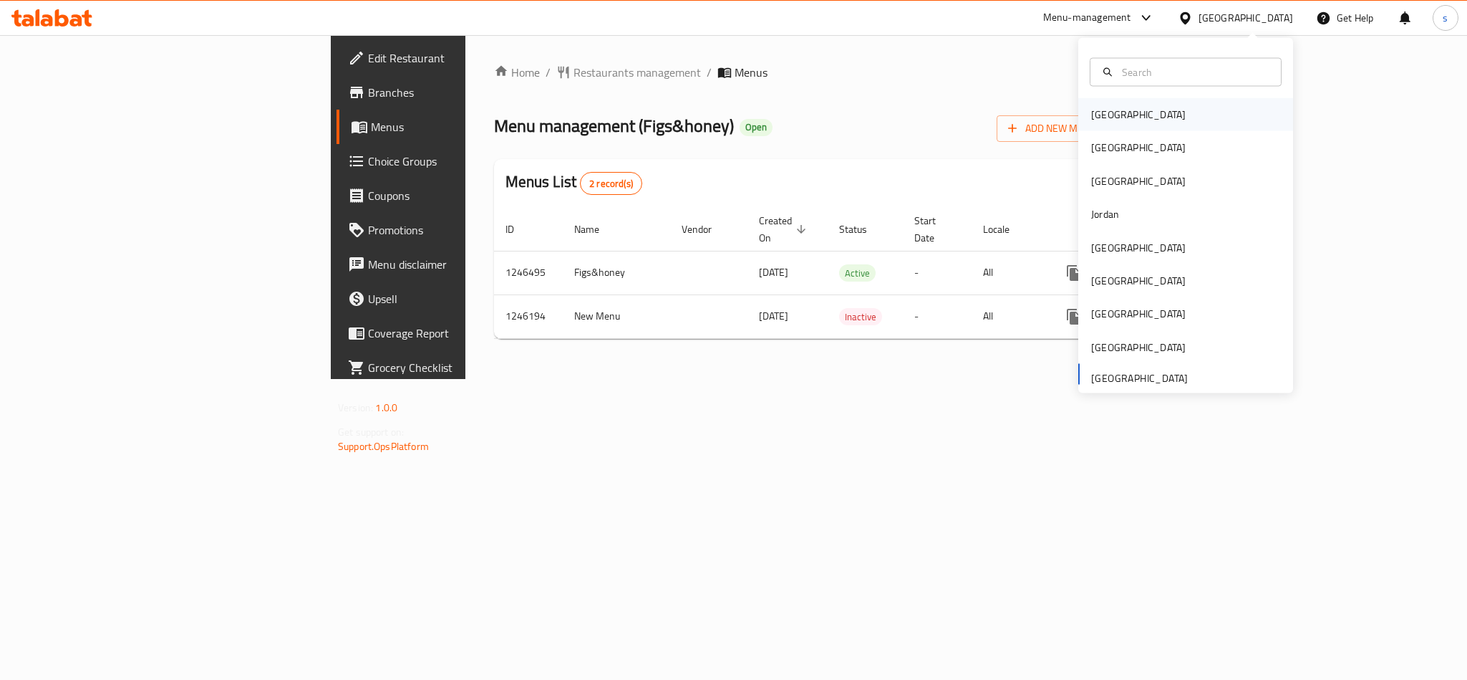
click at [1096, 112] on div "[GEOGRAPHIC_DATA]" at bounding box center [1138, 115] width 95 height 16
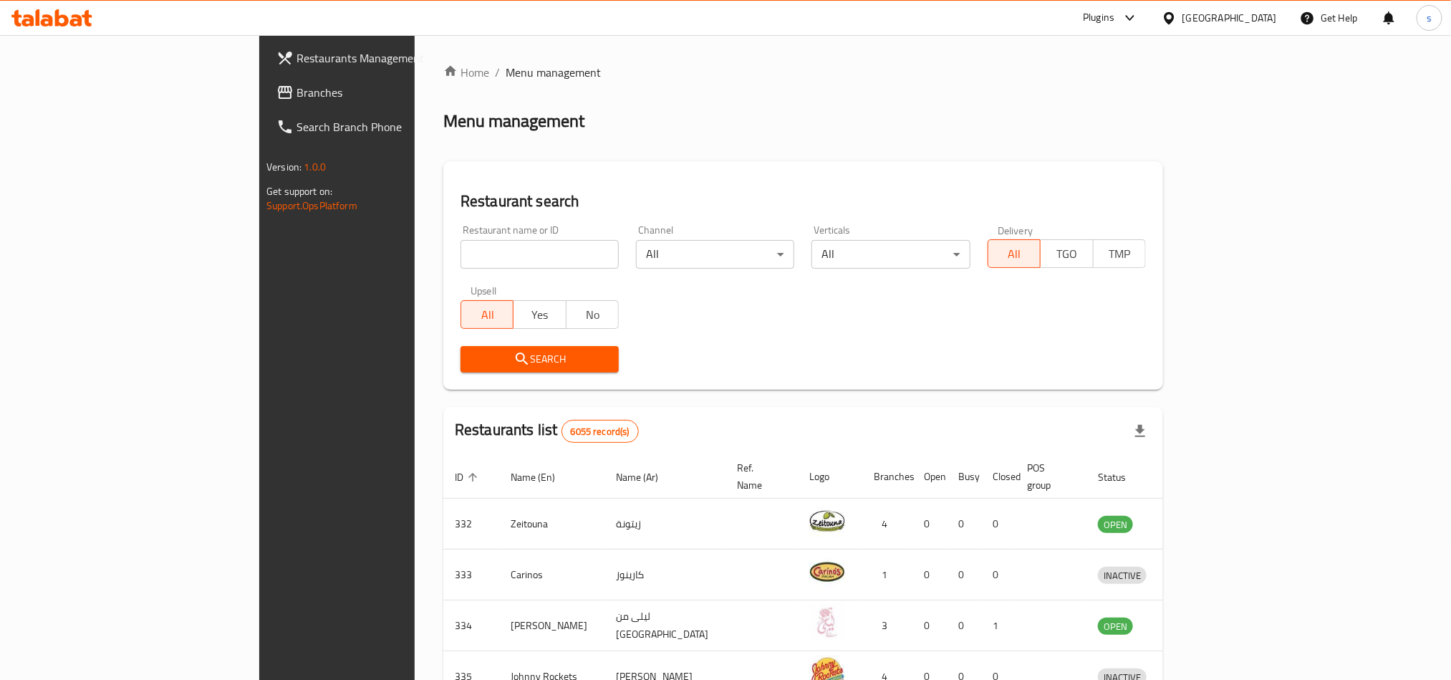
click at [1250, 15] on div "[GEOGRAPHIC_DATA]" at bounding box center [1229, 18] width 95 height 16
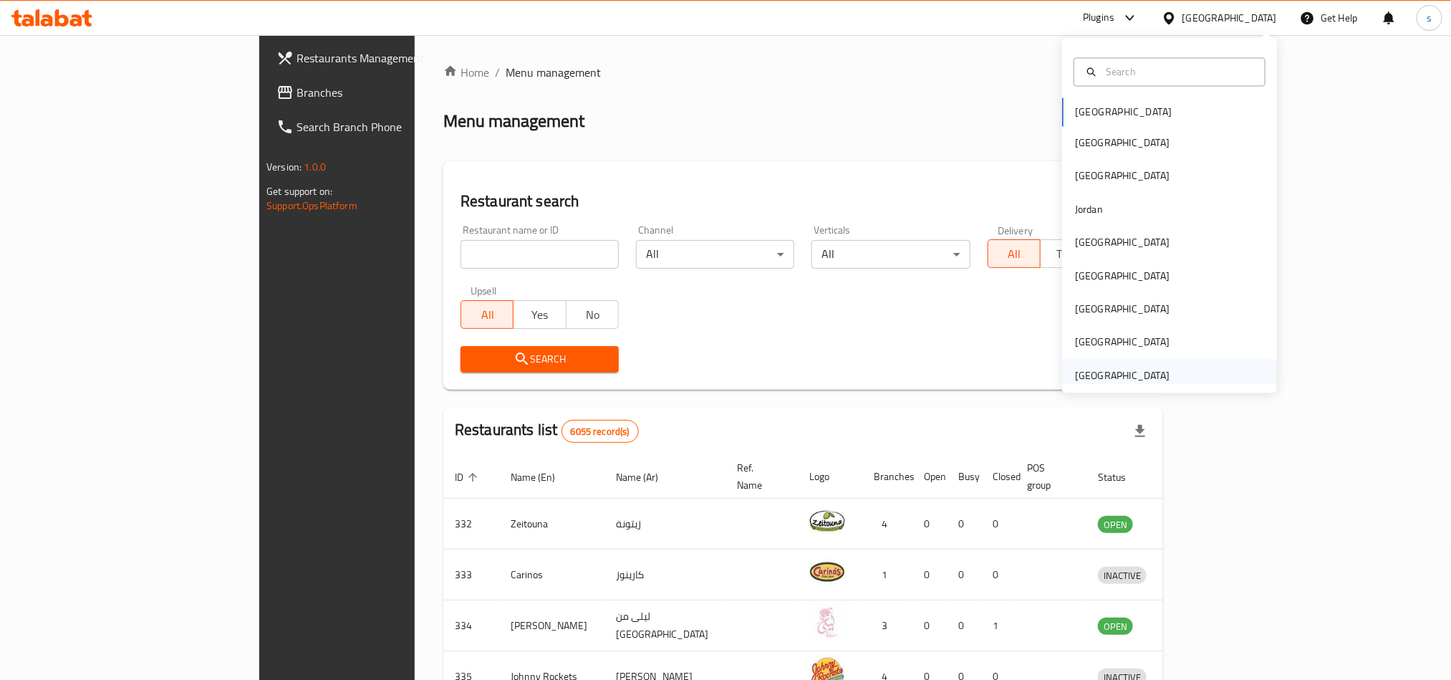
click at [1126, 370] on div "[GEOGRAPHIC_DATA]" at bounding box center [1122, 375] width 95 height 16
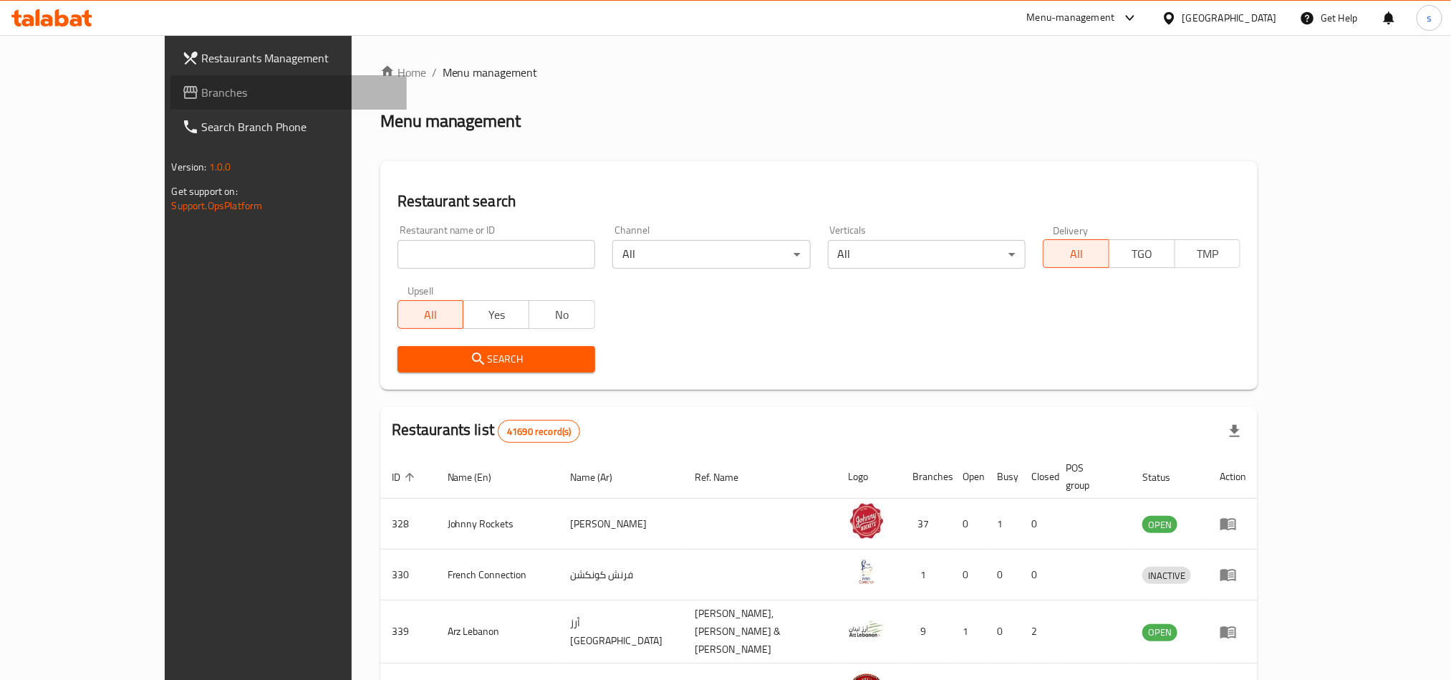
click at [202, 97] on span "Branches" at bounding box center [298, 92] width 193 height 17
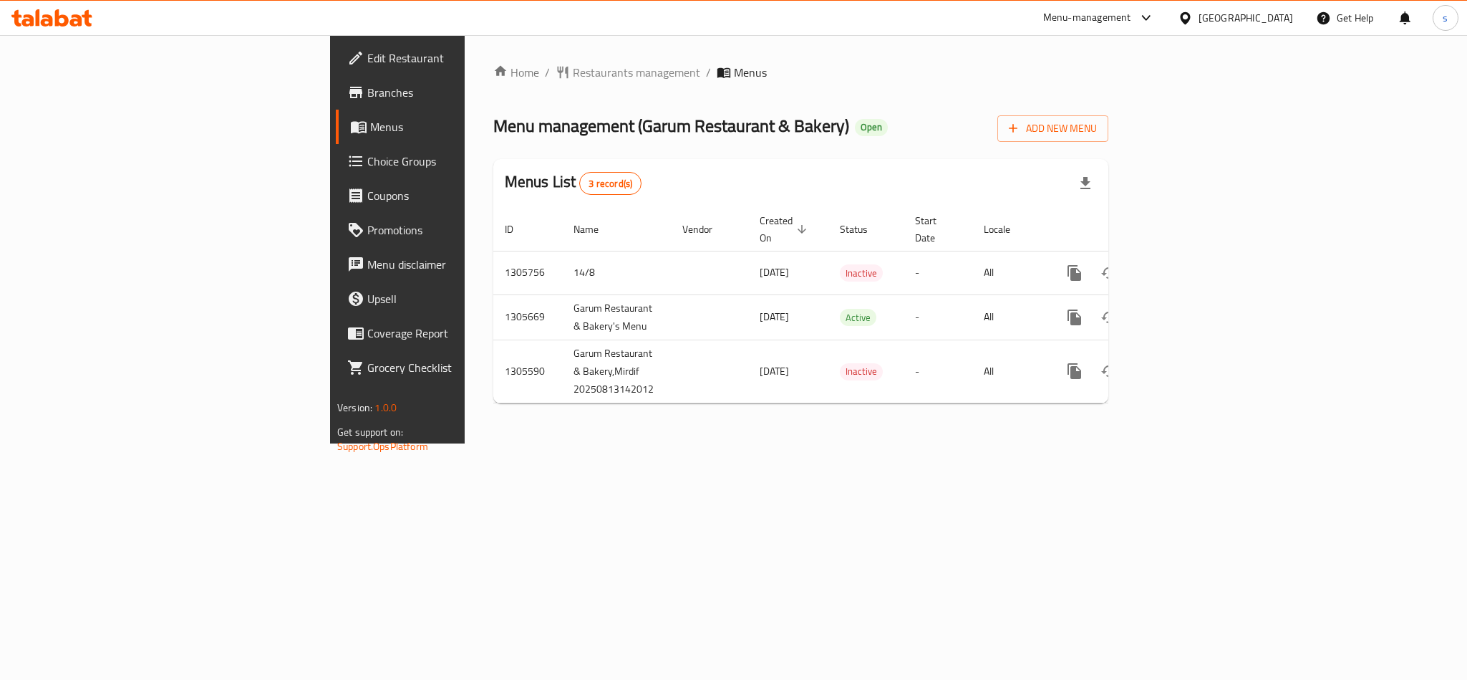
click at [1247, 16] on div "[GEOGRAPHIC_DATA]" at bounding box center [1246, 18] width 95 height 16
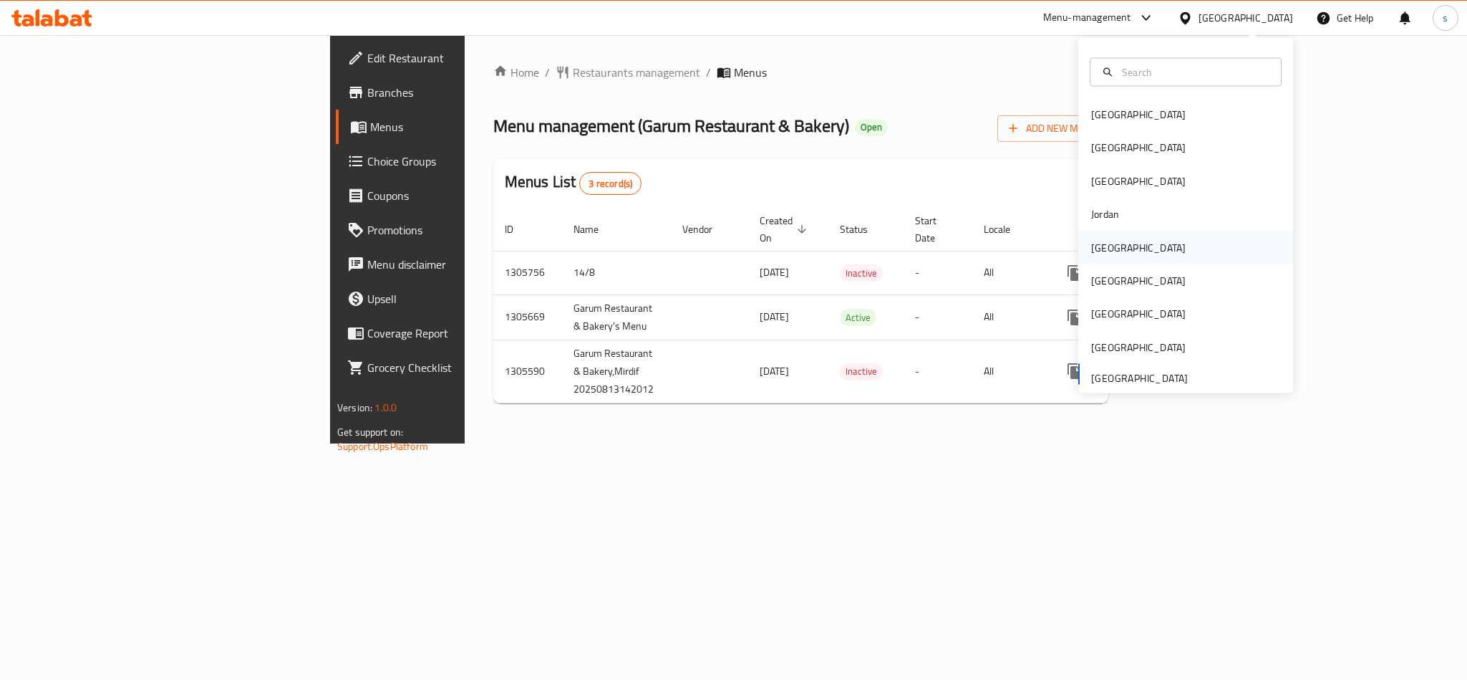
click at [1092, 248] on div "[GEOGRAPHIC_DATA]" at bounding box center [1138, 247] width 95 height 16
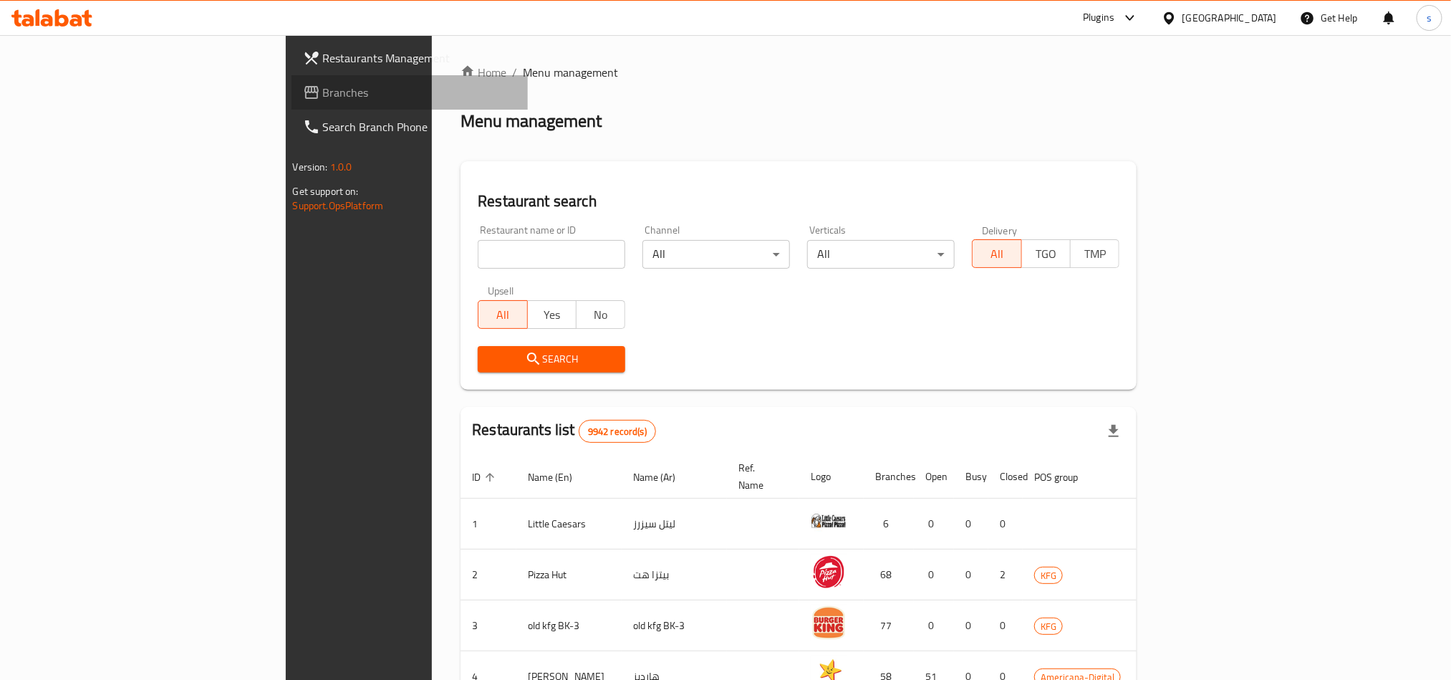
click at [323, 89] on span "Branches" at bounding box center [419, 92] width 193 height 17
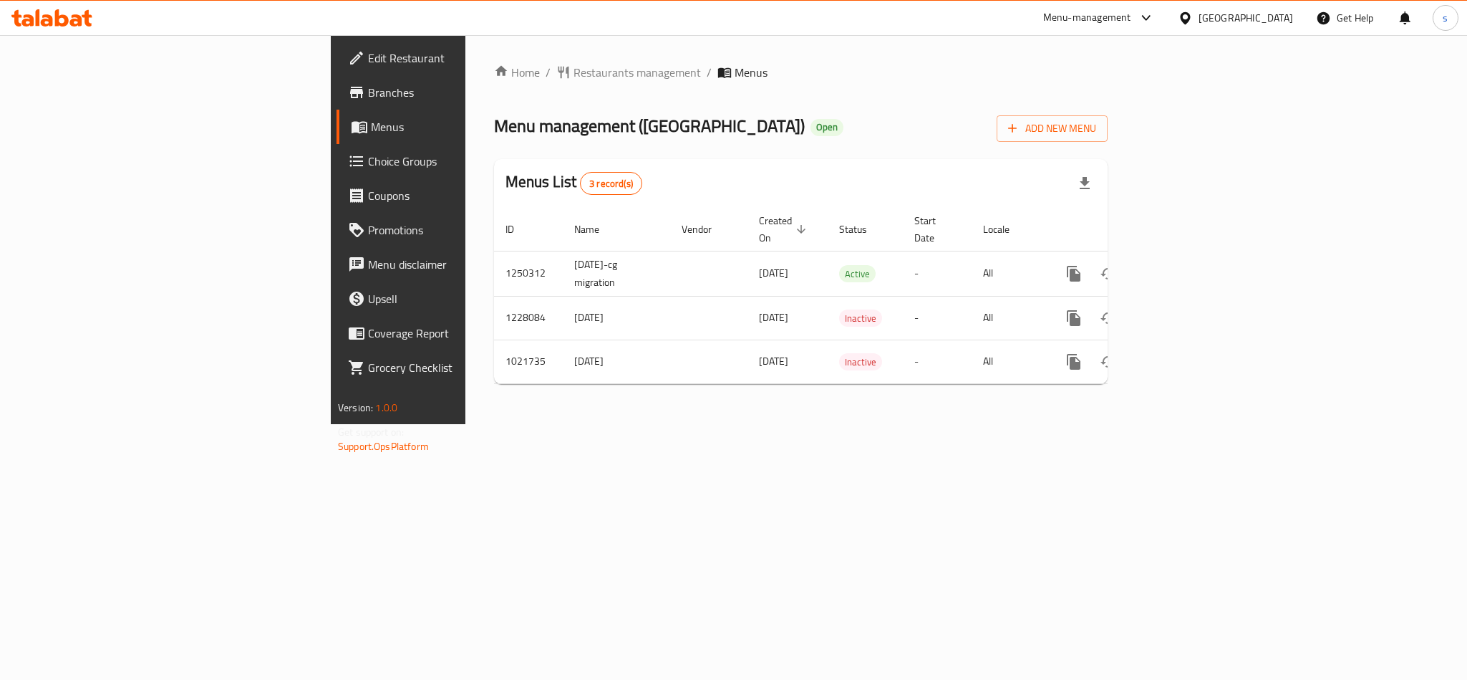
click at [1276, 11] on div "[GEOGRAPHIC_DATA]" at bounding box center [1246, 18] width 95 height 16
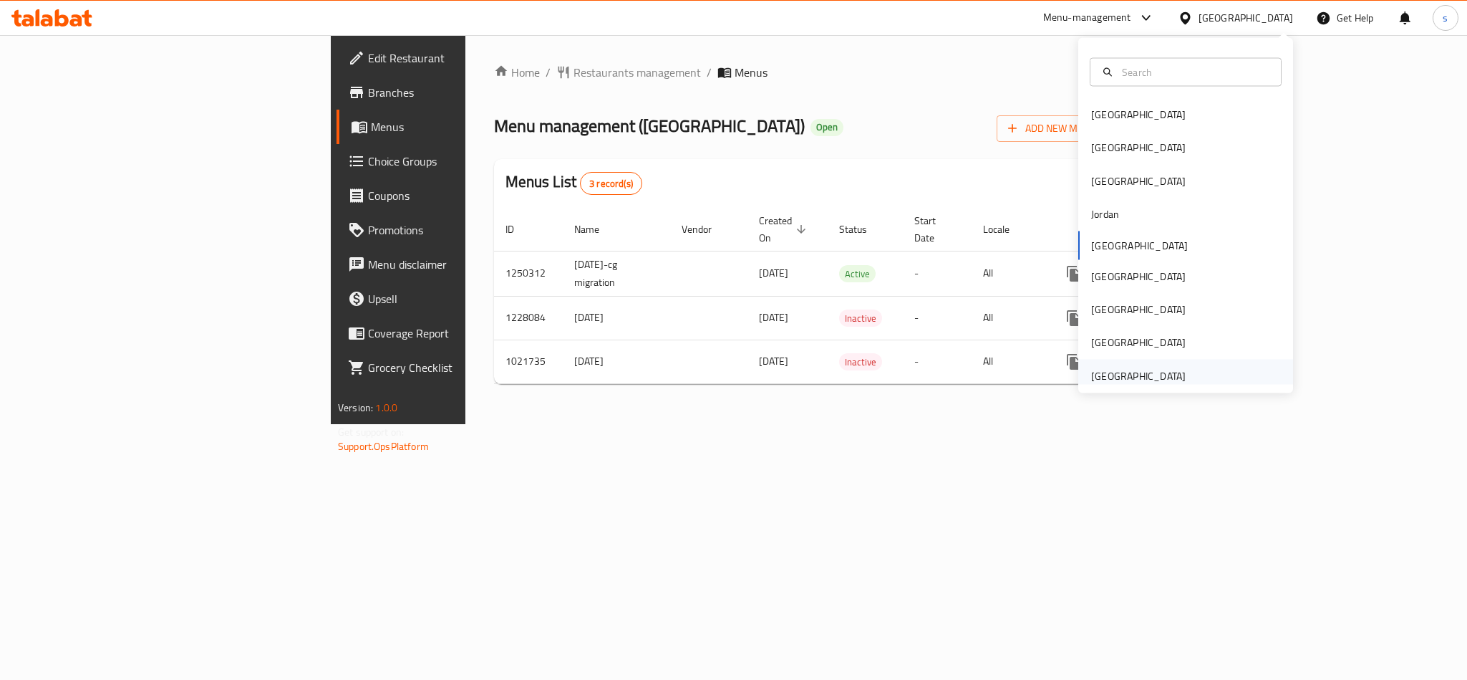
click at [1136, 382] on div "[GEOGRAPHIC_DATA]" at bounding box center [1138, 375] width 95 height 16
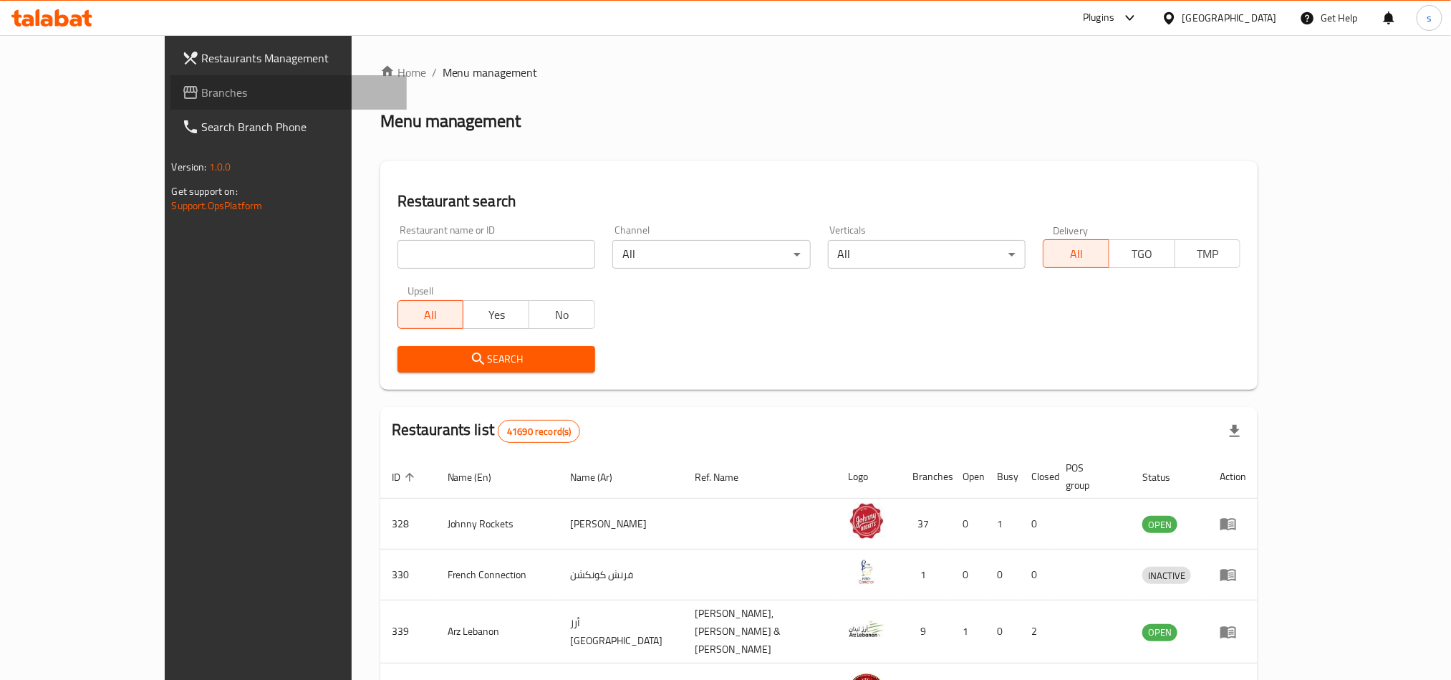
click at [202, 90] on span "Branches" at bounding box center [298, 92] width 193 height 17
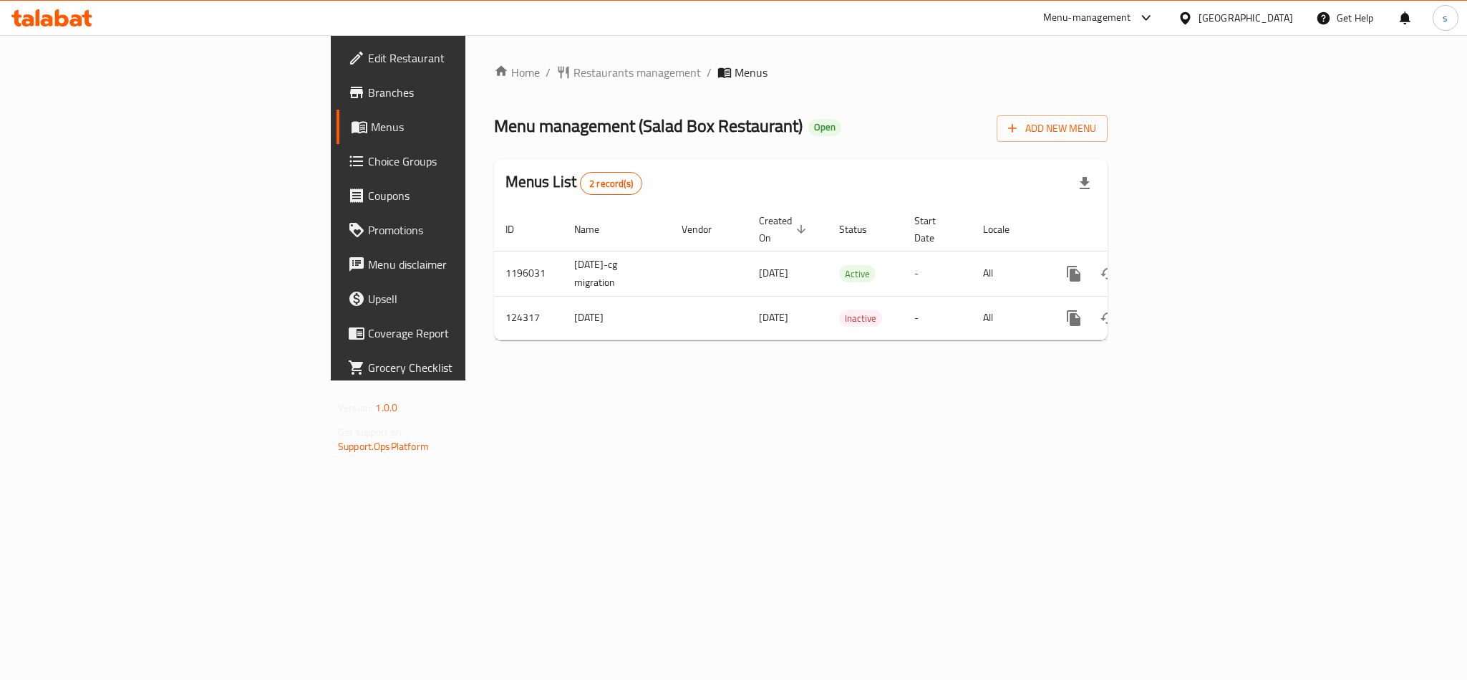
click at [1242, 19] on div "[GEOGRAPHIC_DATA]" at bounding box center [1246, 18] width 95 height 16
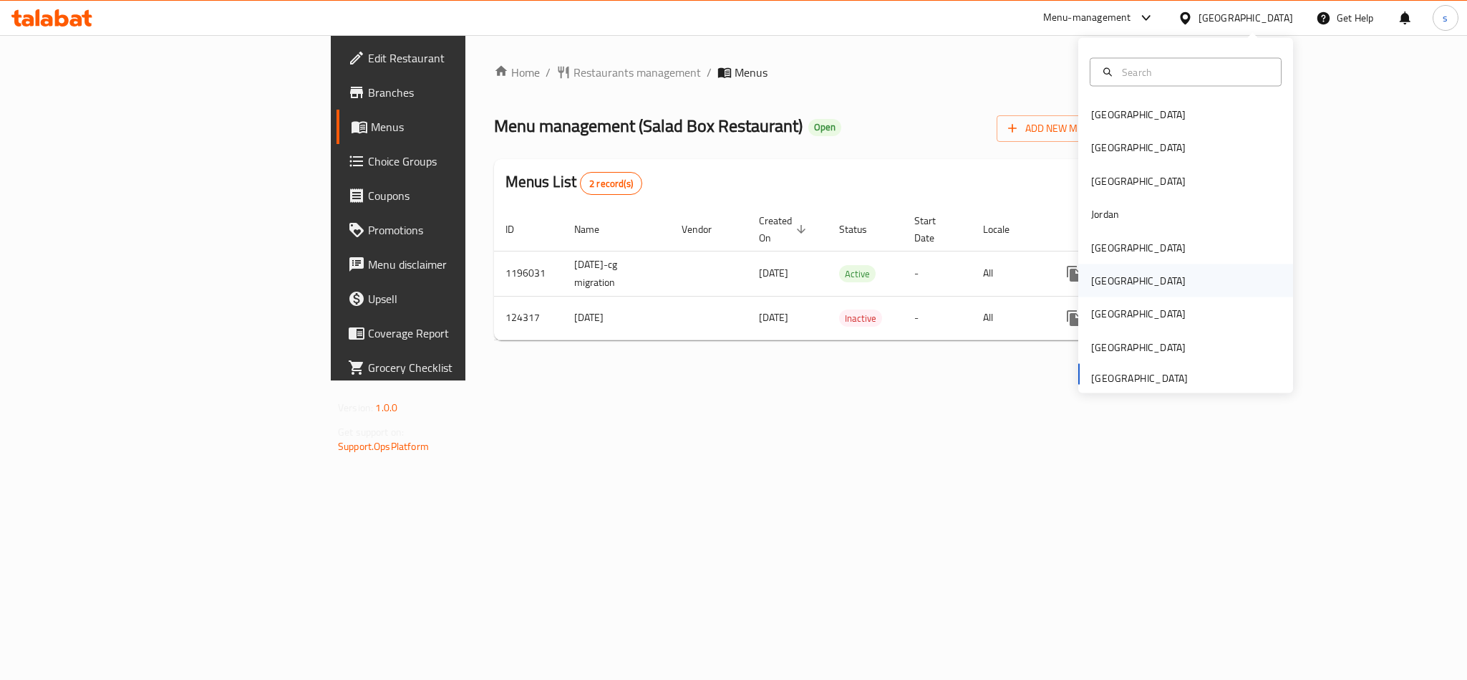
click at [1091, 284] on div "[GEOGRAPHIC_DATA]" at bounding box center [1138, 281] width 95 height 16
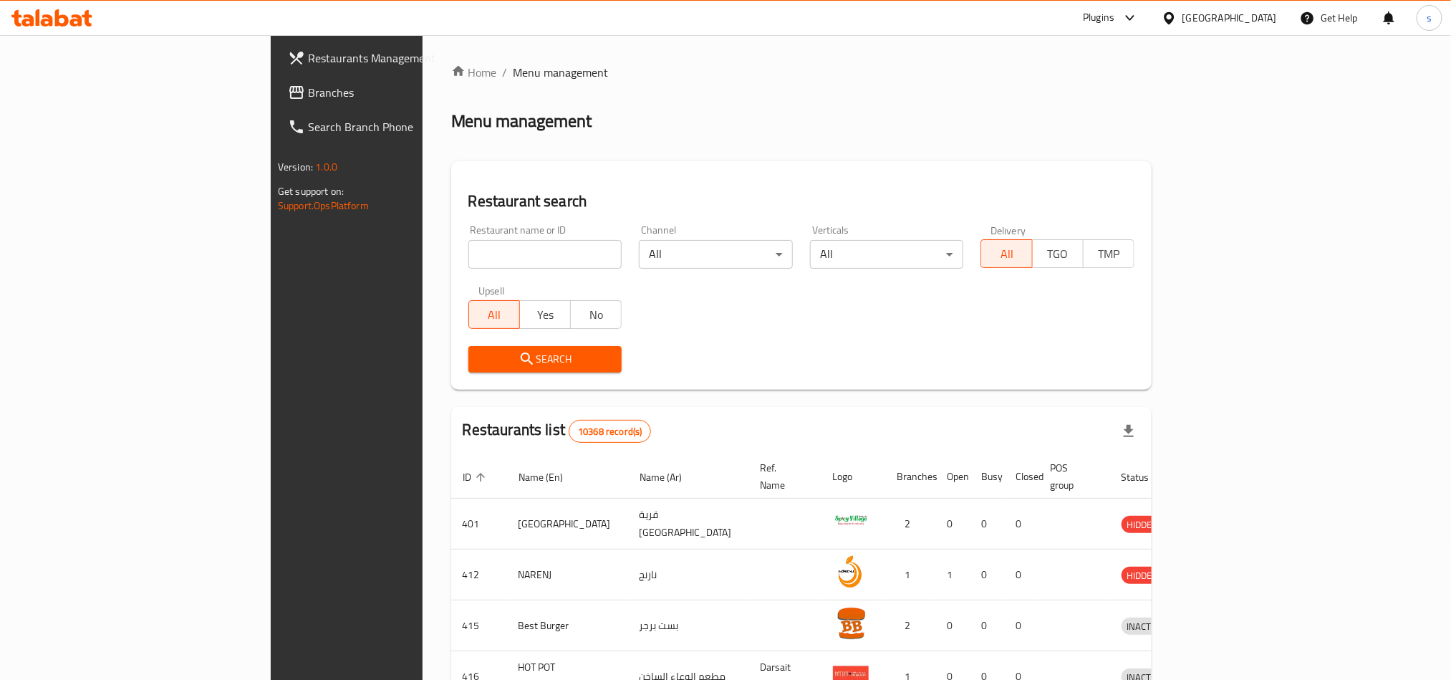
click at [308, 87] on span "Branches" at bounding box center [404, 92] width 193 height 17
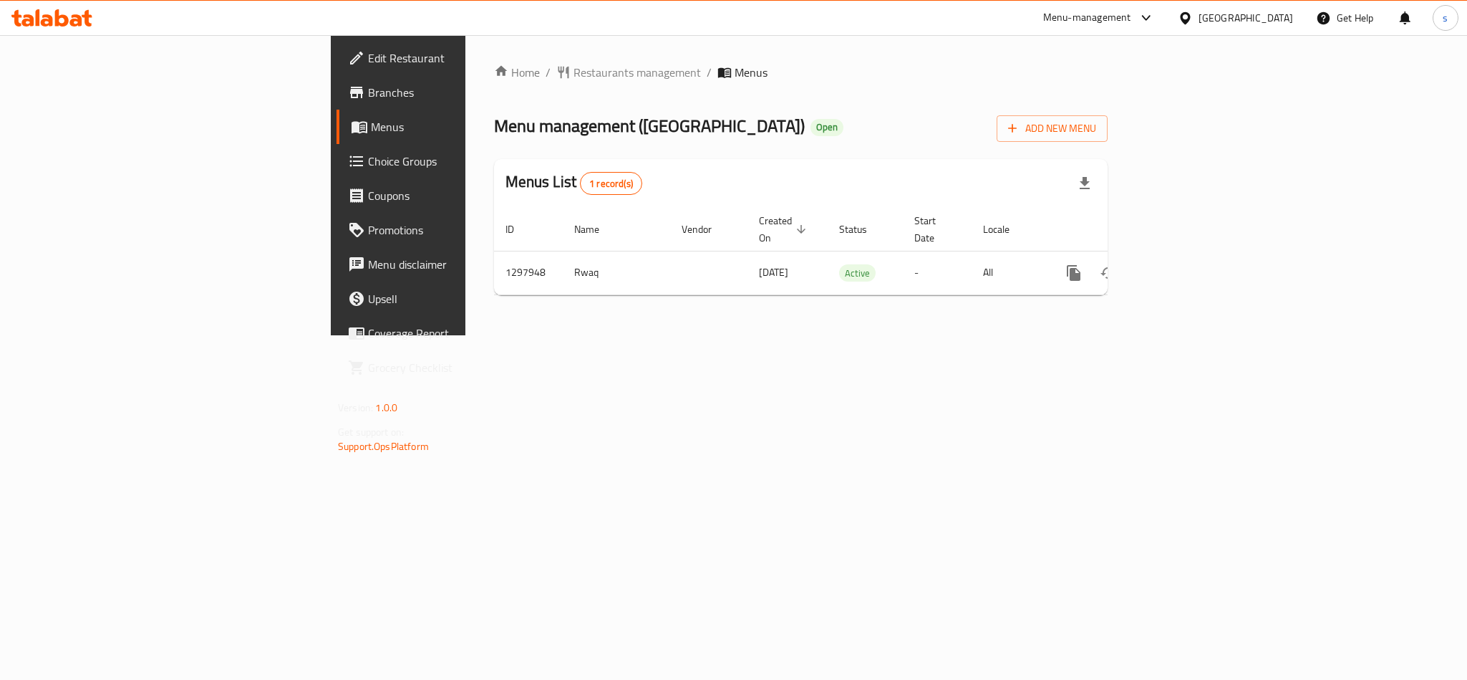
click at [1270, 17] on div "[GEOGRAPHIC_DATA]" at bounding box center [1246, 18] width 95 height 16
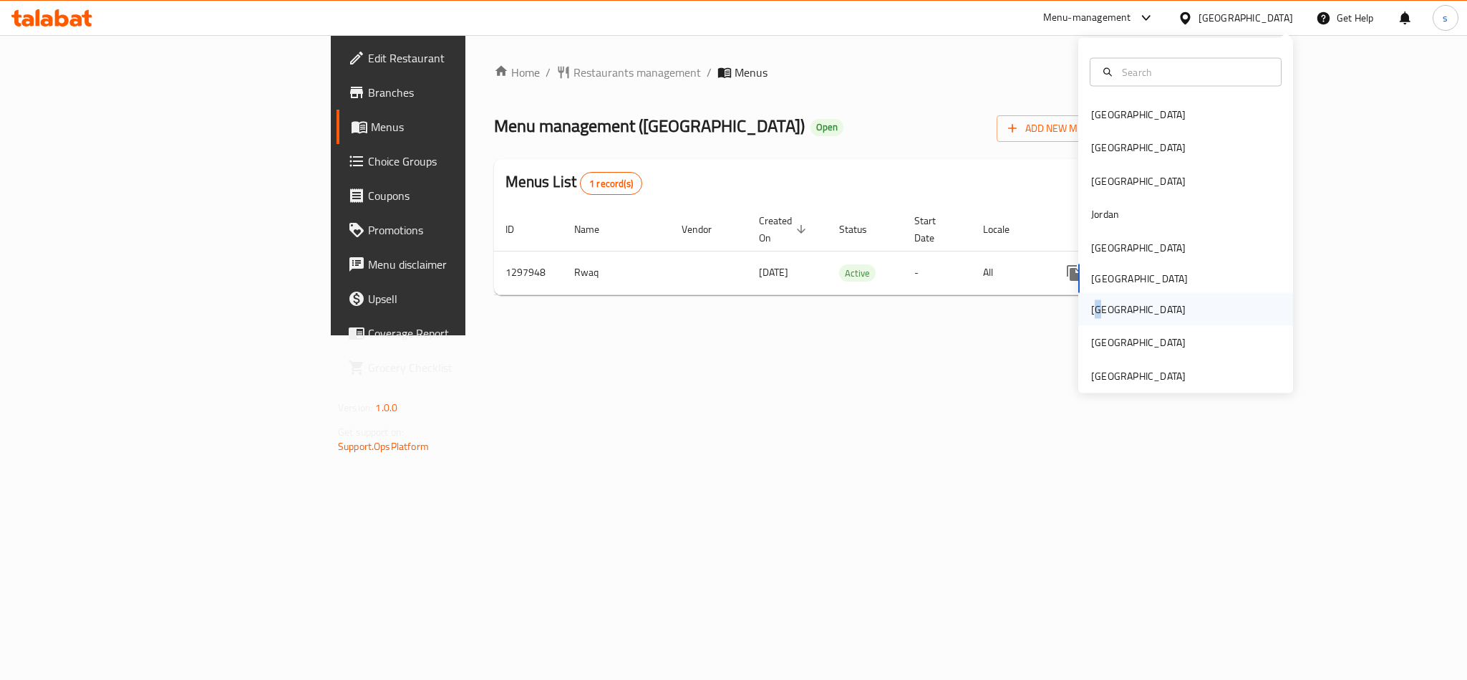
click at [1091, 317] on div "[GEOGRAPHIC_DATA]" at bounding box center [1138, 309] width 95 height 16
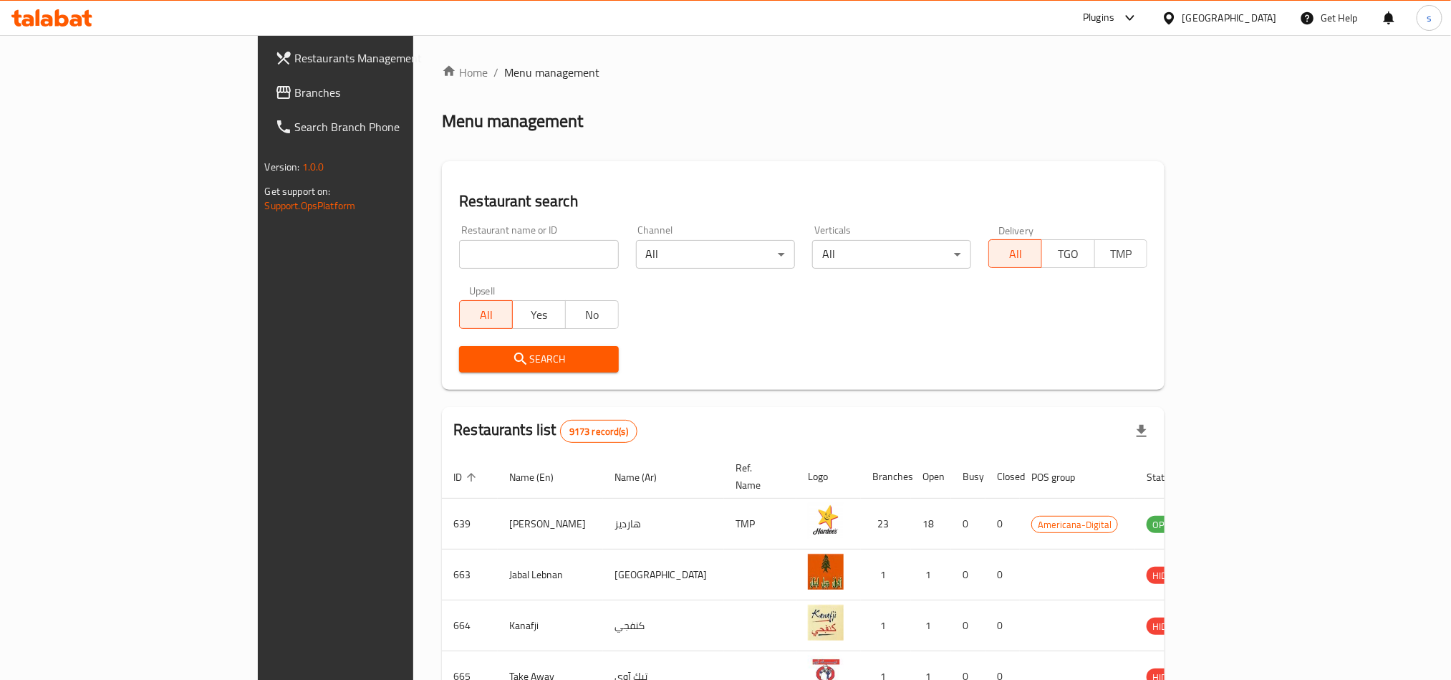
click at [264, 78] on link "Branches" at bounding box center [382, 92] width 236 height 34
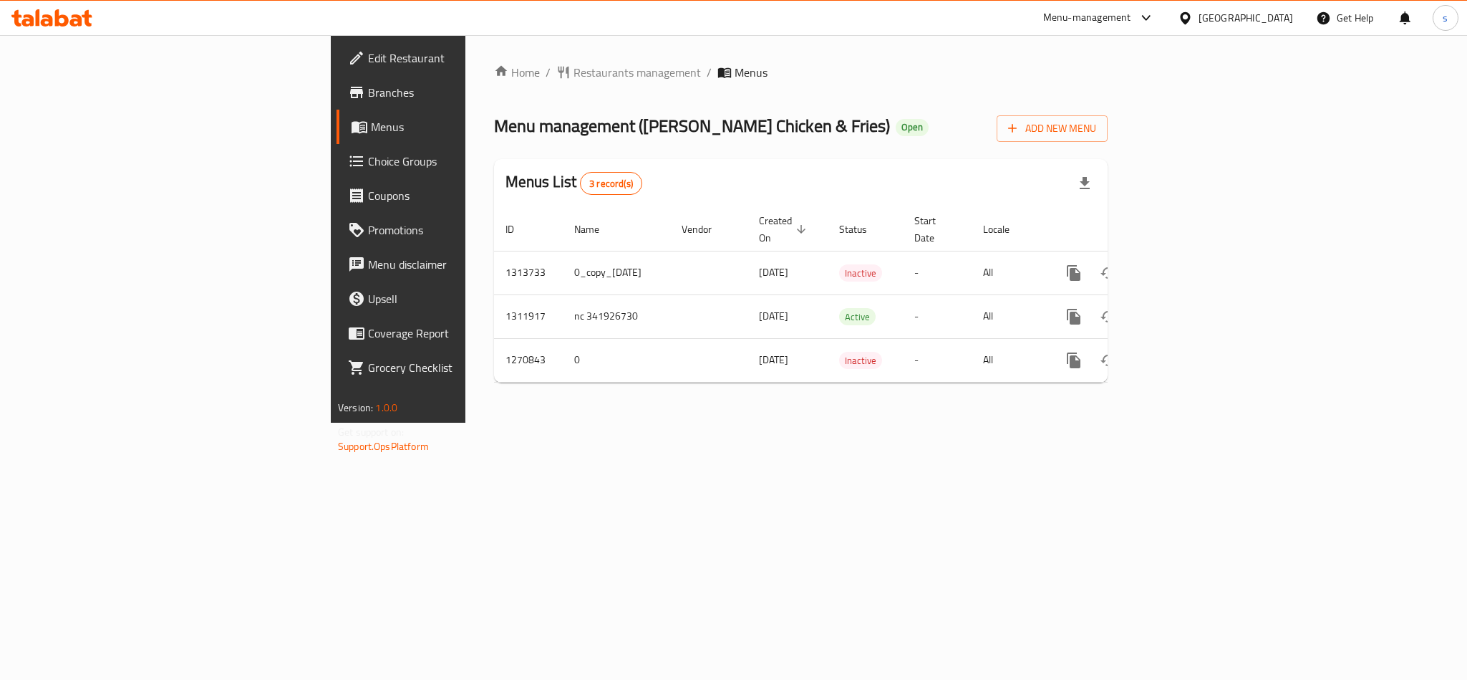
click at [1282, 28] on div "[GEOGRAPHIC_DATA]" at bounding box center [1235, 18] width 138 height 34
click at [1272, 9] on div "[GEOGRAPHIC_DATA]" at bounding box center [1235, 18] width 138 height 34
click at [1287, 14] on div "[GEOGRAPHIC_DATA]" at bounding box center [1246, 18] width 95 height 16
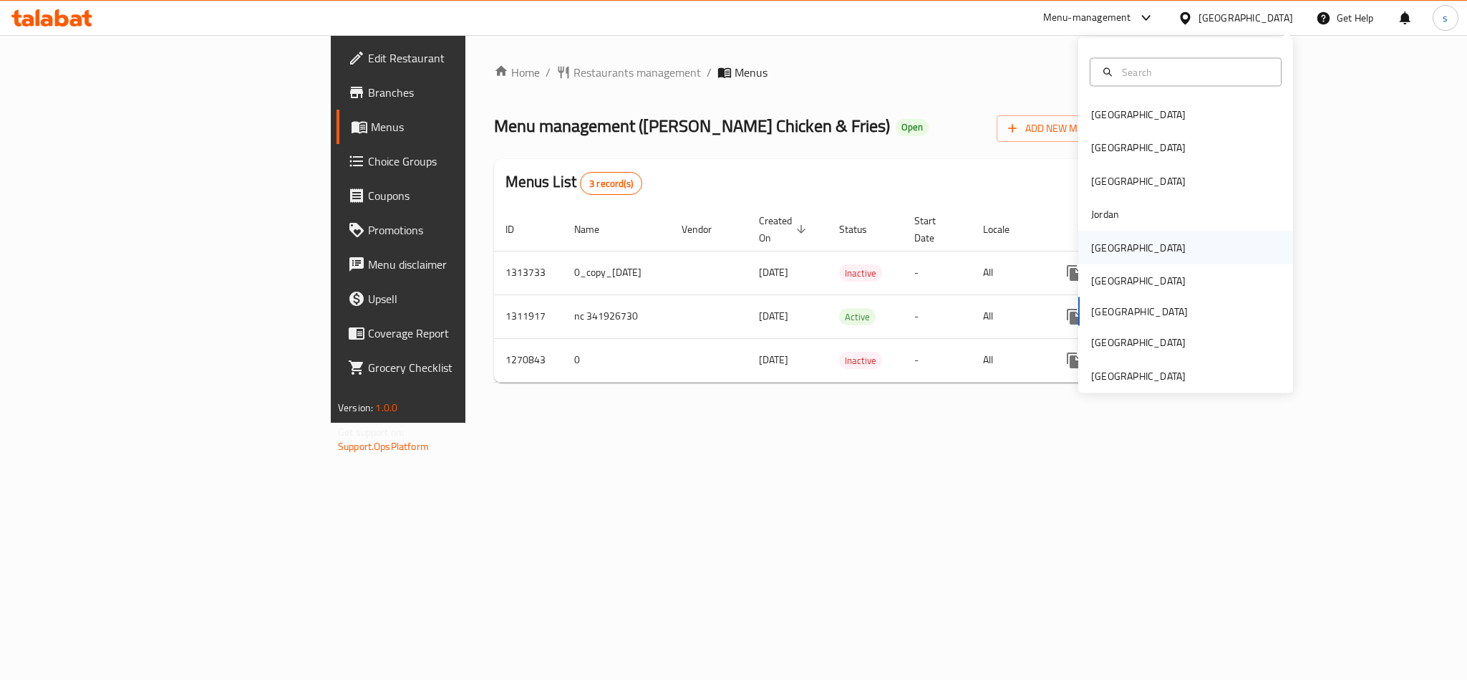
click at [1103, 248] on div "[GEOGRAPHIC_DATA]" at bounding box center [1138, 247] width 95 height 16
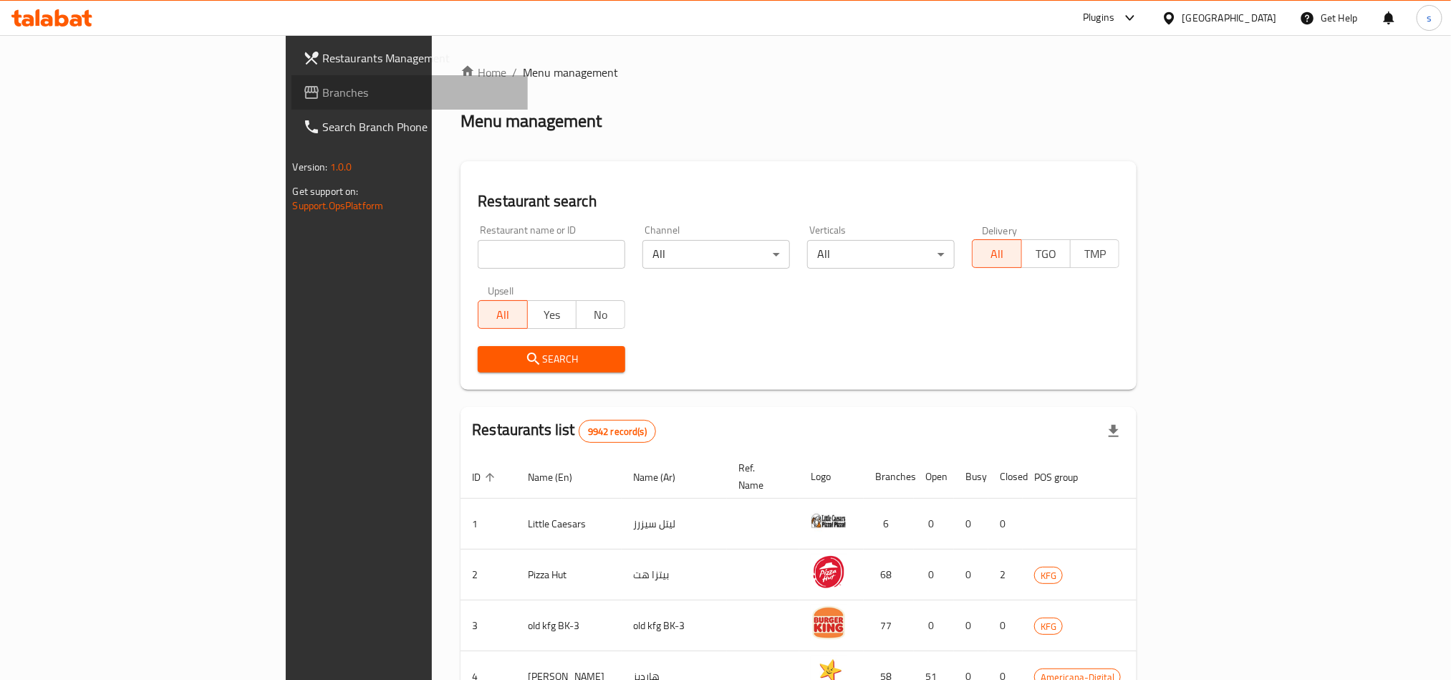
click at [323, 90] on span "Branches" at bounding box center [419, 92] width 193 height 17
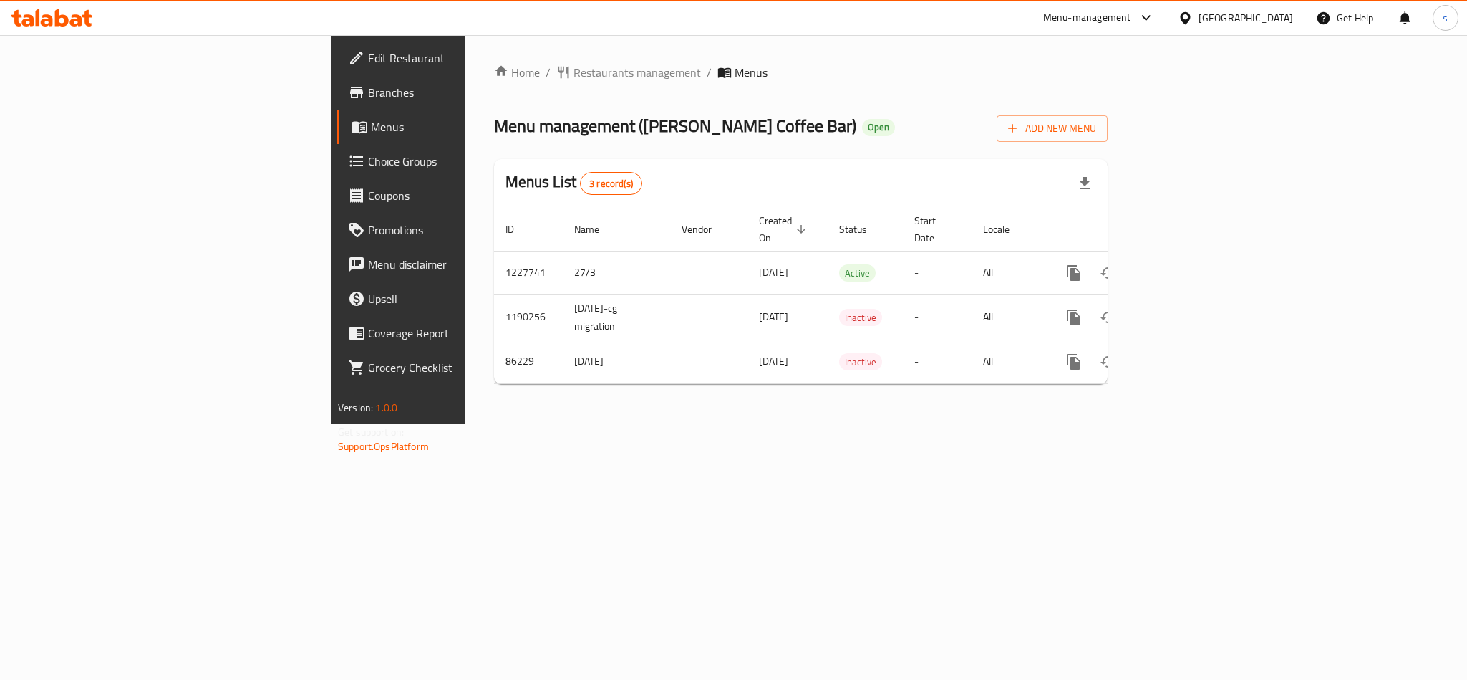
click at [1291, 18] on div "[GEOGRAPHIC_DATA]" at bounding box center [1246, 18] width 95 height 16
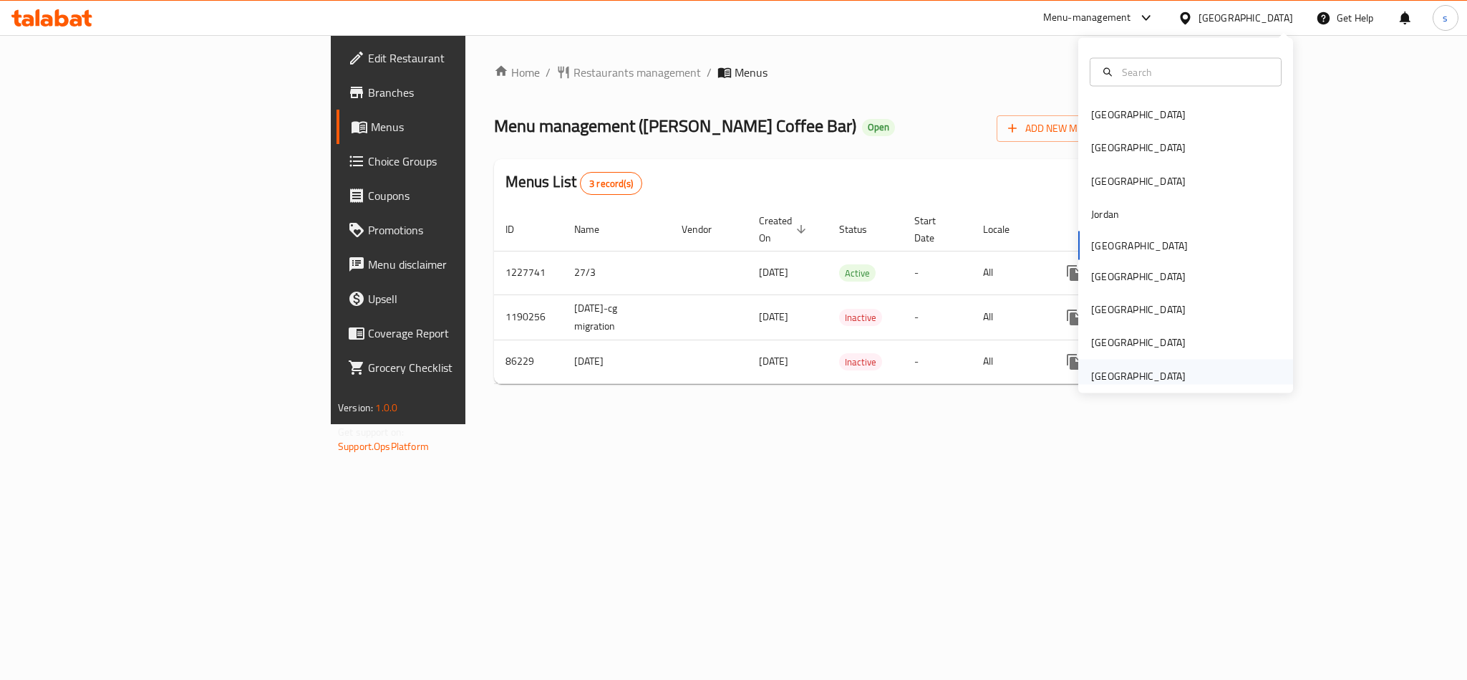
click at [1148, 377] on div "[GEOGRAPHIC_DATA]" at bounding box center [1138, 375] width 95 height 16
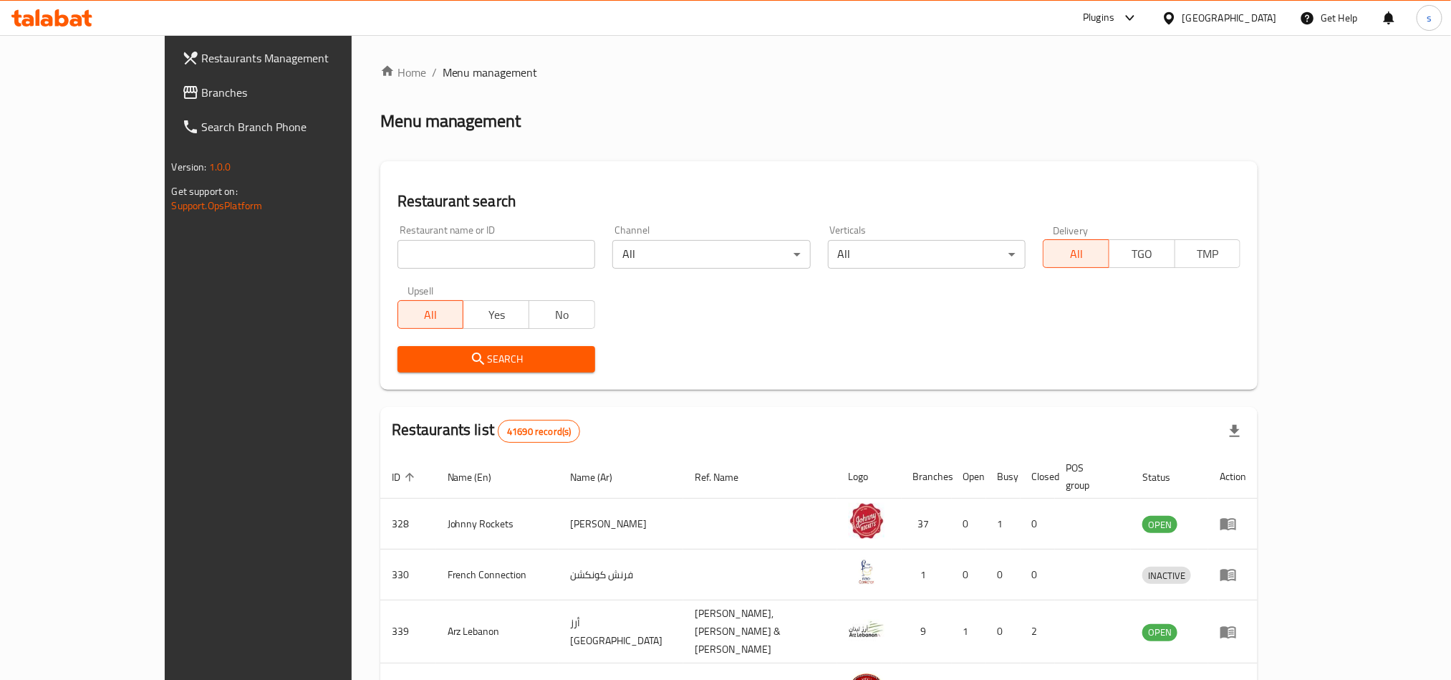
drag, startPoint x: 52, startPoint y: 95, endPoint x: 7, endPoint y: 127, distance: 55.0
click at [202, 95] on span "Branches" at bounding box center [298, 92] width 193 height 17
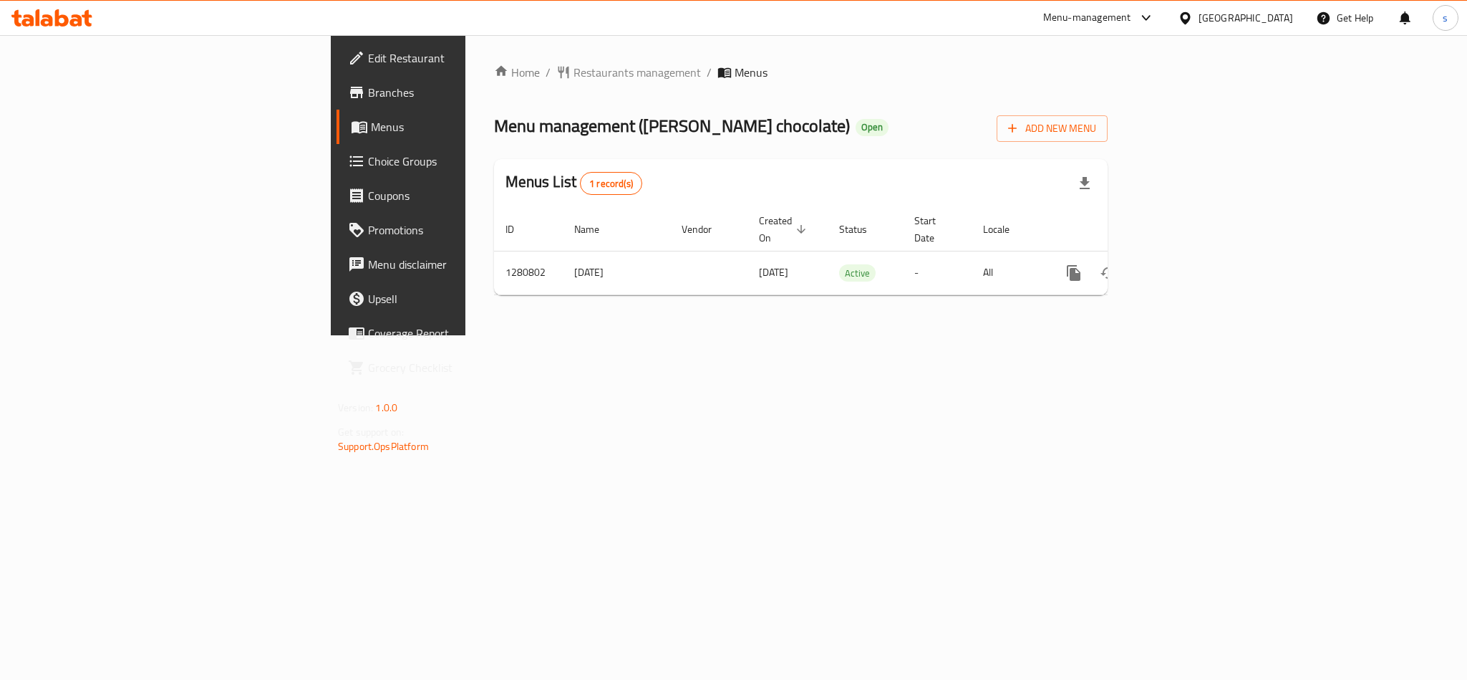
click at [1249, 14] on div "[GEOGRAPHIC_DATA]" at bounding box center [1246, 18] width 95 height 16
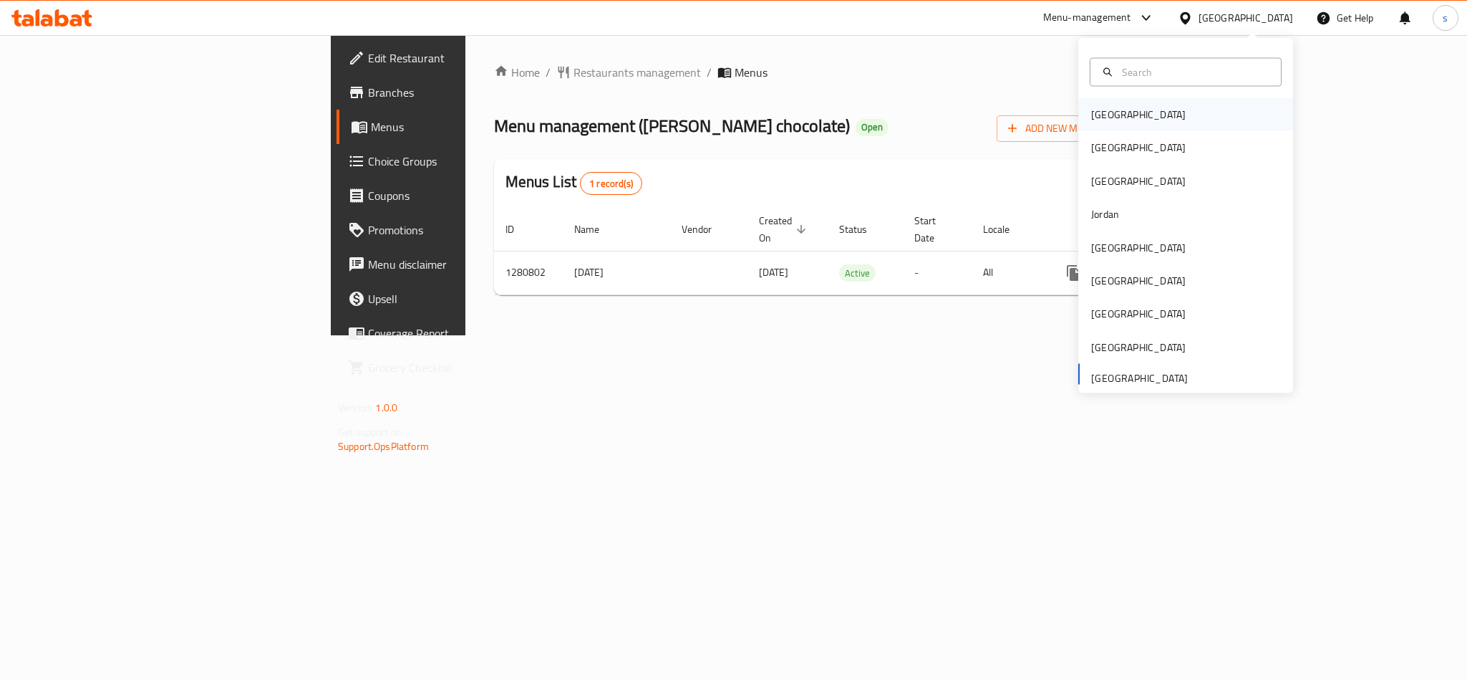
click at [1113, 110] on div "[GEOGRAPHIC_DATA]" at bounding box center [1138, 114] width 117 height 33
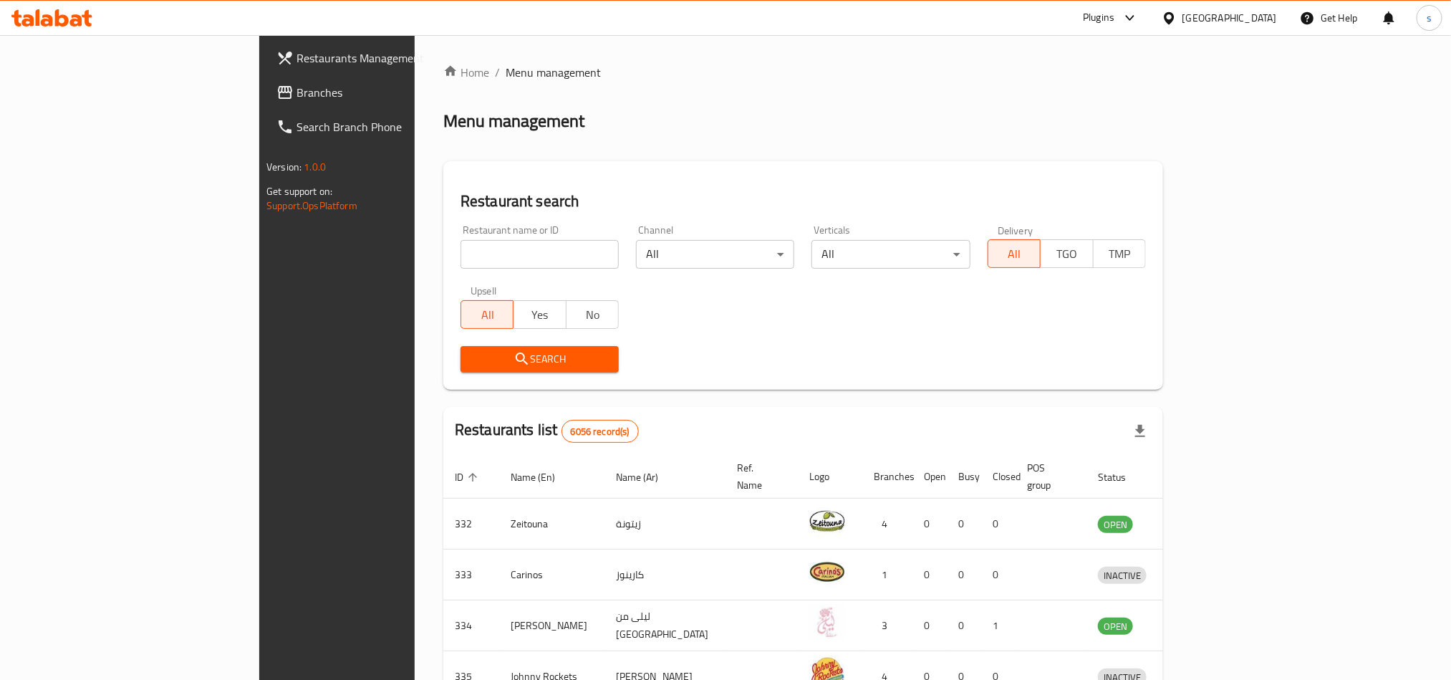
click at [1251, 19] on div "[GEOGRAPHIC_DATA]" at bounding box center [1229, 18] width 95 height 16
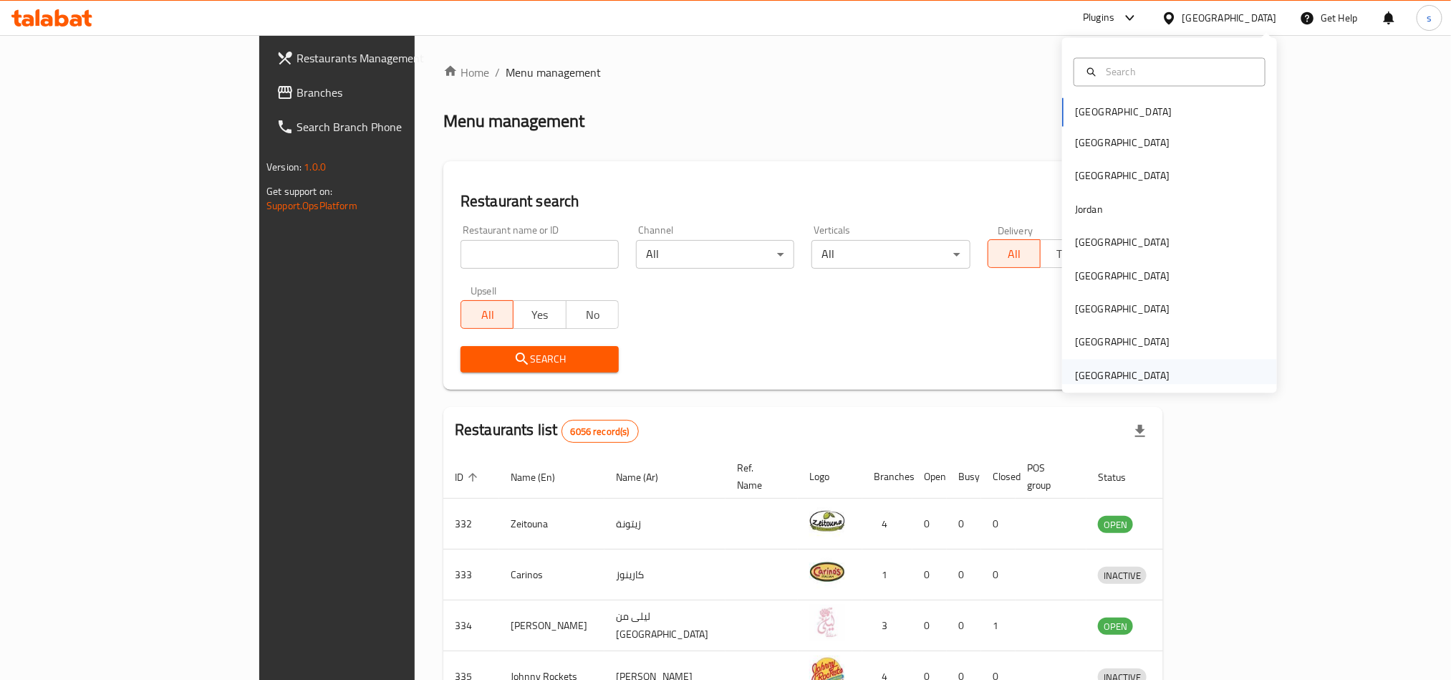
click at [1101, 376] on div "[GEOGRAPHIC_DATA]" at bounding box center [1122, 375] width 95 height 16
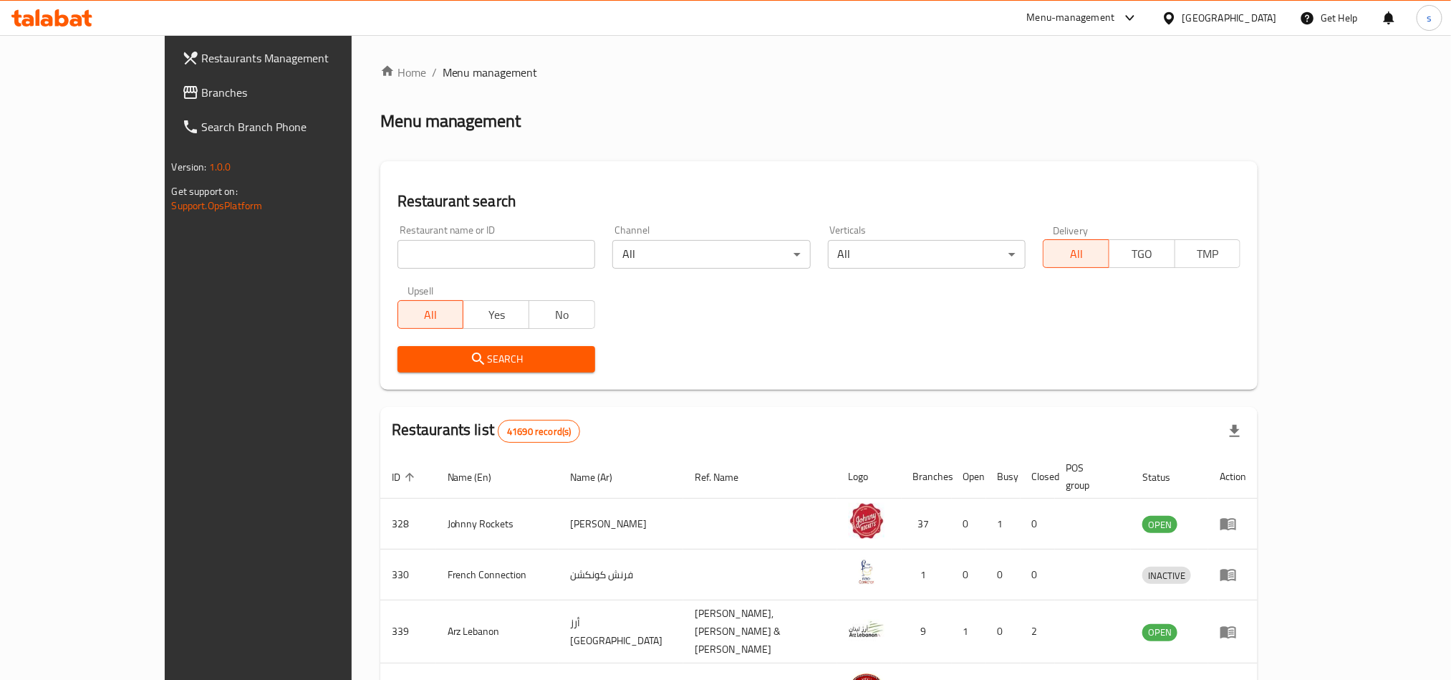
click at [202, 91] on span "Branches" at bounding box center [298, 92] width 193 height 17
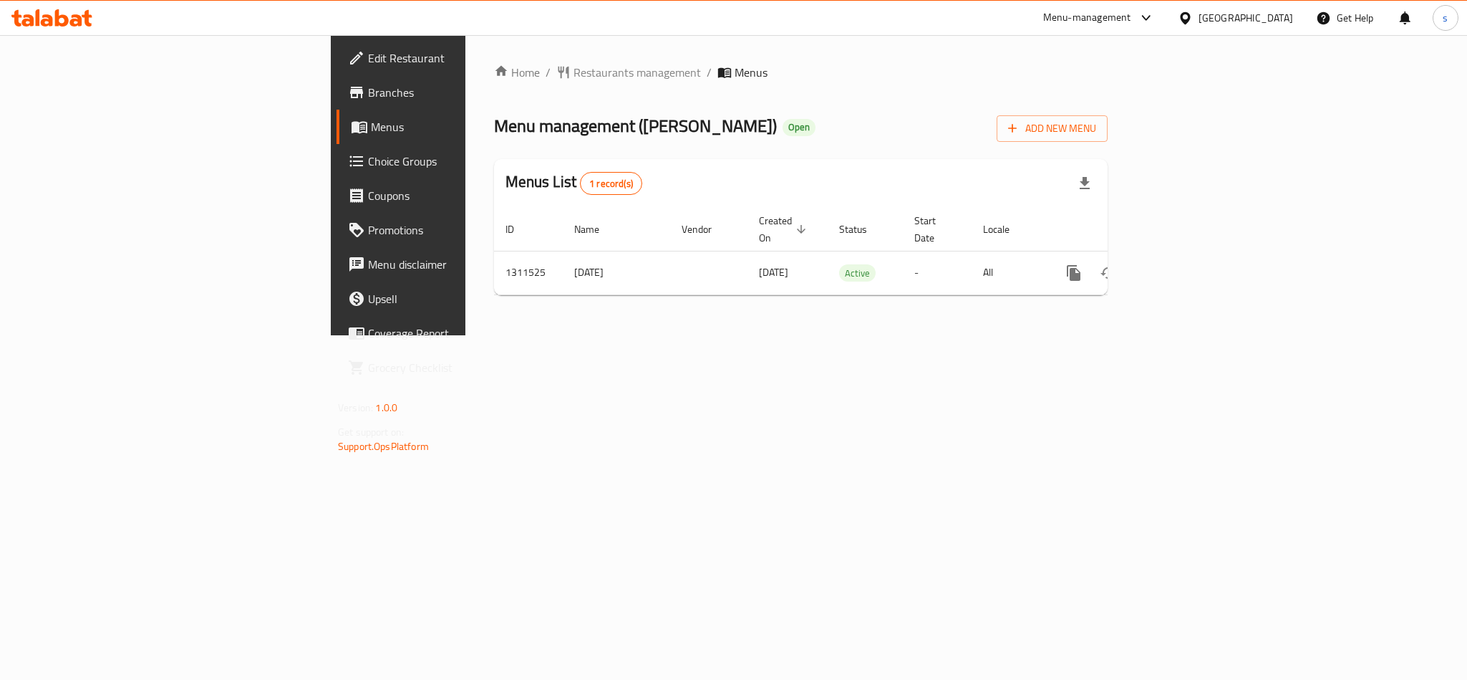
click at [1251, 16] on div "[GEOGRAPHIC_DATA]" at bounding box center [1246, 18] width 95 height 16
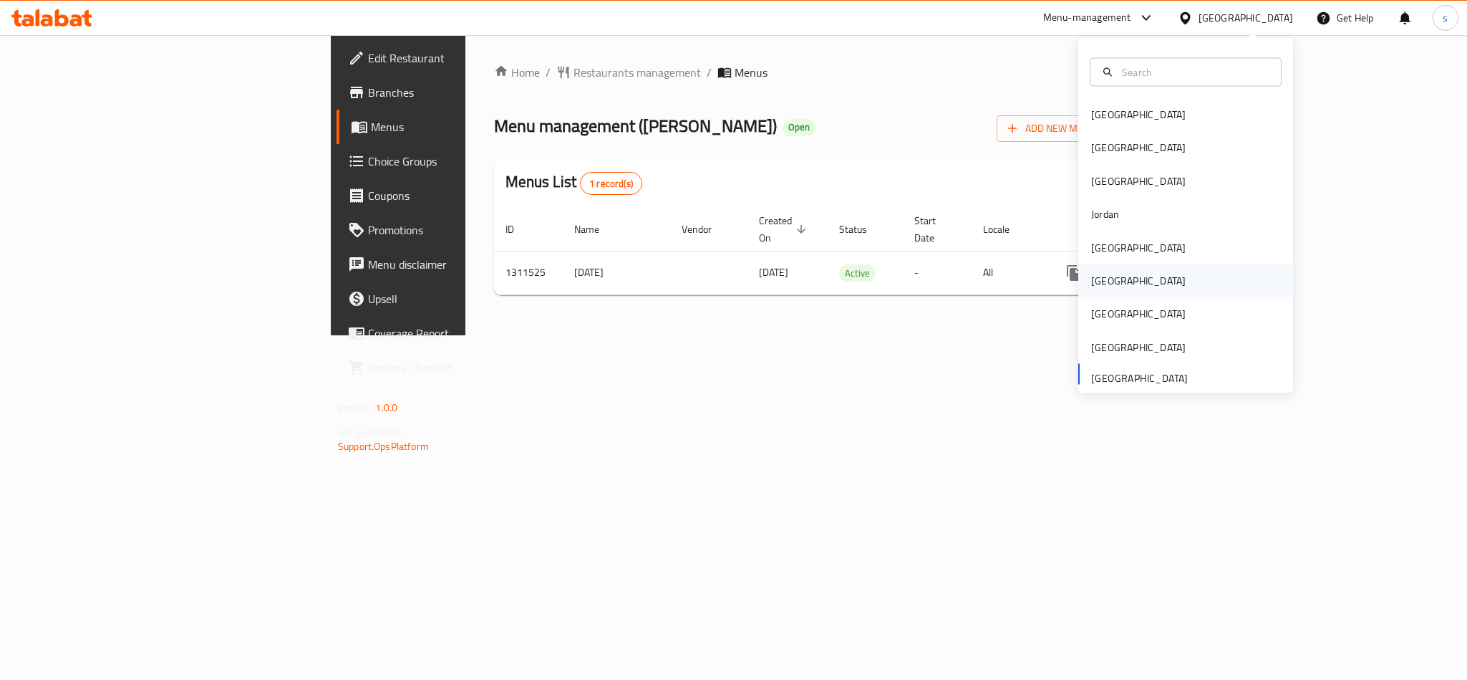
click at [1092, 276] on div "[GEOGRAPHIC_DATA]" at bounding box center [1138, 281] width 95 height 16
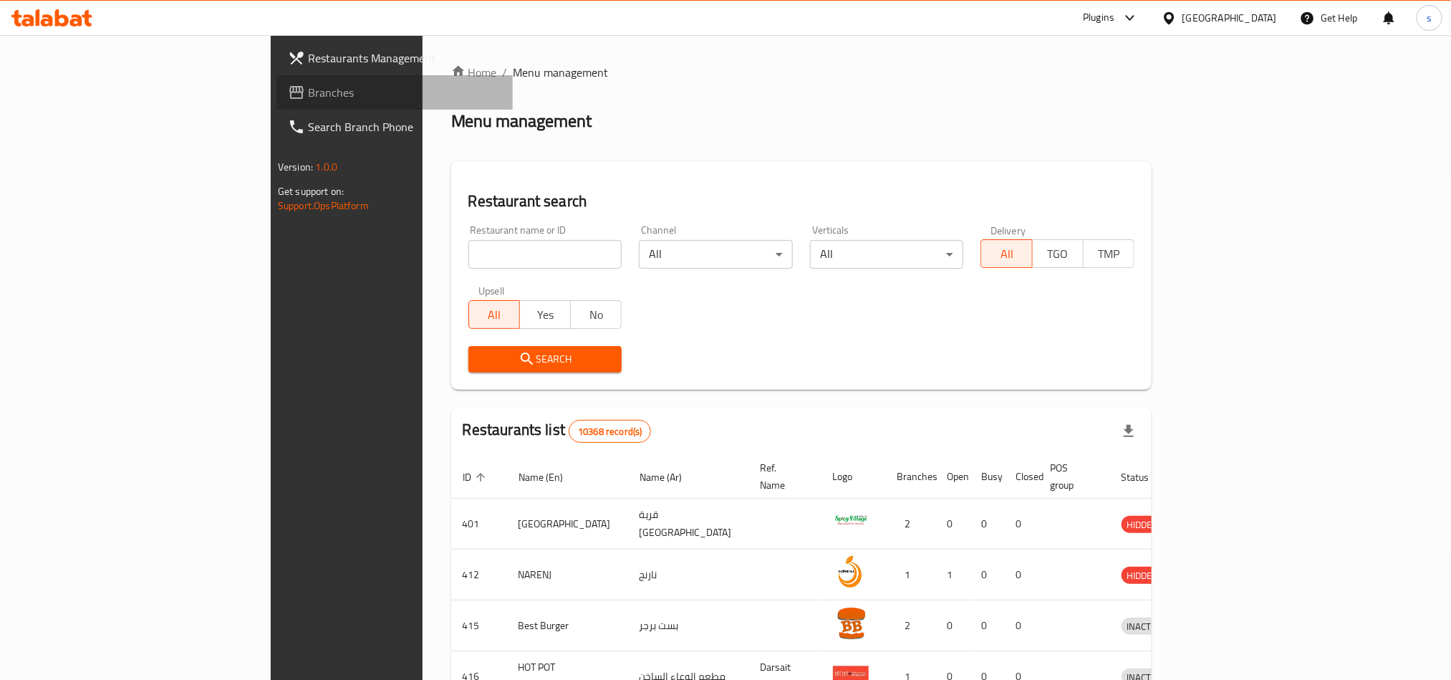
click at [308, 88] on span "Branches" at bounding box center [404, 92] width 193 height 17
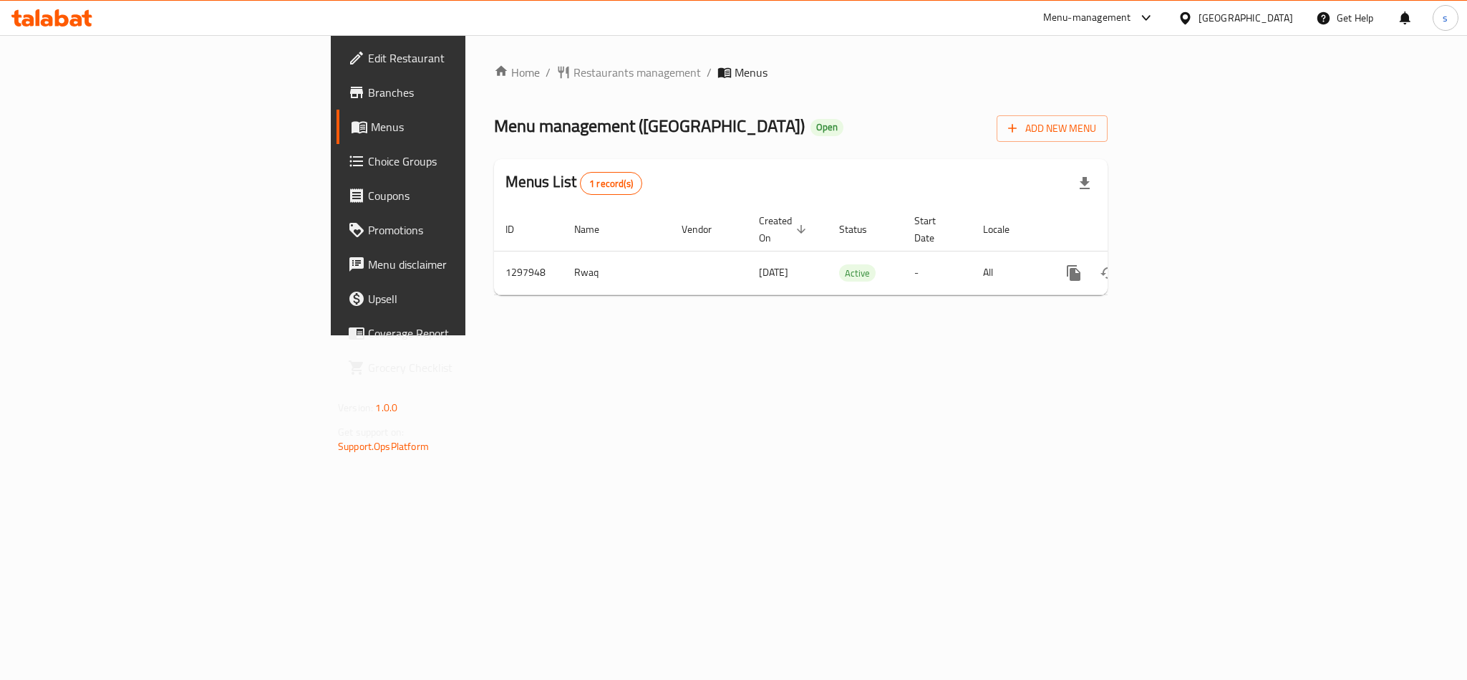
click at [1278, 14] on div "[GEOGRAPHIC_DATA]" at bounding box center [1246, 18] width 95 height 16
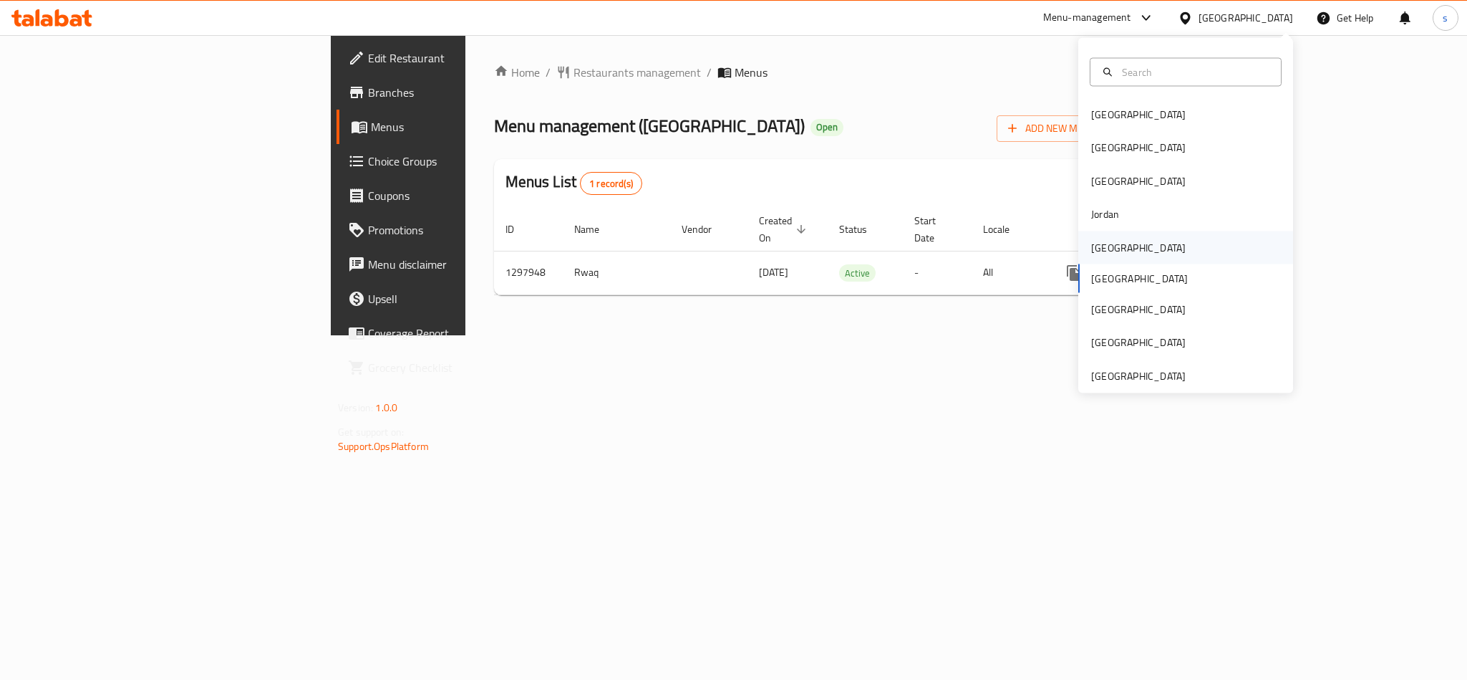
click at [1096, 250] on div "[GEOGRAPHIC_DATA]" at bounding box center [1138, 247] width 95 height 16
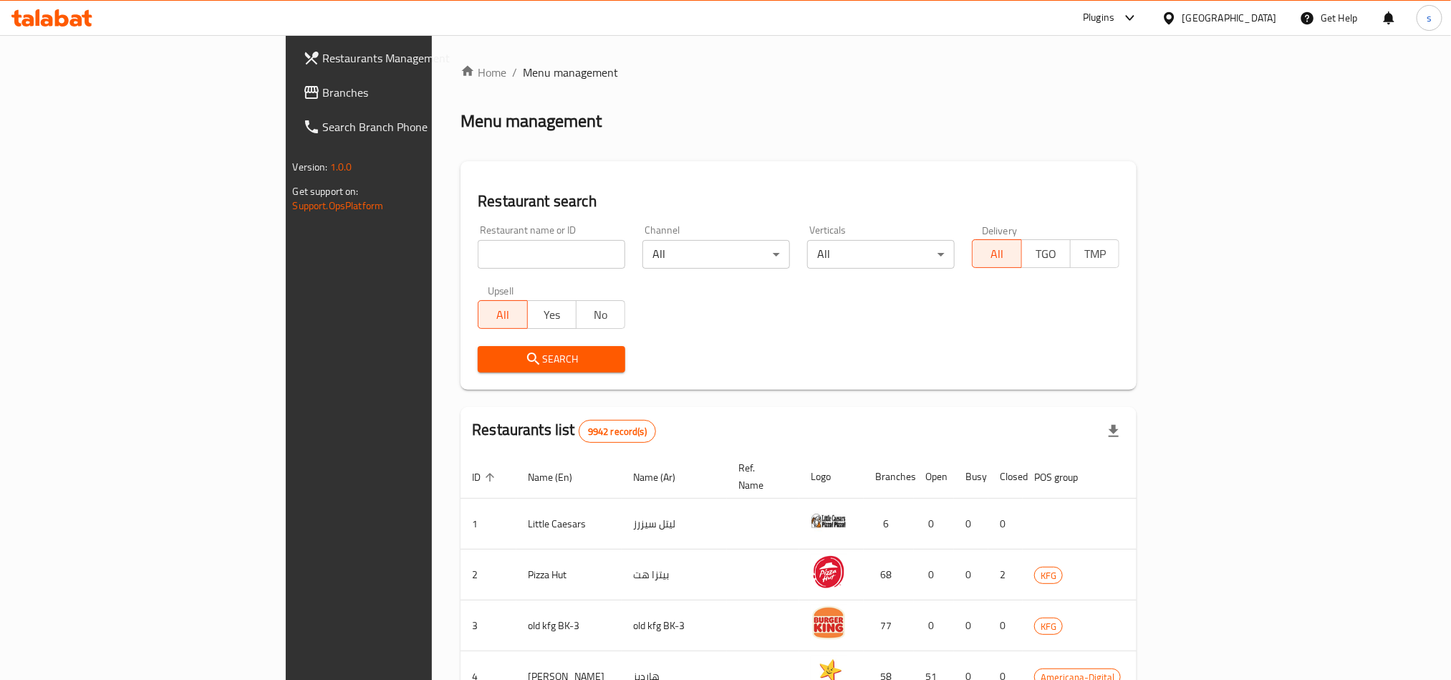
click at [323, 90] on span "Branches" at bounding box center [419, 92] width 193 height 17
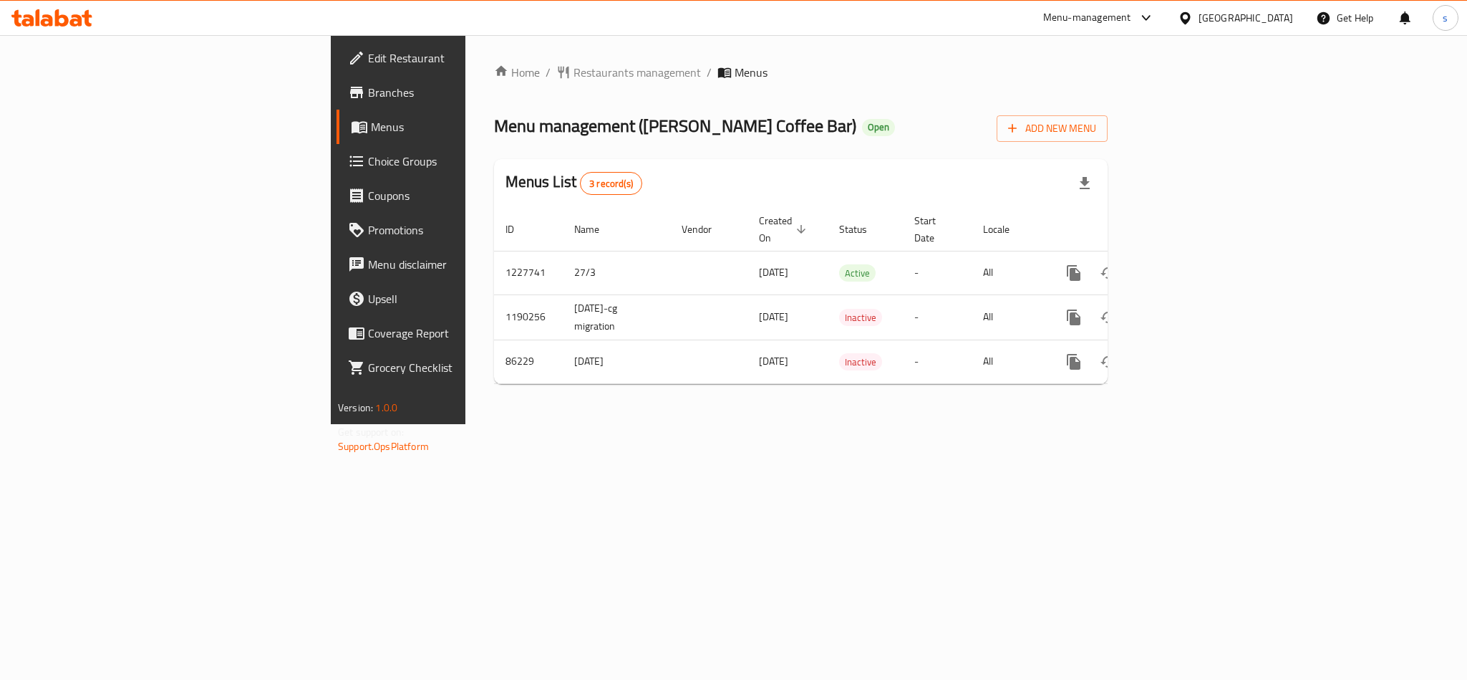
click at [1267, 11] on div "[GEOGRAPHIC_DATA]" at bounding box center [1246, 18] width 95 height 16
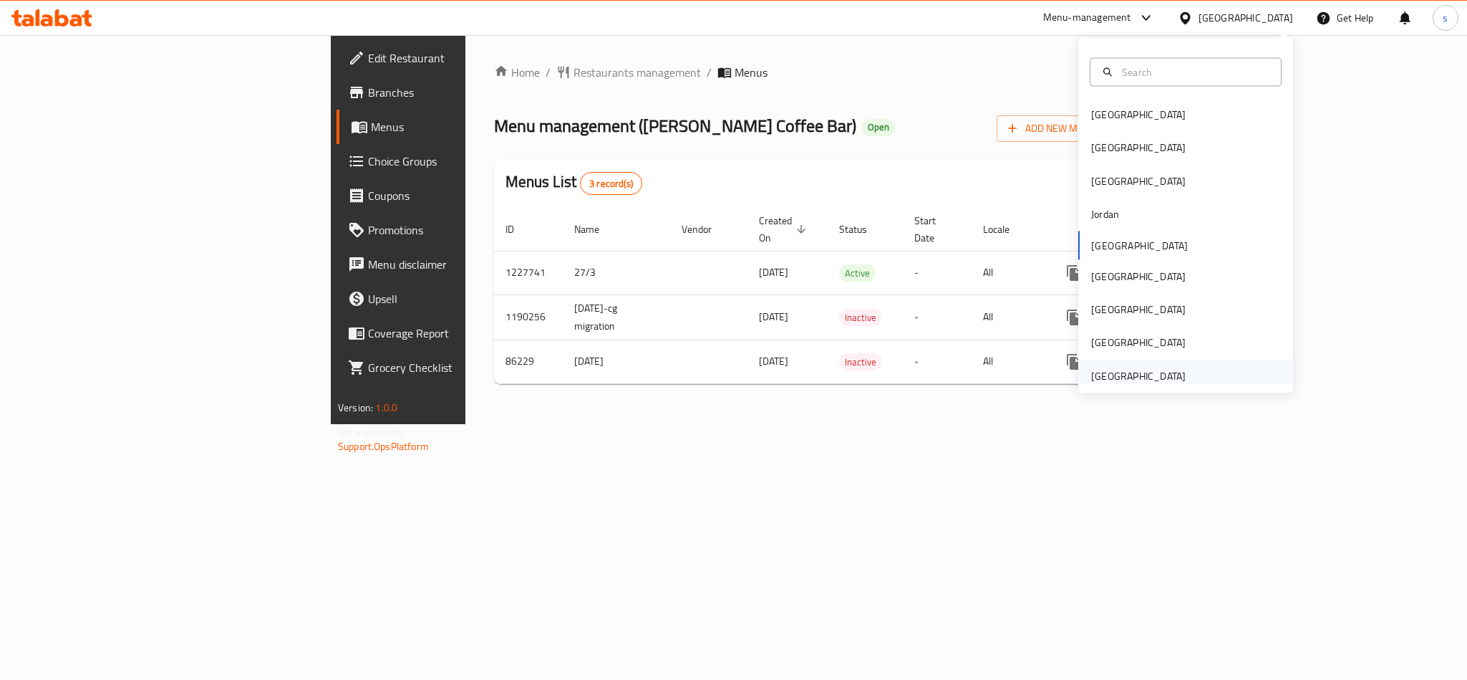
click at [1121, 378] on div "[GEOGRAPHIC_DATA]" at bounding box center [1138, 375] width 95 height 16
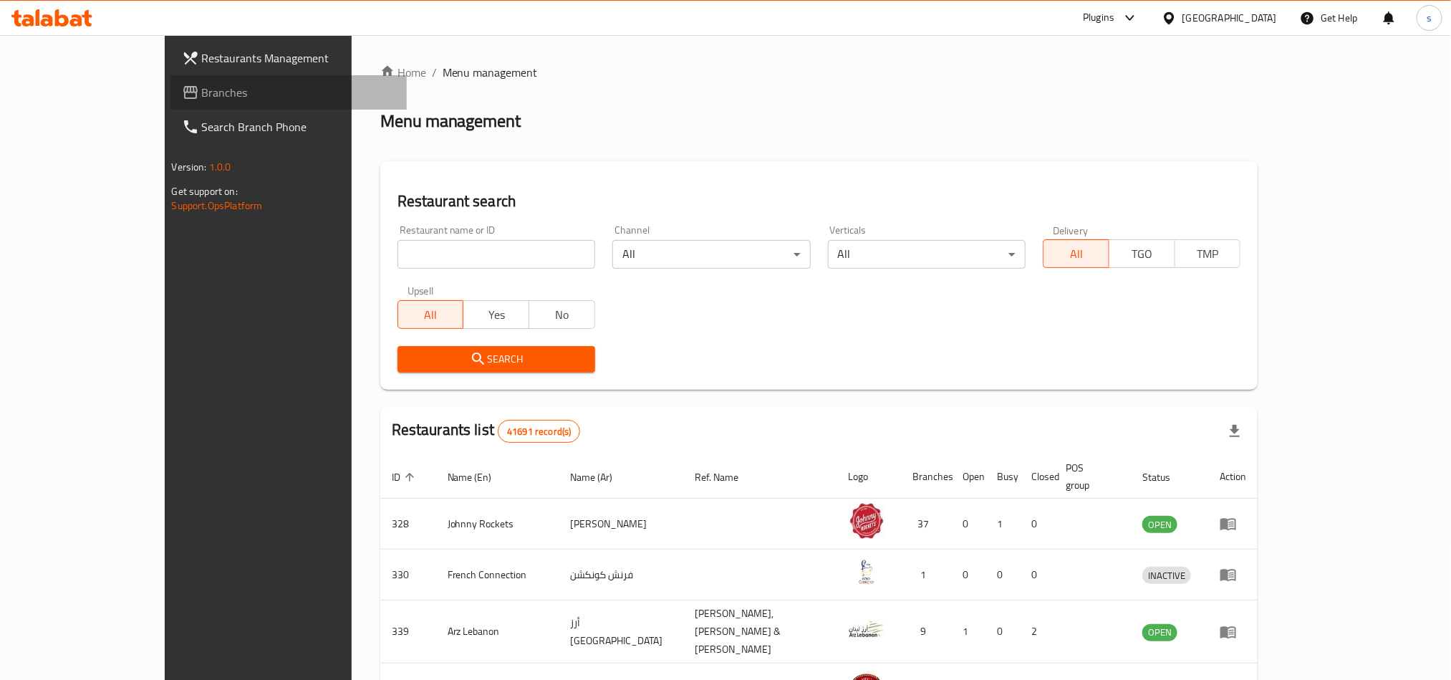
click at [202, 91] on span "Branches" at bounding box center [298, 92] width 193 height 17
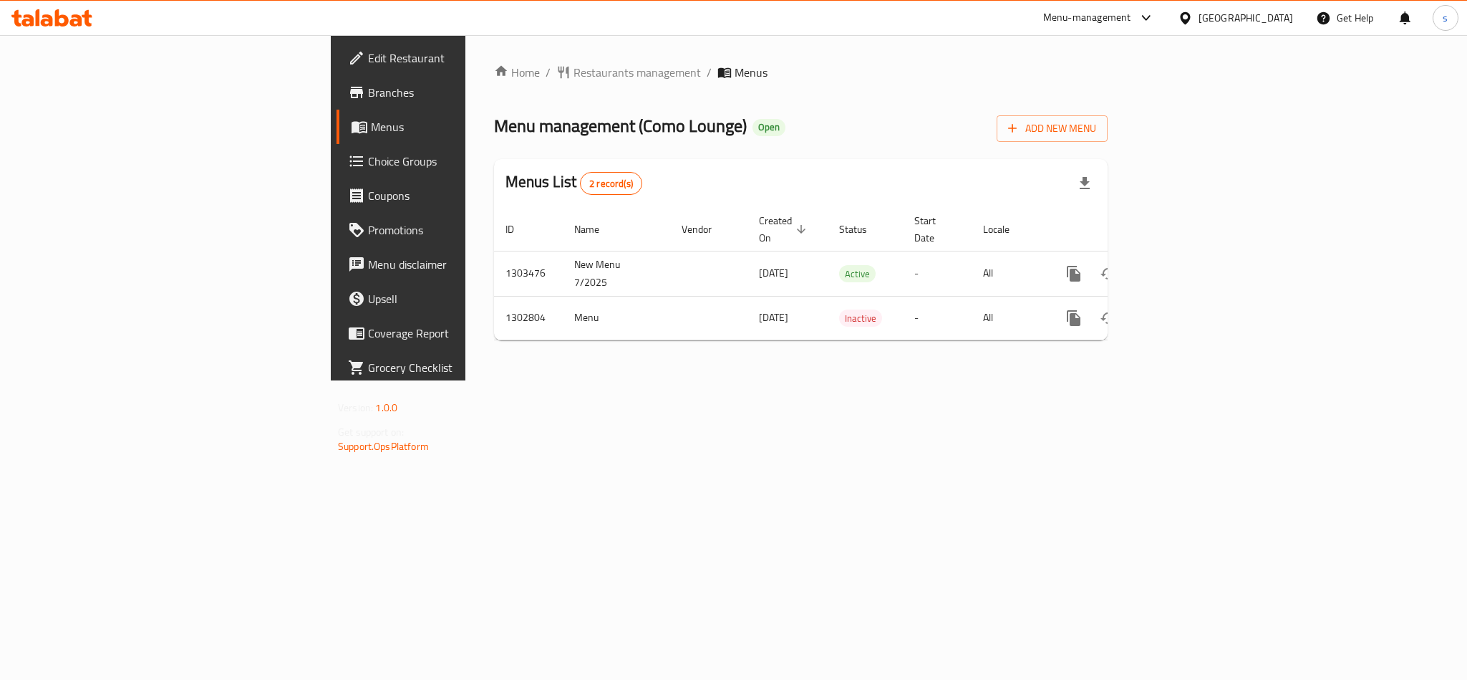
click at [1225, 21] on div "[GEOGRAPHIC_DATA]" at bounding box center [1246, 18] width 95 height 16
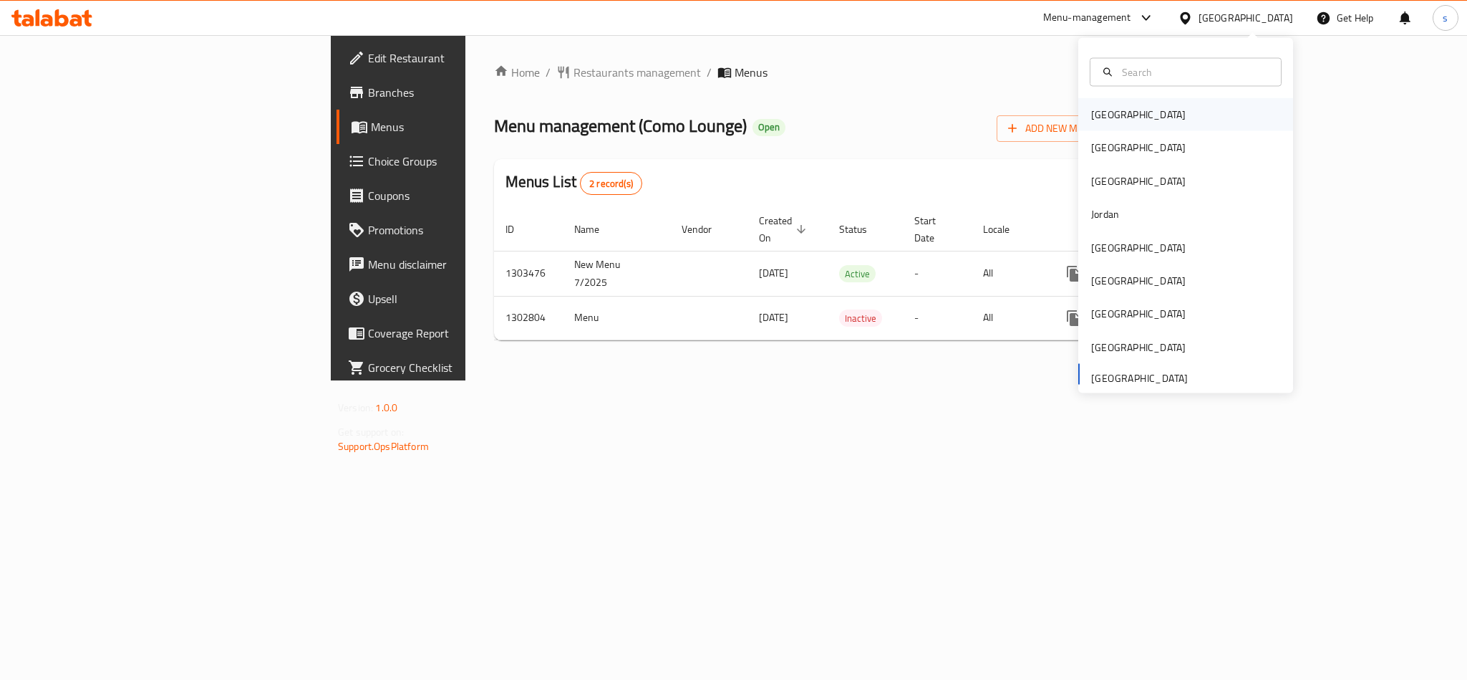
click at [1091, 110] on div "[GEOGRAPHIC_DATA]" at bounding box center [1138, 115] width 95 height 16
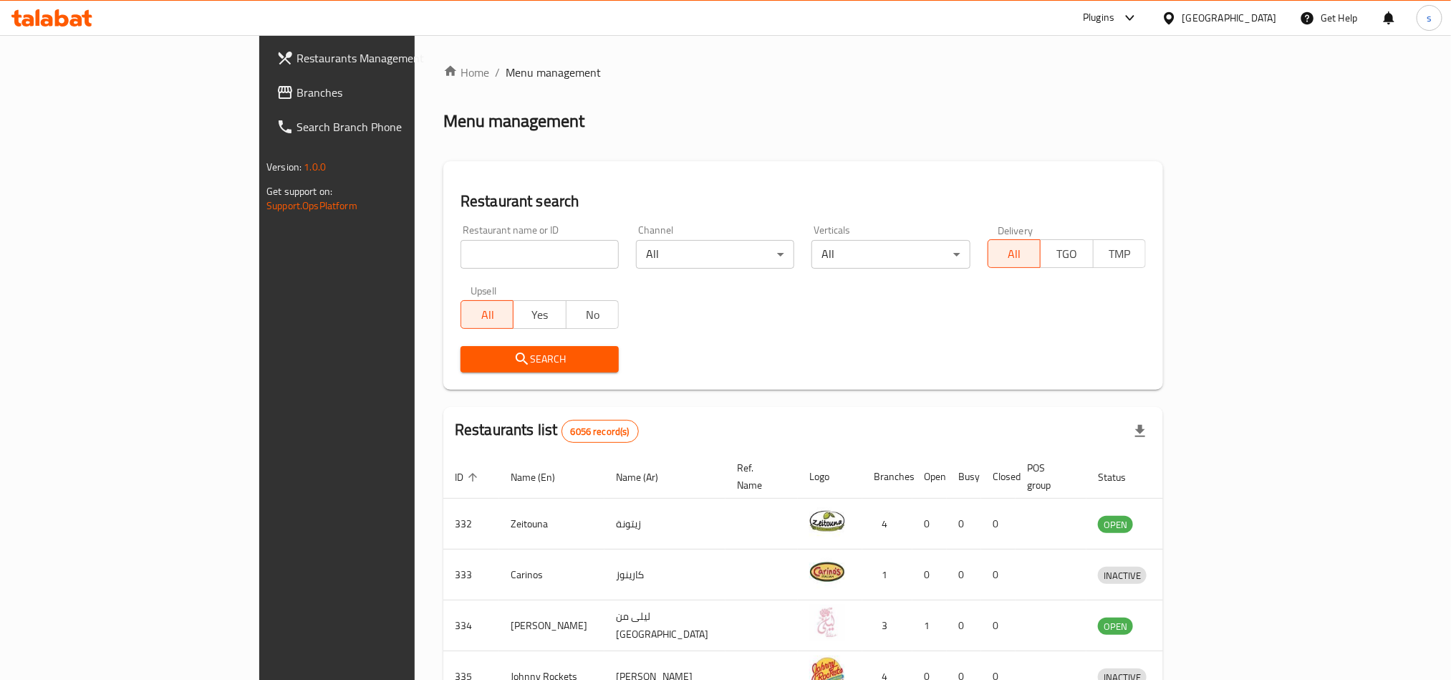
click at [1259, 15] on div "[GEOGRAPHIC_DATA]" at bounding box center [1229, 18] width 95 height 16
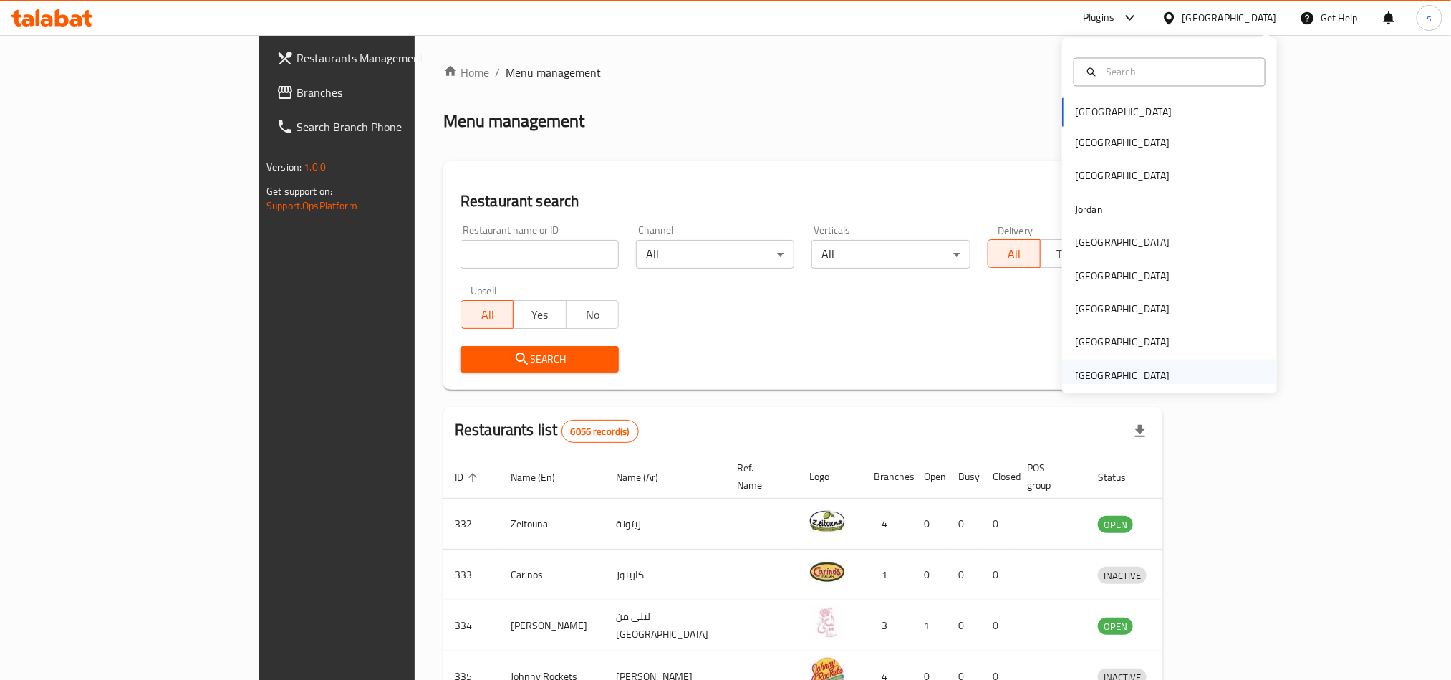
click at [1128, 372] on div "[GEOGRAPHIC_DATA]" at bounding box center [1122, 375] width 95 height 16
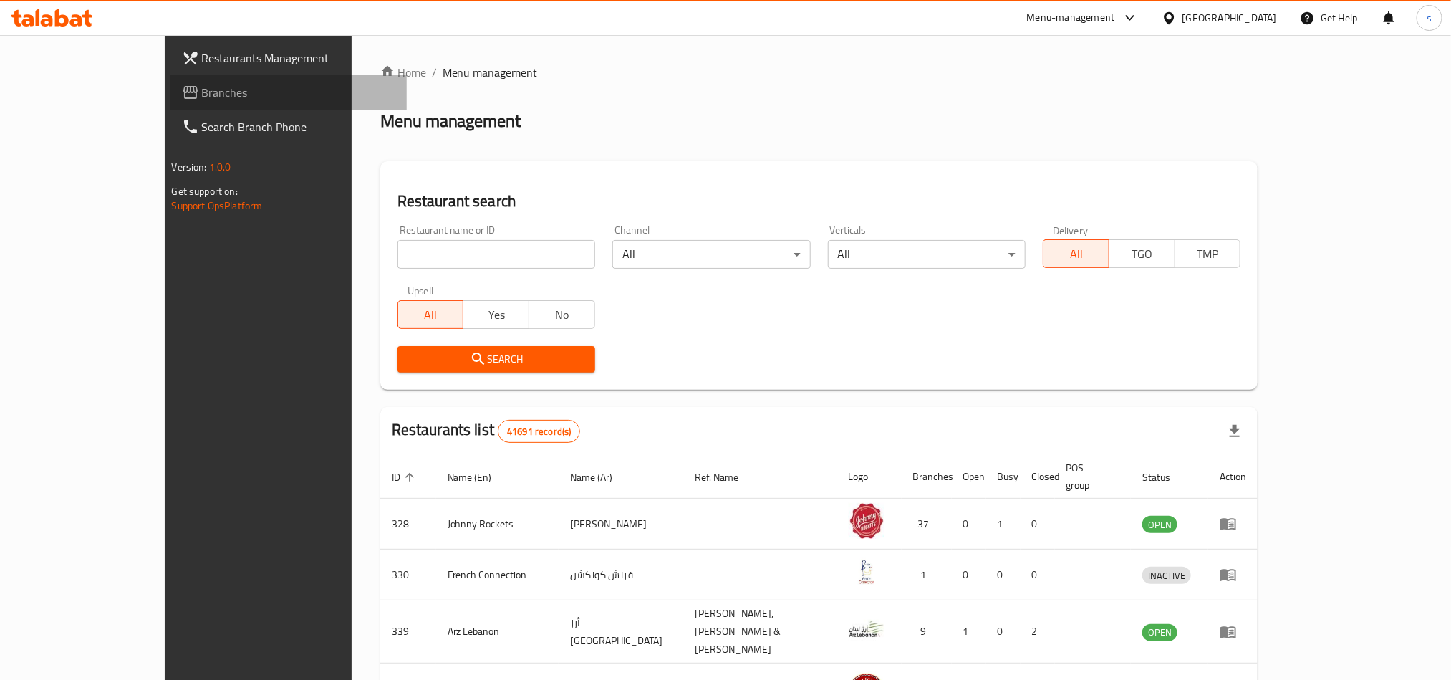
click at [202, 86] on span "Branches" at bounding box center [298, 92] width 193 height 17
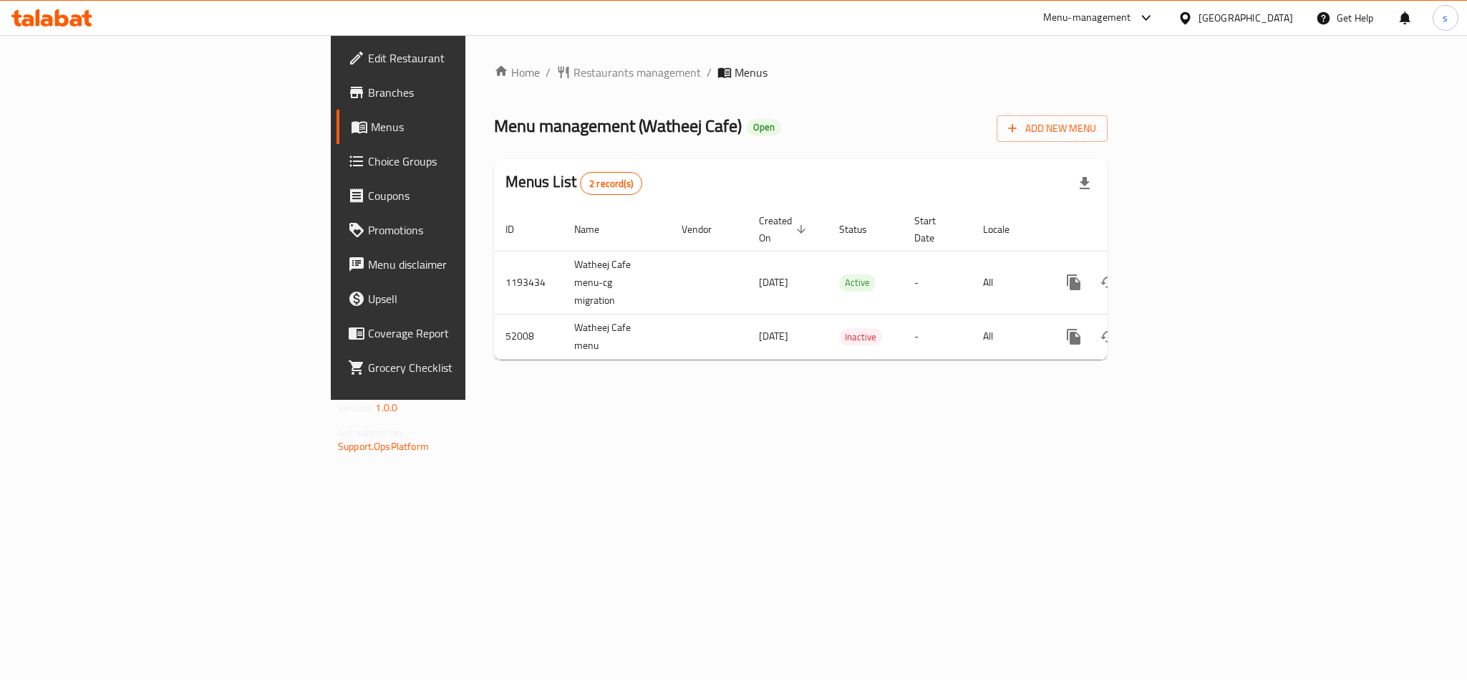
click at [1249, 7] on div "[GEOGRAPHIC_DATA]" at bounding box center [1235, 18] width 138 height 34
click at [1263, 11] on div "[GEOGRAPHIC_DATA]" at bounding box center [1246, 18] width 95 height 16
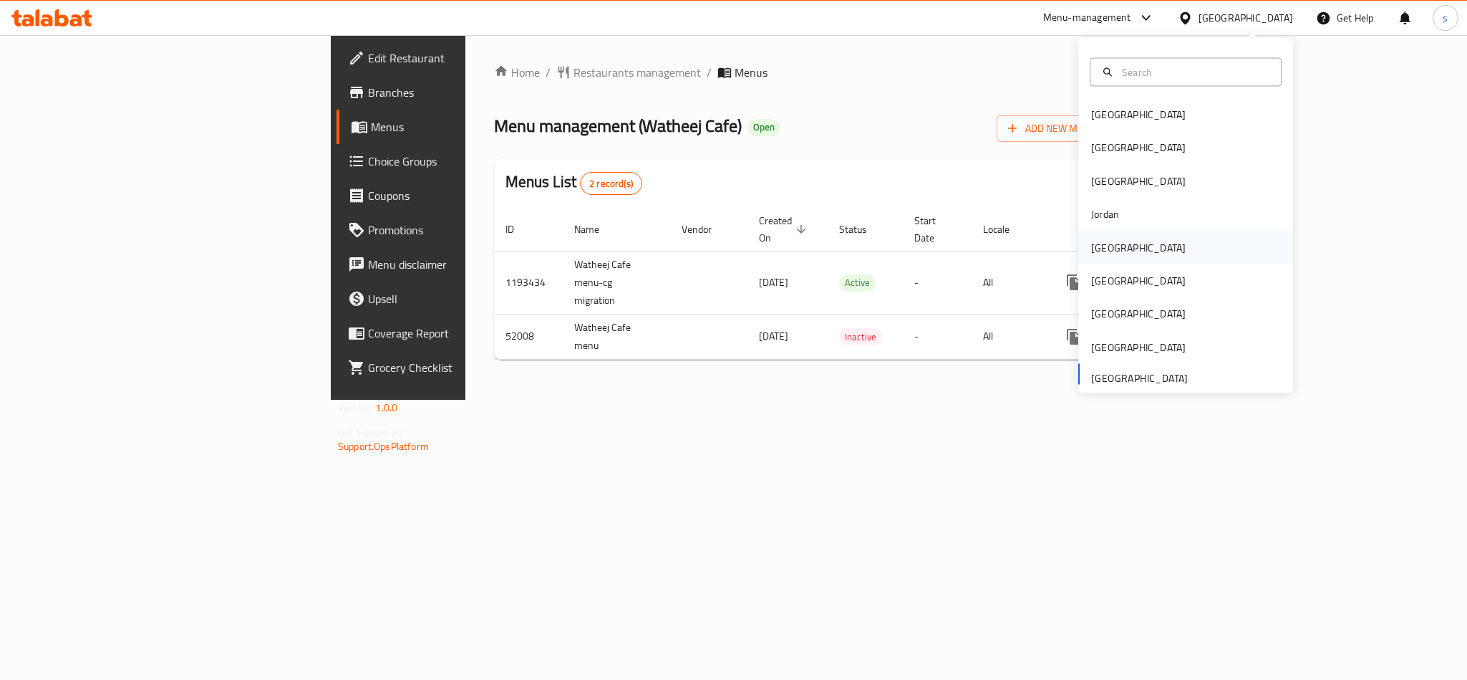
click at [1098, 251] on div "[GEOGRAPHIC_DATA]" at bounding box center [1138, 247] width 95 height 16
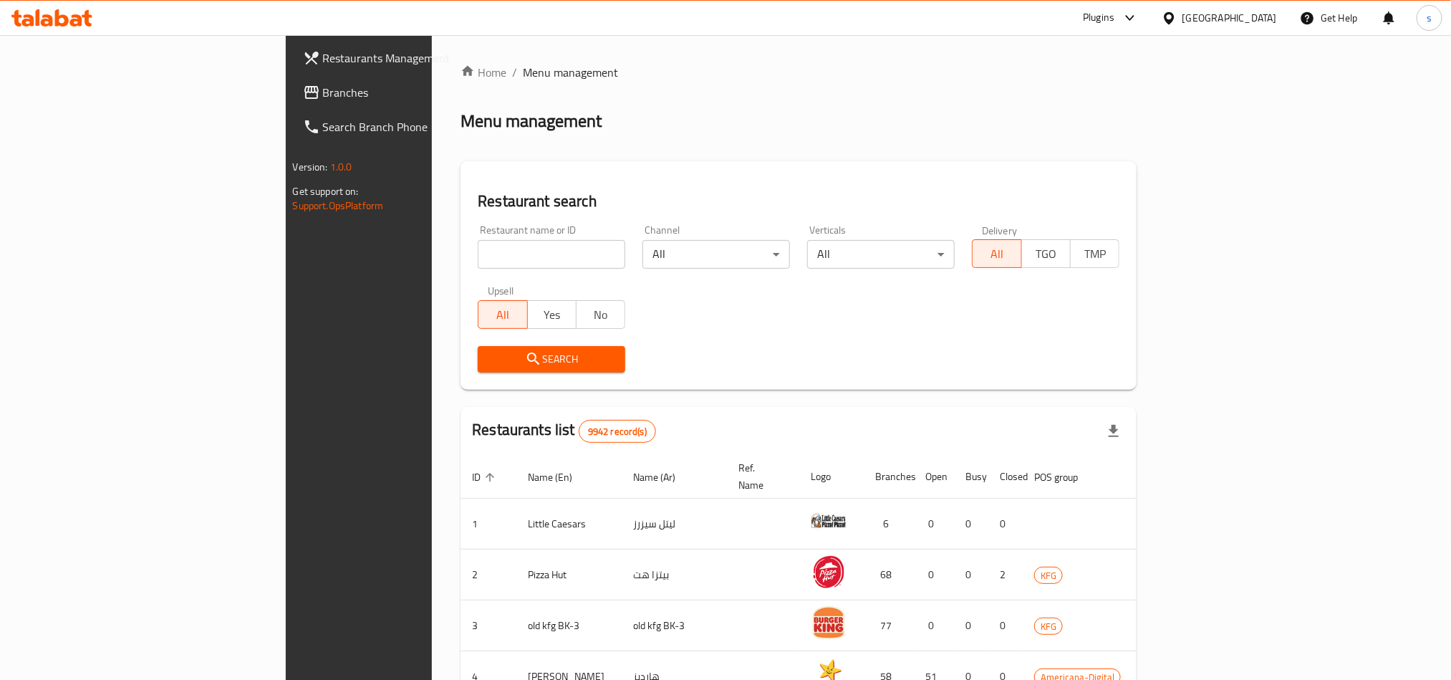
click at [323, 89] on span "Branches" at bounding box center [419, 92] width 193 height 17
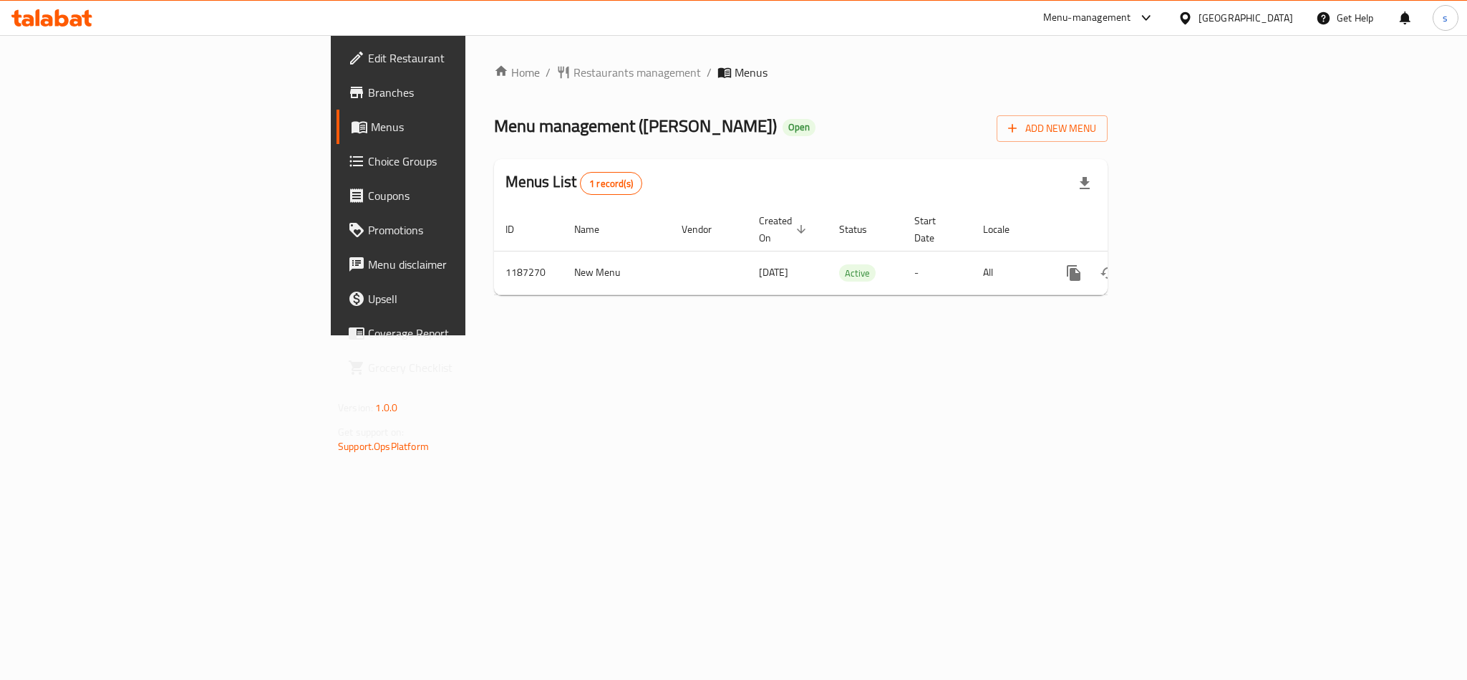
click at [1270, 15] on div "[GEOGRAPHIC_DATA]" at bounding box center [1246, 18] width 95 height 16
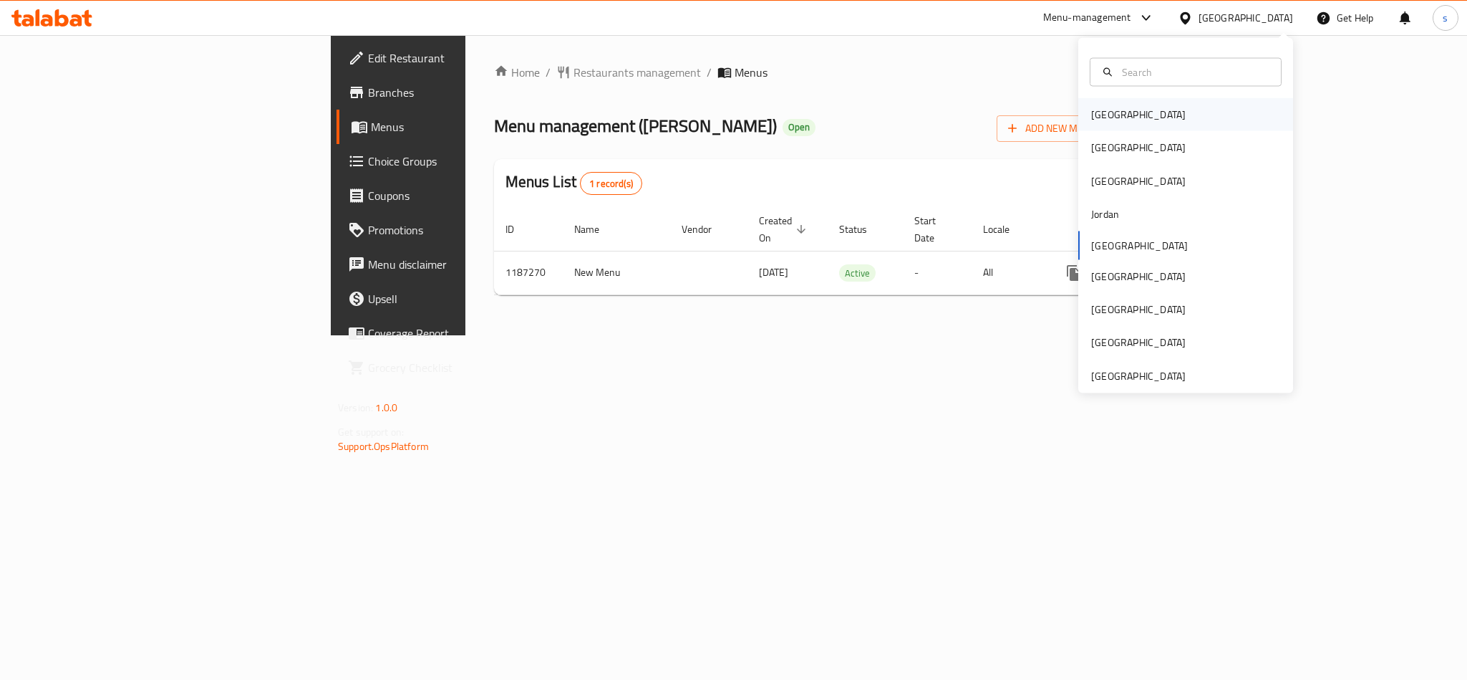
click at [1098, 116] on div "[GEOGRAPHIC_DATA]" at bounding box center [1138, 115] width 95 height 16
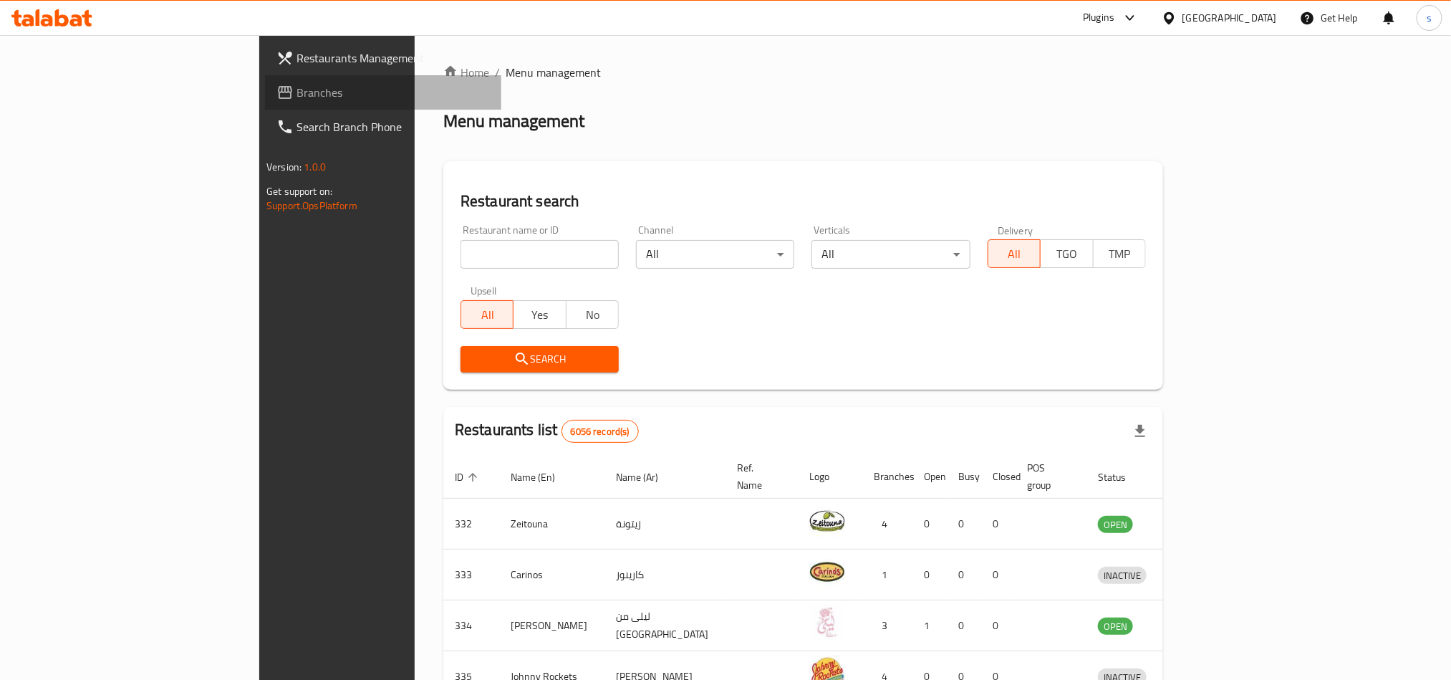
click at [296, 100] on span "Branches" at bounding box center [392, 92] width 193 height 17
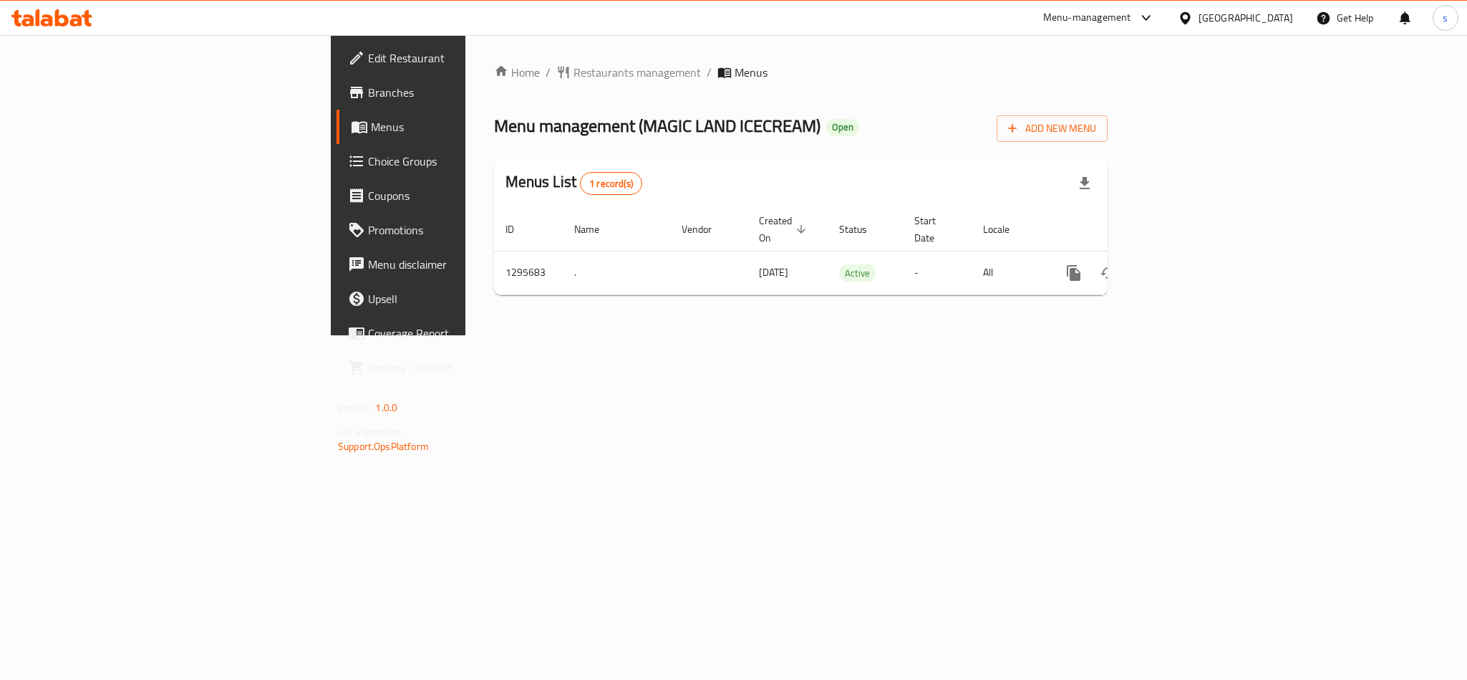
click at [1280, 19] on div "[GEOGRAPHIC_DATA]" at bounding box center [1246, 18] width 95 height 16
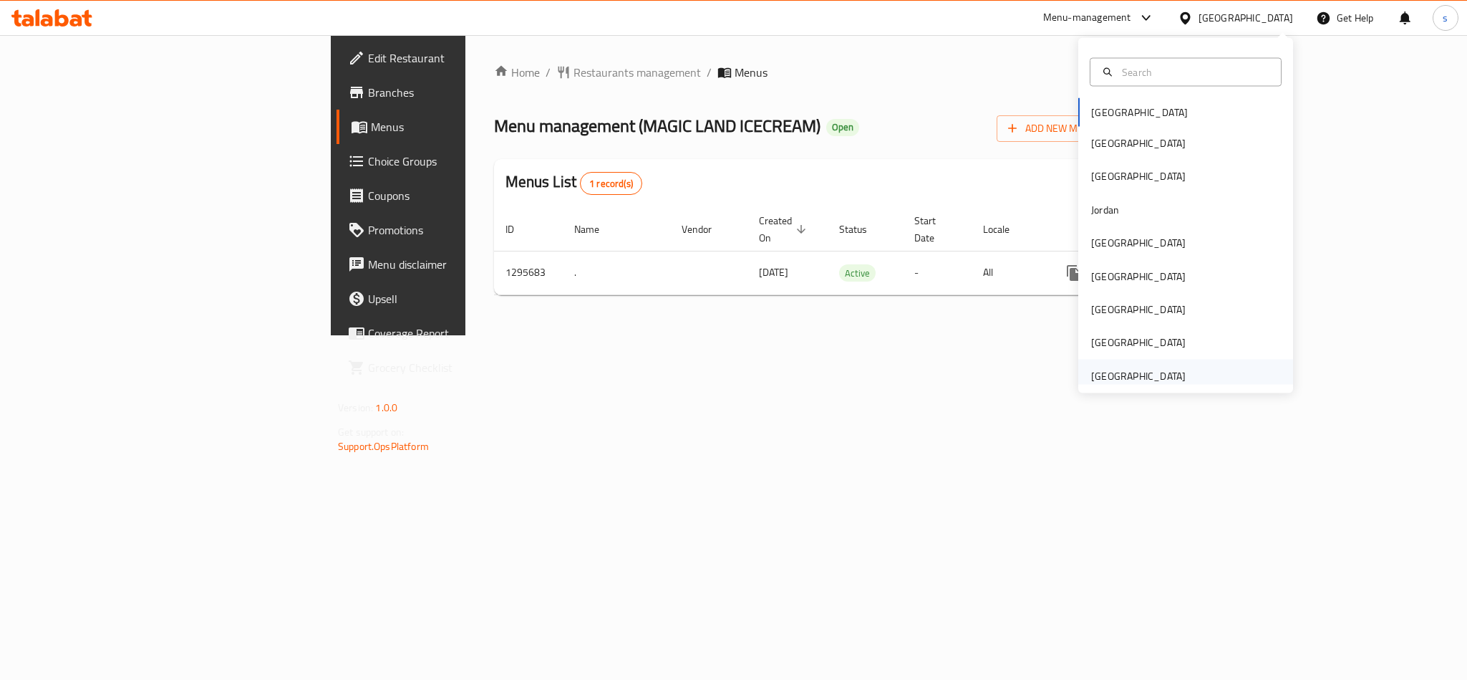
click at [1156, 369] on div "[GEOGRAPHIC_DATA]" at bounding box center [1138, 375] width 95 height 16
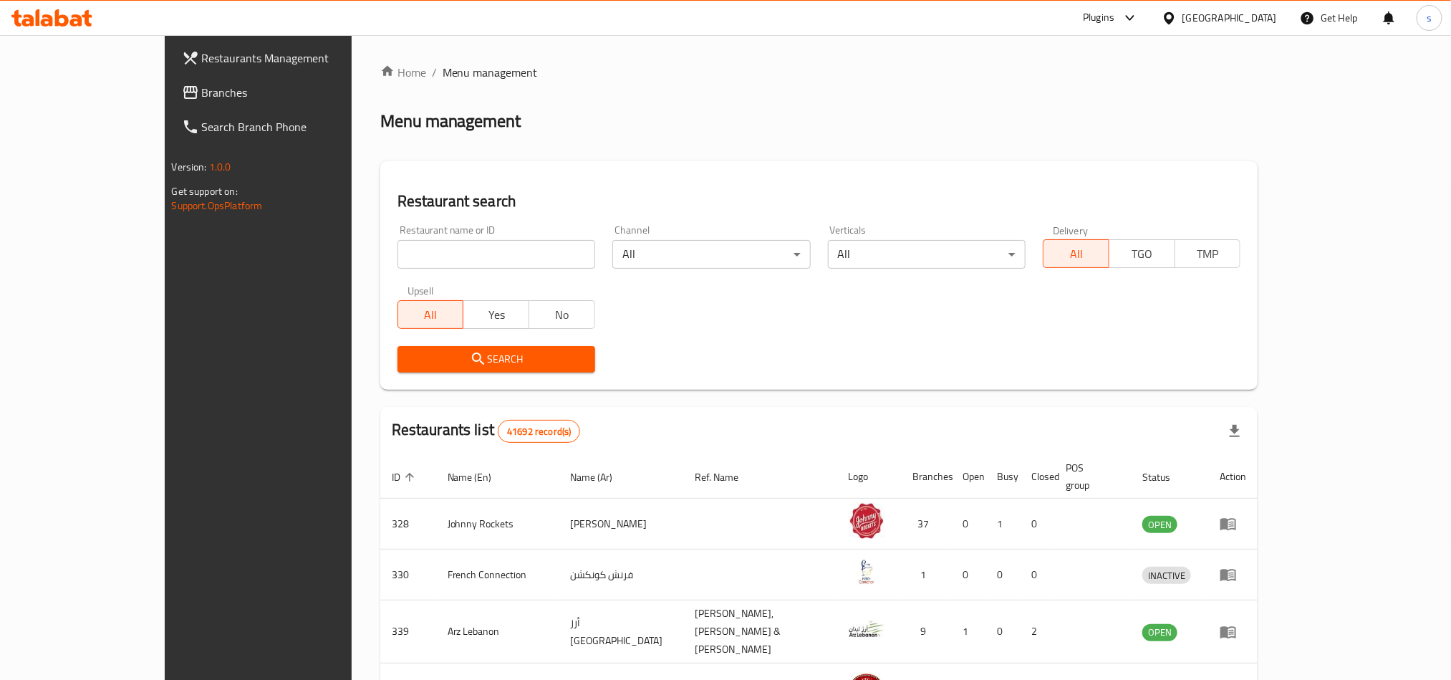
click at [202, 95] on span "Branches" at bounding box center [298, 92] width 193 height 17
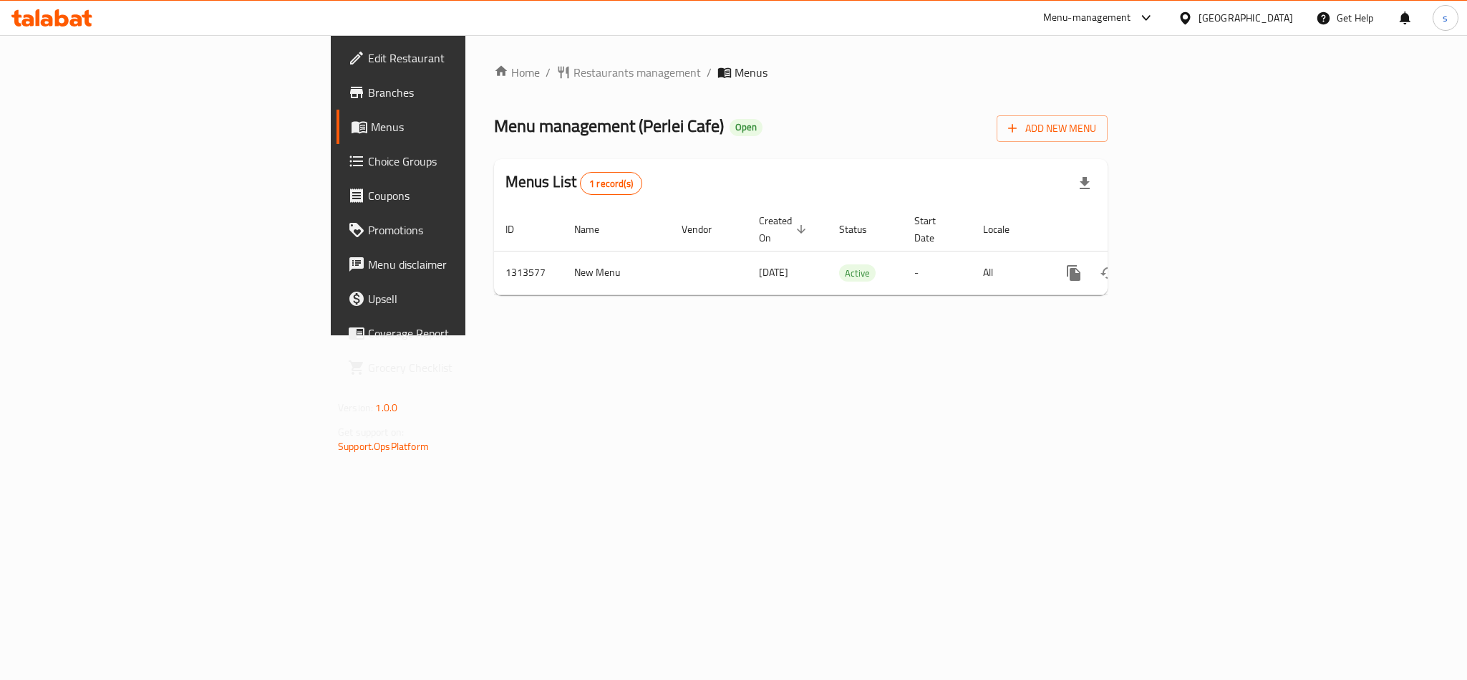
click at [1209, 16] on div "[GEOGRAPHIC_DATA]" at bounding box center [1246, 18] width 95 height 16
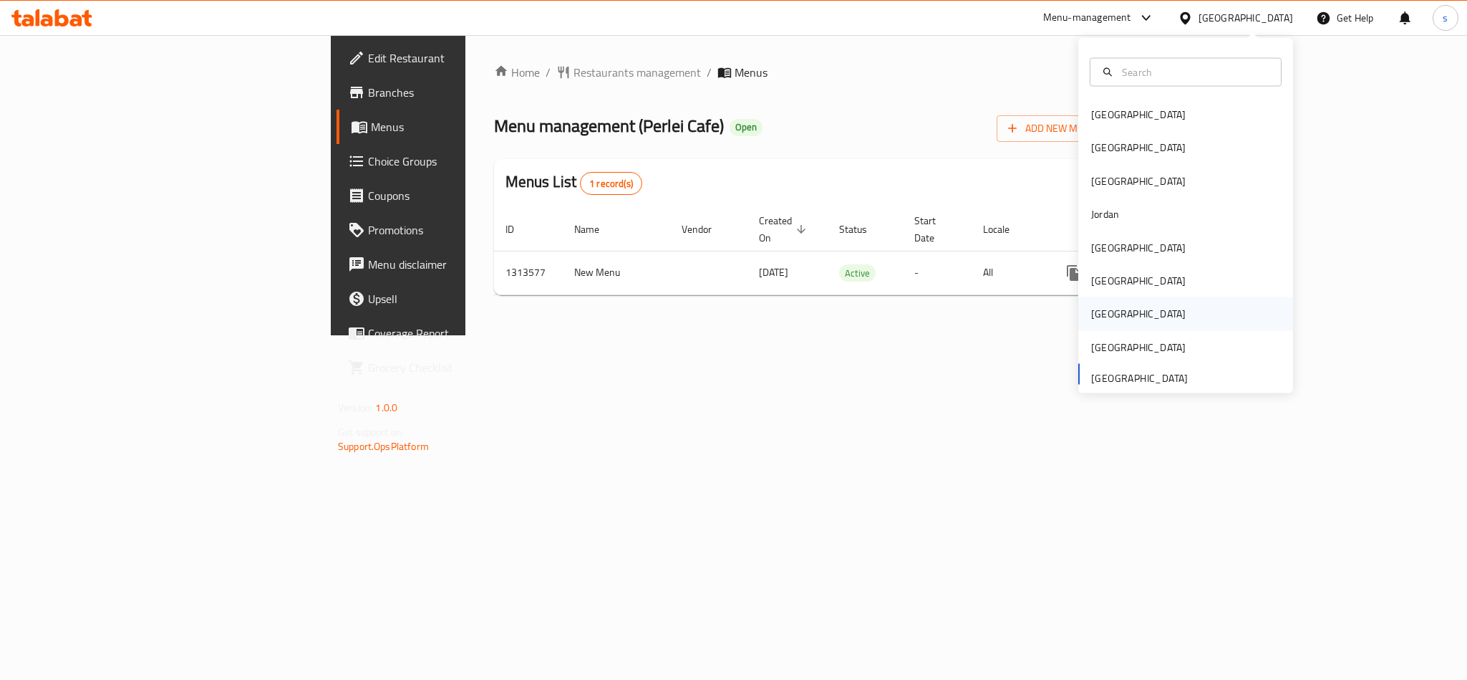
click at [1102, 321] on div "[GEOGRAPHIC_DATA]" at bounding box center [1138, 313] width 117 height 33
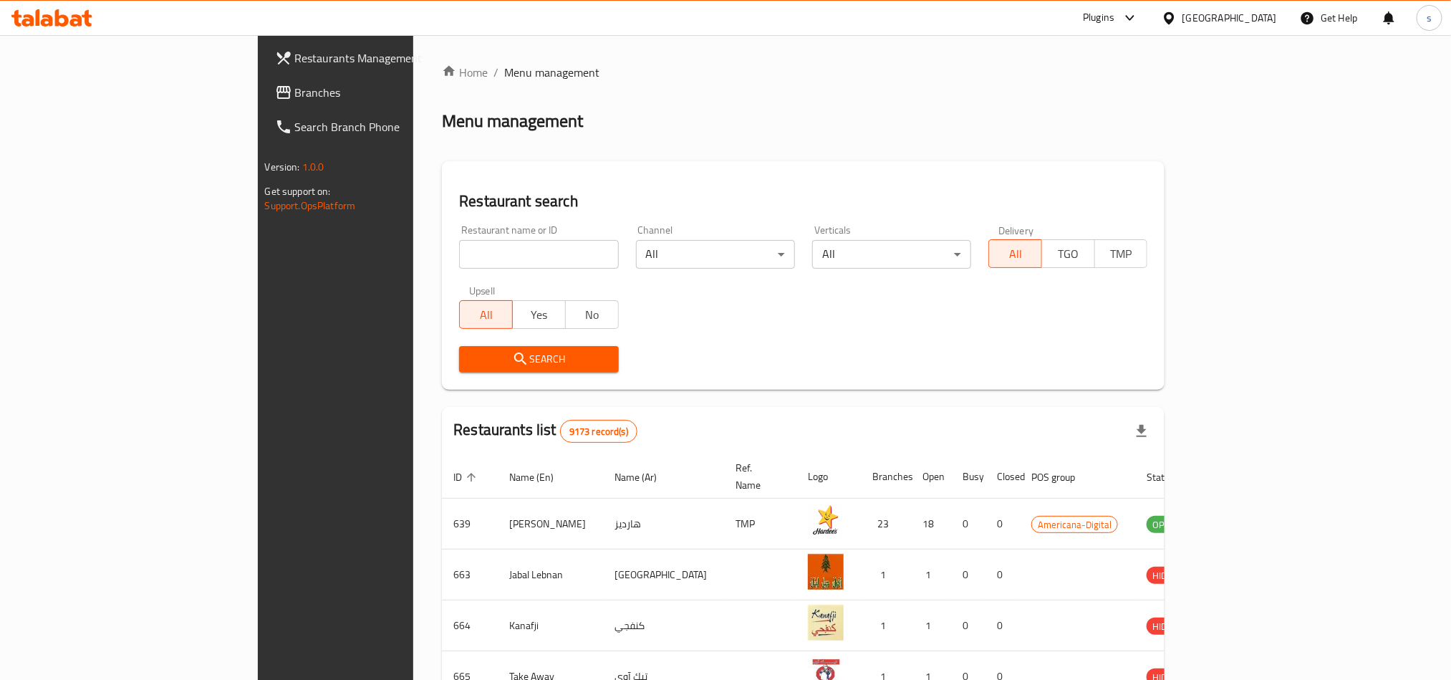
click at [264, 76] on link "Branches" at bounding box center [382, 92] width 236 height 34
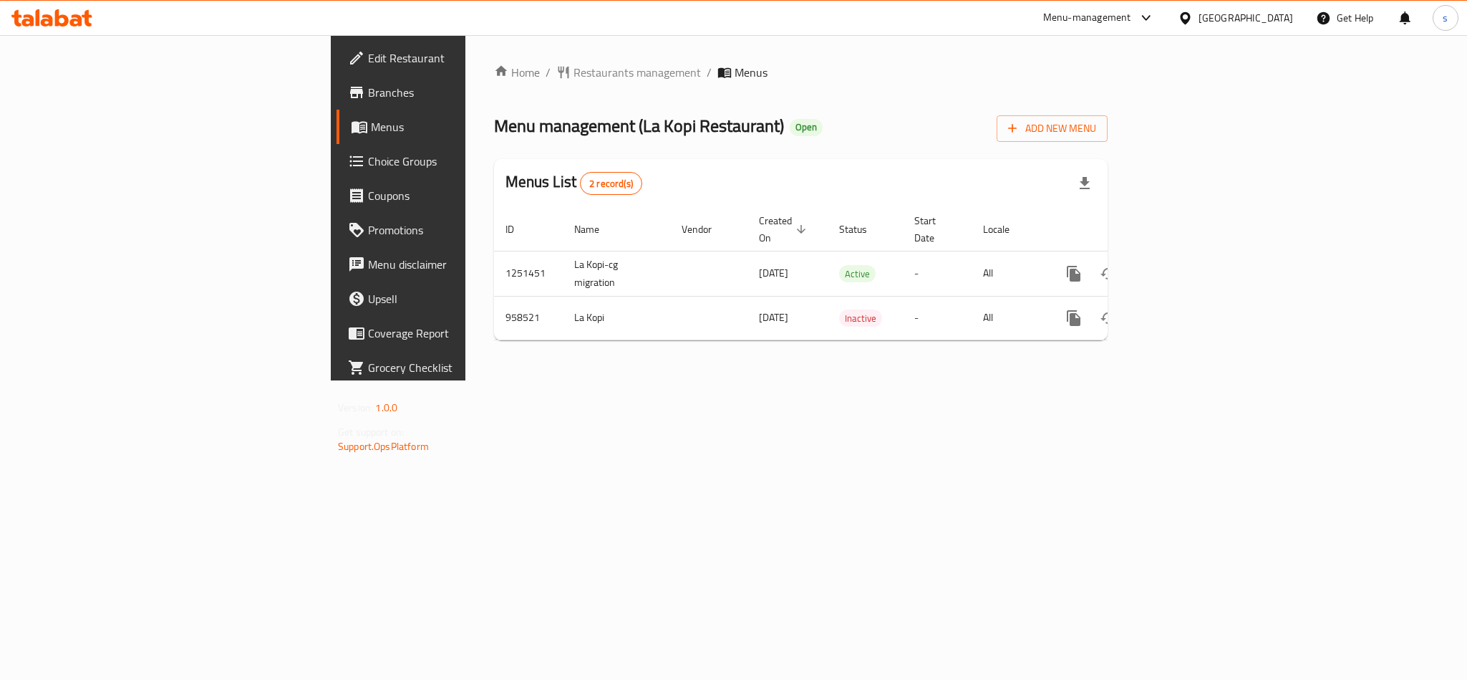
click at [1277, 20] on div "[GEOGRAPHIC_DATA]" at bounding box center [1246, 18] width 95 height 16
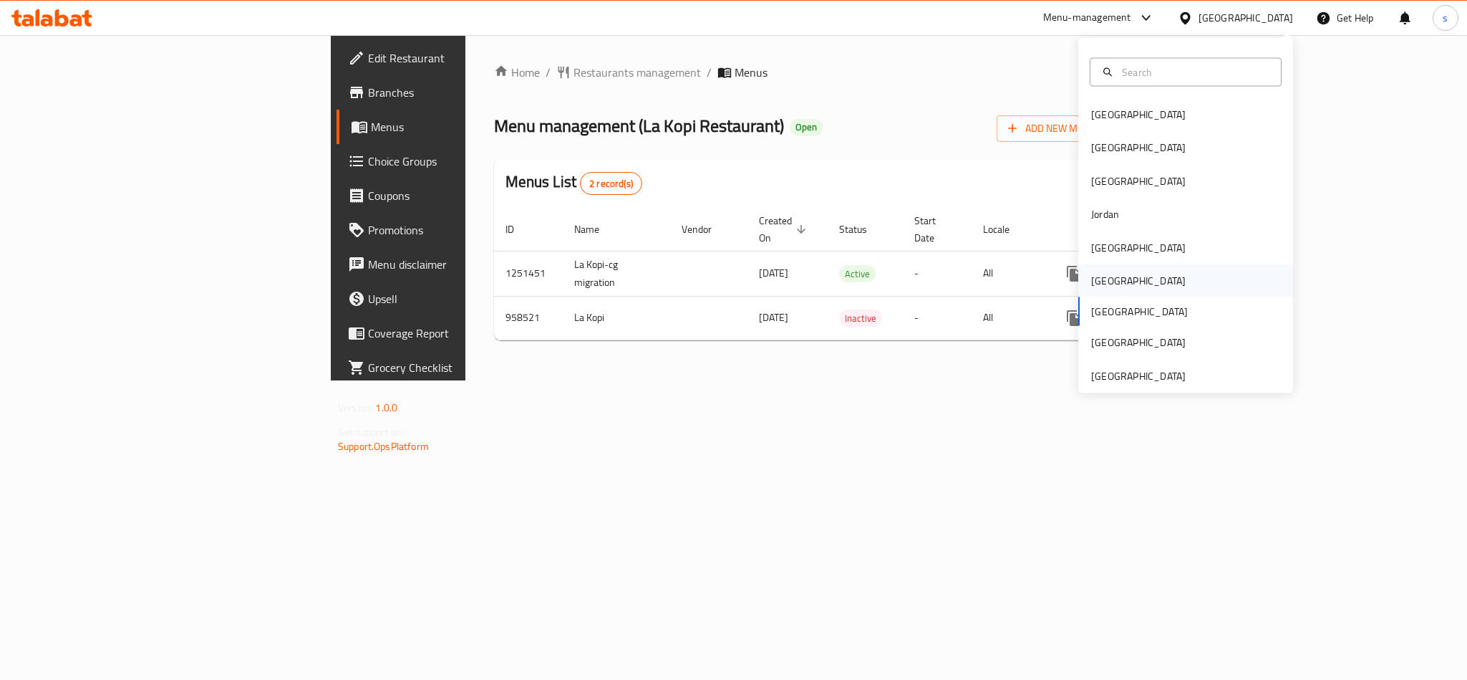
click at [1104, 281] on div "[GEOGRAPHIC_DATA]" at bounding box center [1138, 280] width 117 height 33
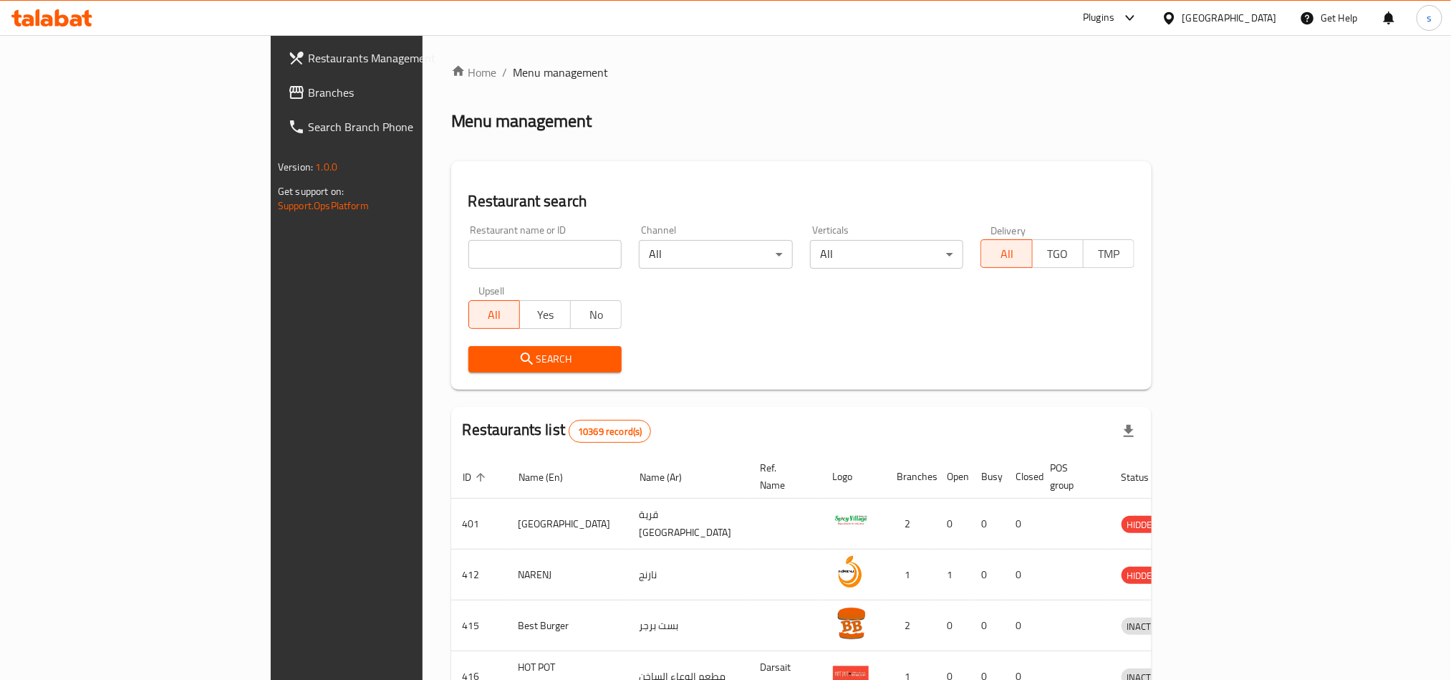
click at [308, 88] on span "Branches" at bounding box center [404, 92] width 193 height 17
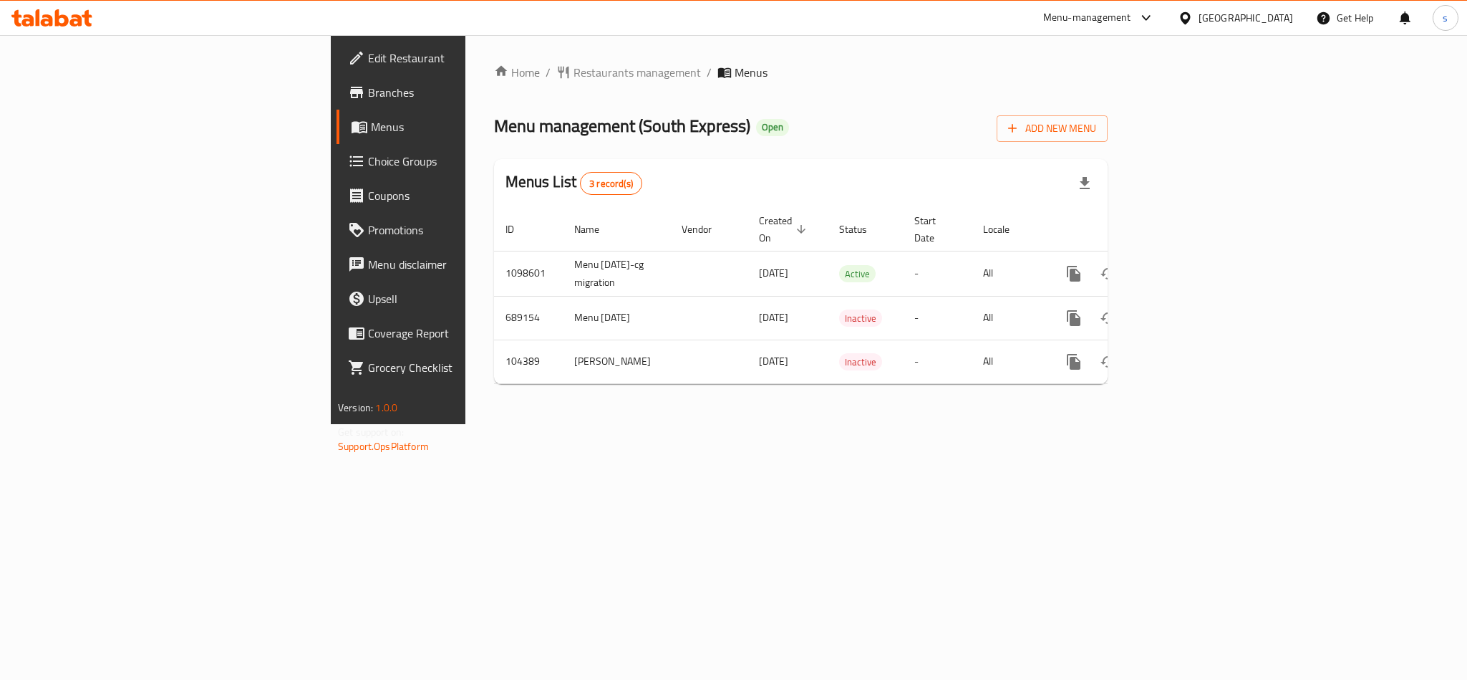
click at [1276, 19] on div "[GEOGRAPHIC_DATA]" at bounding box center [1246, 18] width 95 height 16
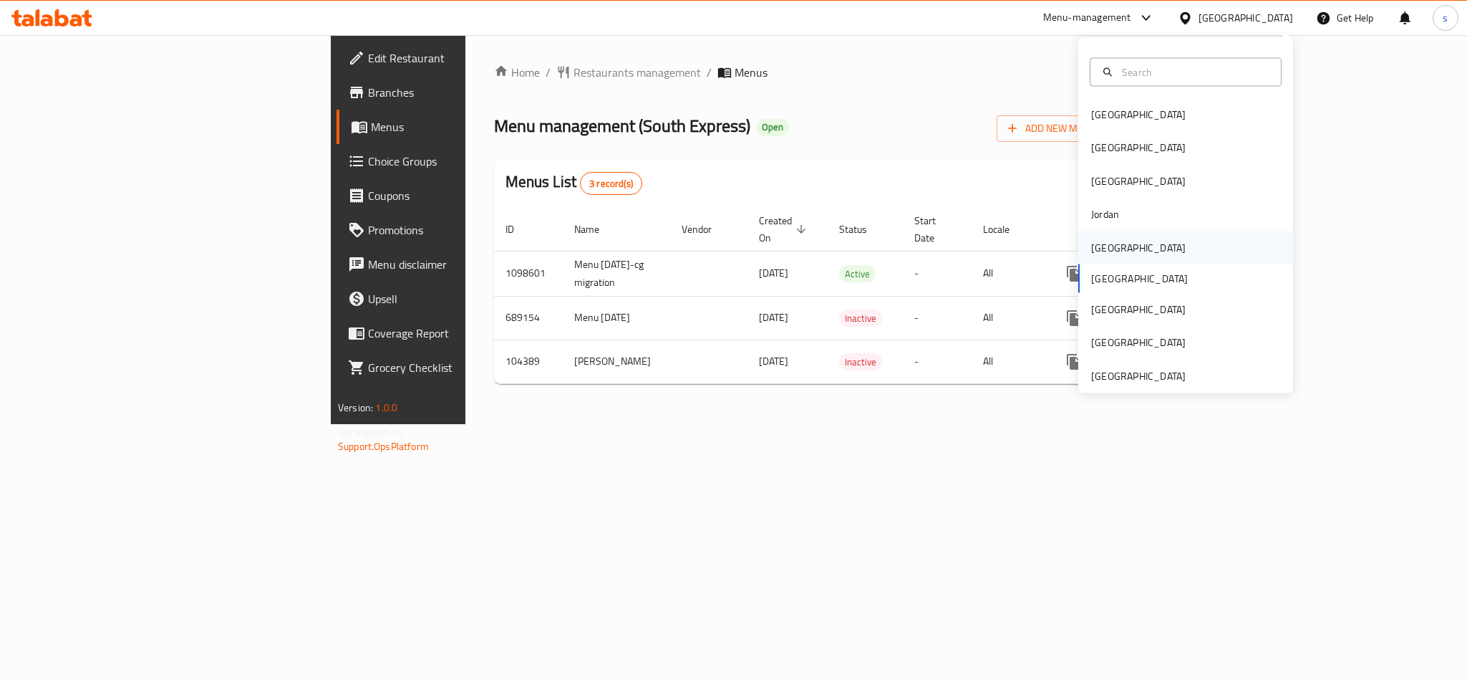
click at [1096, 253] on div "[GEOGRAPHIC_DATA]" at bounding box center [1138, 247] width 95 height 16
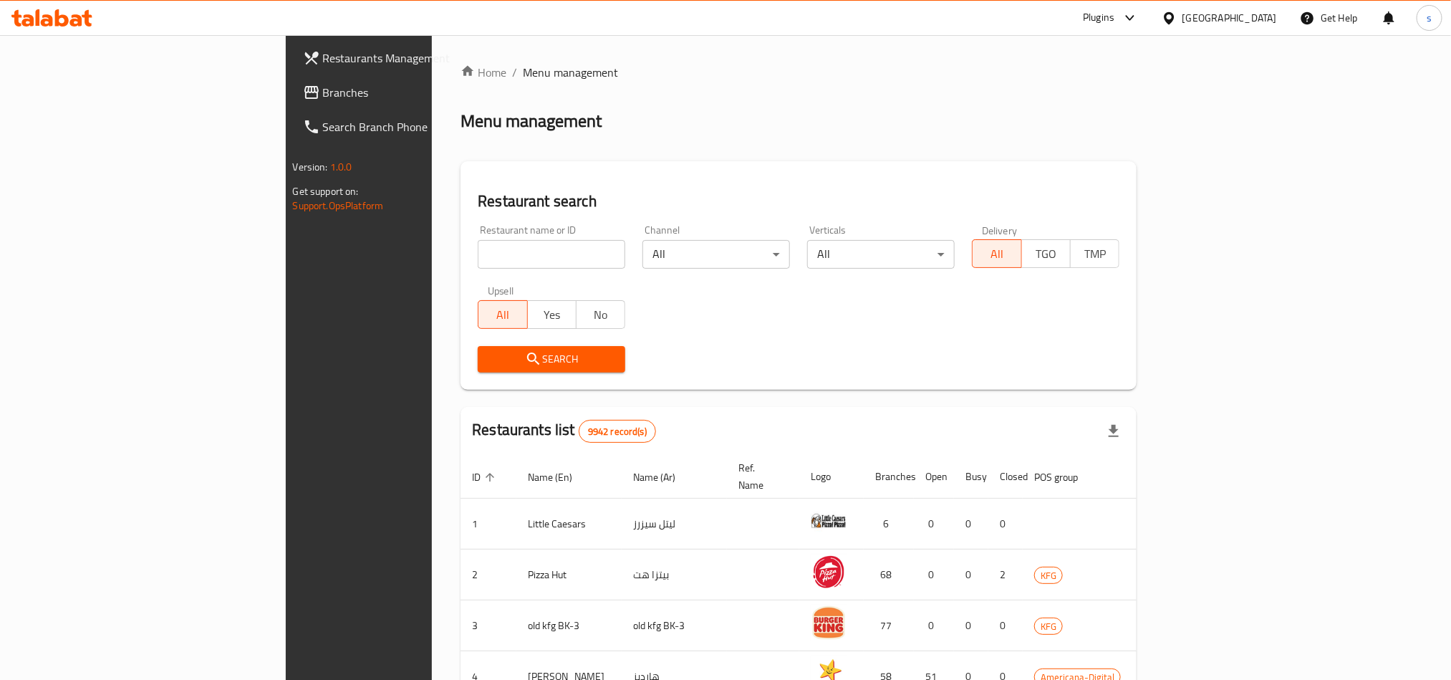
click at [323, 91] on span "Branches" at bounding box center [419, 92] width 193 height 17
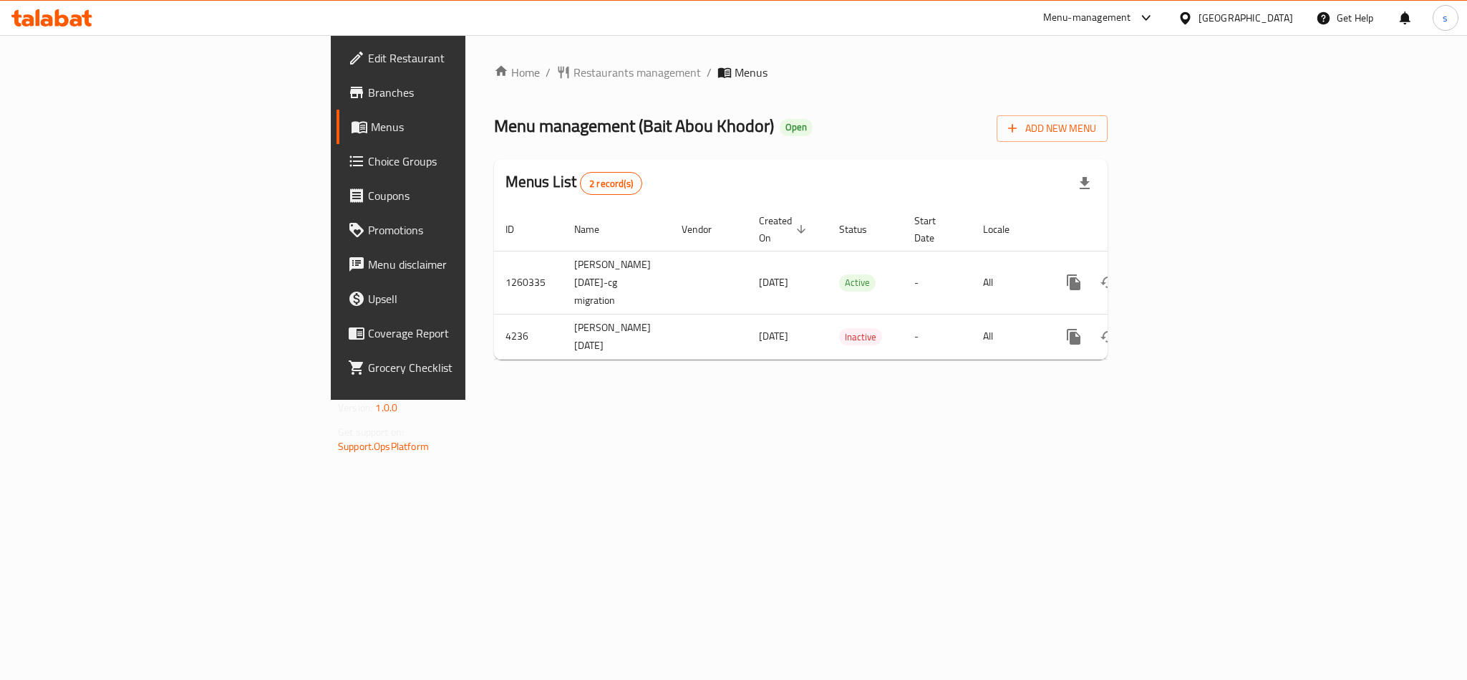
click at [1262, 18] on div "[GEOGRAPHIC_DATA]" at bounding box center [1246, 18] width 95 height 16
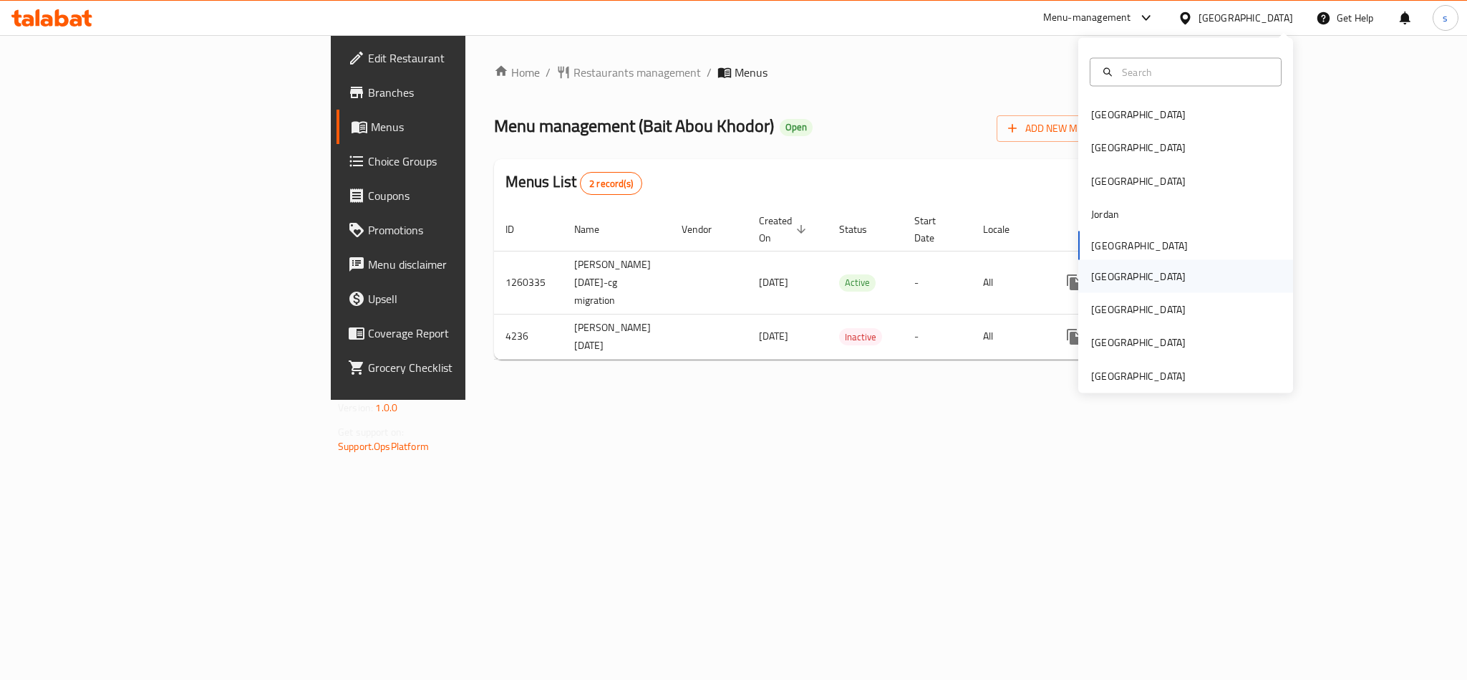
click at [1096, 275] on div "[GEOGRAPHIC_DATA]" at bounding box center [1138, 276] width 95 height 16
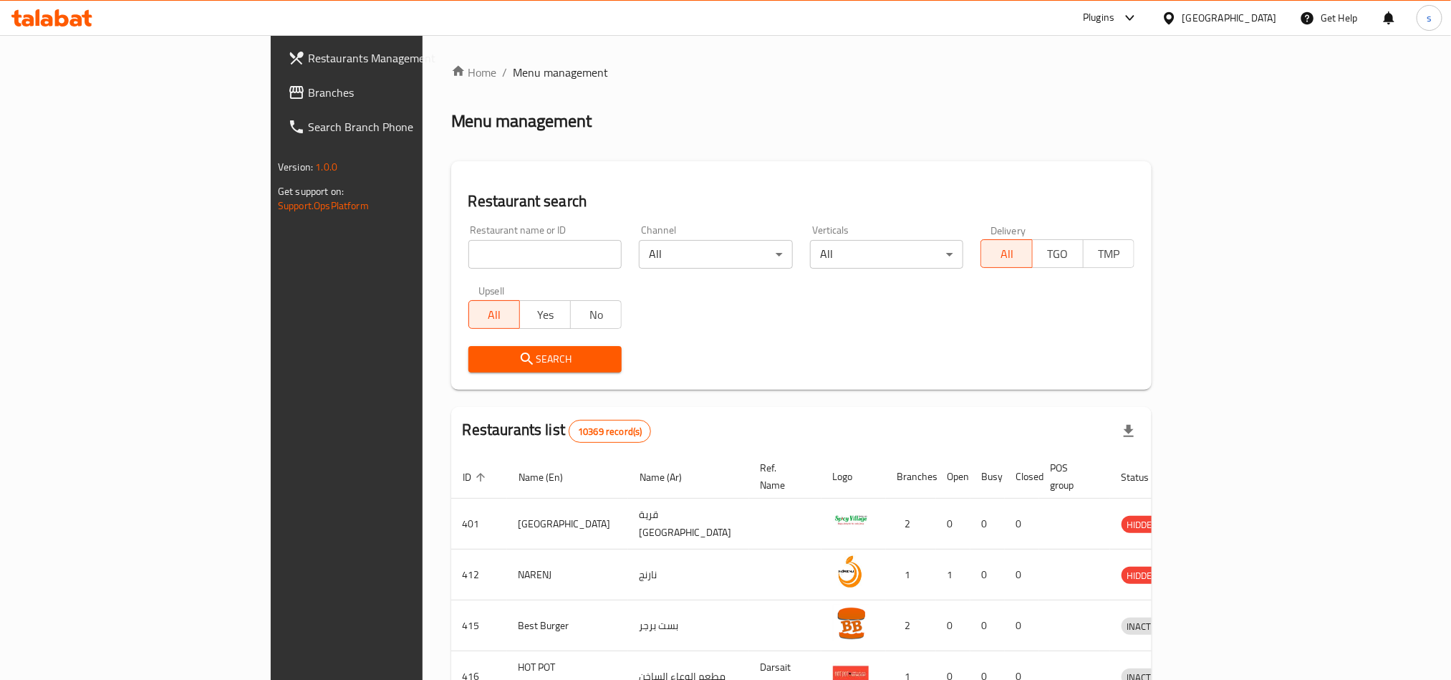
click at [308, 97] on span "Branches" at bounding box center [404, 92] width 193 height 17
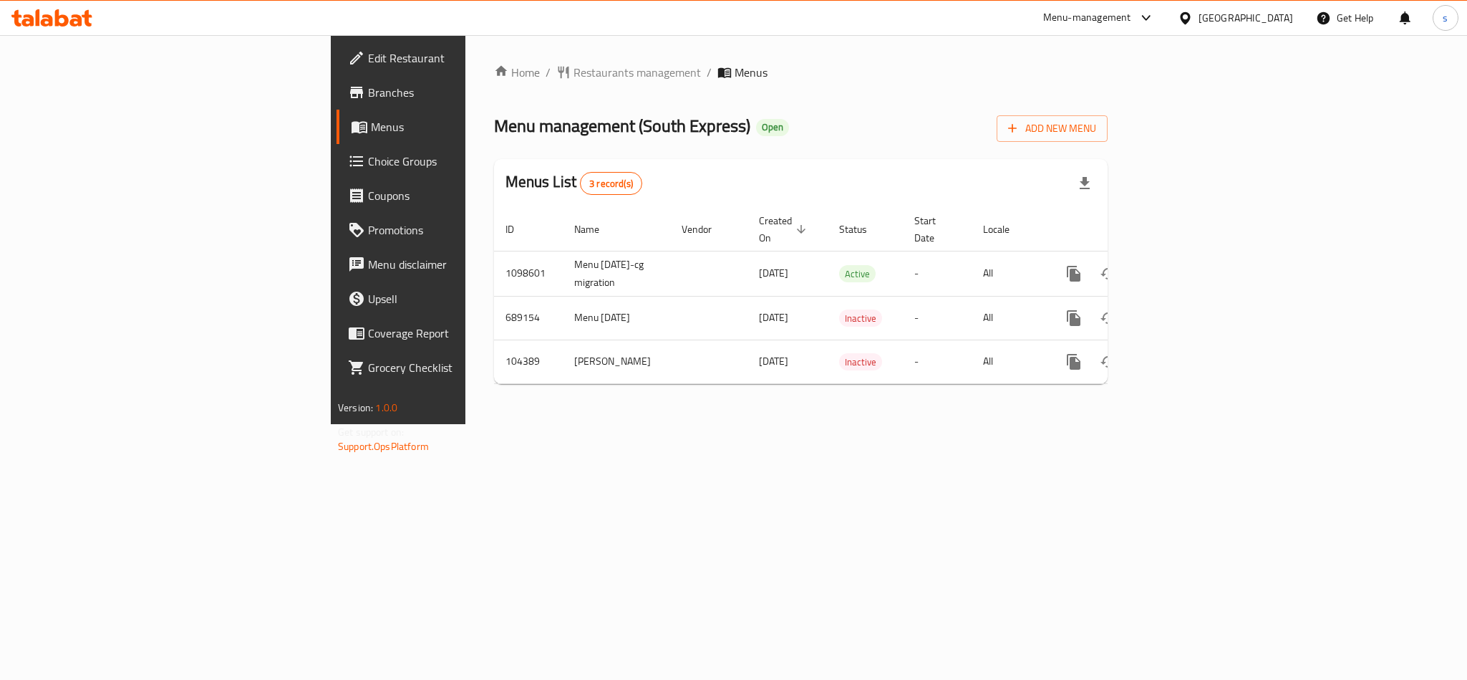
click at [1280, 20] on div "[GEOGRAPHIC_DATA]" at bounding box center [1246, 18] width 95 height 16
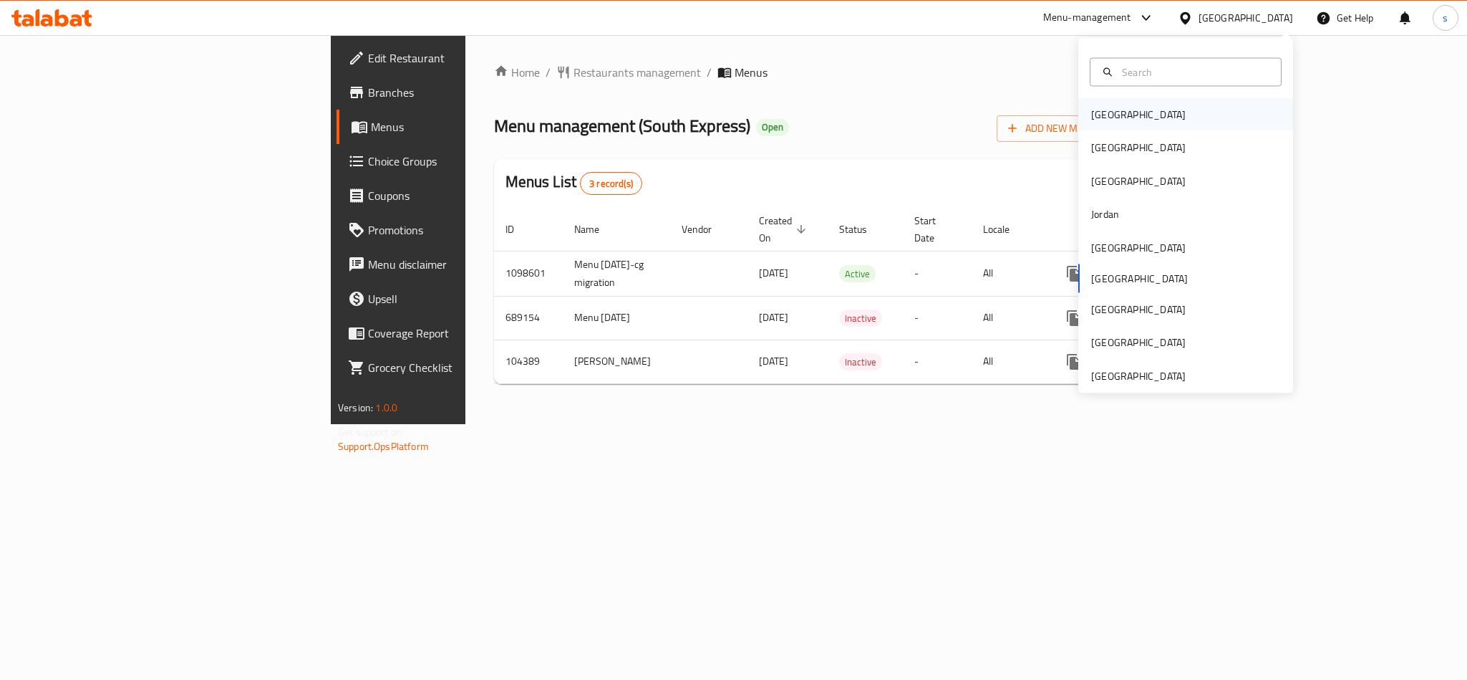
click at [1106, 116] on div "[GEOGRAPHIC_DATA]" at bounding box center [1138, 115] width 95 height 16
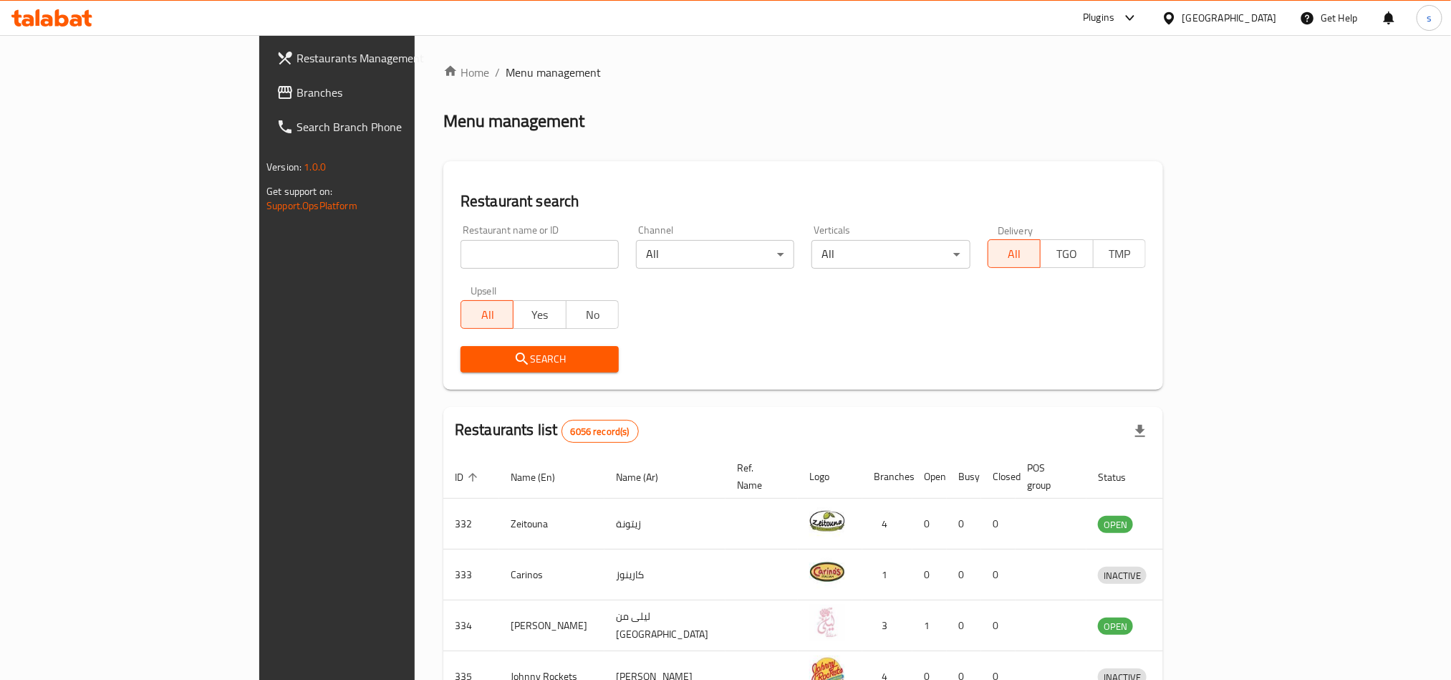
click at [1259, 14] on div "Bahrain" at bounding box center [1229, 18] width 95 height 16
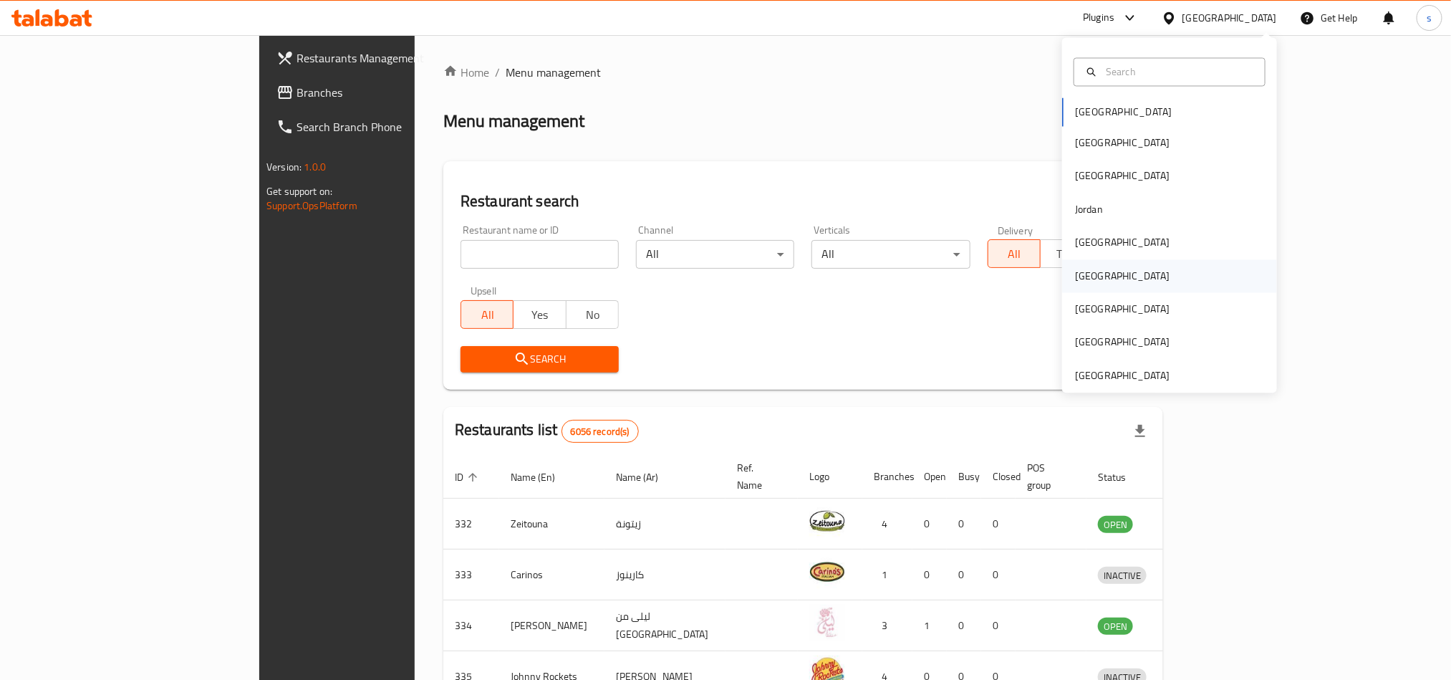
click at [1081, 277] on div "[GEOGRAPHIC_DATA]" at bounding box center [1122, 276] width 95 height 16
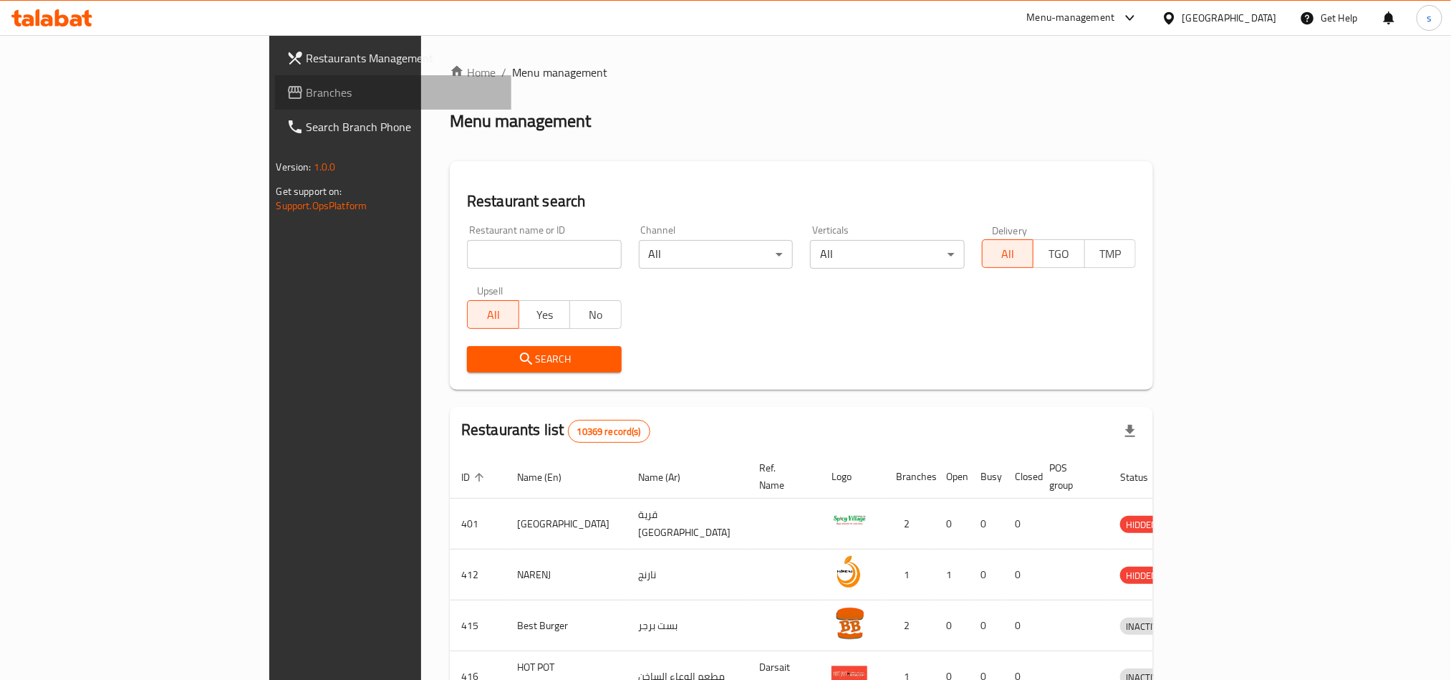
click at [306, 92] on span "Branches" at bounding box center [402, 92] width 193 height 17
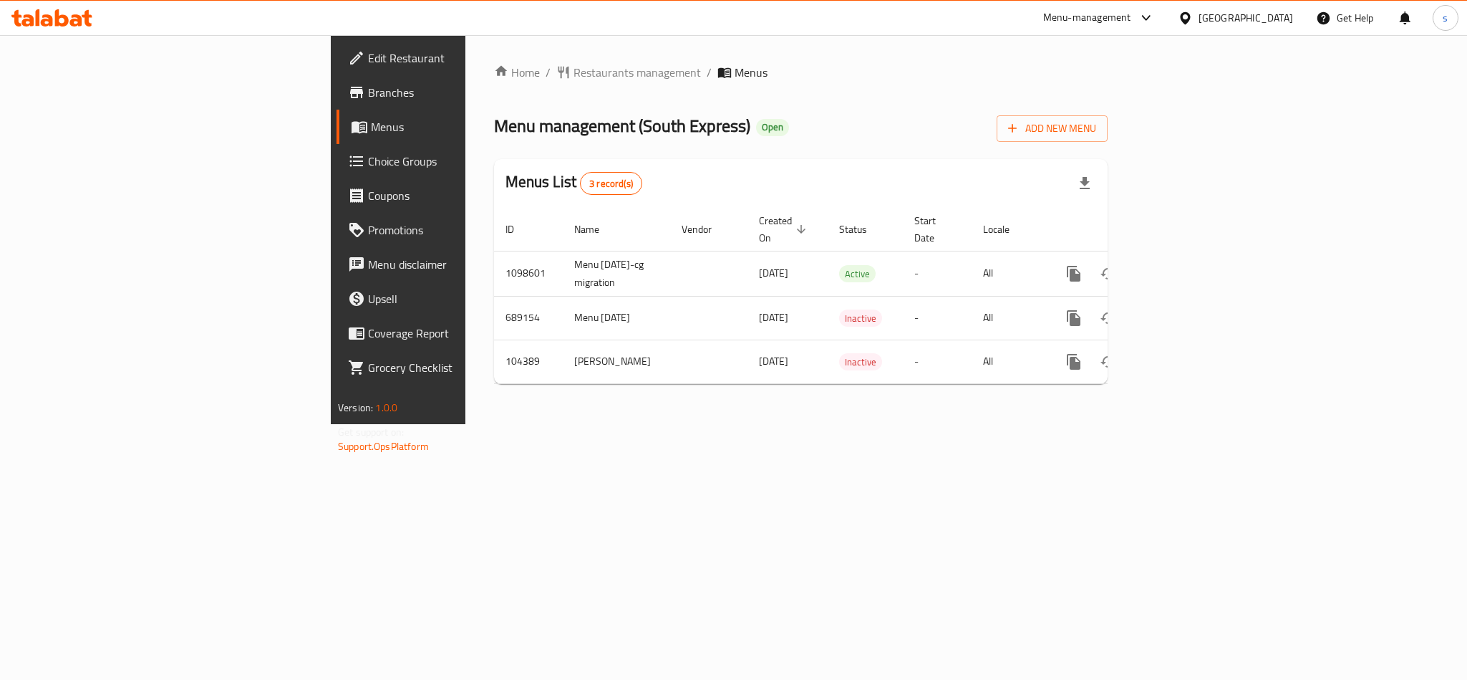
click at [1280, 17] on div "[GEOGRAPHIC_DATA]" at bounding box center [1246, 18] width 95 height 16
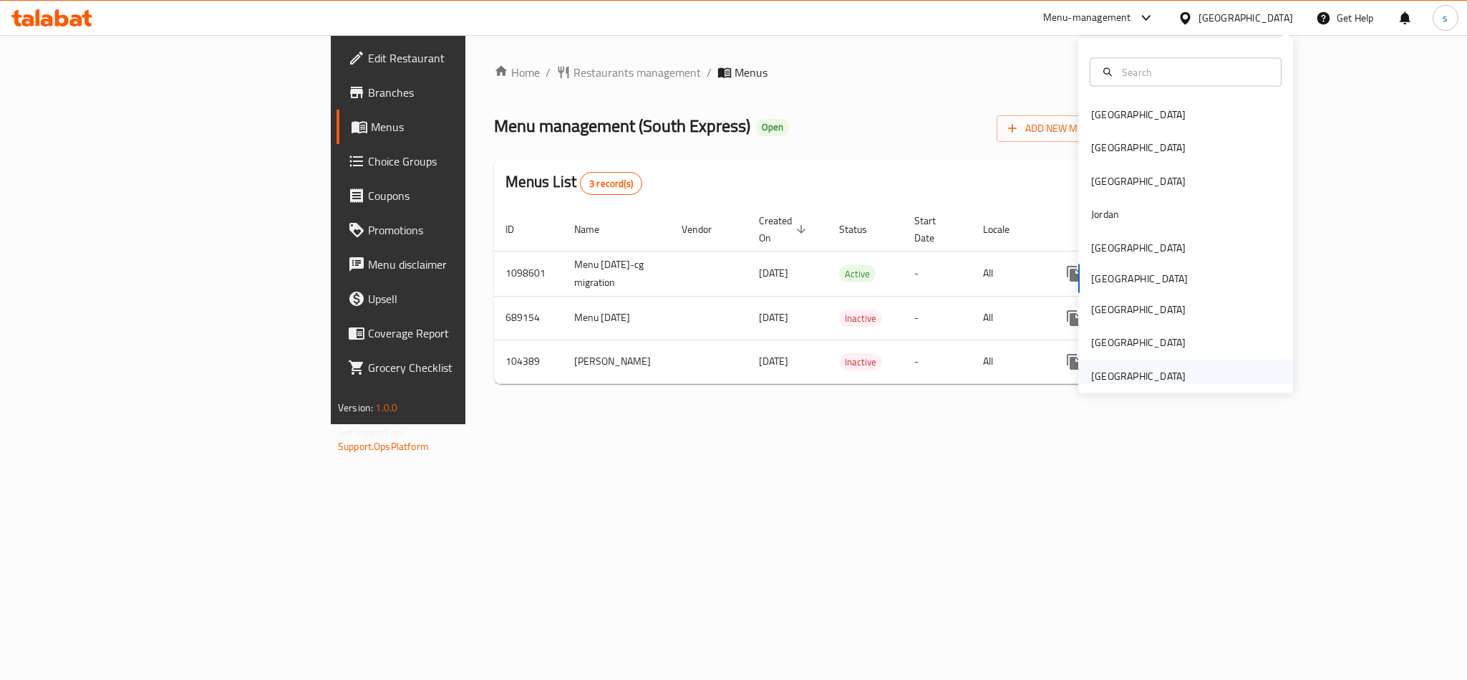
click at [1160, 375] on div "[GEOGRAPHIC_DATA]" at bounding box center [1138, 375] width 95 height 16
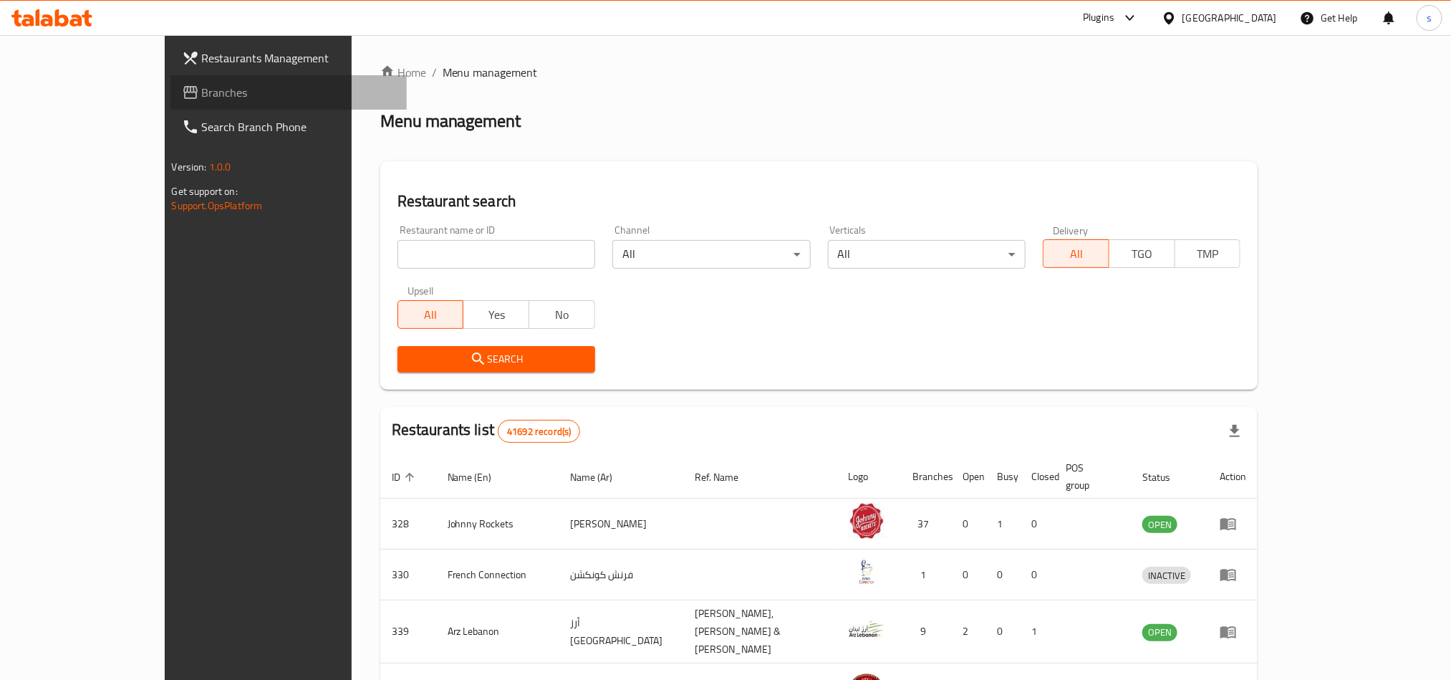
click at [202, 97] on span "Branches" at bounding box center [298, 92] width 193 height 17
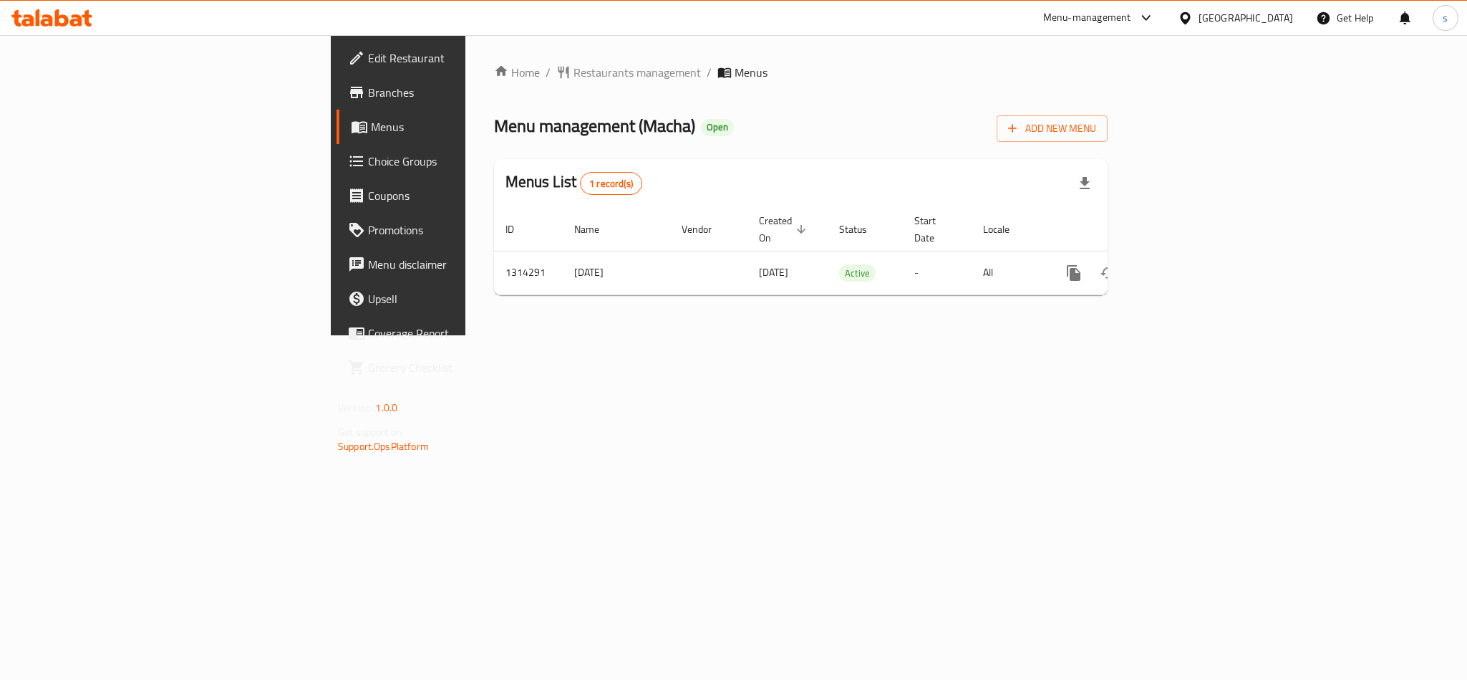
click at [1257, 19] on div "[GEOGRAPHIC_DATA]" at bounding box center [1246, 18] width 95 height 16
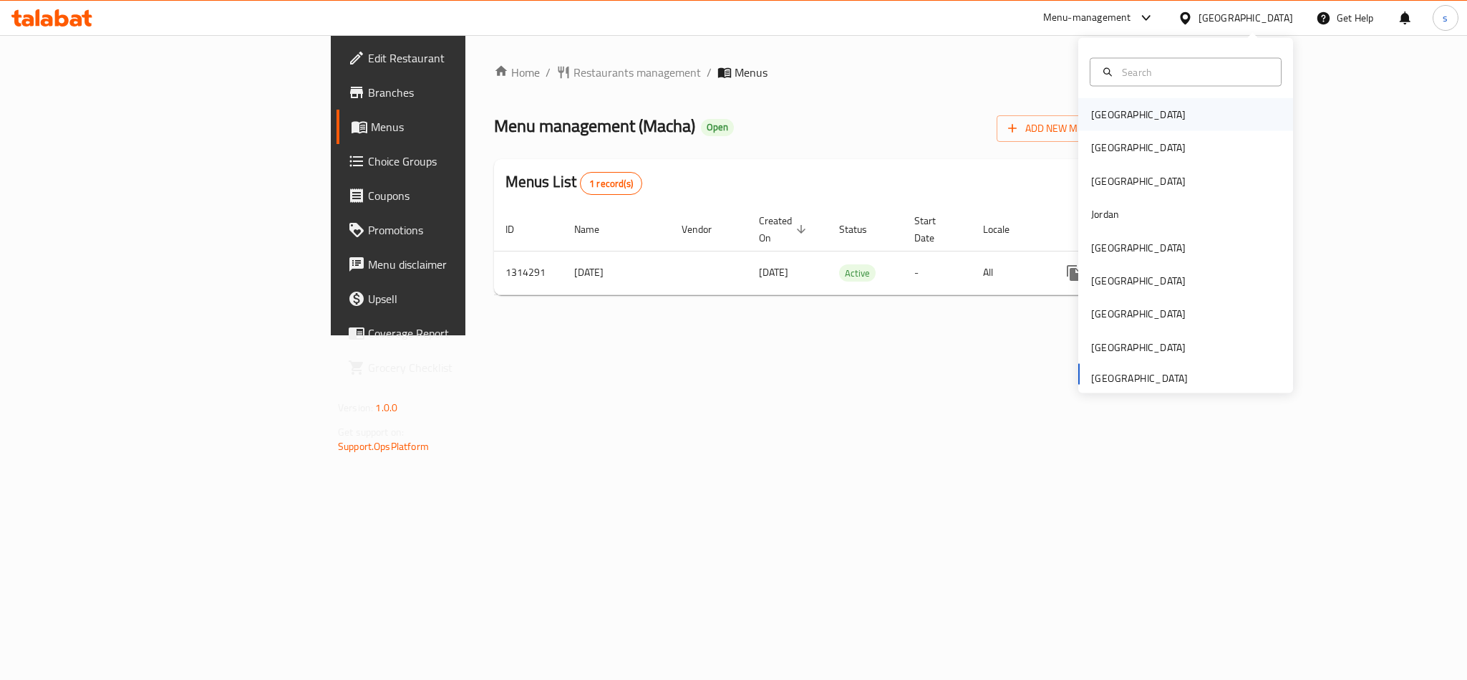
click at [1091, 110] on div "[GEOGRAPHIC_DATA]" at bounding box center [1138, 115] width 95 height 16
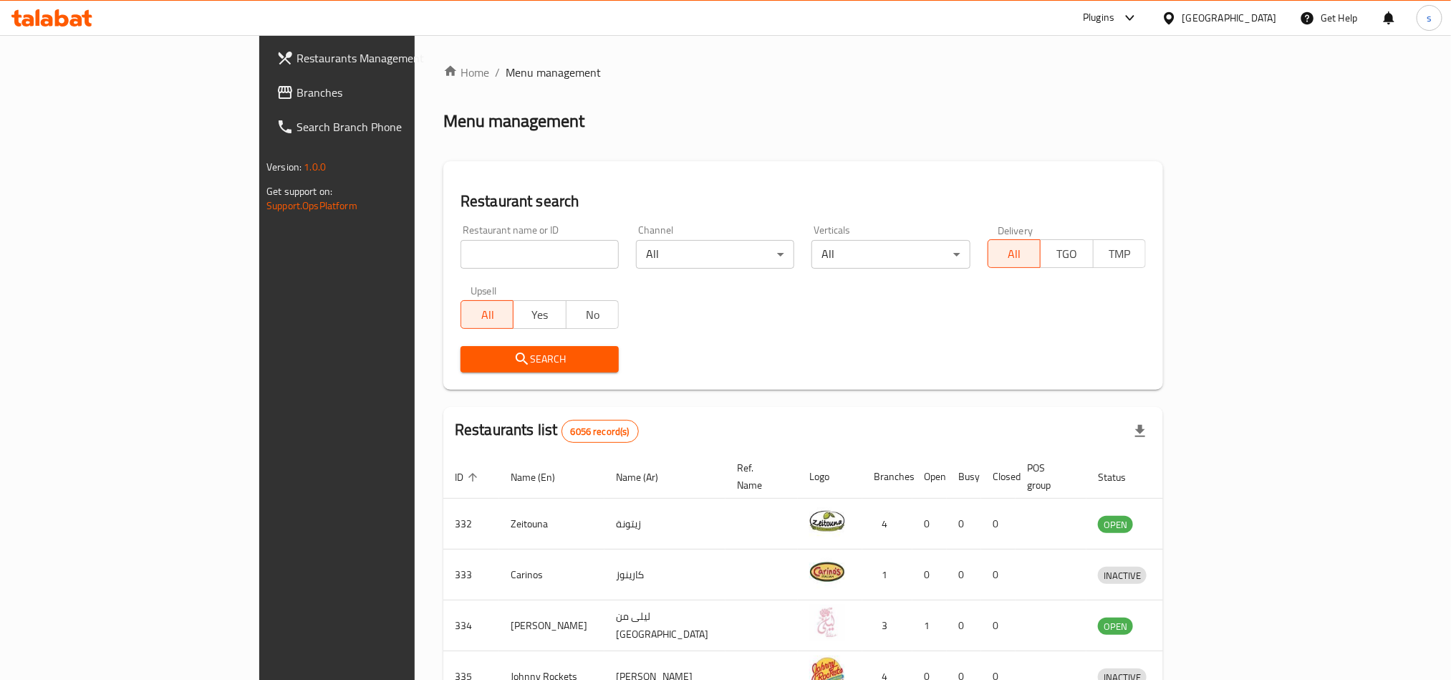
click at [1253, 21] on div "[GEOGRAPHIC_DATA]" at bounding box center [1229, 18] width 95 height 16
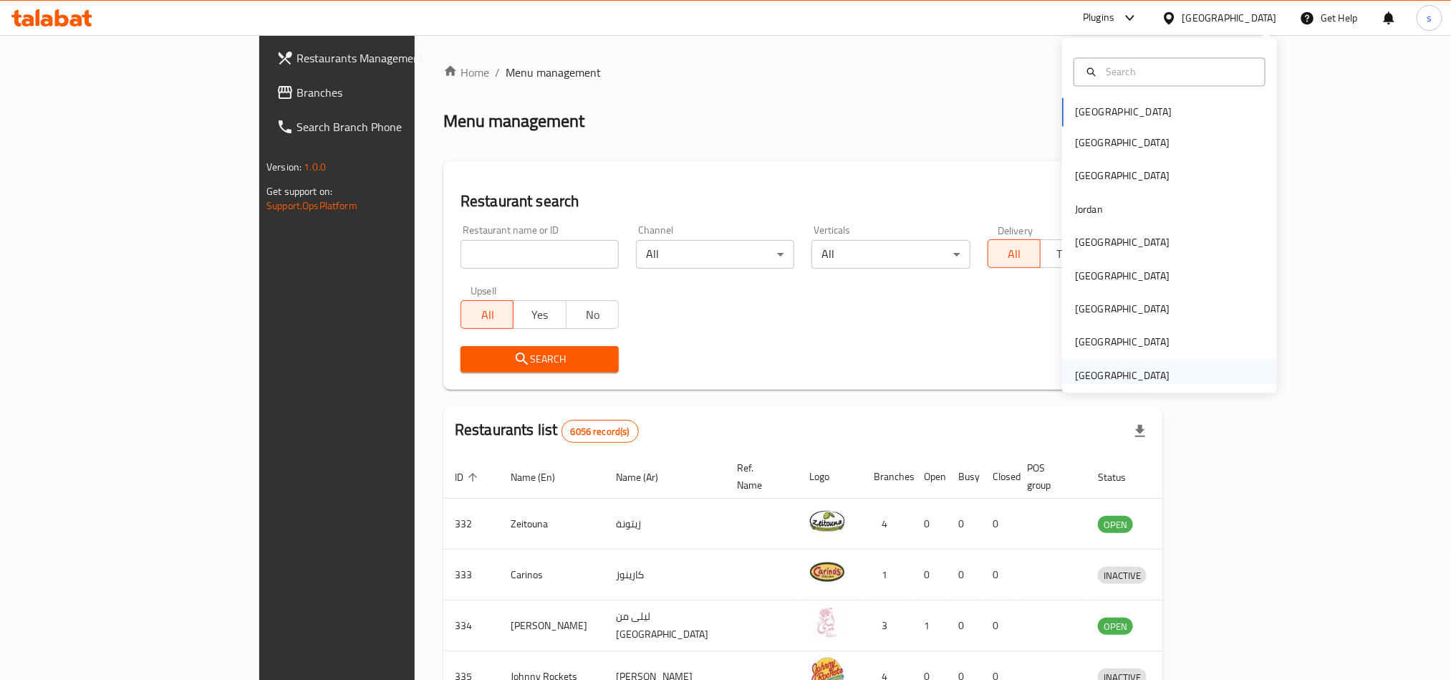
click at [1096, 374] on div "[GEOGRAPHIC_DATA]" at bounding box center [1122, 375] width 95 height 16
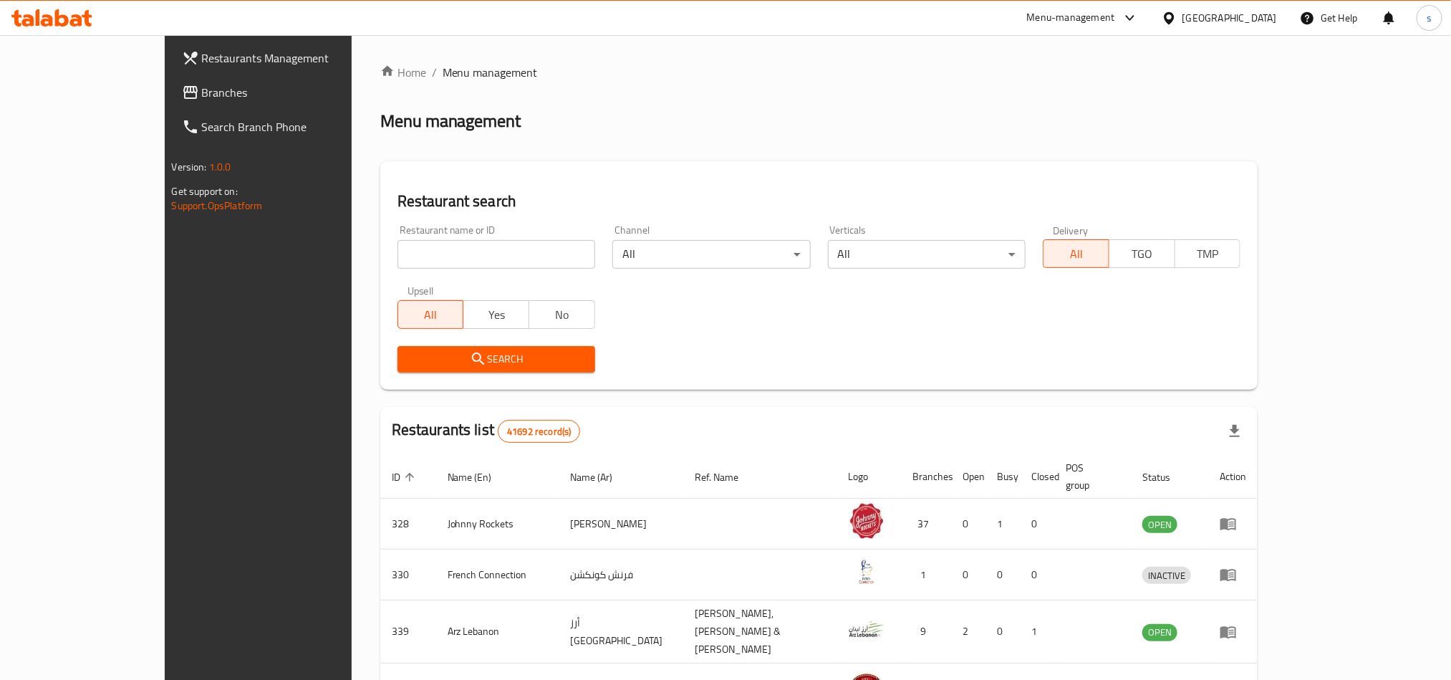
click at [202, 101] on span "Branches" at bounding box center [298, 92] width 193 height 17
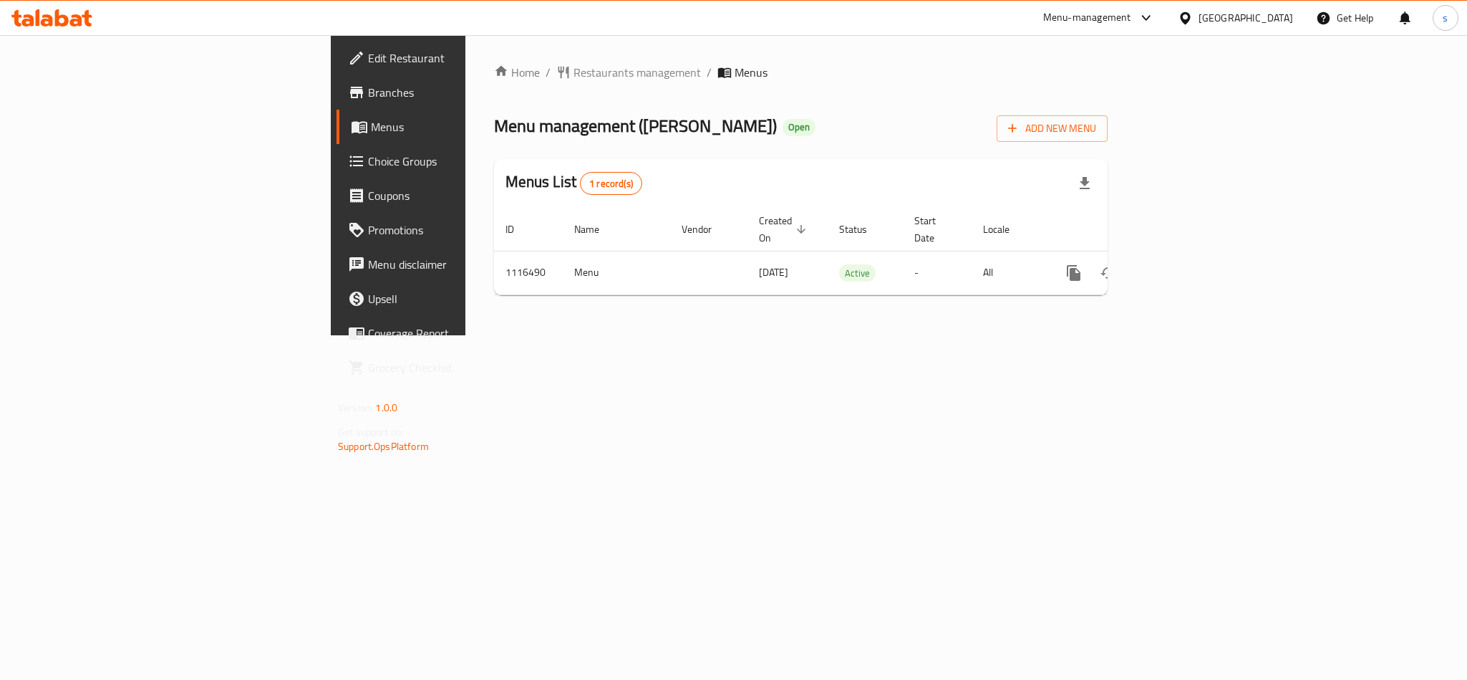
click at [368, 59] on span "Edit Restaurant" at bounding box center [466, 57] width 196 height 17
click at [1275, 18] on div "[GEOGRAPHIC_DATA]" at bounding box center [1246, 18] width 95 height 16
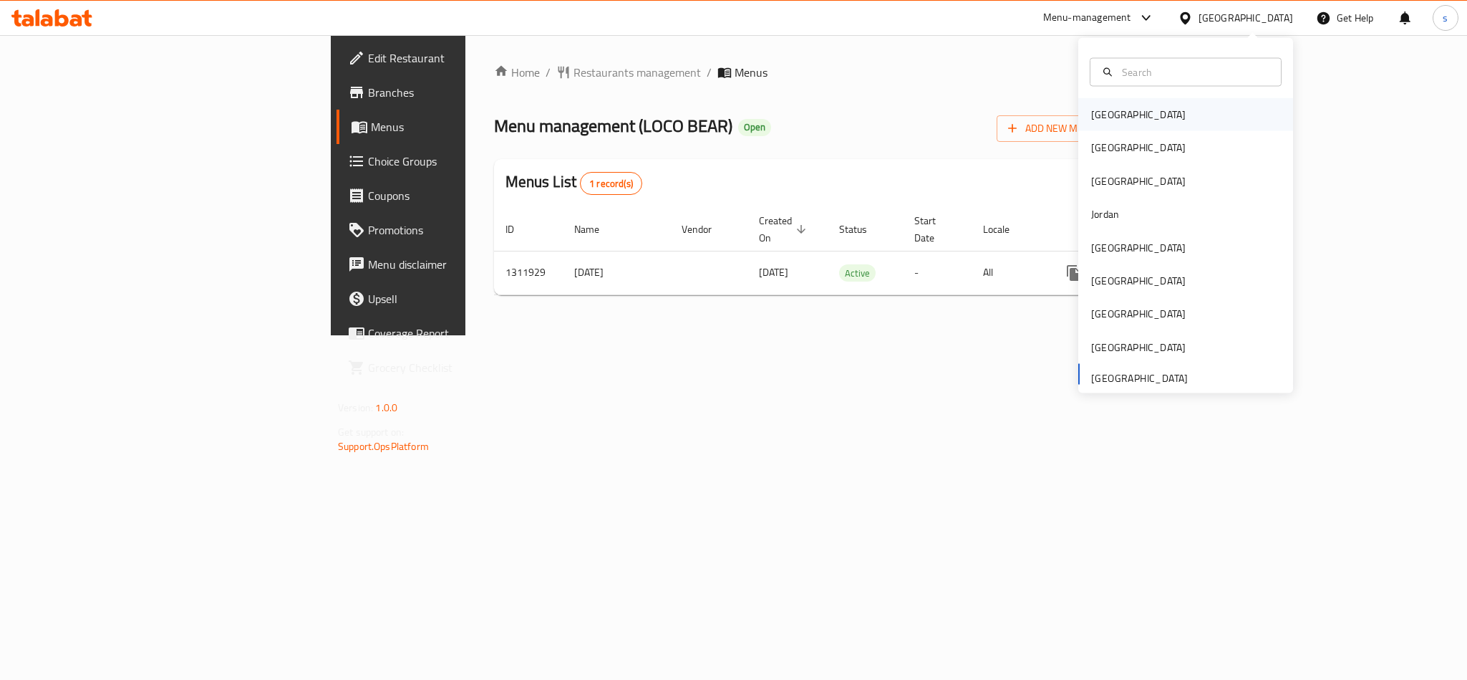
click at [1092, 114] on div "[GEOGRAPHIC_DATA]" at bounding box center [1138, 115] width 95 height 16
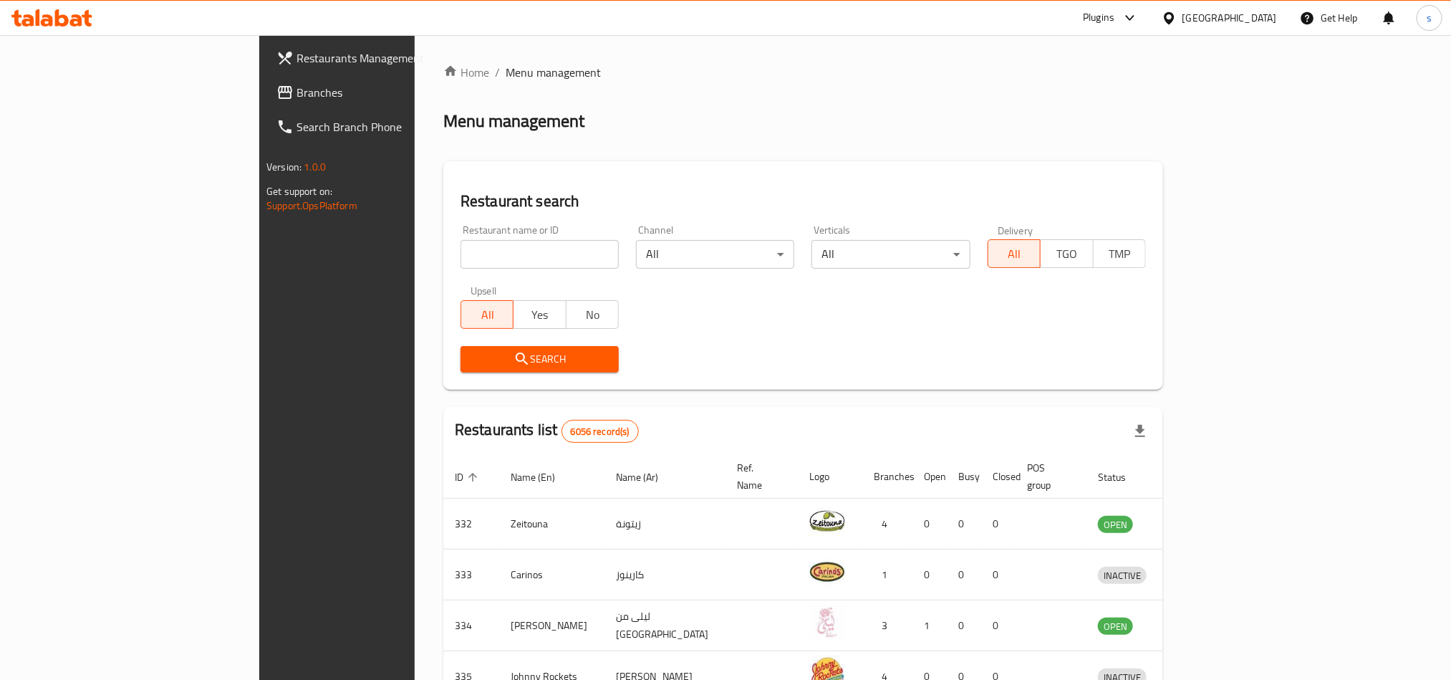
click at [1251, 18] on div "[GEOGRAPHIC_DATA]" at bounding box center [1229, 18] width 95 height 16
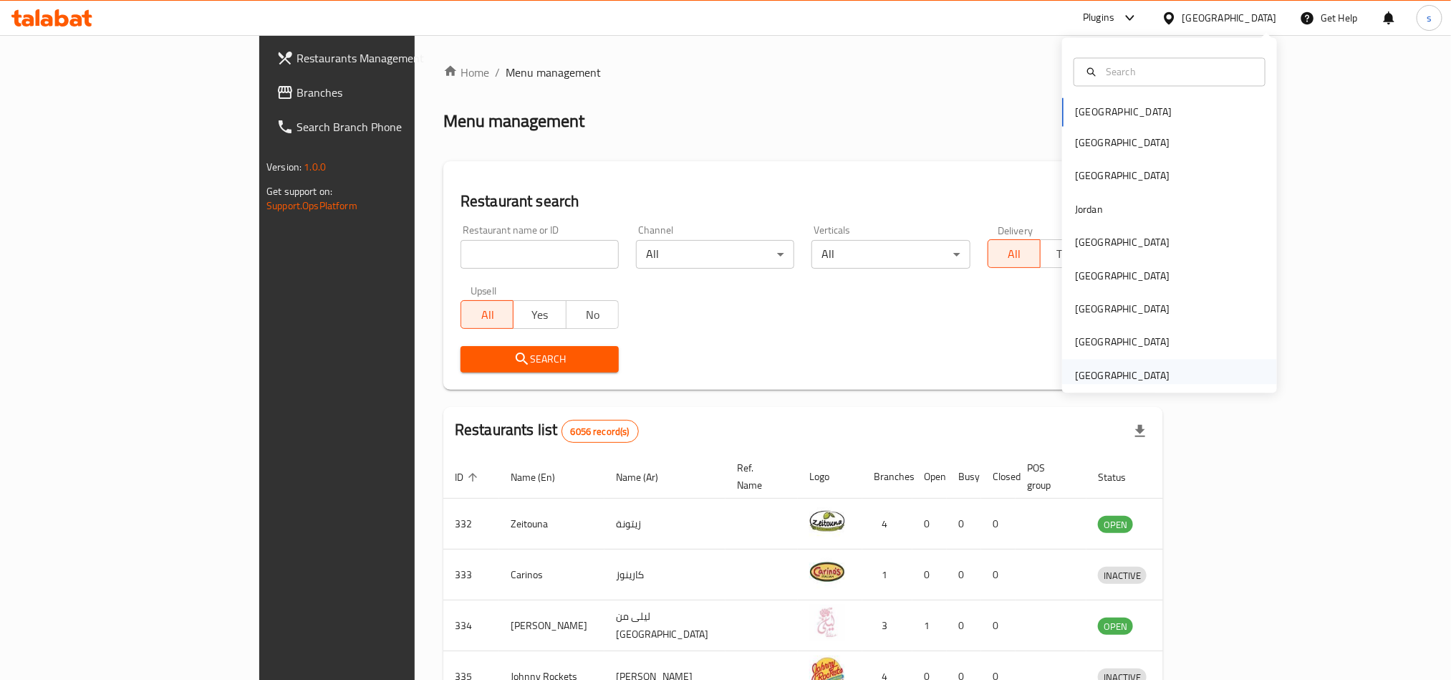
click at [1115, 378] on div "[GEOGRAPHIC_DATA]" at bounding box center [1122, 375] width 95 height 16
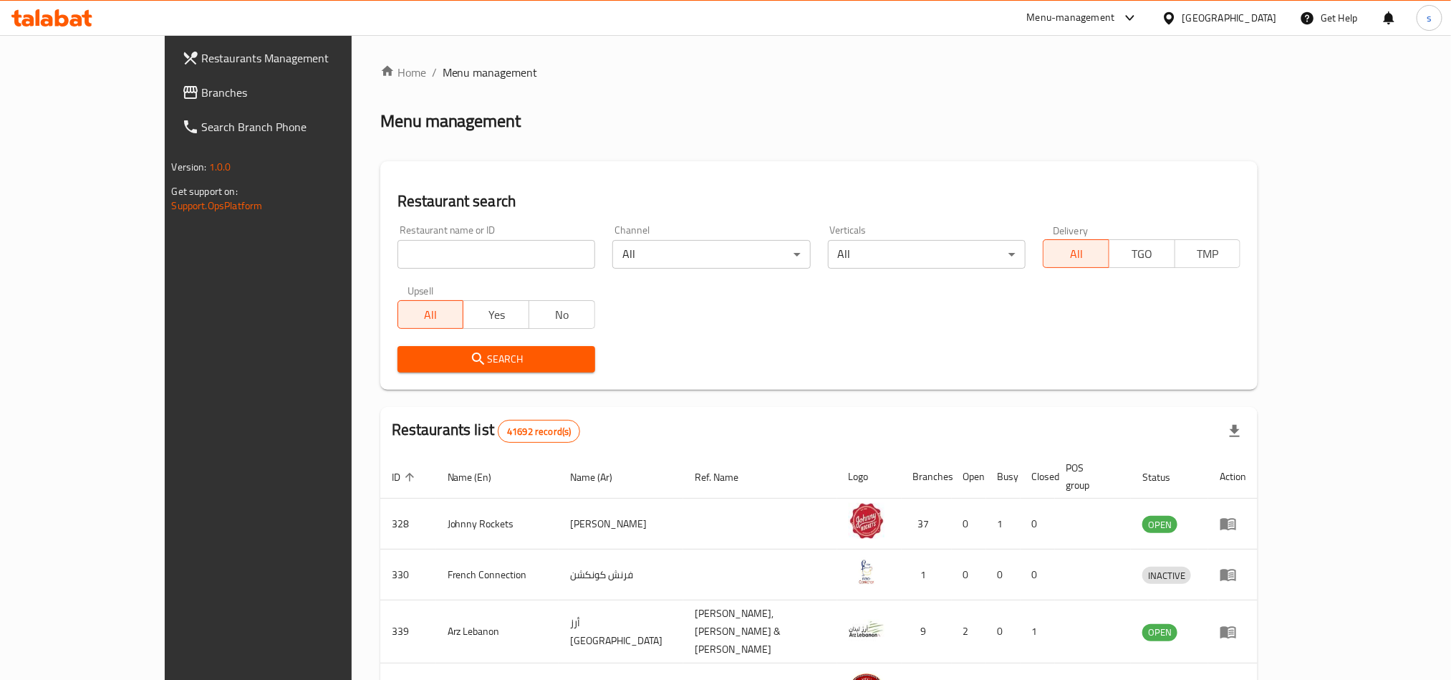
click at [202, 97] on span "Branches" at bounding box center [298, 92] width 193 height 17
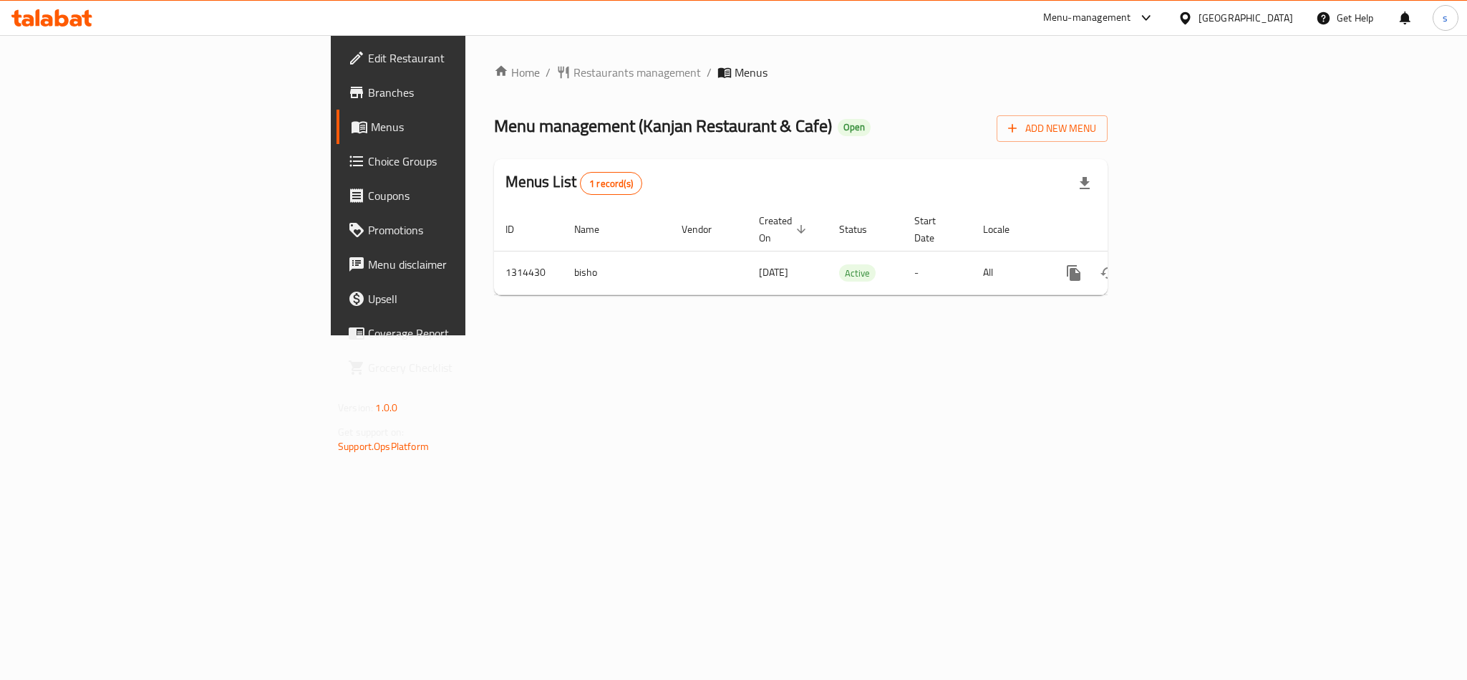
click at [1237, 16] on div "[GEOGRAPHIC_DATA]" at bounding box center [1246, 18] width 95 height 16
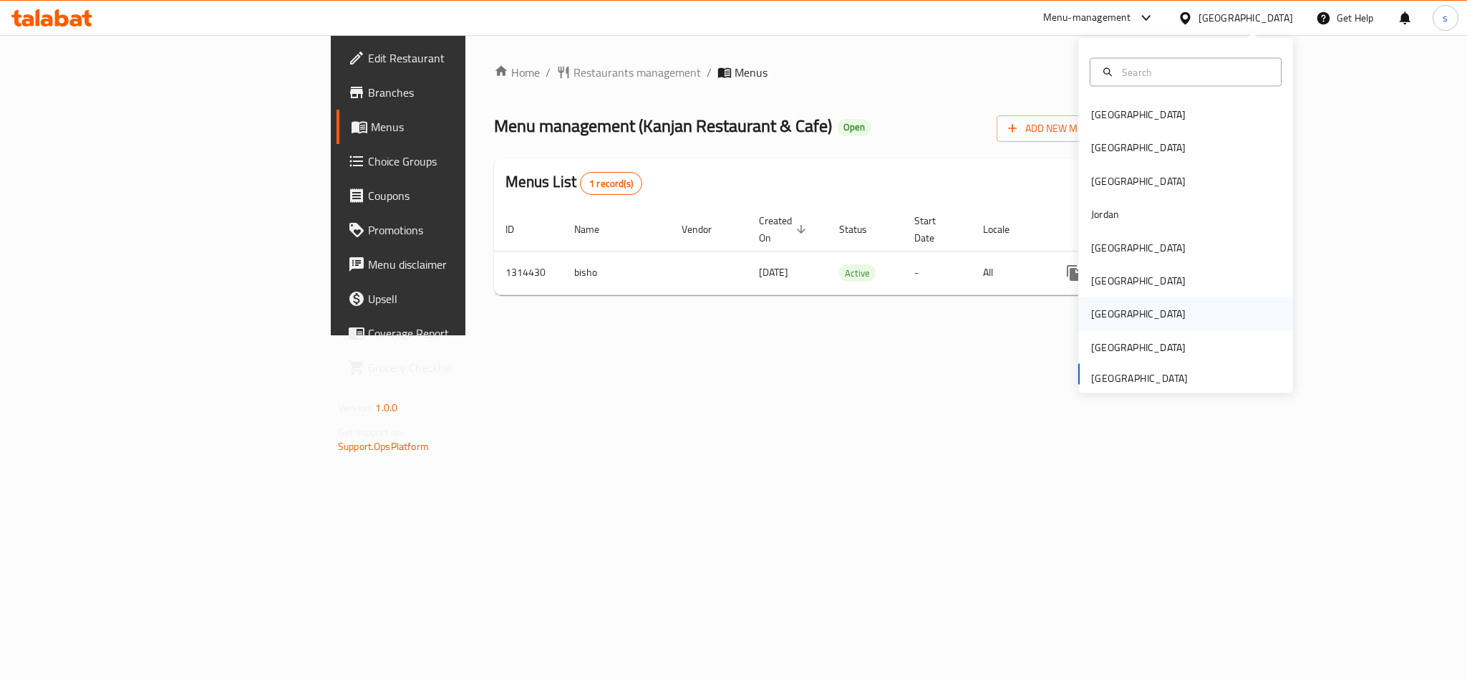
click at [1091, 309] on div "[GEOGRAPHIC_DATA]" at bounding box center [1138, 314] width 95 height 16
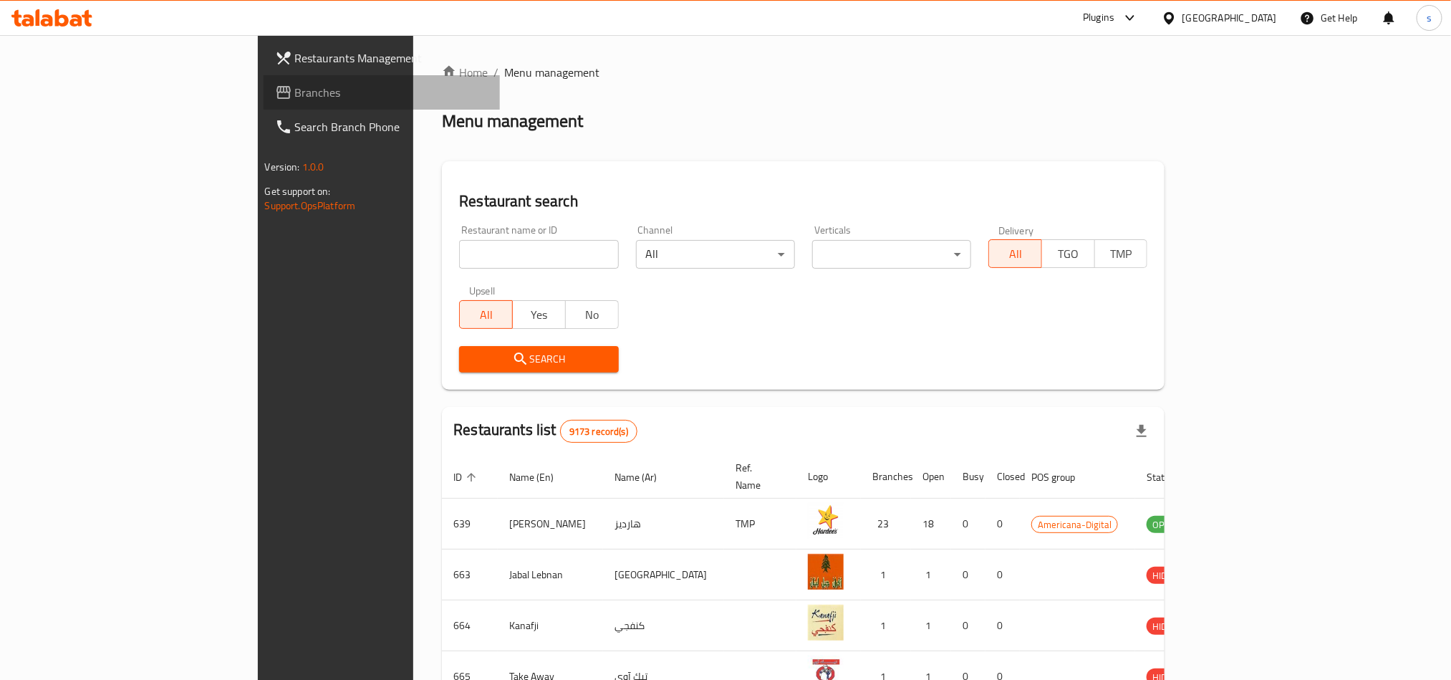
click at [295, 93] on span "Branches" at bounding box center [391, 92] width 193 height 17
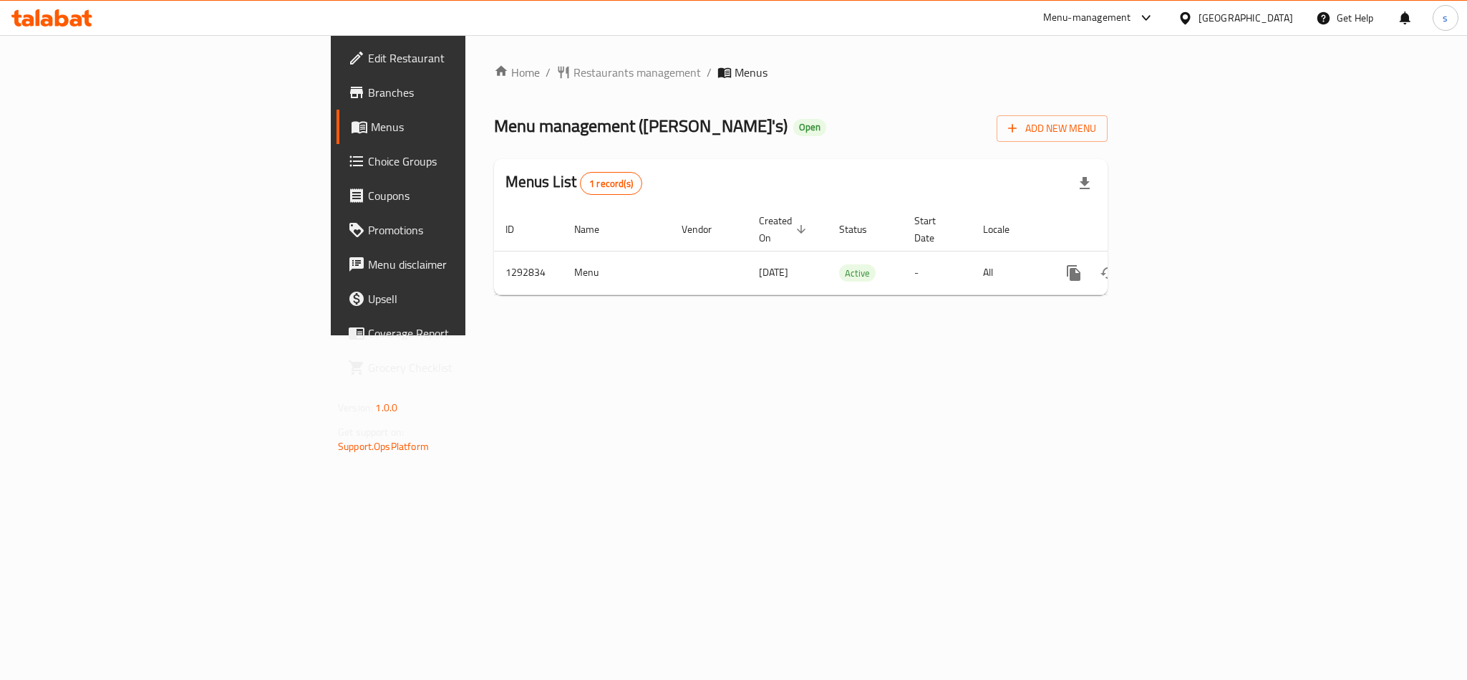
click at [1278, 19] on div "[GEOGRAPHIC_DATA]" at bounding box center [1246, 18] width 95 height 16
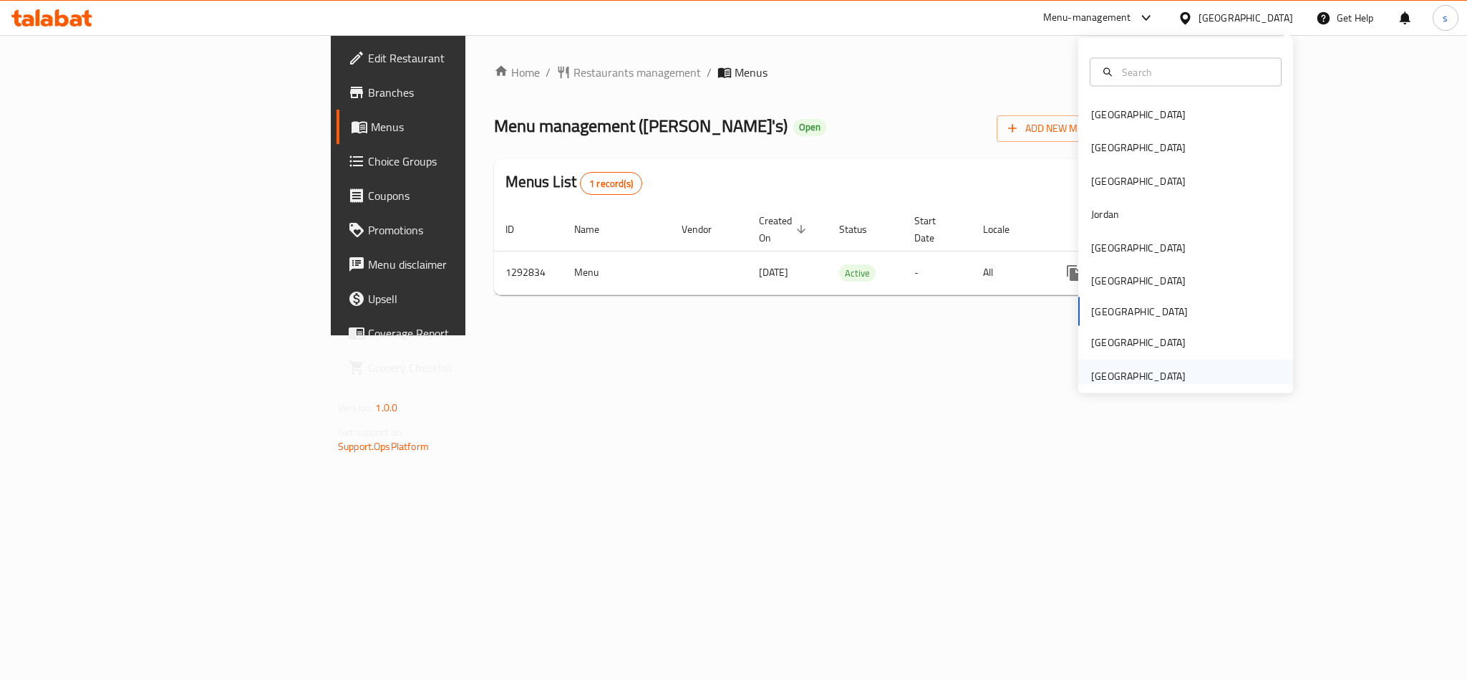
click at [1134, 376] on div "[GEOGRAPHIC_DATA]" at bounding box center [1138, 375] width 95 height 16
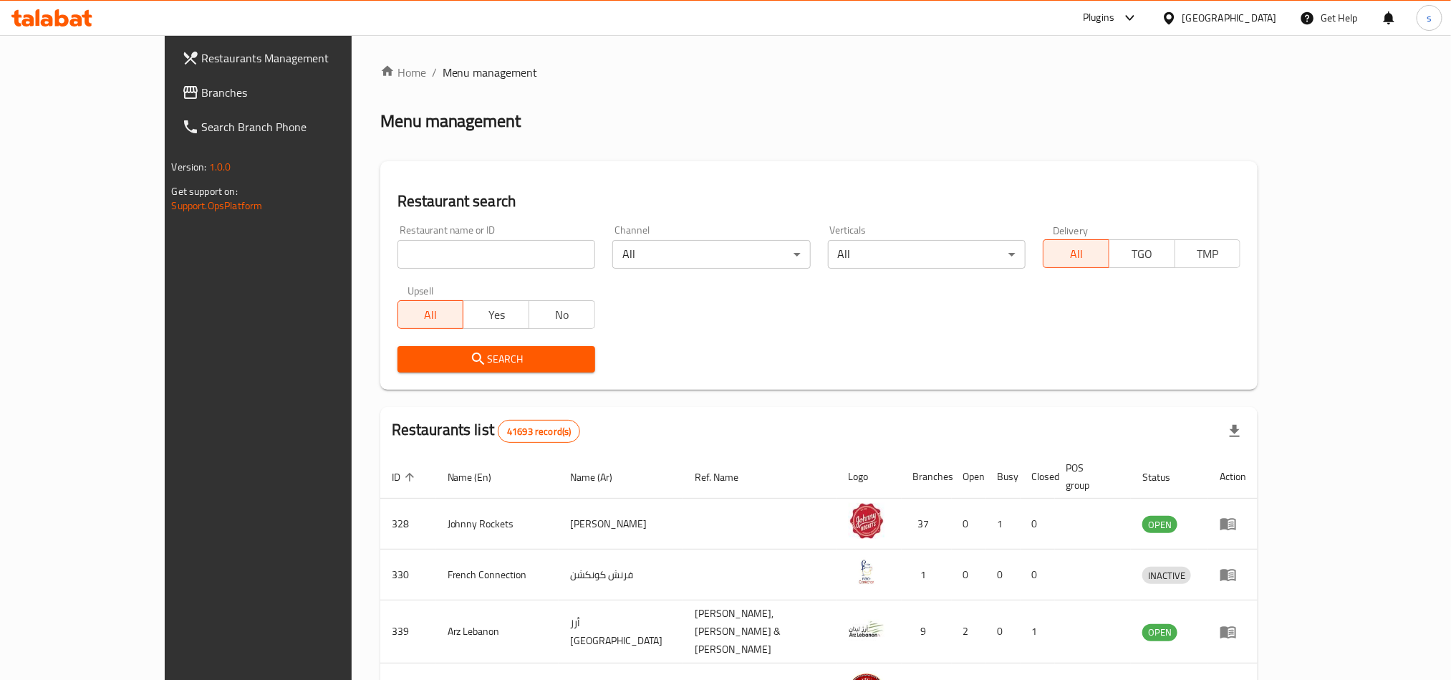
click at [202, 100] on span "Branches" at bounding box center [298, 92] width 193 height 17
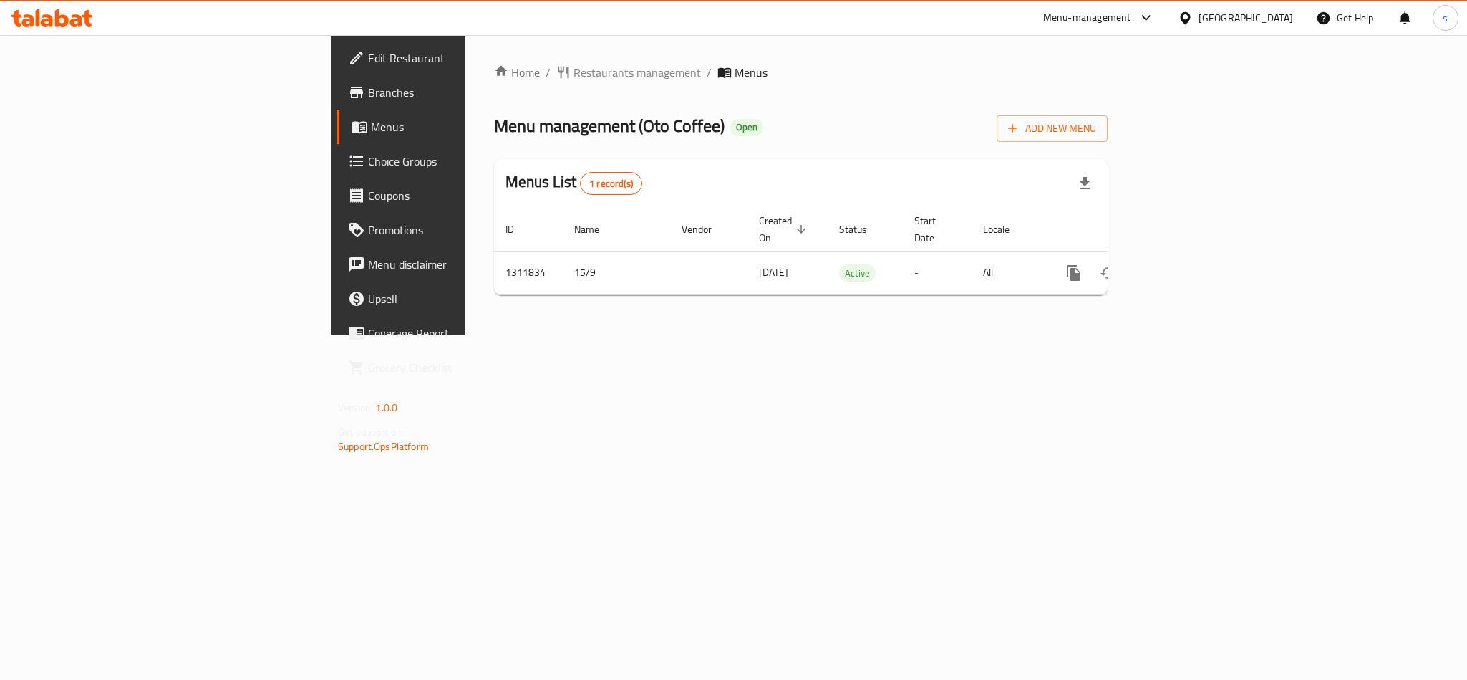
click at [1257, 24] on div "[GEOGRAPHIC_DATA]" at bounding box center [1246, 18] width 95 height 16
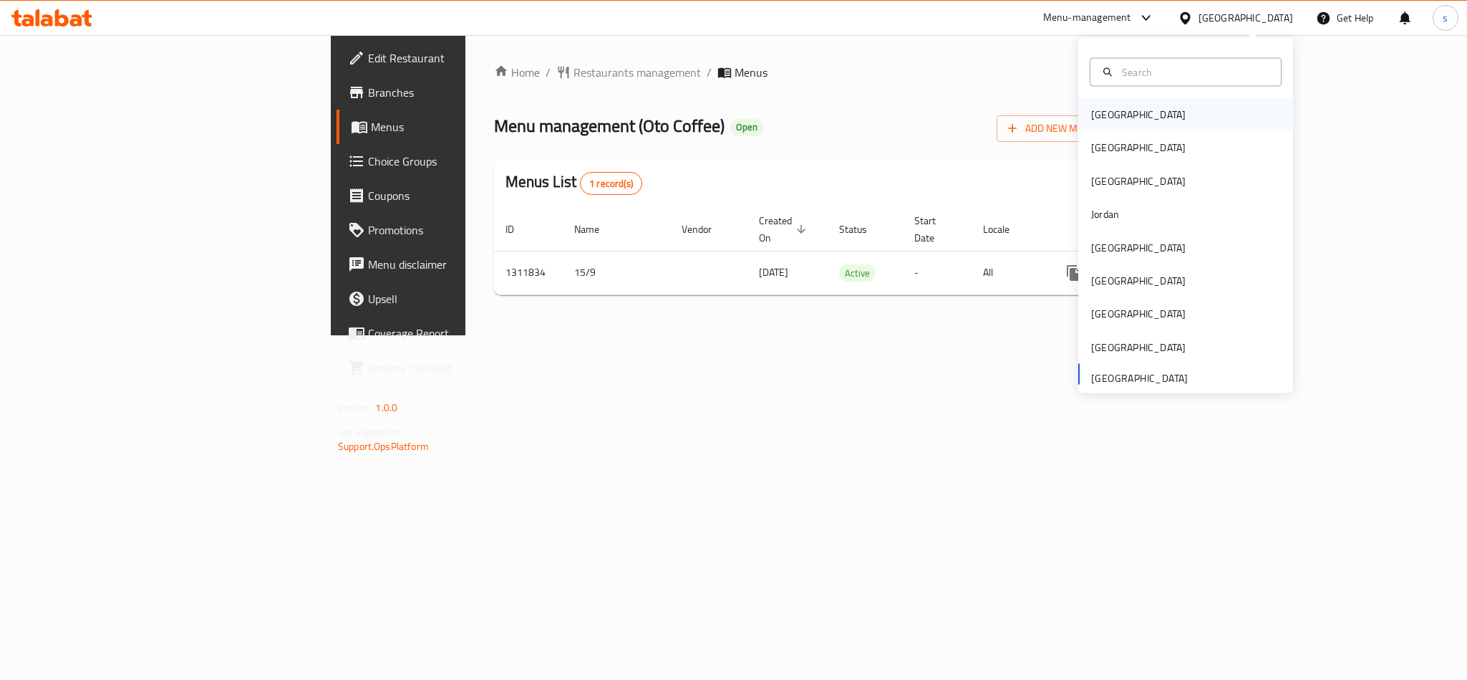
click at [1096, 114] on div "[GEOGRAPHIC_DATA]" at bounding box center [1138, 115] width 95 height 16
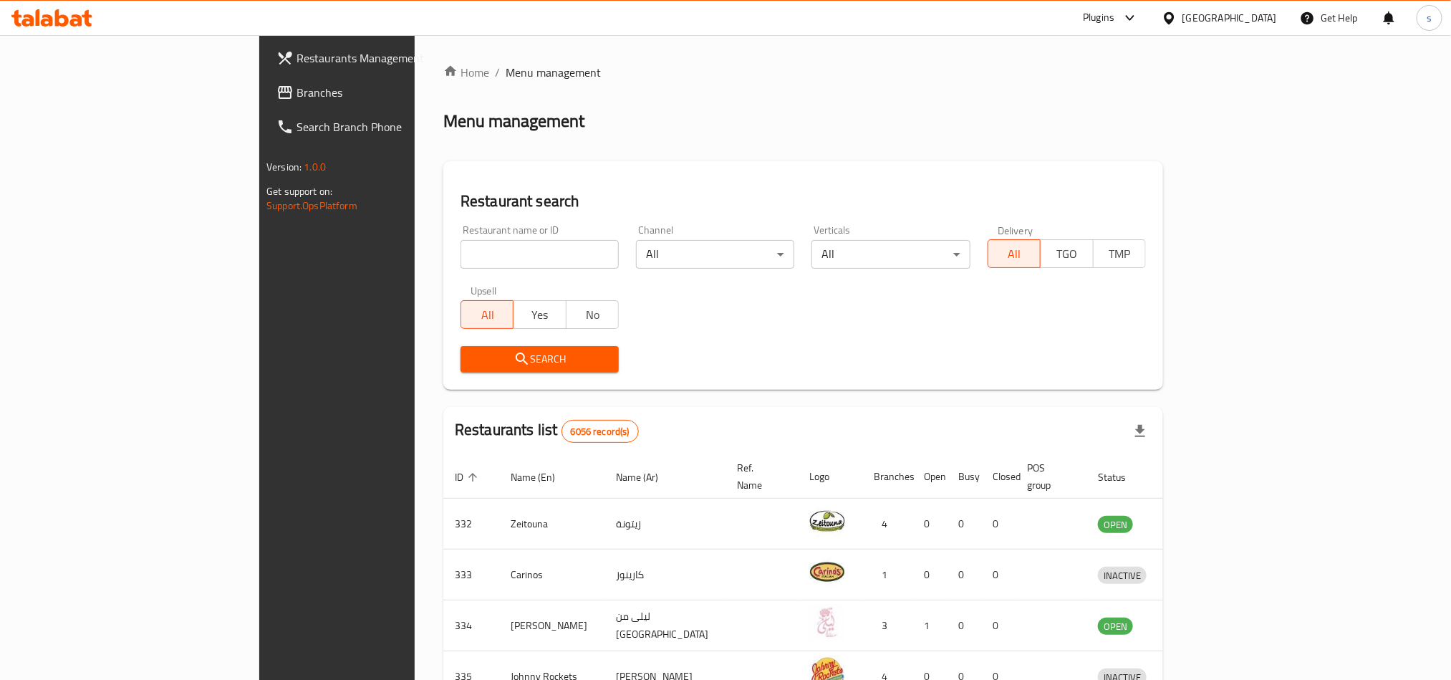
click at [1263, 15] on div "[GEOGRAPHIC_DATA]" at bounding box center [1229, 18] width 95 height 16
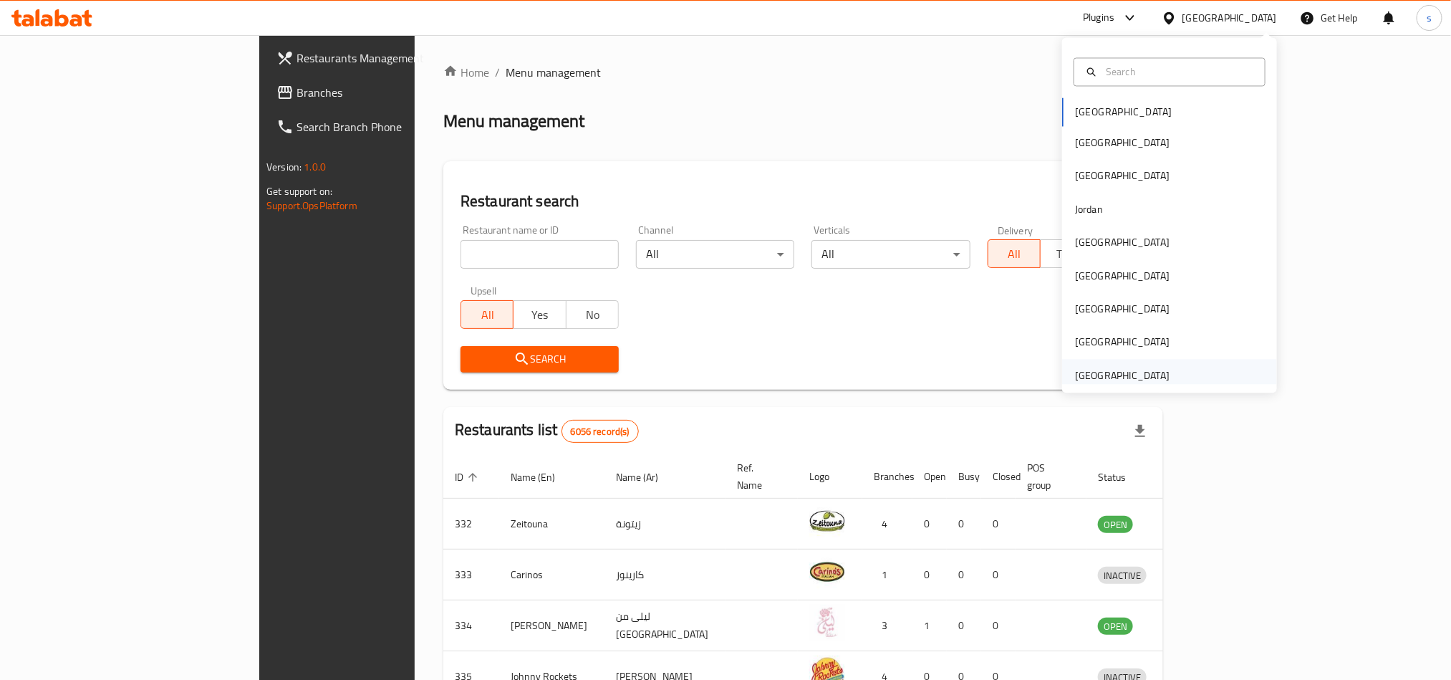
click at [1120, 367] on div "[GEOGRAPHIC_DATA]" at bounding box center [1122, 375] width 95 height 16
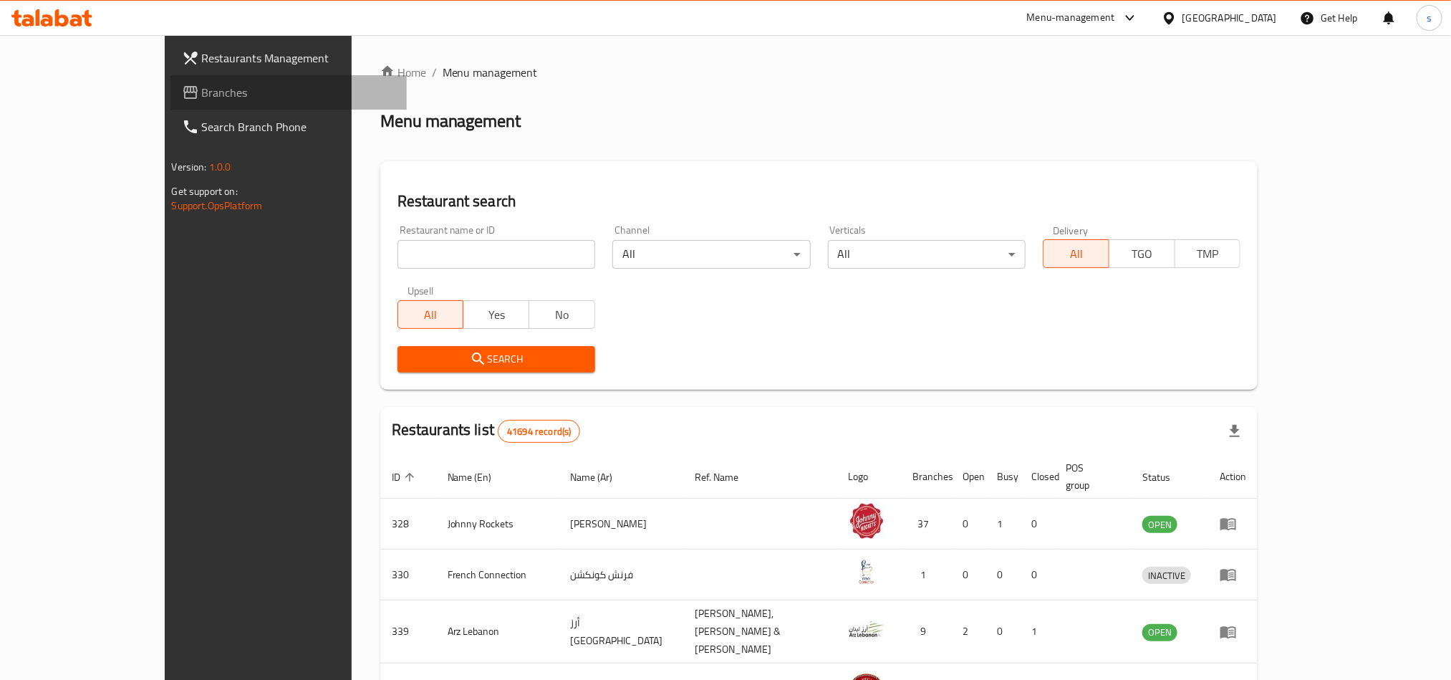
click at [202, 92] on span "Branches" at bounding box center [298, 92] width 193 height 17
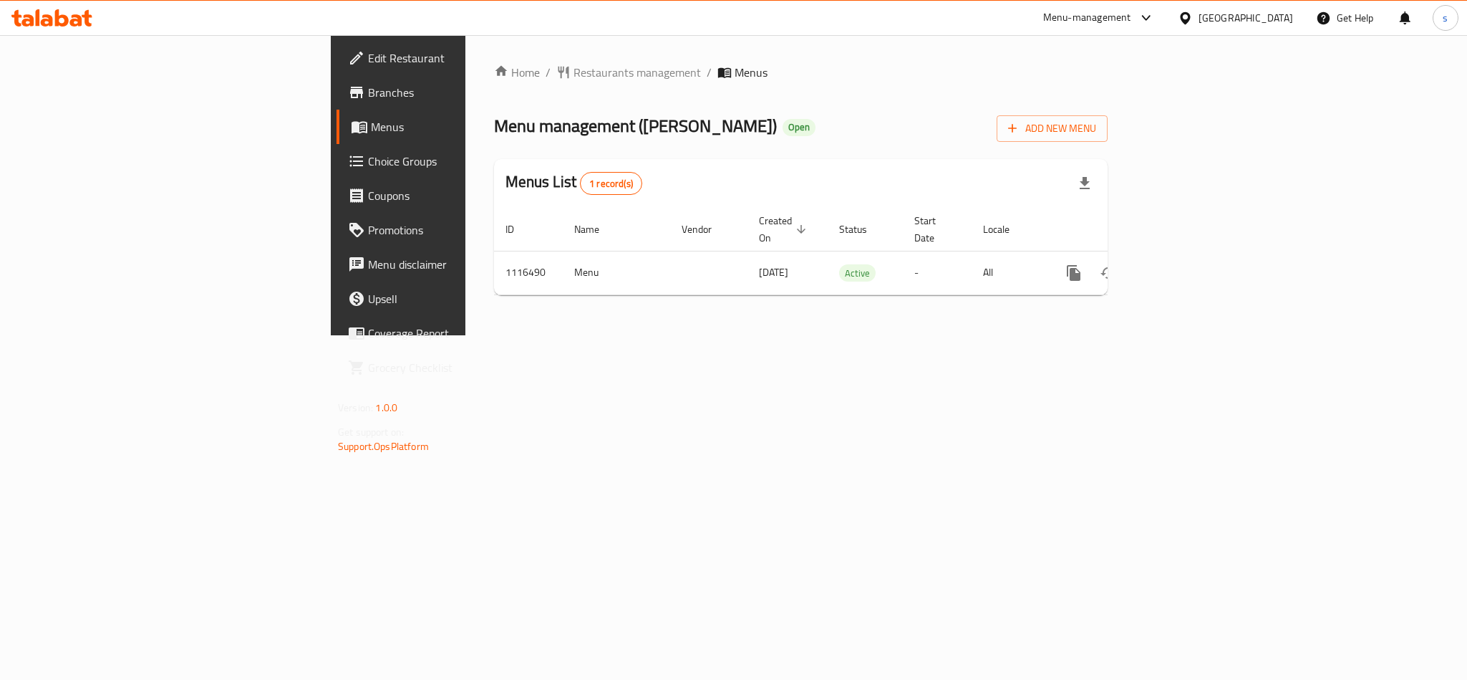
click at [1248, 13] on div "[GEOGRAPHIC_DATA]" at bounding box center [1246, 18] width 95 height 16
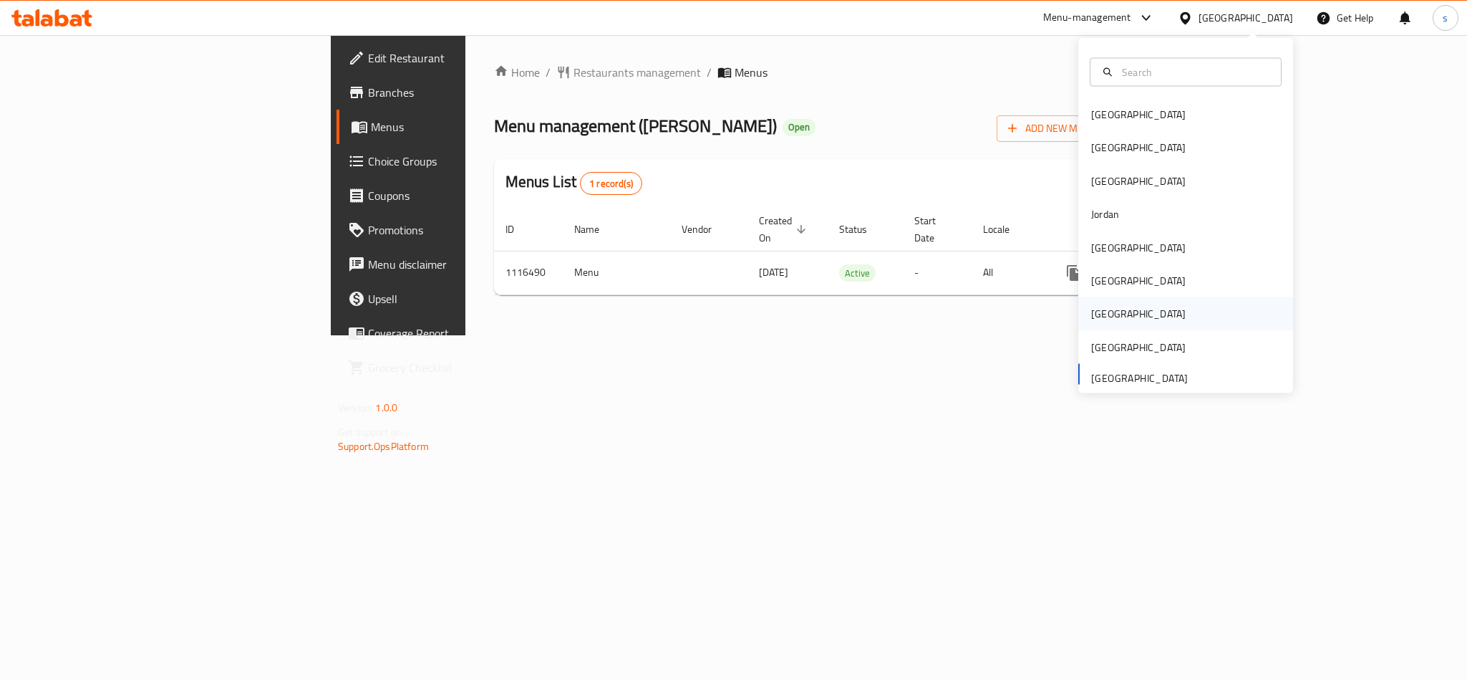
click at [1091, 318] on div "[GEOGRAPHIC_DATA]" at bounding box center [1138, 314] width 95 height 16
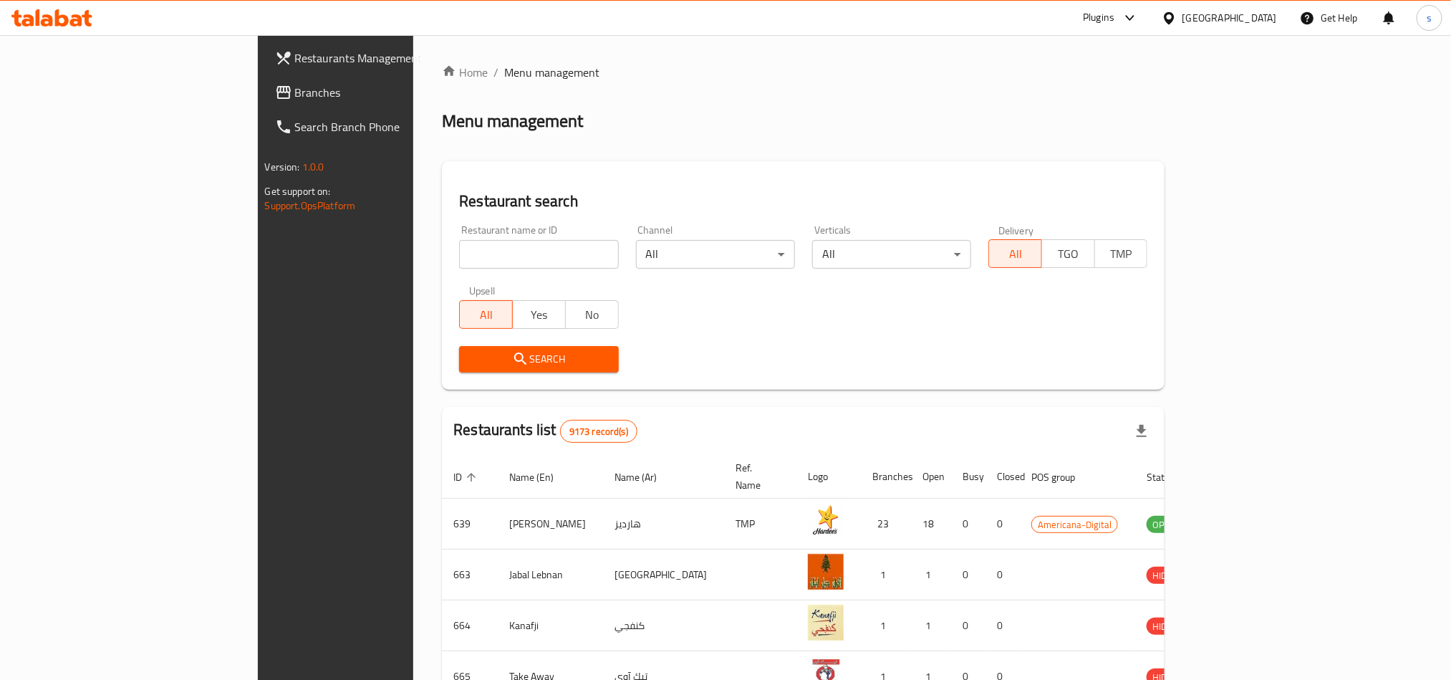
click at [295, 91] on span "Branches" at bounding box center [391, 92] width 193 height 17
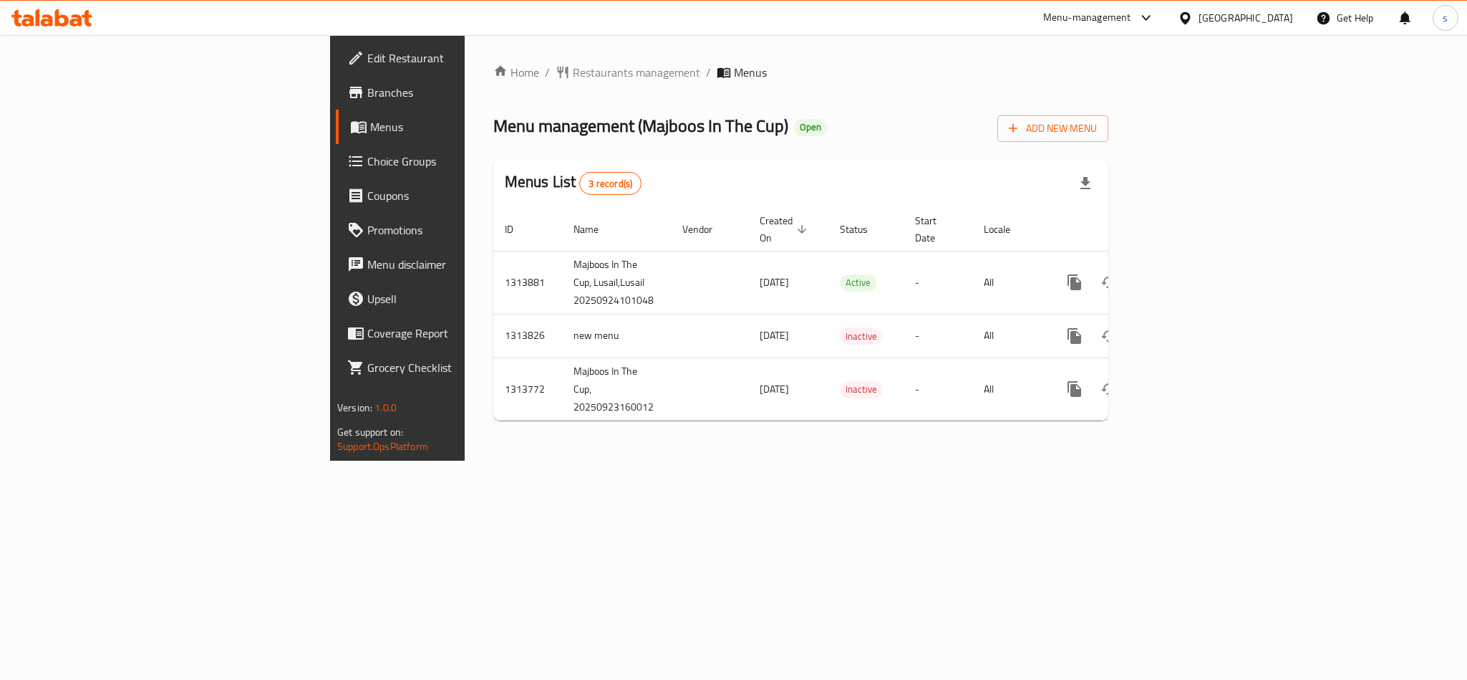
click at [1279, 20] on div "[GEOGRAPHIC_DATA]" at bounding box center [1246, 18] width 95 height 16
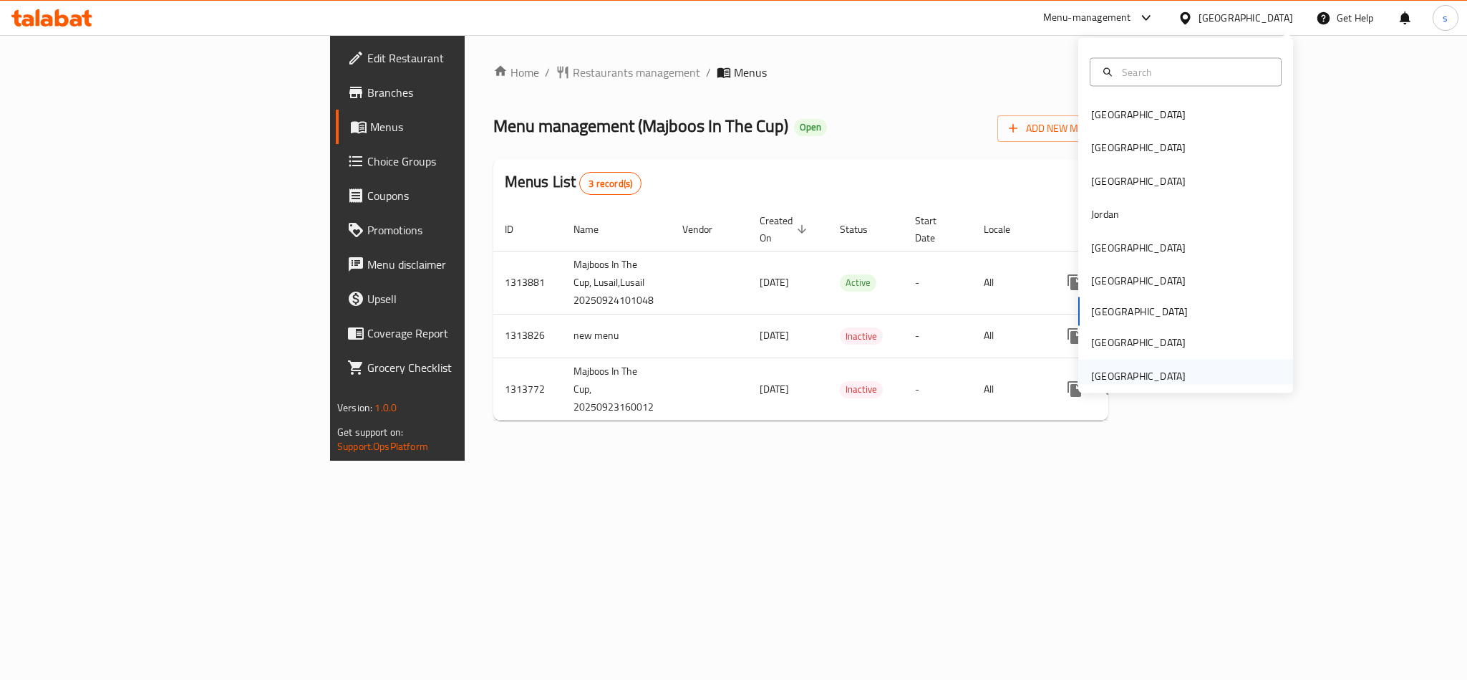
click at [1141, 380] on div "[GEOGRAPHIC_DATA]" at bounding box center [1138, 375] width 95 height 16
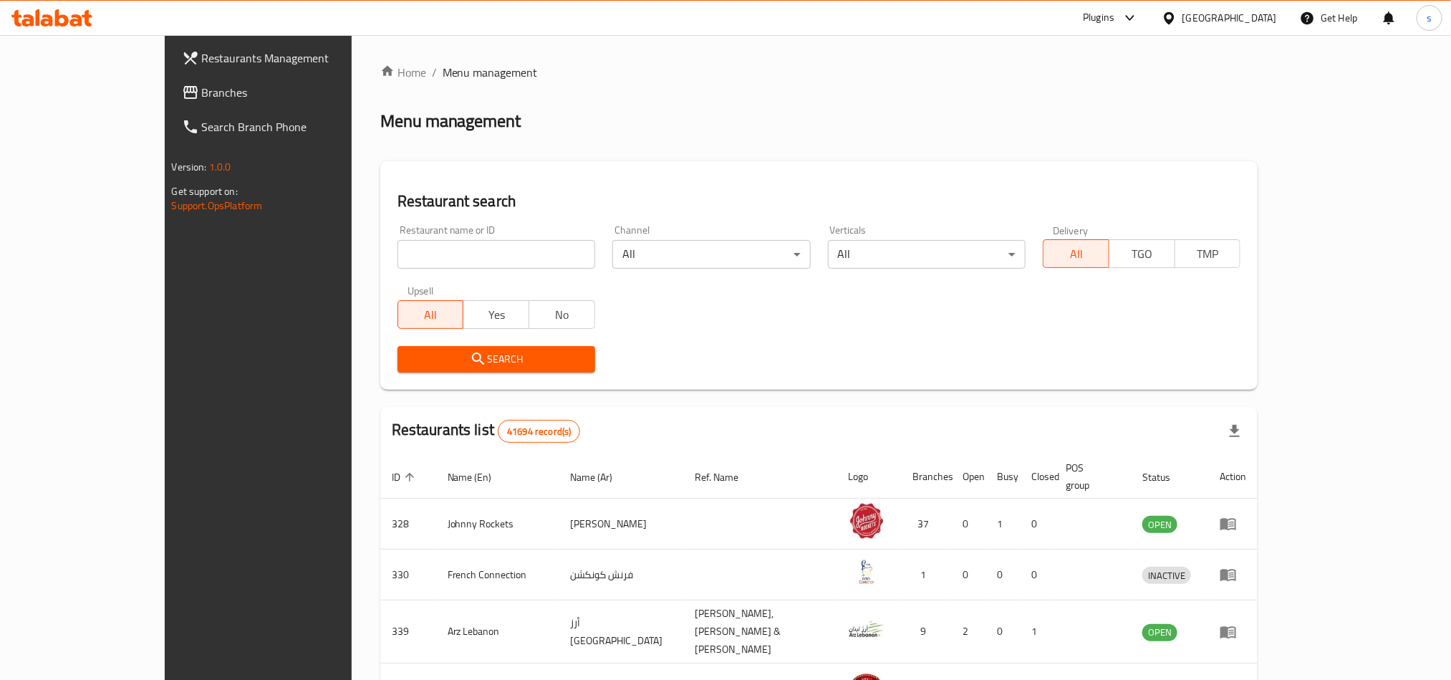
click at [202, 91] on span "Branches" at bounding box center [298, 92] width 193 height 17
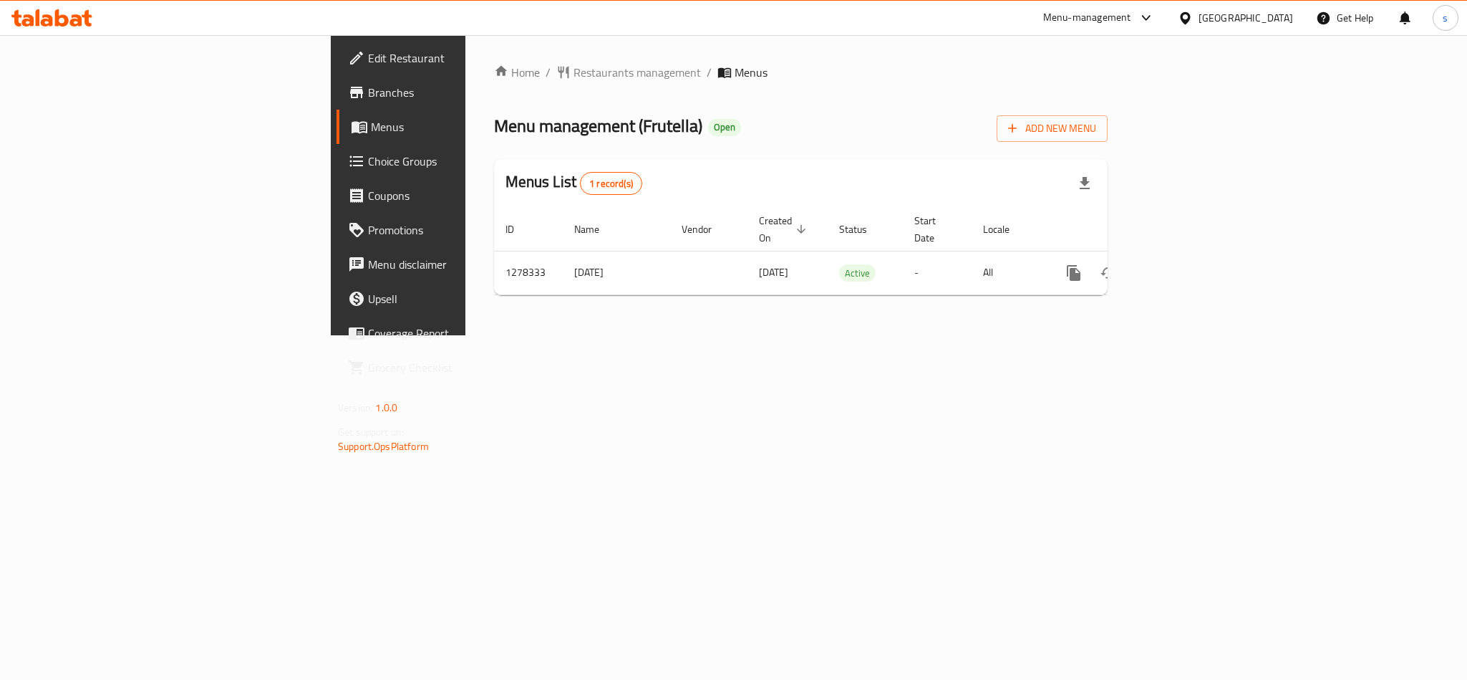
click at [1209, 17] on div "[GEOGRAPHIC_DATA]" at bounding box center [1246, 18] width 95 height 16
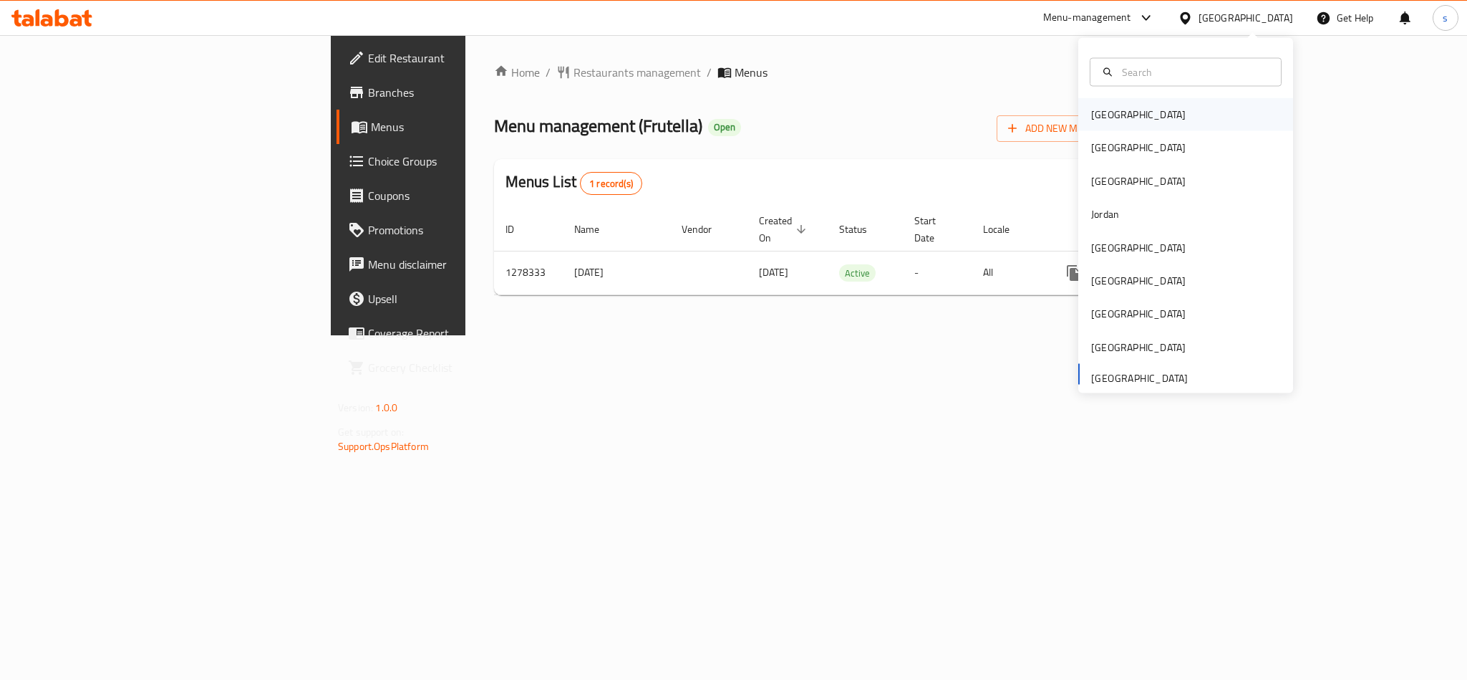
click at [1091, 107] on div "[GEOGRAPHIC_DATA]" at bounding box center [1138, 115] width 95 height 16
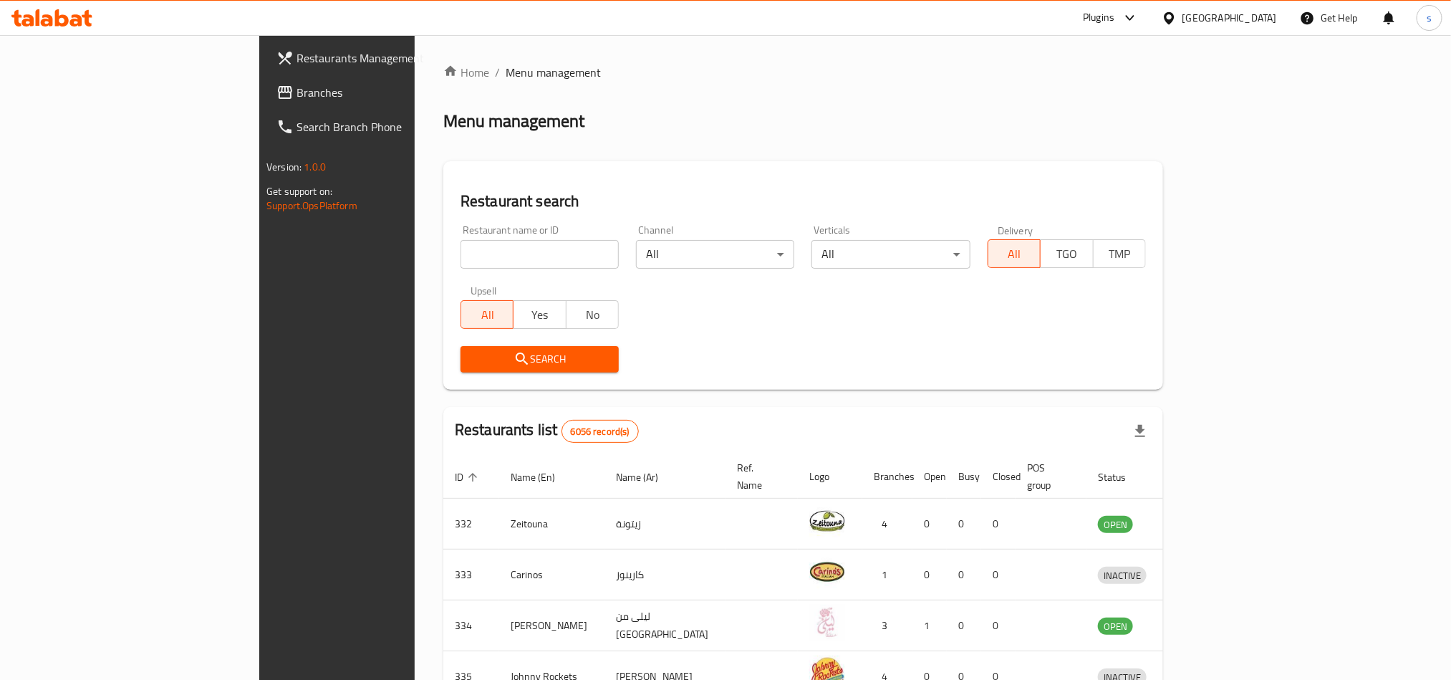
click at [1257, 21] on div "[GEOGRAPHIC_DATA]" at bounding box center [1229, 18] width 95 height 16
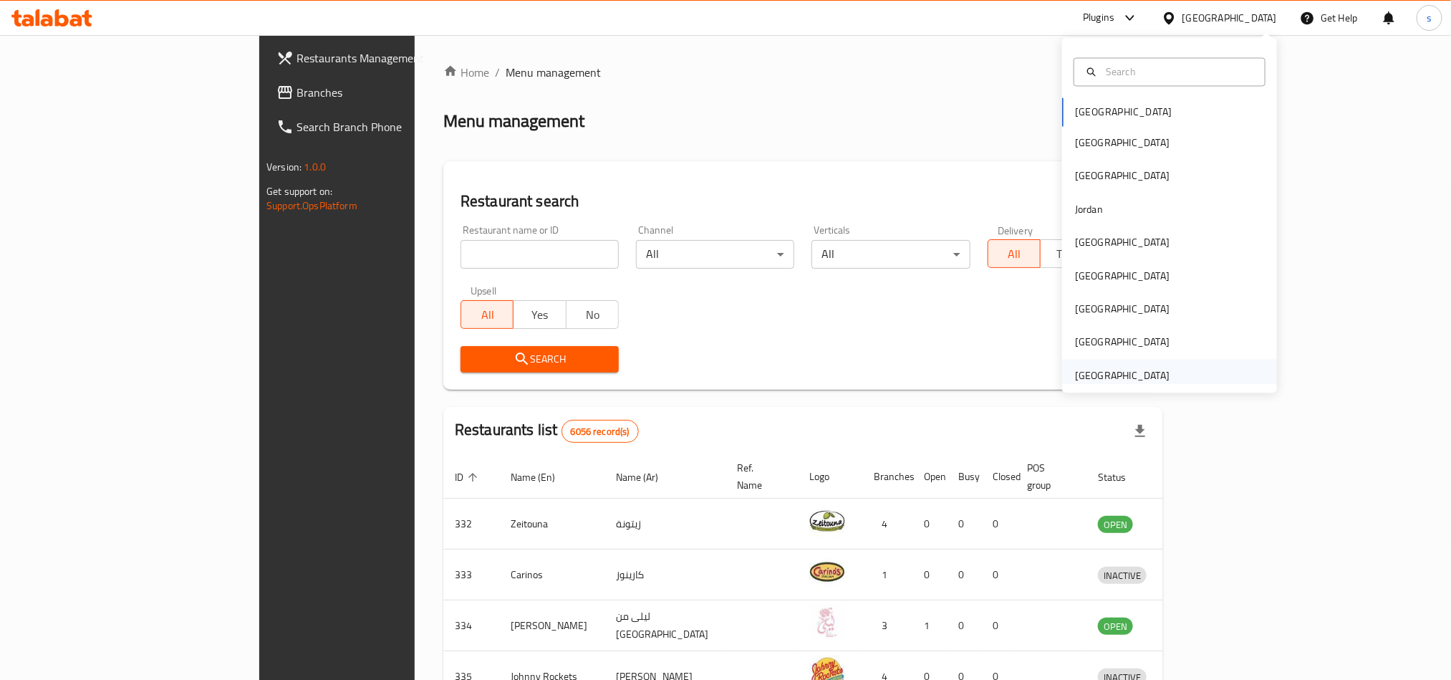
click at [1134, 378] on div "[GEOGRAPHIC_DATA]" at bounding box center [1122, 375] width 95 height 16
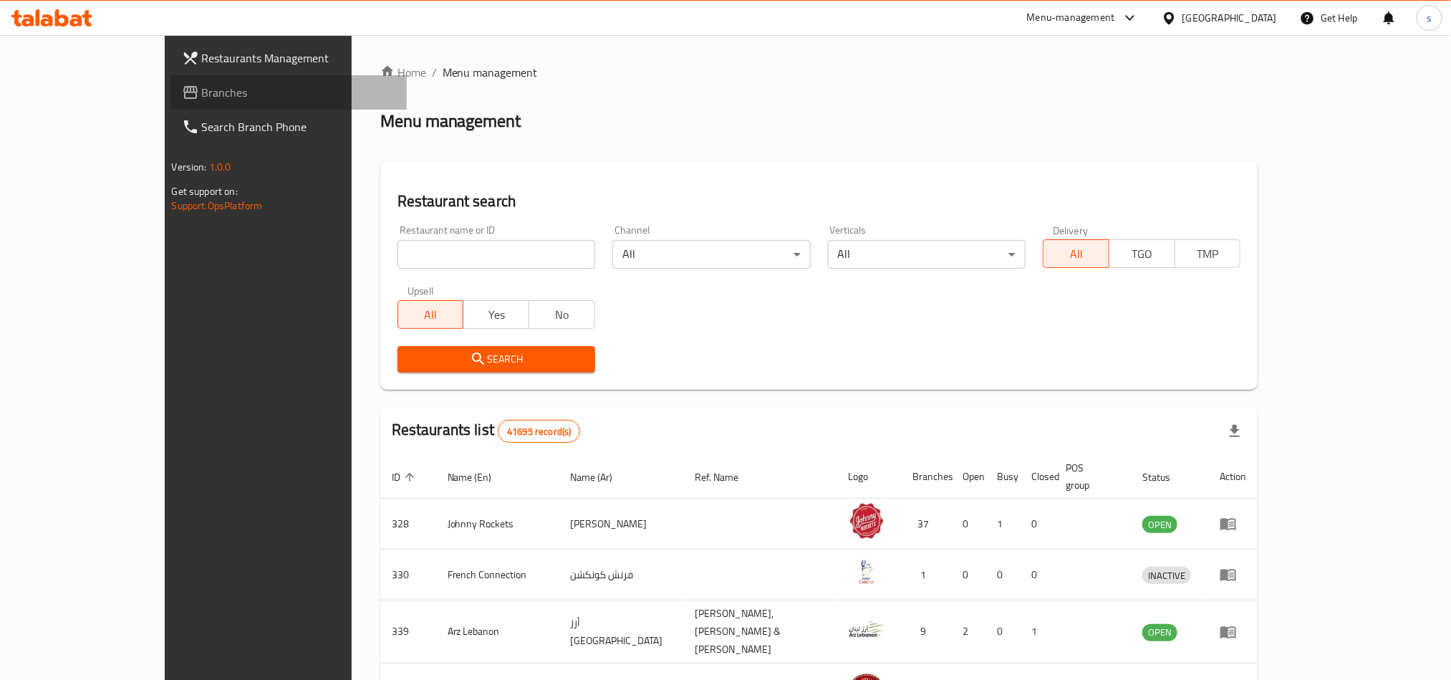
click at [202, 92] on span "Branches" at bounding box center [298, 92] width 193 height 17
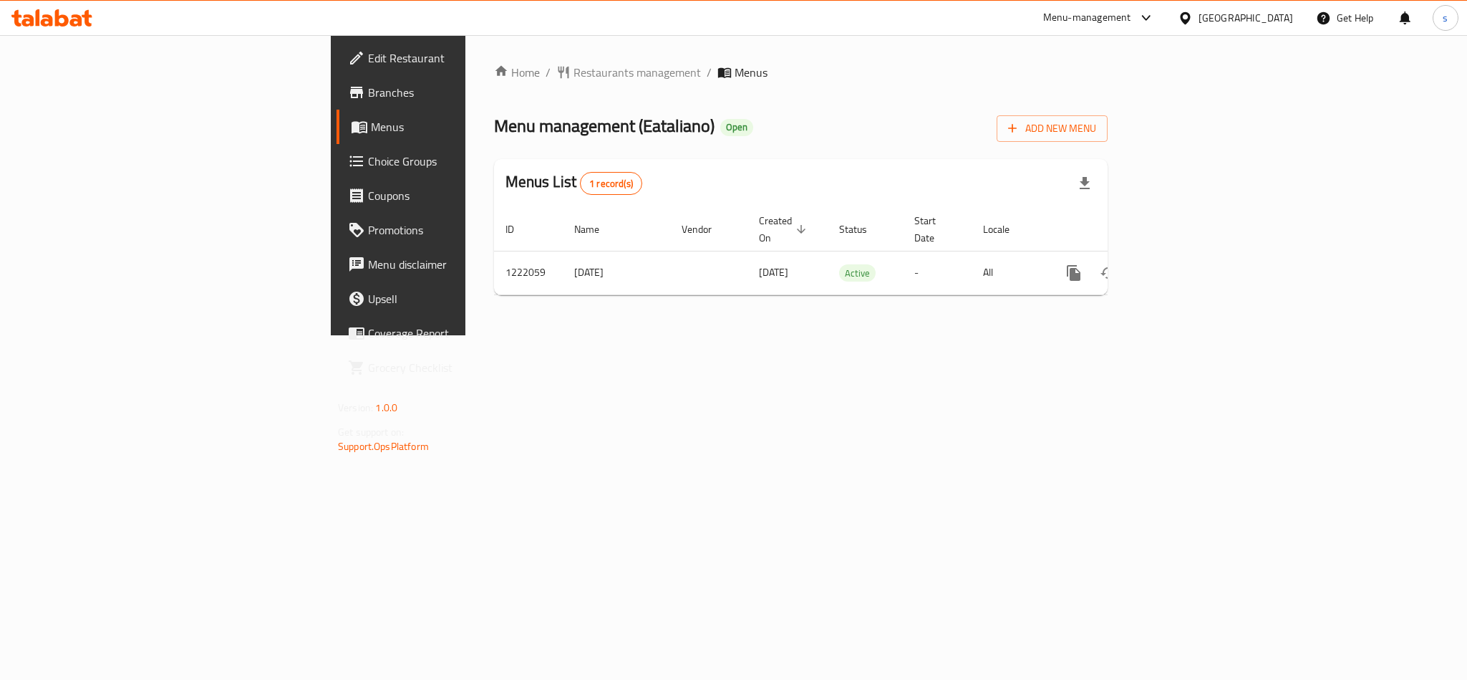
click at [1247, 18] on div "[GEOGRAPHIC_DATA]" at bounding box center [1246, 18] width 95 height 16
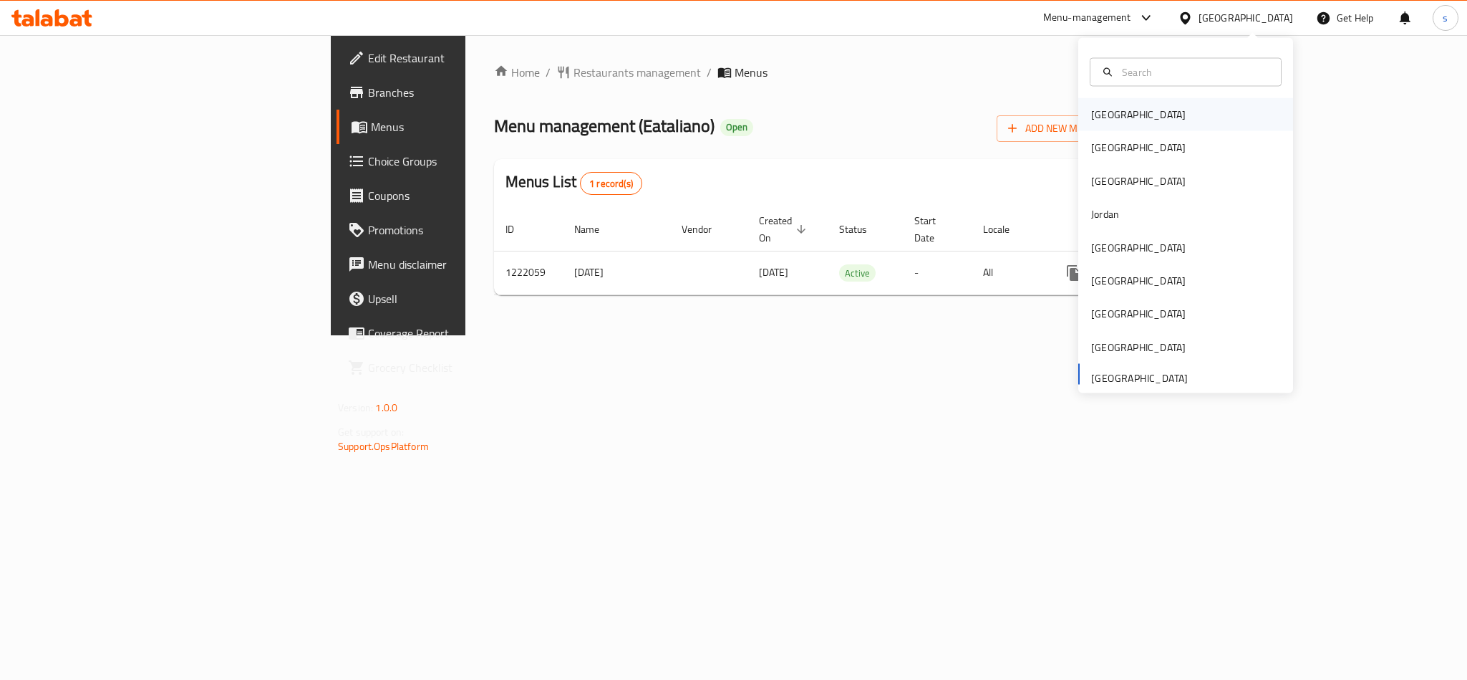
click at [1091, 120] on div "[GEOGRAPHIC_DATA]" at bounding box center [1138, 115] width 95 height 16
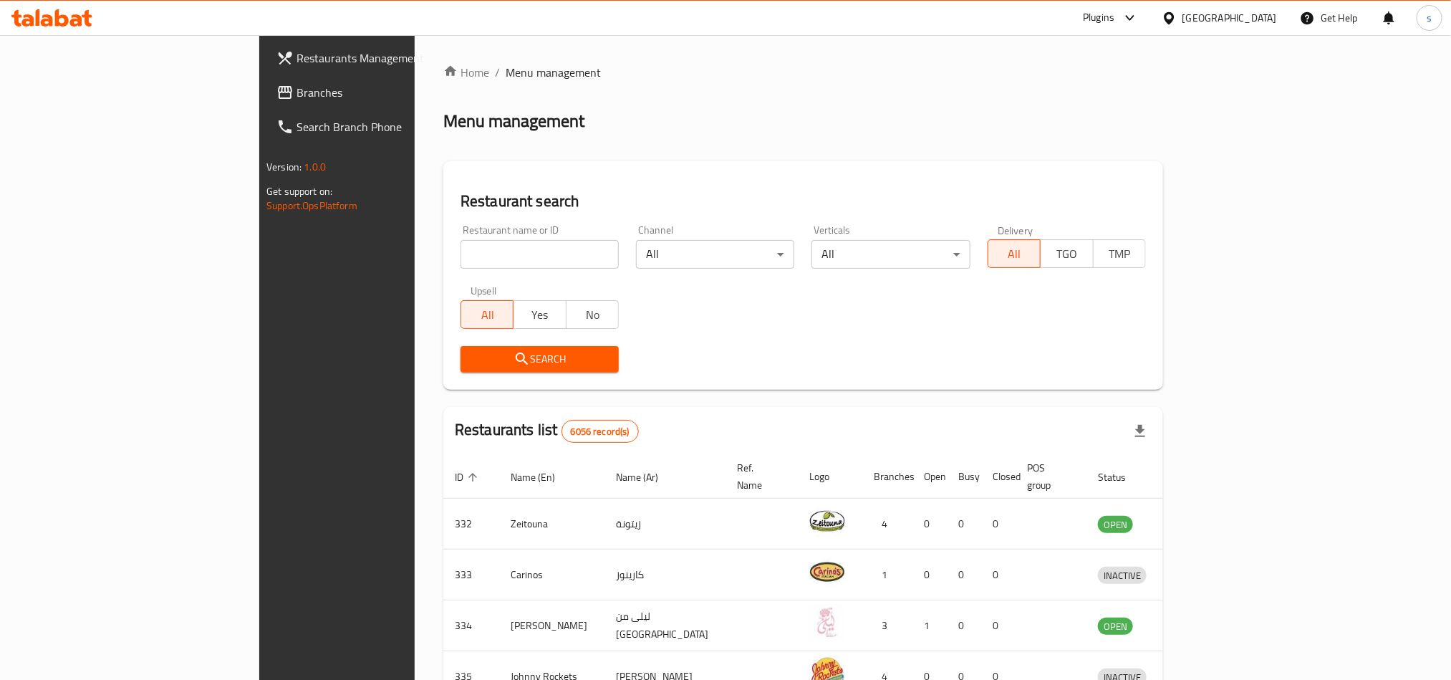
click at [1262, 20] on div "[GEOGRAPHIC_DATA]" at bounding box center [1229, 18] width 95 height 16
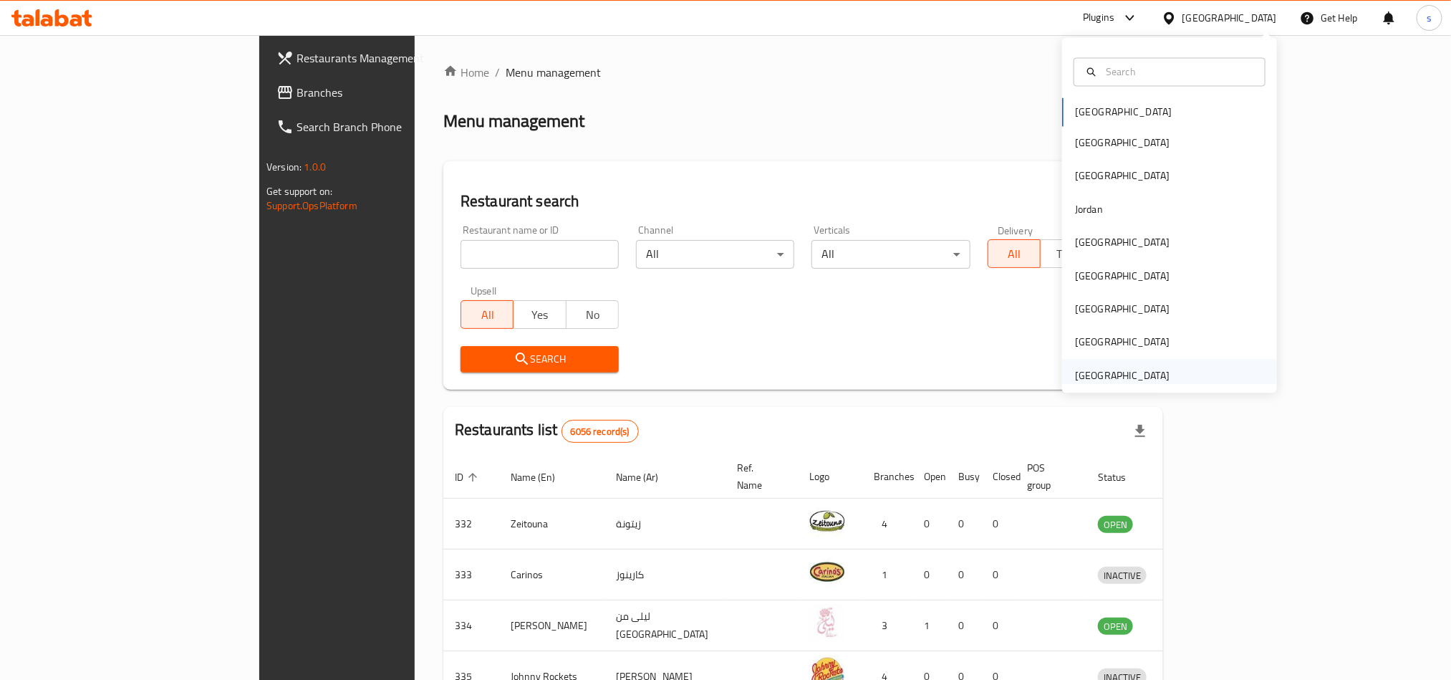
click at [1141, 370] on div "[GEOGRAPHIC_DATA]" at bounding box center [1122, 375] width 95 height 16
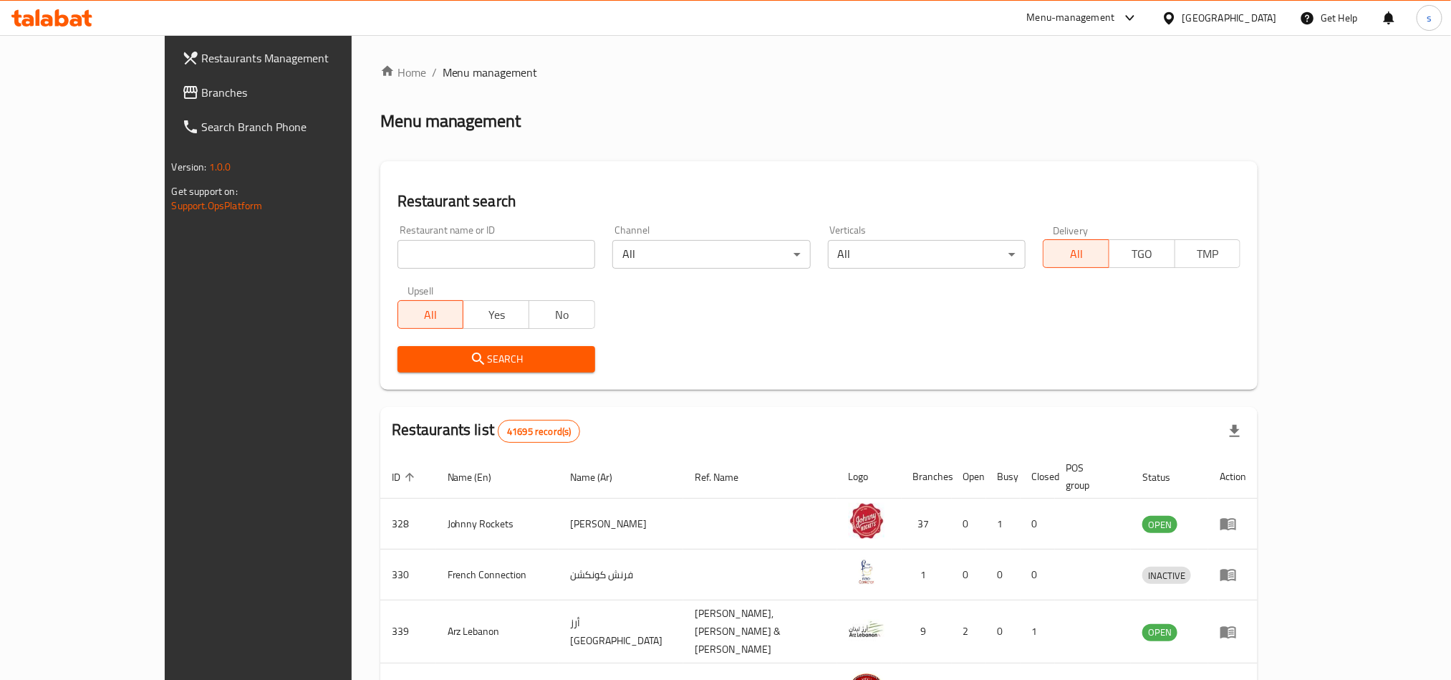
click at [202, 87] on span "Branches" at bounding box center [298, 92] width 193 height 17
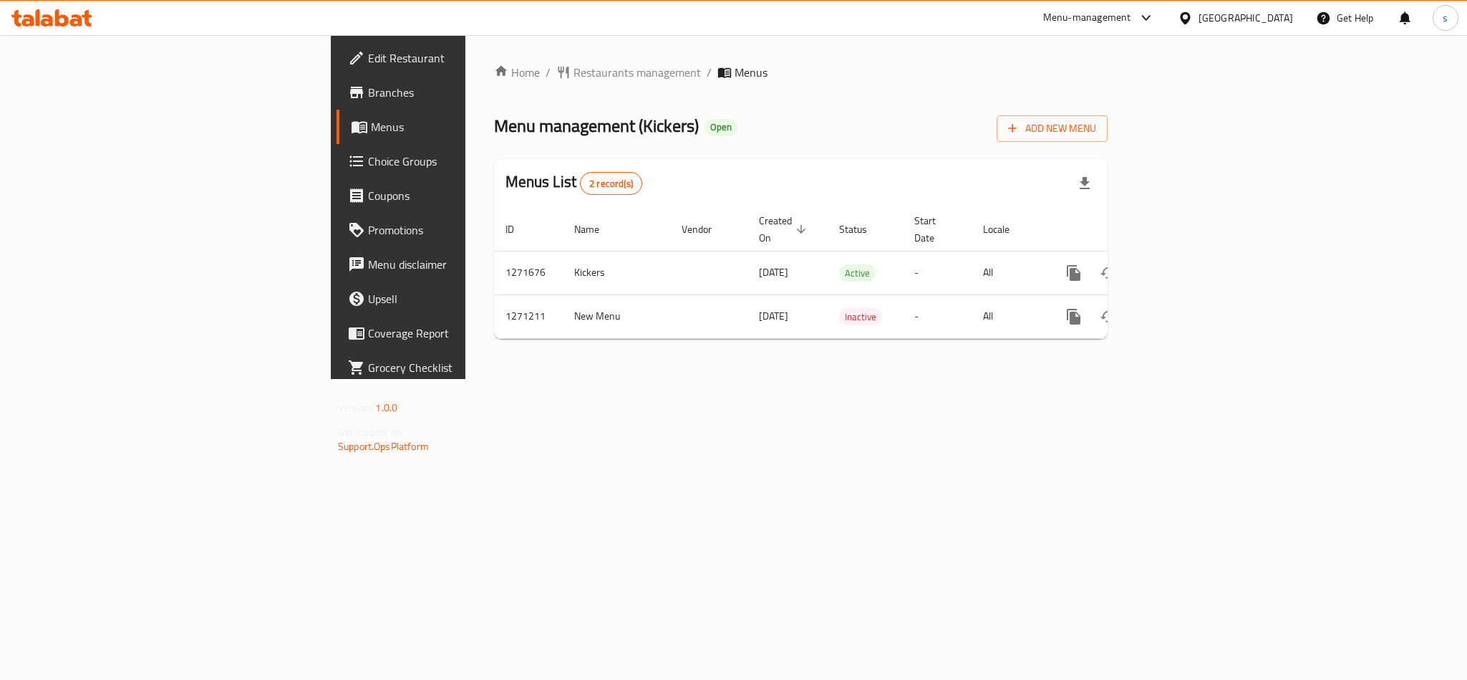
click at [1244, 19] on div "[GEOGRAPHIC_DATA]" at bounding box center [1246, 18] width 95 height 16
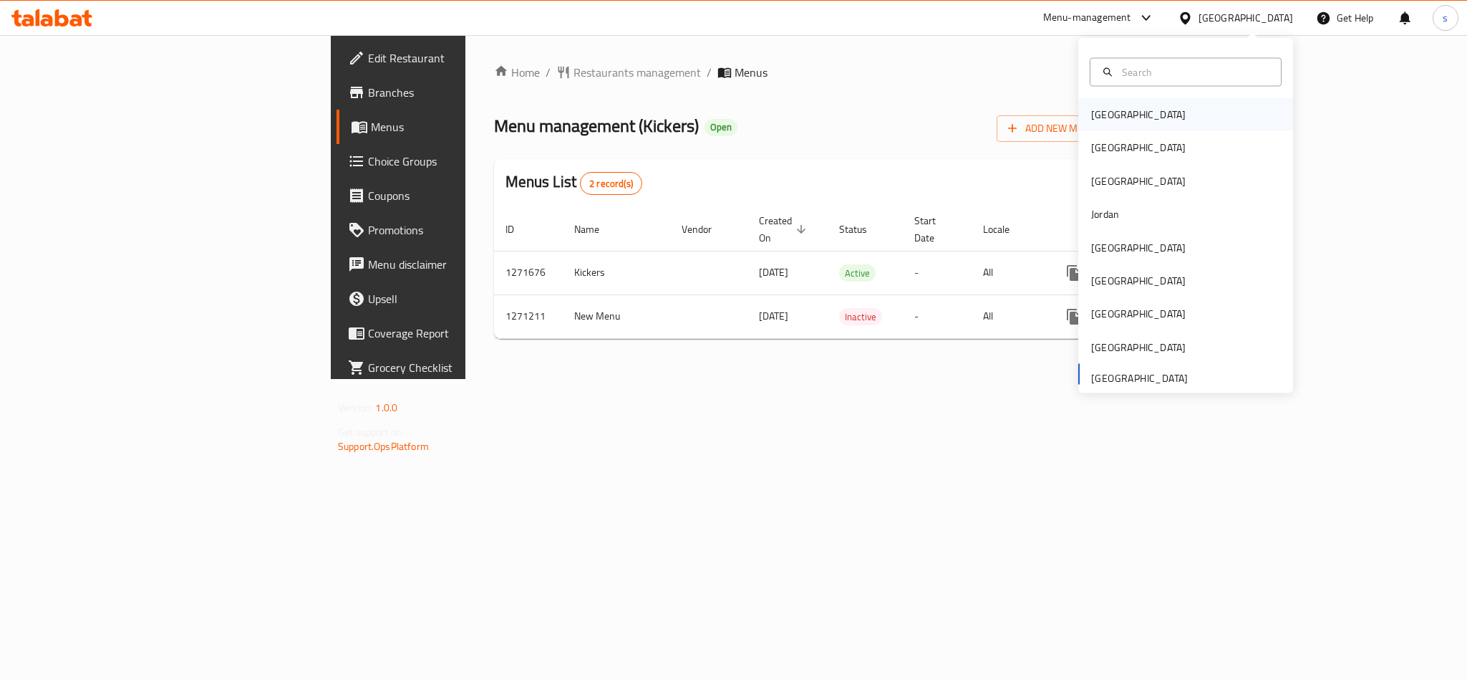
click at [1098, 115] on div "[GEOGRAPHIC_DATA]" at bounding box center [1138, 115] width 95 height 16
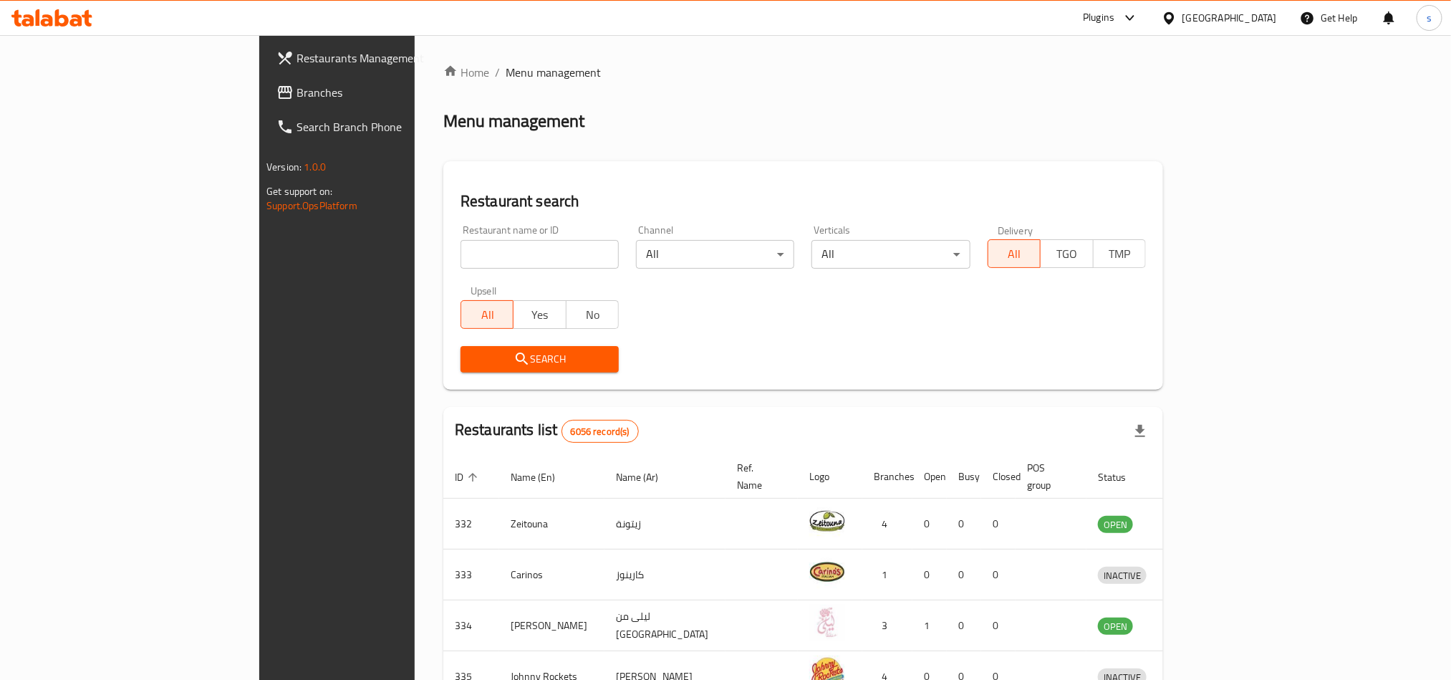
click at [1259, 17] on div "[GEOGRAPHIC_DATA]" at bounding box center [1229, 18] width 95 height 16
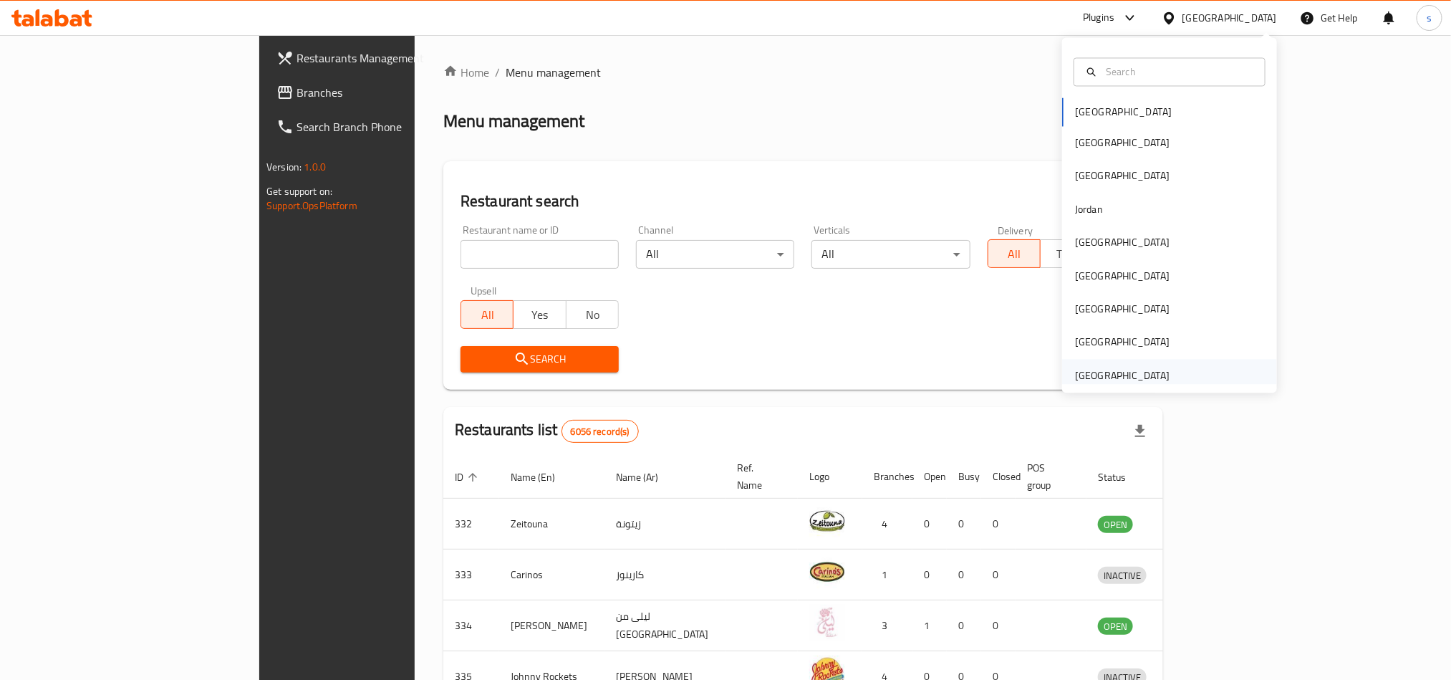
click at [1141, 378] on div "[GEOGRAPHIC_DATA]" at bounding box center [1122, 375] width 95 height 16
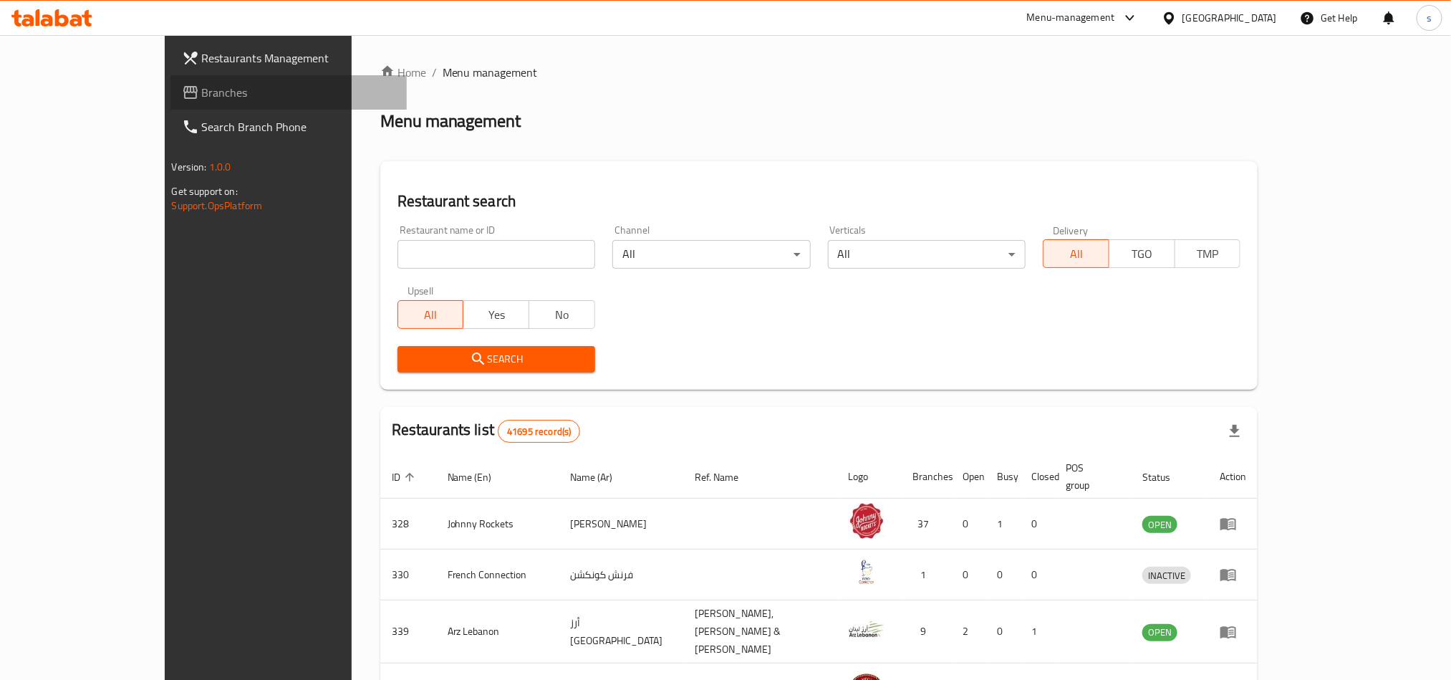
click at [202, 97] on span "Branches" at bounding box center [298, 92] width 193 height 17
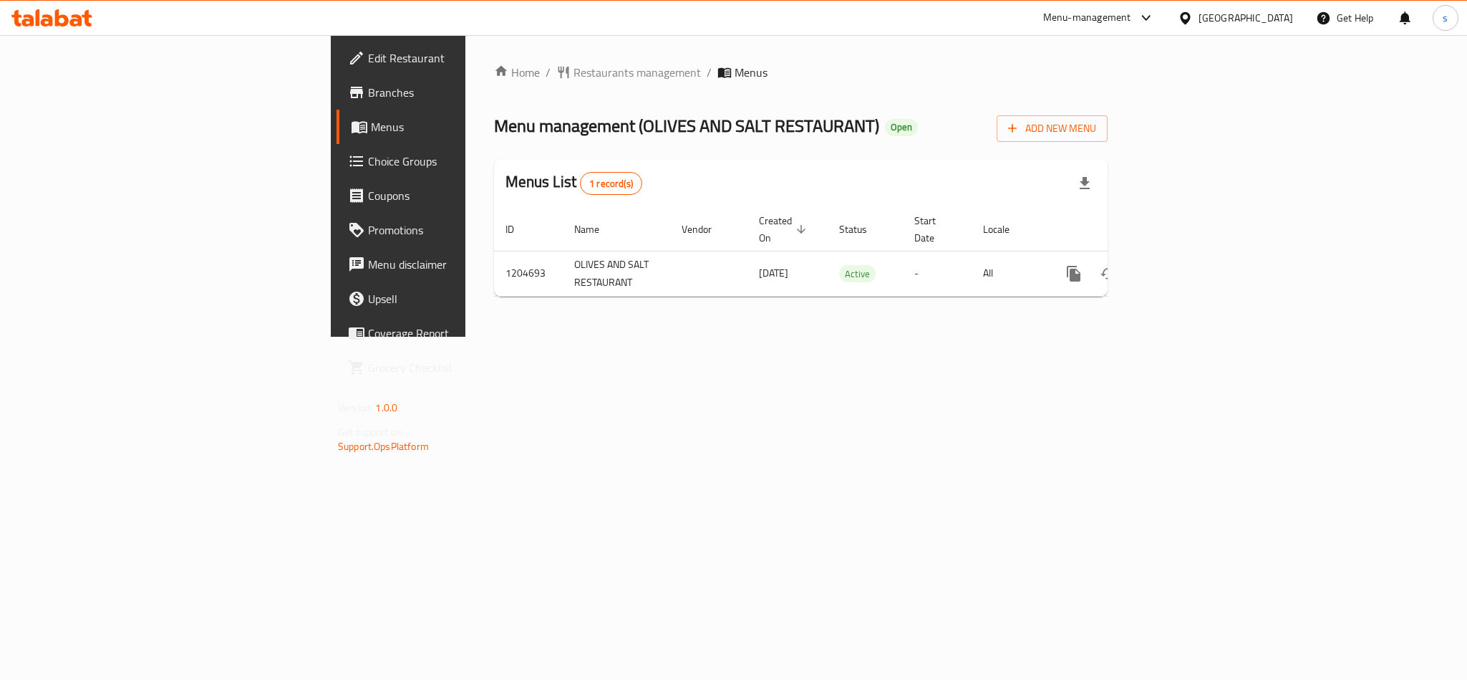
click at [1261, 10] on div "[GEOGRAPHIC_DATA]" at bounding box center [1246, 18] width 95 height 16
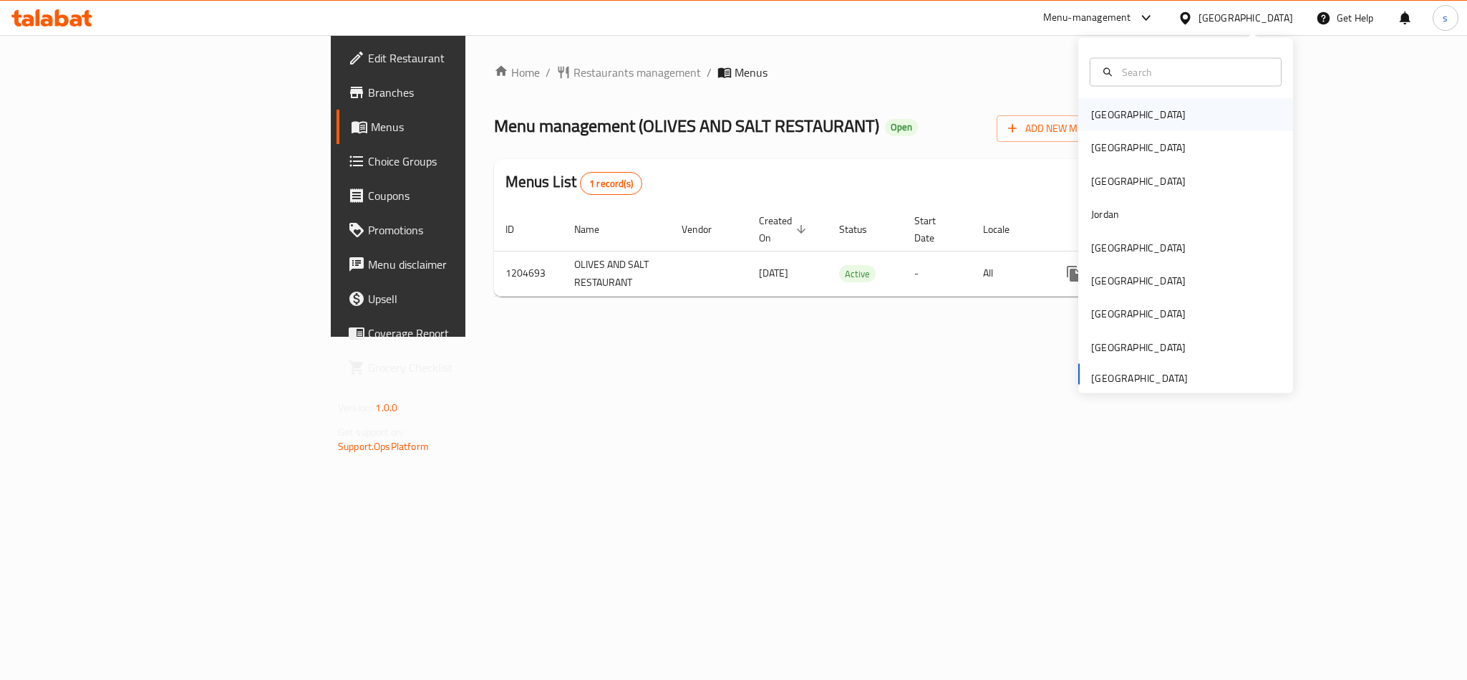
click at [1081, 123] on div "[GEOGRAPHIC_DATA]" at bounding box center [1138, 114] width 117 height 33
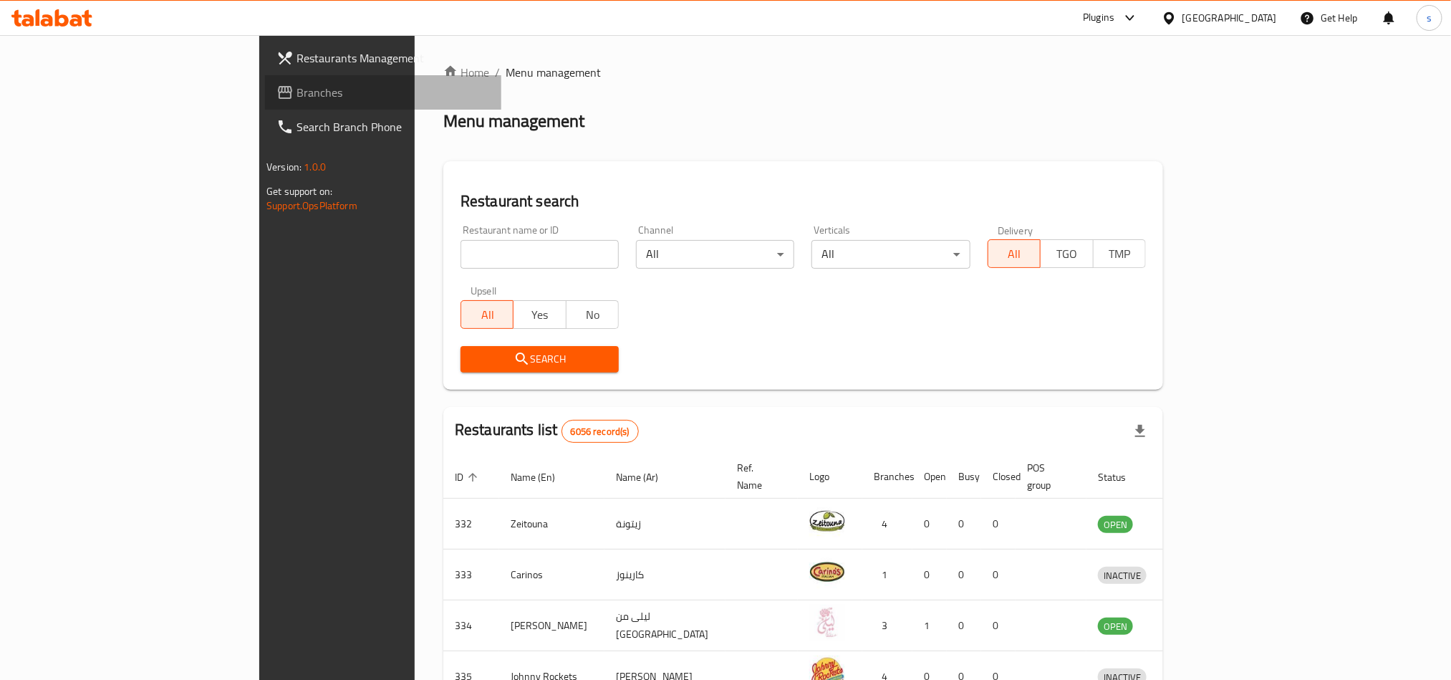
click at [296, 92] on span "Branches" at bounding box center [392, 92] width 193 height 17
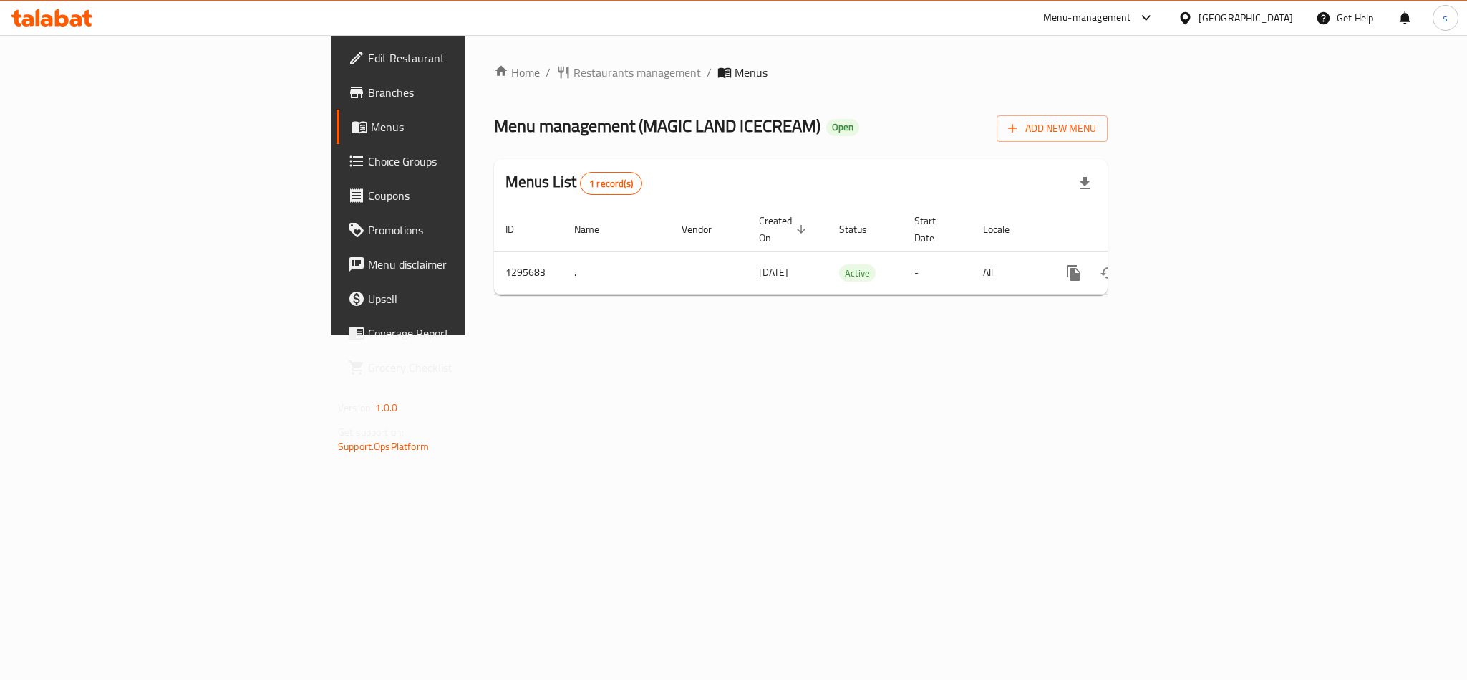
drag, startPoint x: 1267, startPoint y: 16, endPoint x: 1234, endPoint y: 123, distance: 112.6
click at [1267, 28] on div "[GEOGRAPHIC_DATA]" at bounding box center [1235, 18] width 138 height 34
click at [1278, 16] on div "[GEOGRAPHIC_DATA]" at bounding box center [1246, 18] width 95 height 16
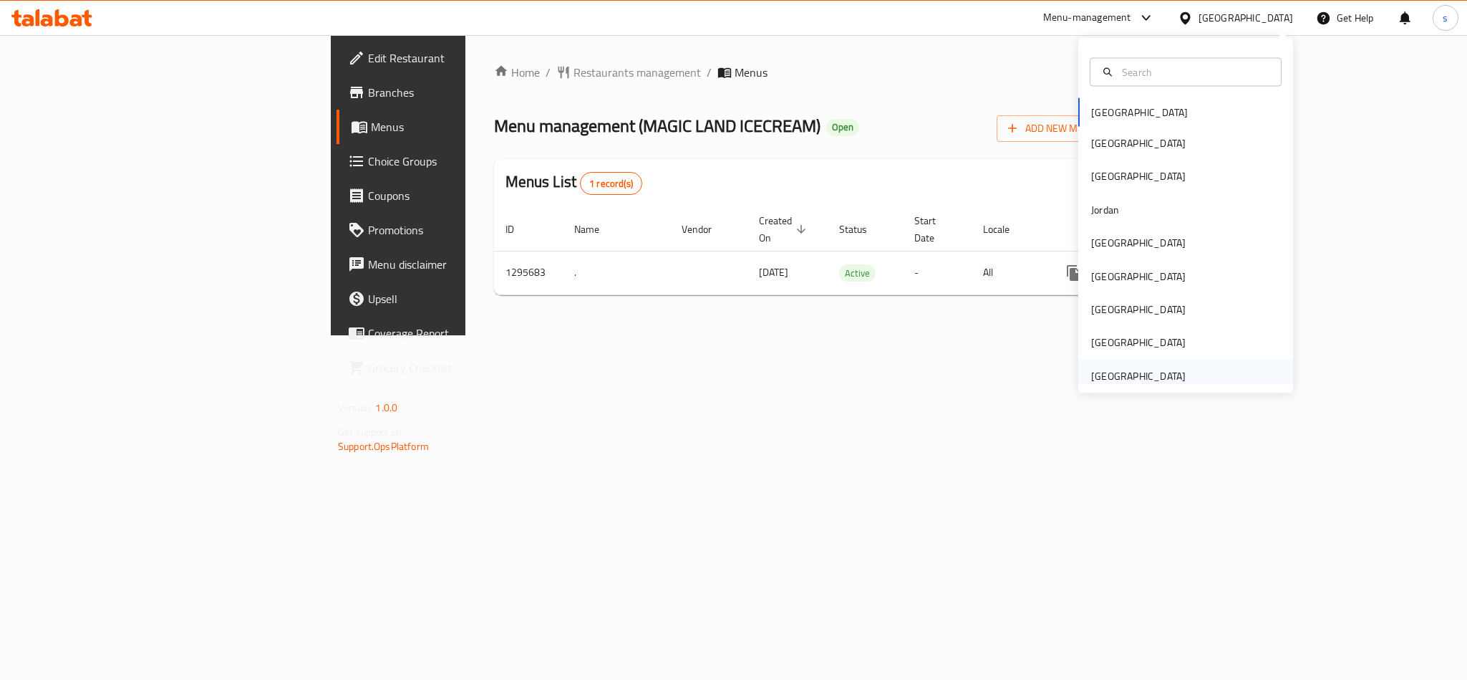
click at [1148, 376] on div "[GEOGRAPHIC_DATA]" at bounding box center [1138, 375] width 95 height 16
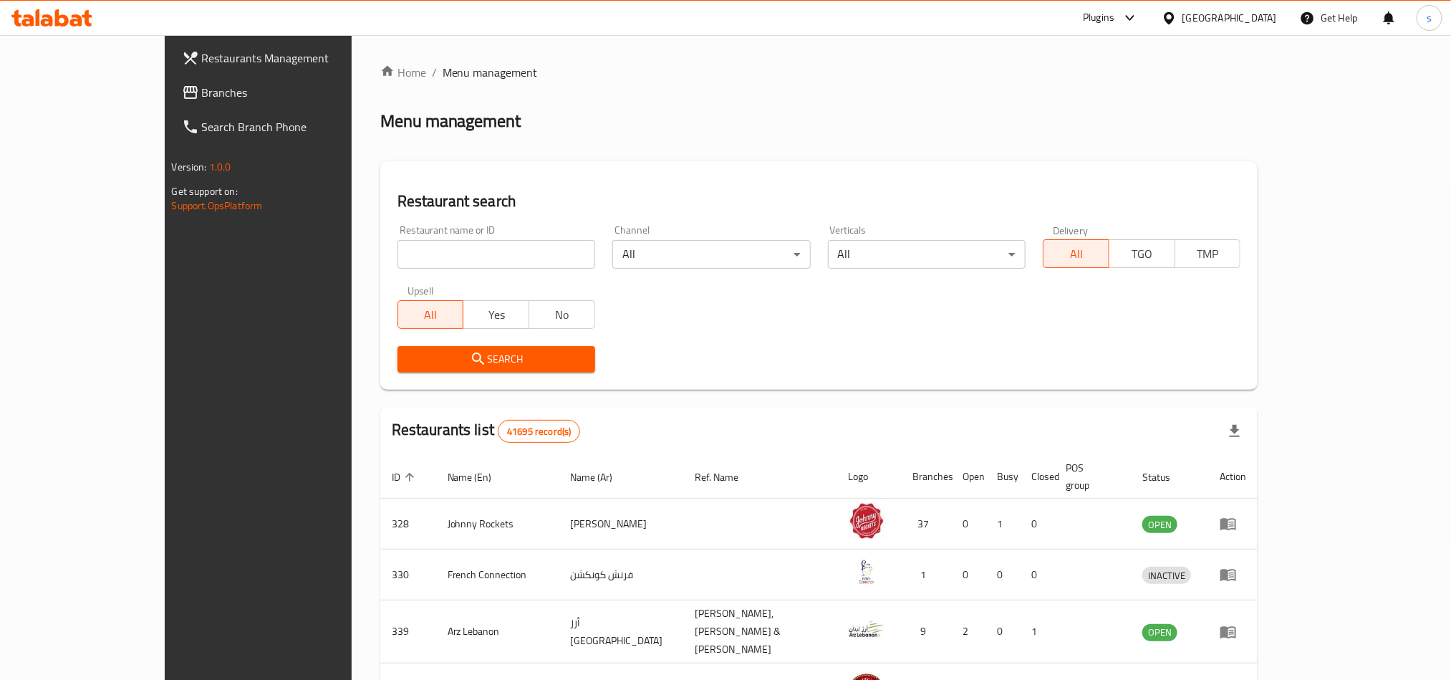
click at [202, 95] on span "Branches" at bounding box center [298, 92] width 193 height 17
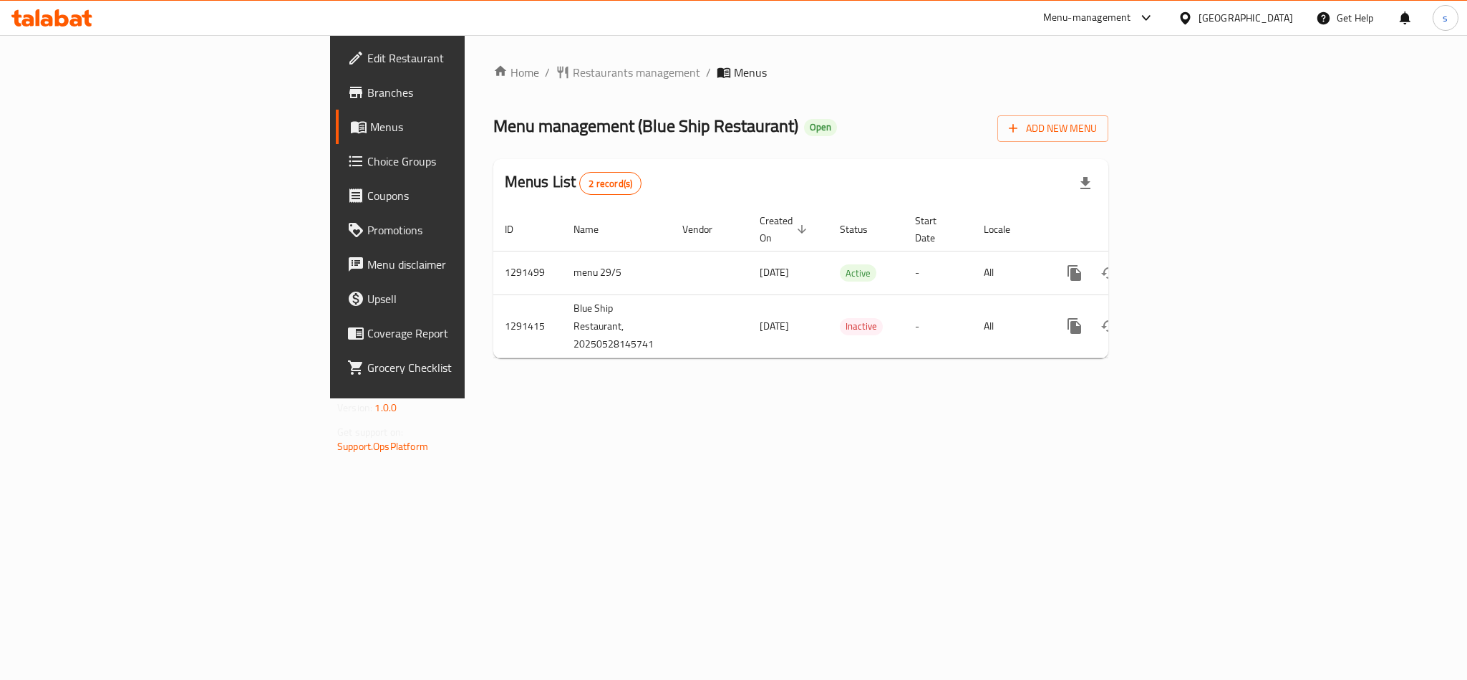
click at [1255, 11] on div "[GEOGRAPHIC_DATA]" at bounding box center [1246, 18] width 95 height 16
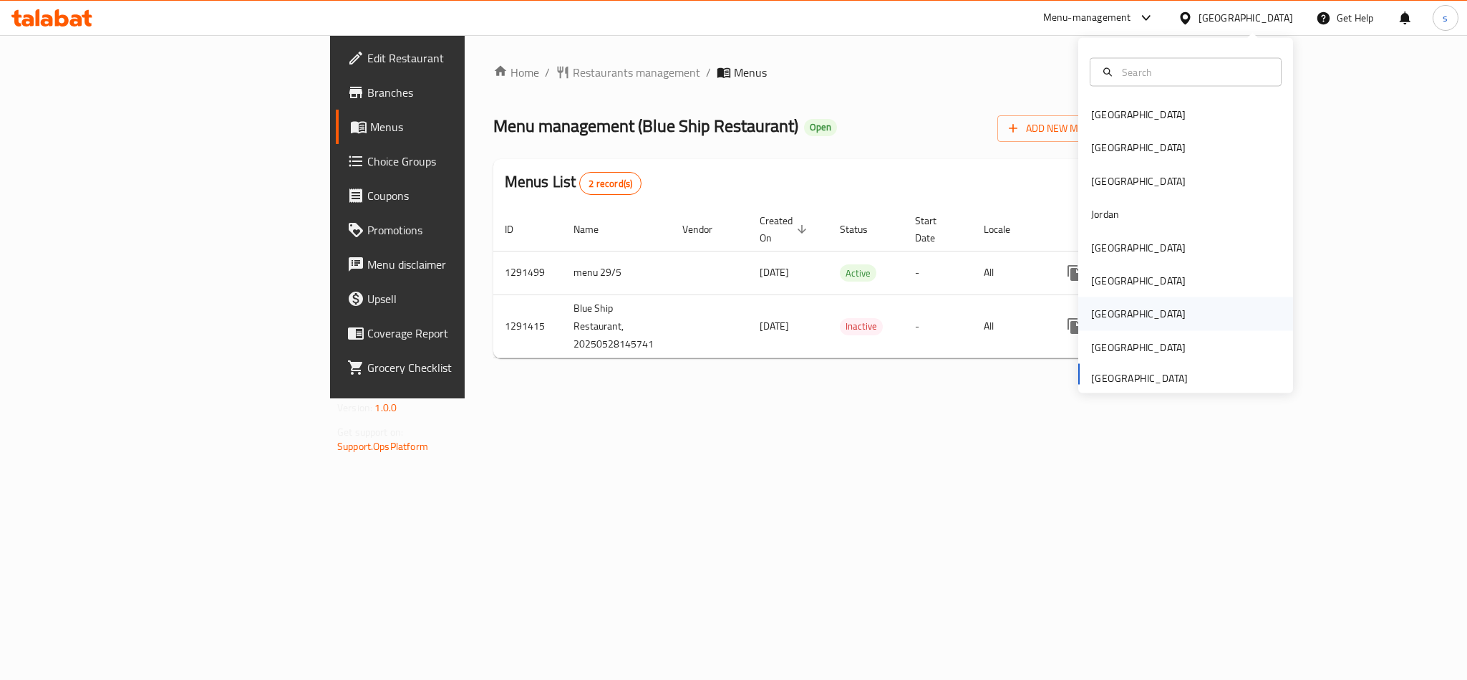
click at [1091, 316] on div "[GEOGRAPHIC_DATA]" at bounding box center [1138, 314] width 95 height 16
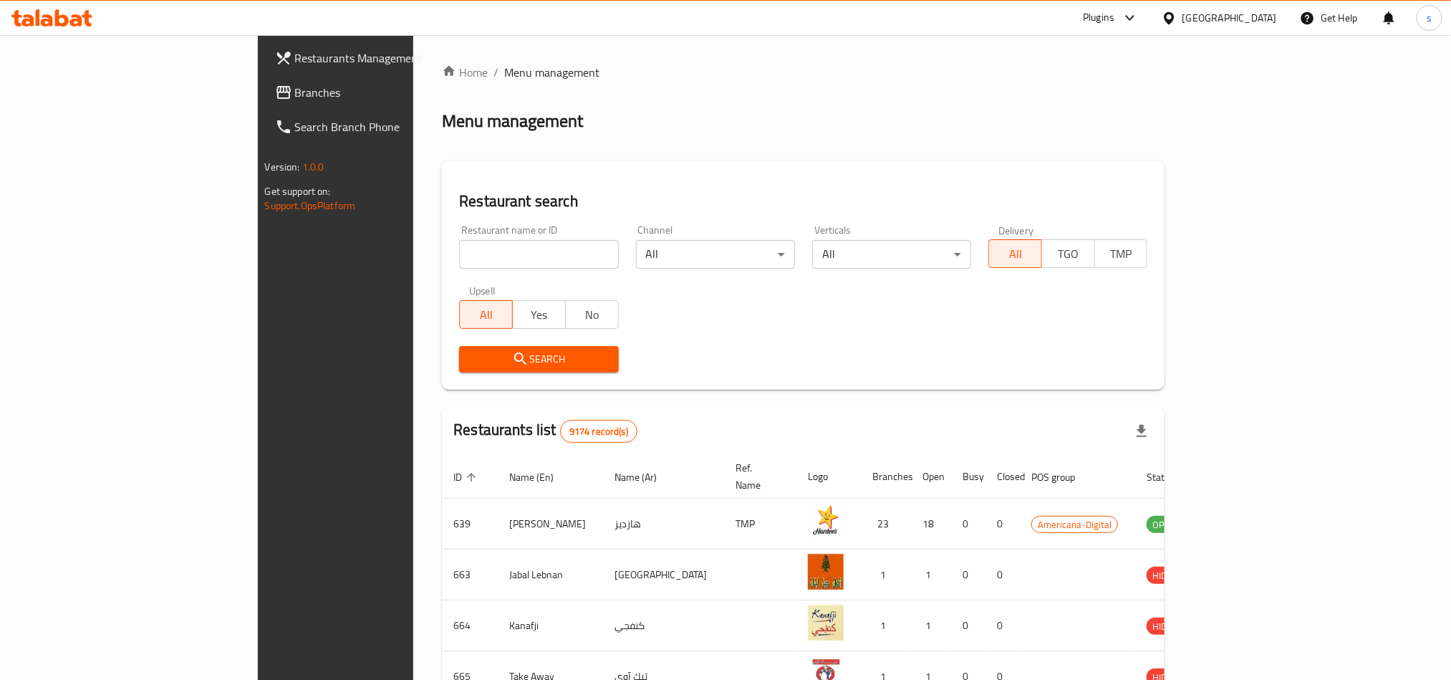
click at [295, 95] on span "Branches" at bounding box center [391, 92] width 193 height 17
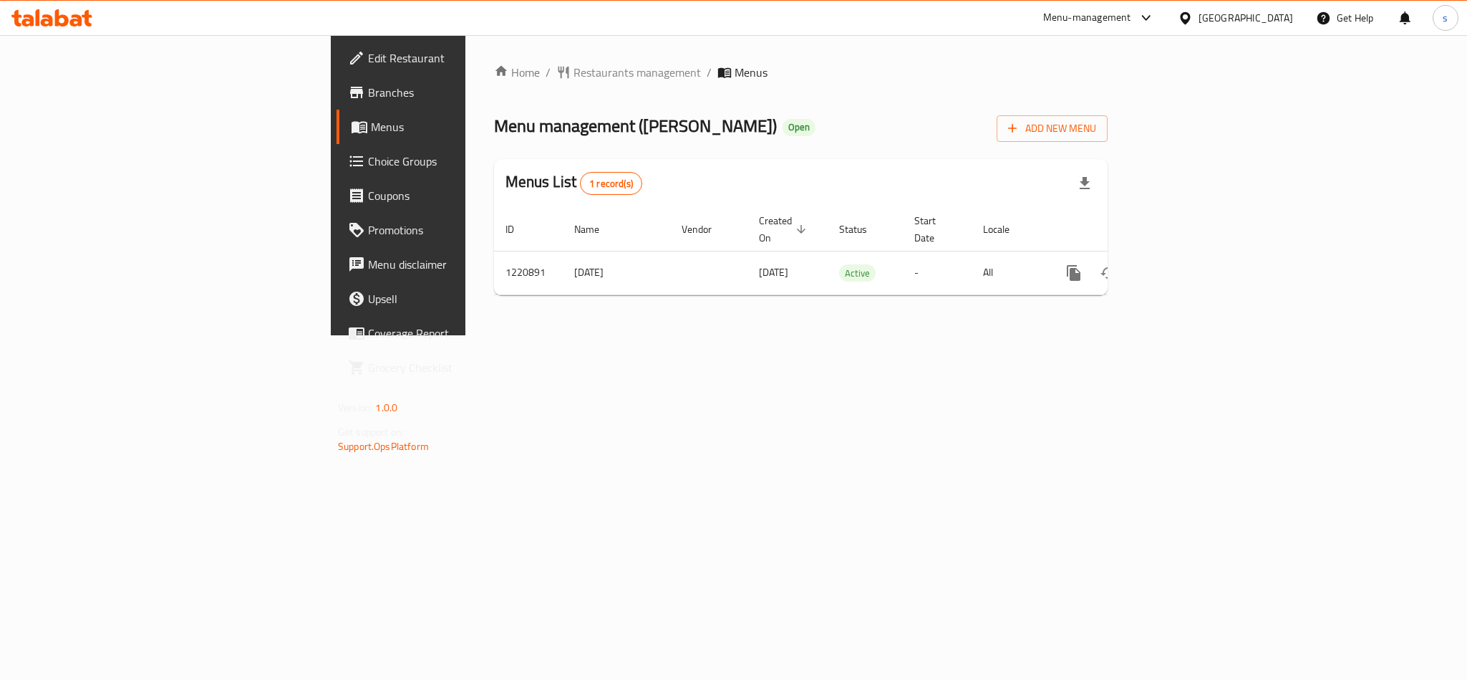
click at [1280, 20] on div "[GEOGRAPHIC_DATA]" at bounding box center [1246, 18] width 95 height 16
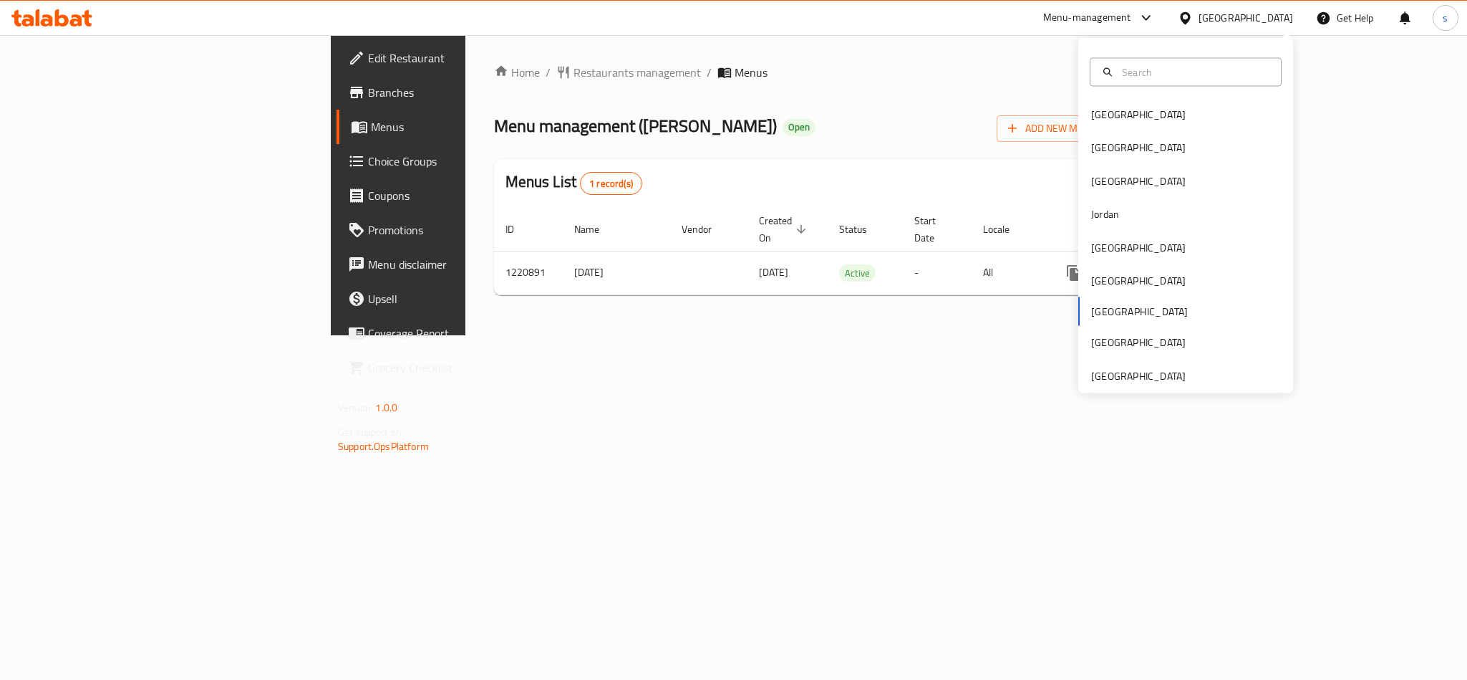
click at [491, 335] on div "Home / Restaurants management / Menus Menu management ( Al Abdalla ) Open Add N…" at bounding box center [800, 185] width 671 height 300
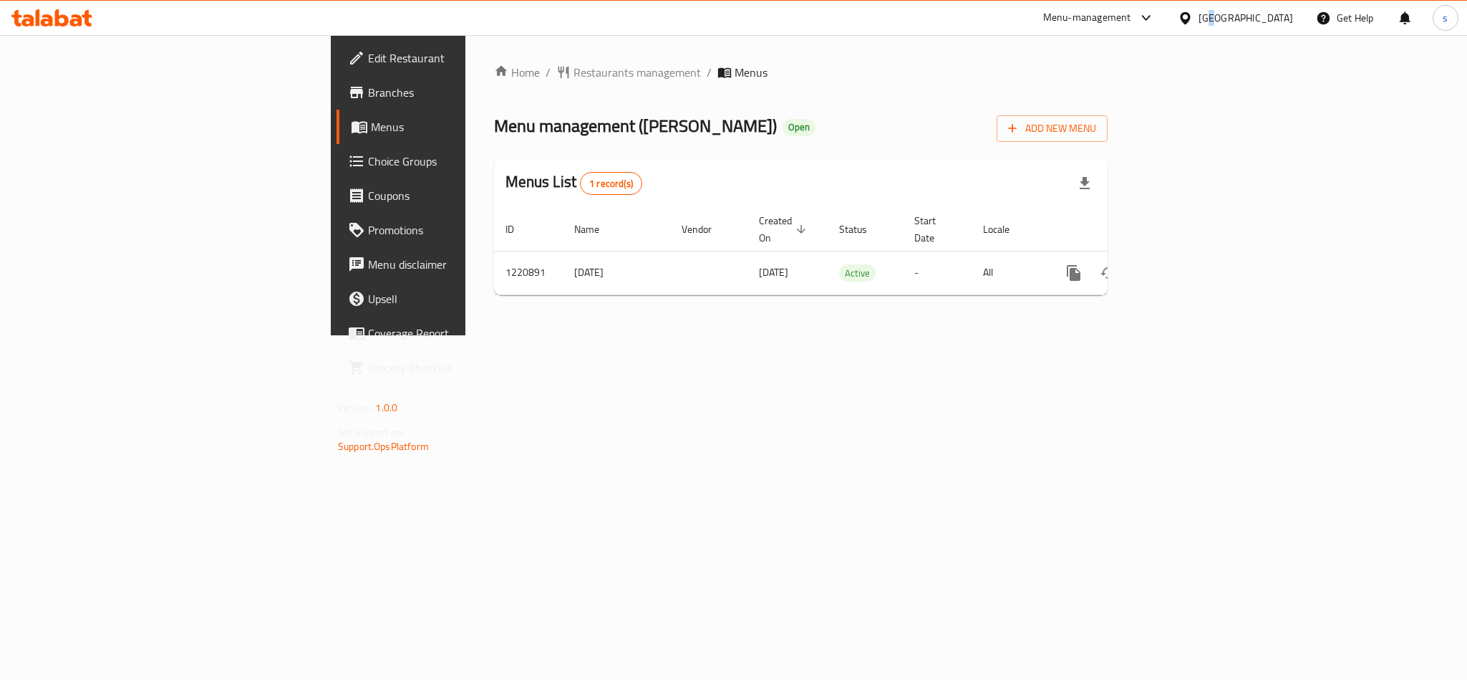
click at [1281, 21] on div "[GEOGRAPHIC_DATA]" at bounding box center [1246, 18] width 95 height 16
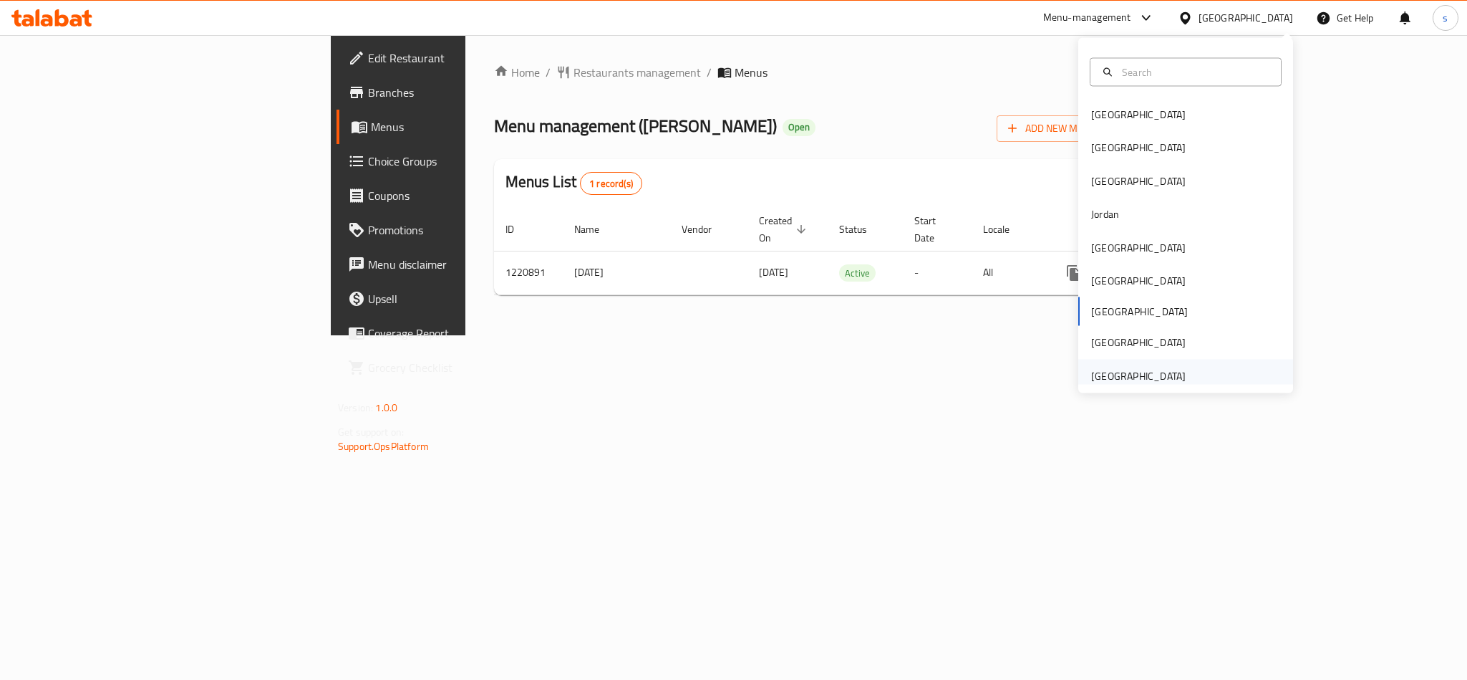
click at [1134, 378] on div "[GEOGRAPHIC_DATA]" at bounding box center [1138, 375] width 95 height 16
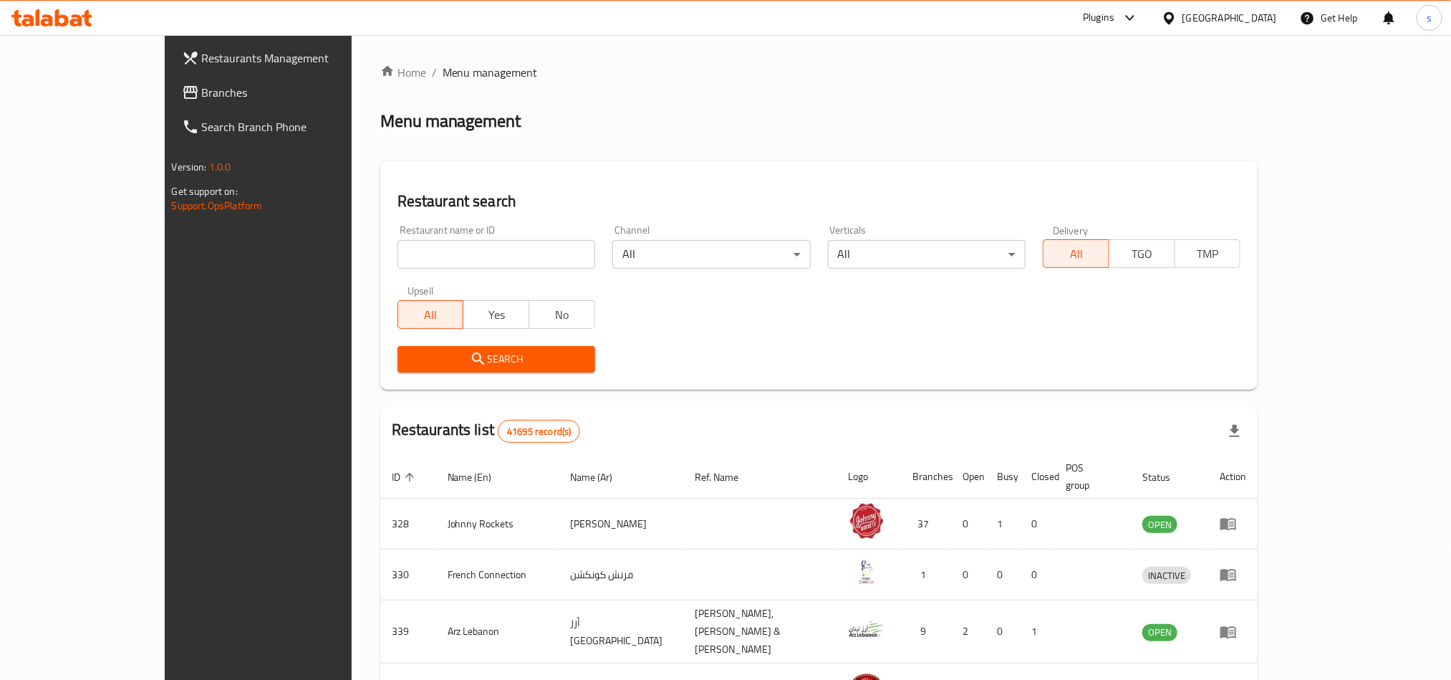
click at [202, 97] on span "Branches" at bounding box center [298, 92] width 193 height 17
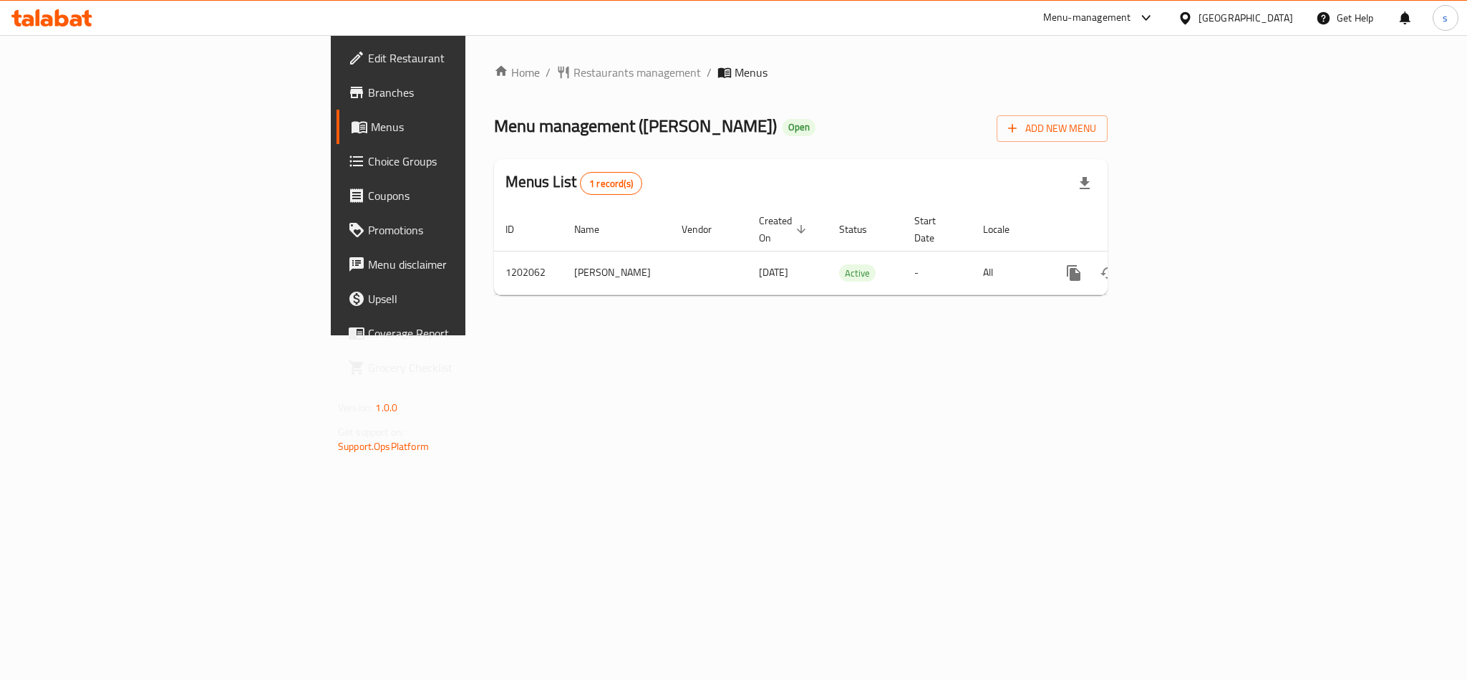
click at [1236, 19] on div "[GEOGRAPHIC_DATA]" at bounding box center [1246, 18] width 95 height 16
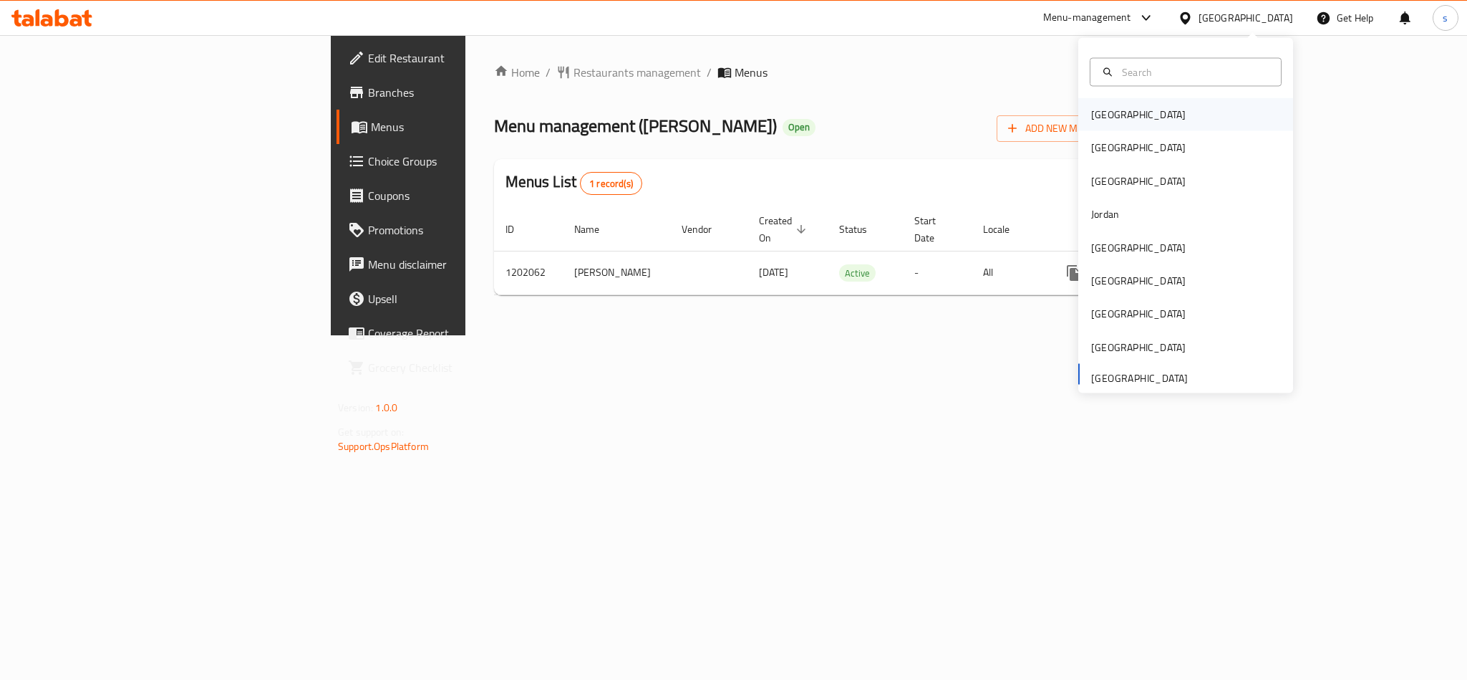
click at [1091, 112] on div "[GEOGRAPHIC_DATA]" at bounding box center [1138, 115] width 95 height 16
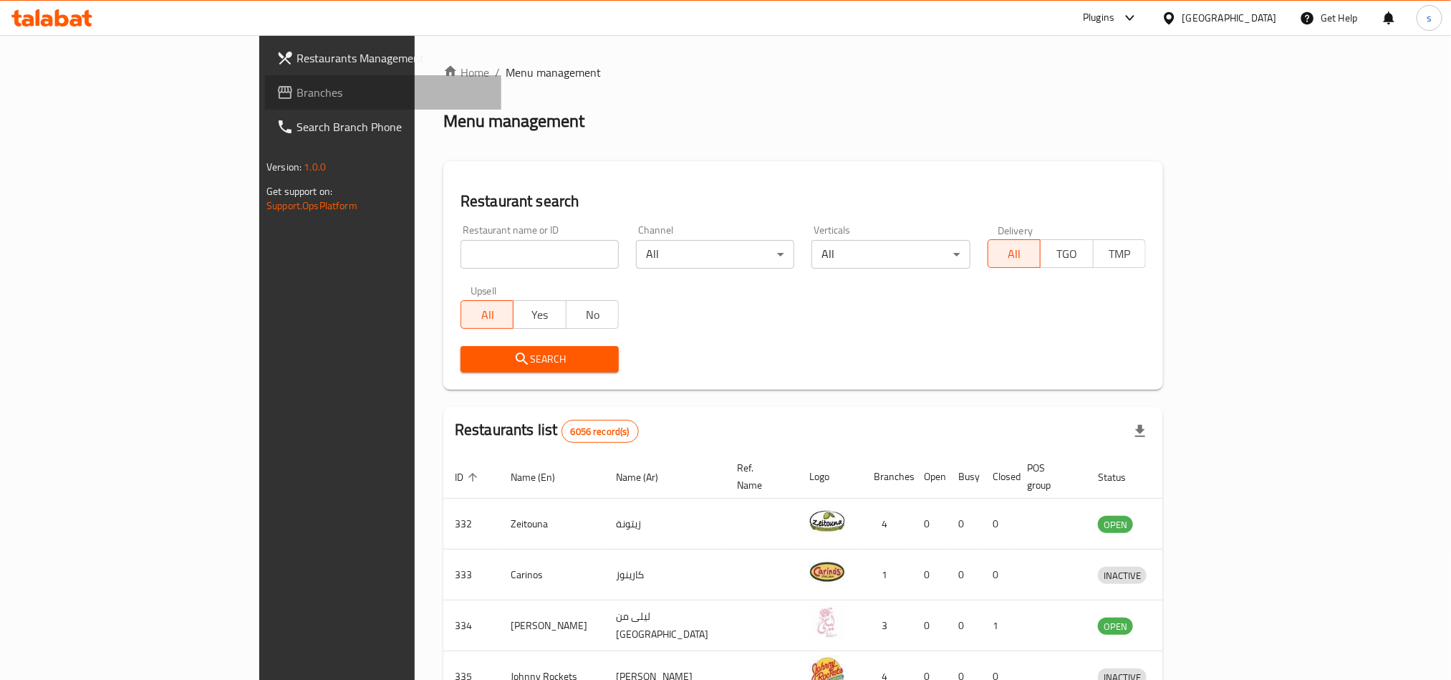
click at [296, 84] on span "Branches" at bounding box center [392, 92] width 193 height 17
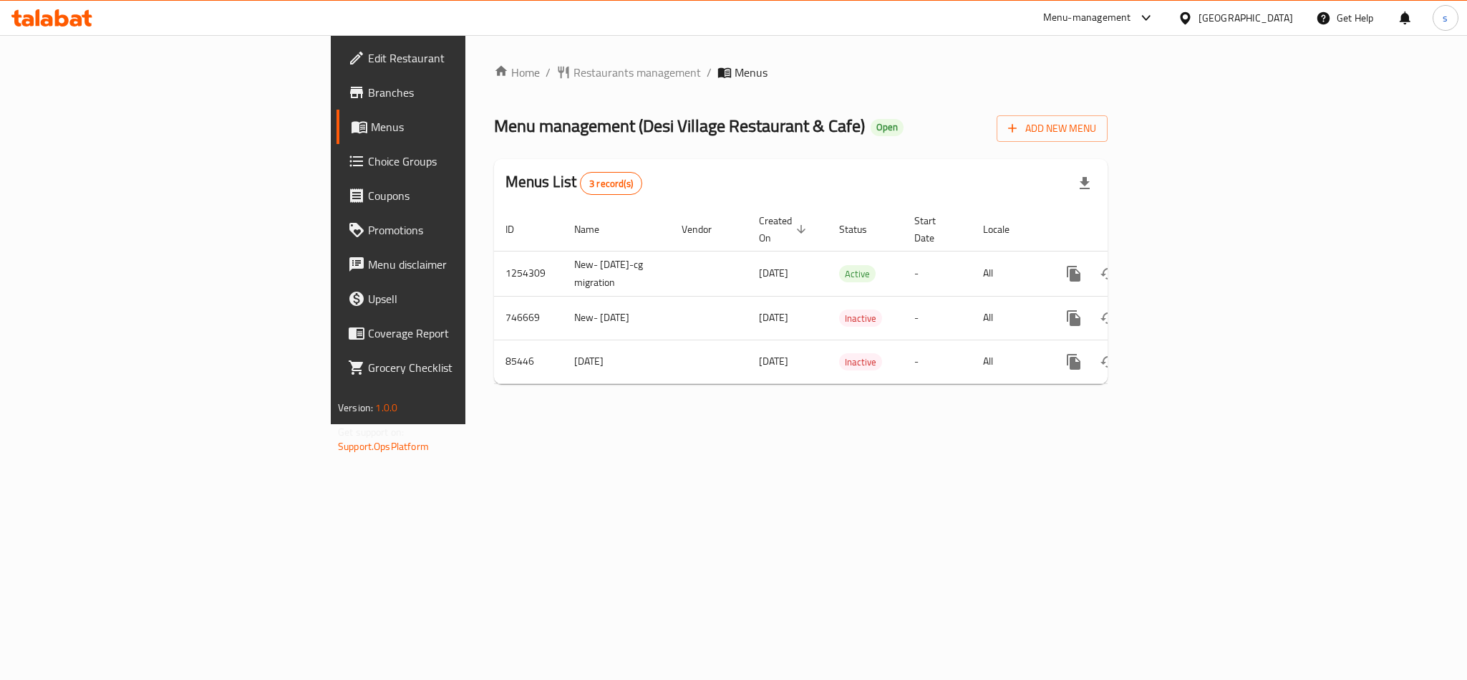
click at [1263, 18] on div "[GEOGRAPHIC_DATA]" at bounding box center [1246, 18] width 95 height 16
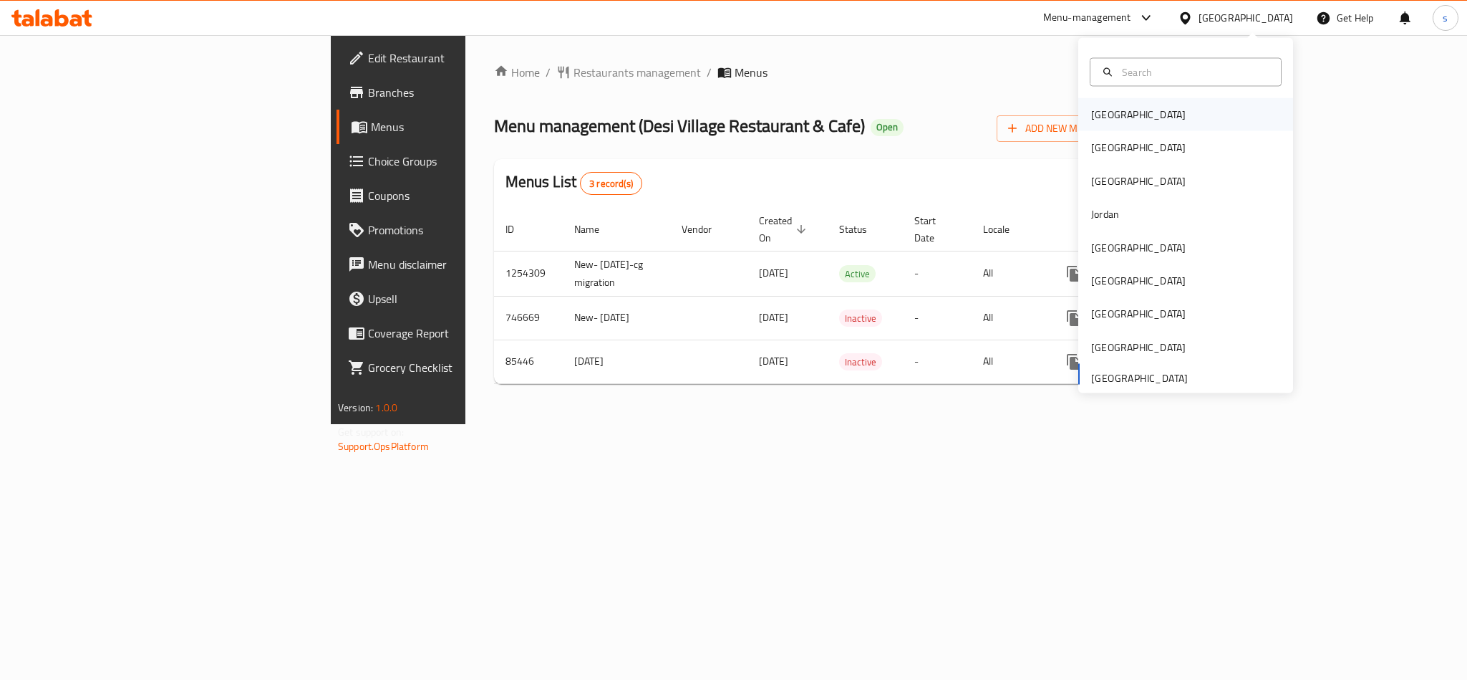
click at [1098, 121] on div "[GEOGRAPHIC_DATA]" at bounding box center [1138, 115] width 95 height 16
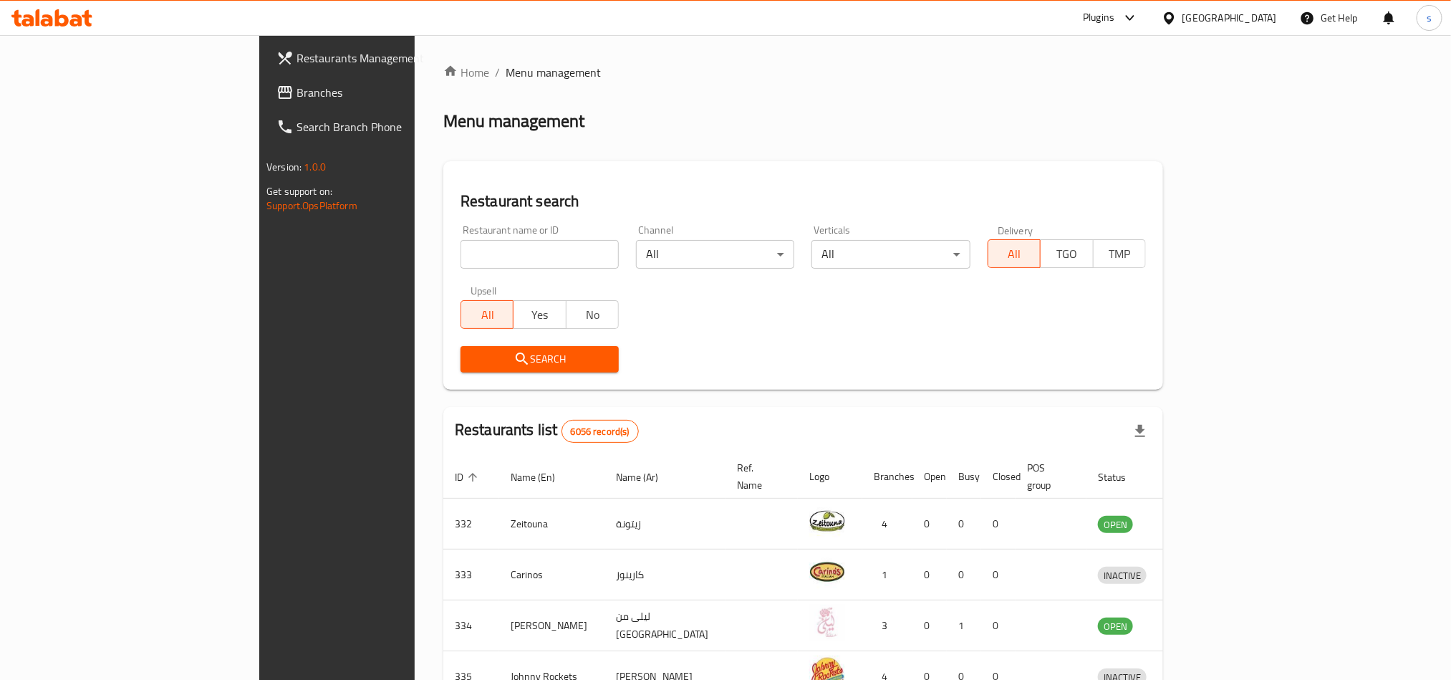
click at [1253, 18] on div "Bahrain" at bounding box center [1229, 18] width 95 height 16
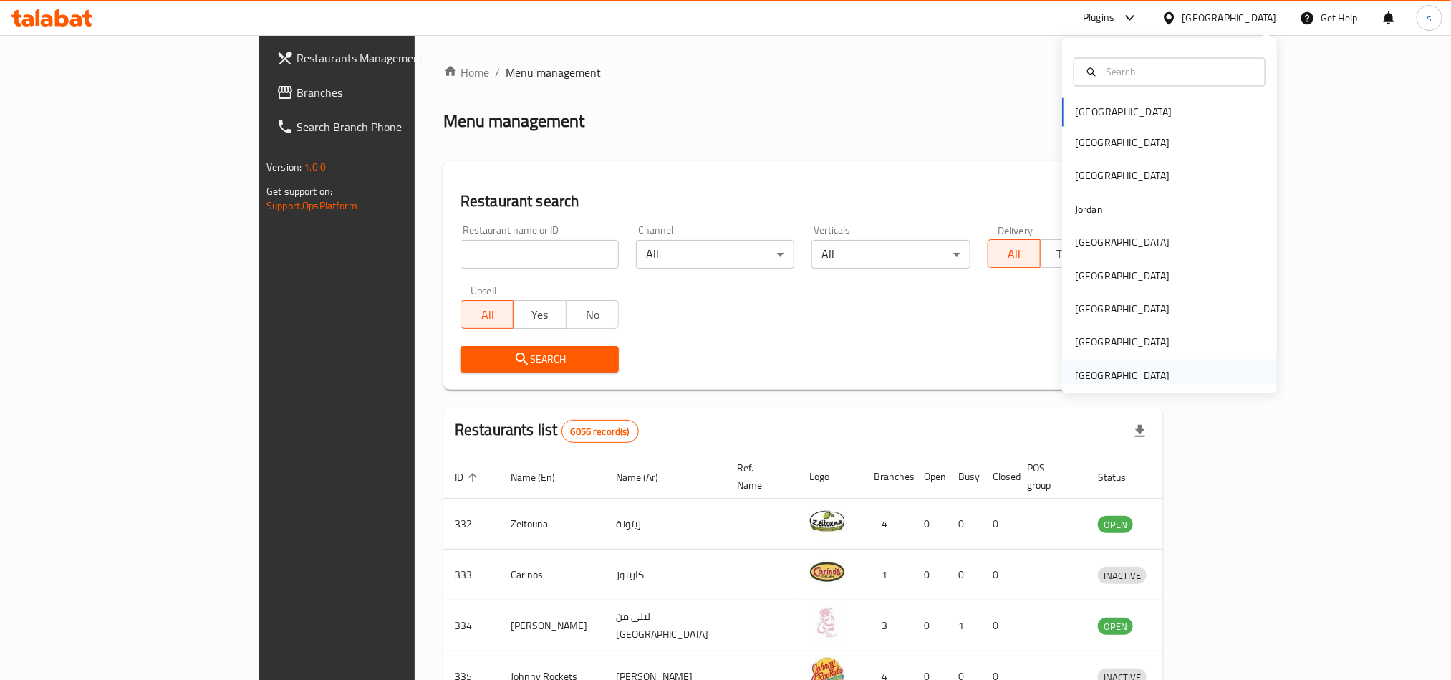
click at [1090, 370] on div "[GEOGRAPHIC_DATA]" at bounding box center [1122, 375] width 95 height 16
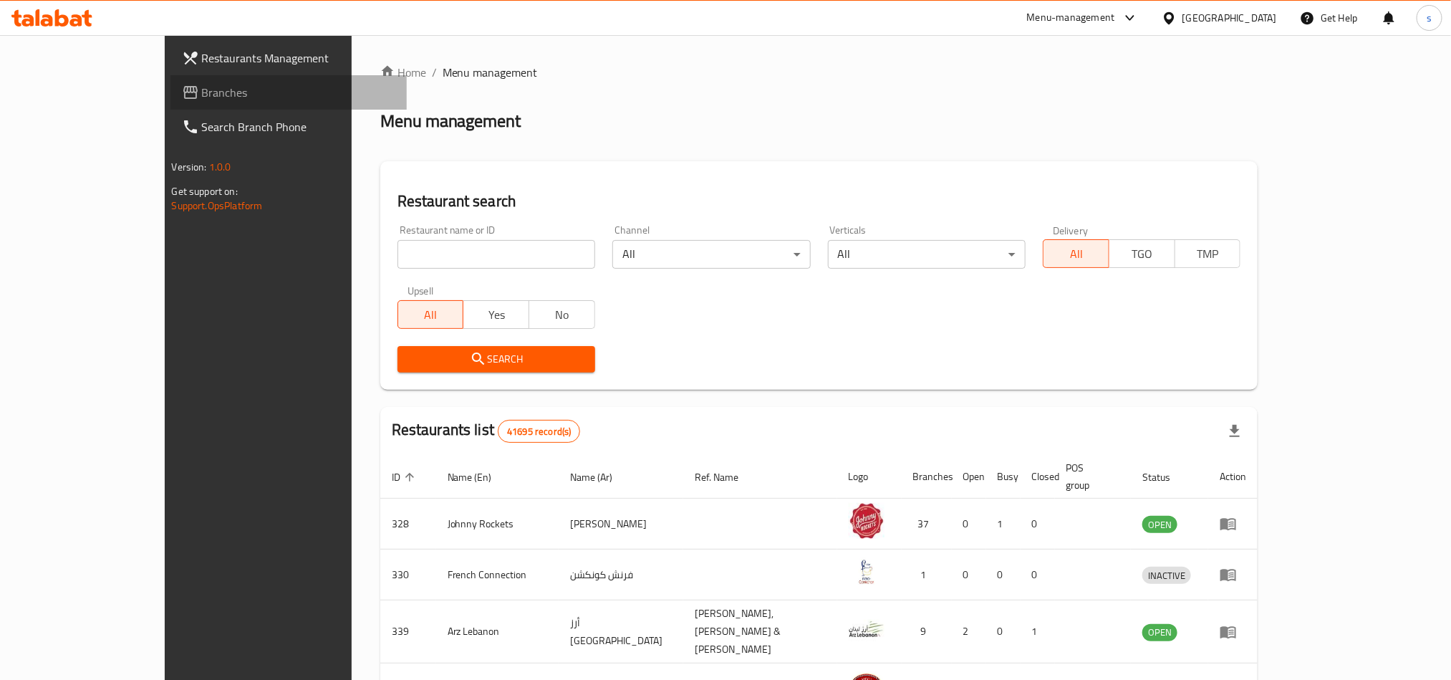
click at [202, 91] on span "Branches" at bounding box center [298, 92] width 193 height 17
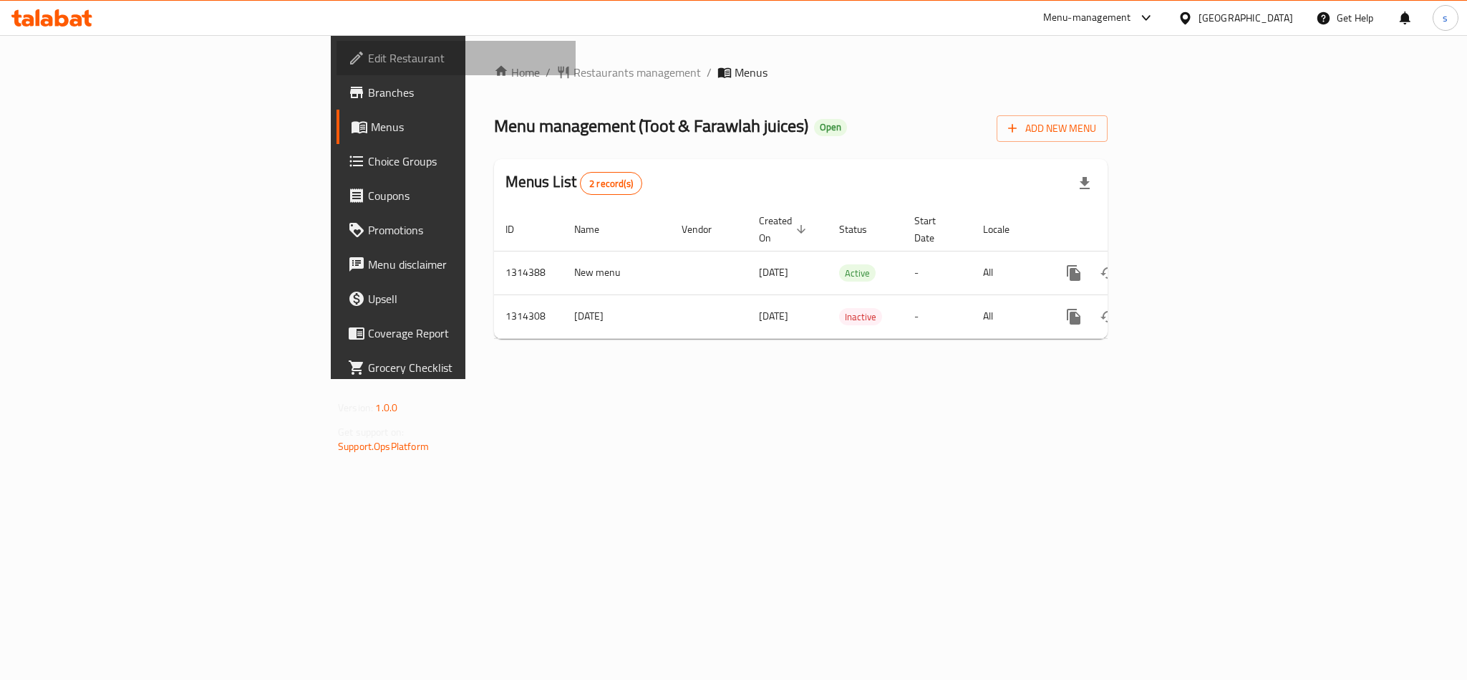
click at [368, 61] on span "Edit Restaurant" at bounding box center [466, 57] width 196 height 17
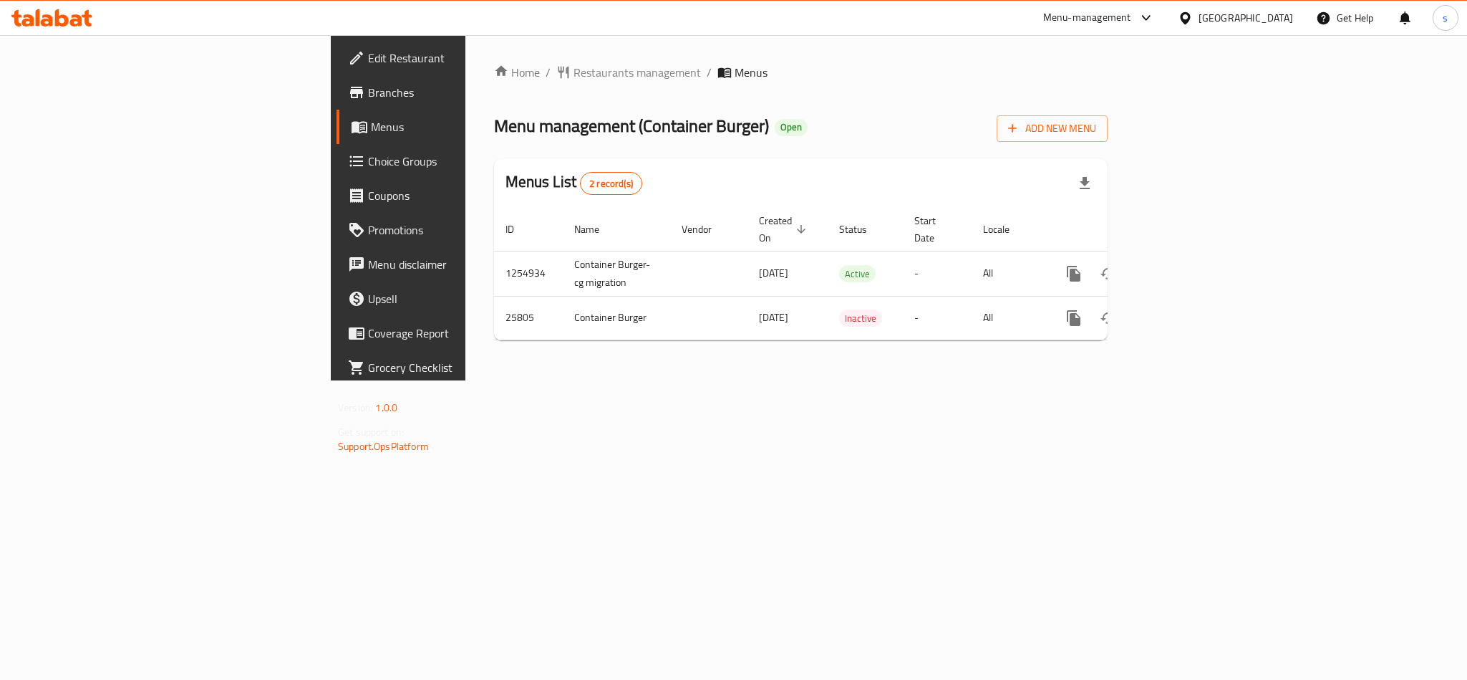
click at [1280, 17] on div "[GEOGRAPHIC_DATA]" at bounding box center [1246, 18] width 95 height 16
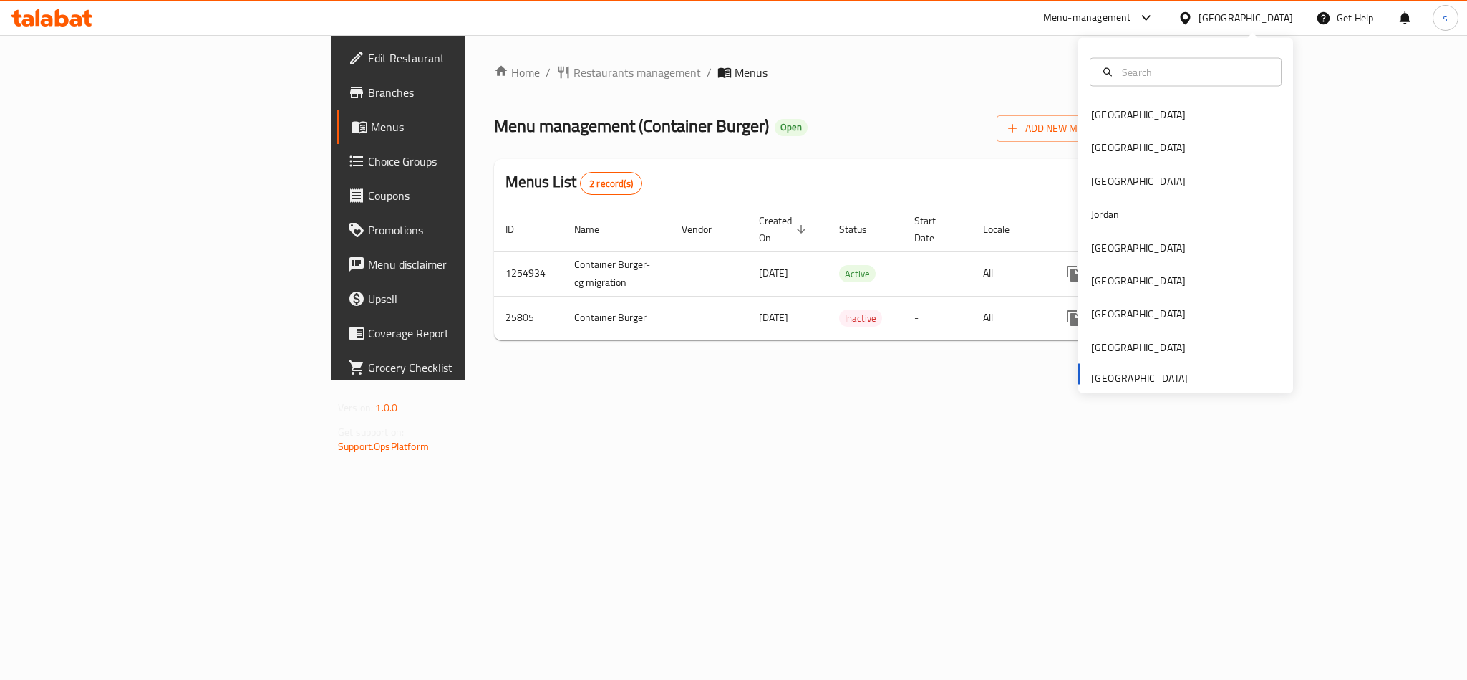
click at [1128, 382] on div "Bahrain Egypt Iraq Jordan Kuwait Oman Qatar Saudi Arabia United Arab Emirates" at bounding box center [1185, 245] width 215 height 294
click at [1091, 116] on div "[GEOGRAPHIC_DATA]" at bounding box center [1138, 115] width 95 height 16
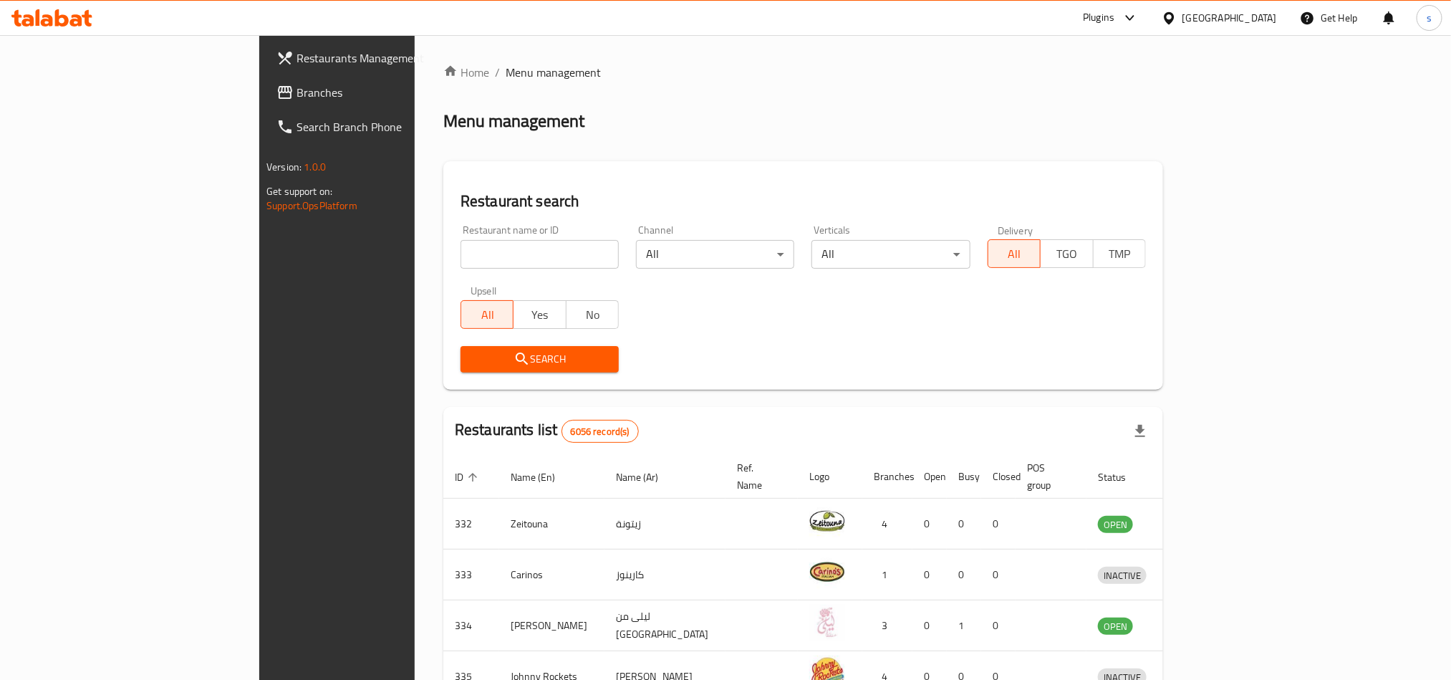
click at [1253, 16] on div "[GEOGRAPHIC_DATA]" at bounding box center [1229, 18] width 95 height 16
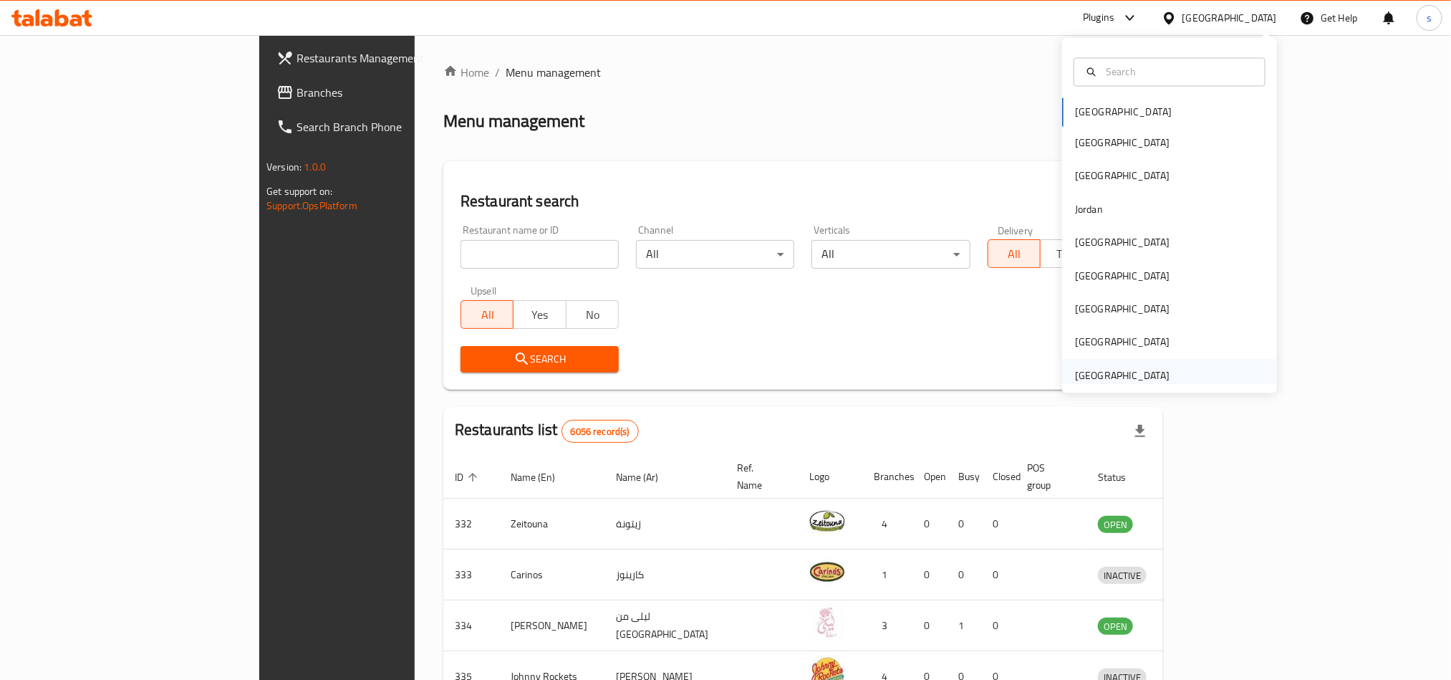
click at [1130, 376] on div "[GEOGRAPHIC_DATA]" at bounding box center [1122, 375] width 95 height 16
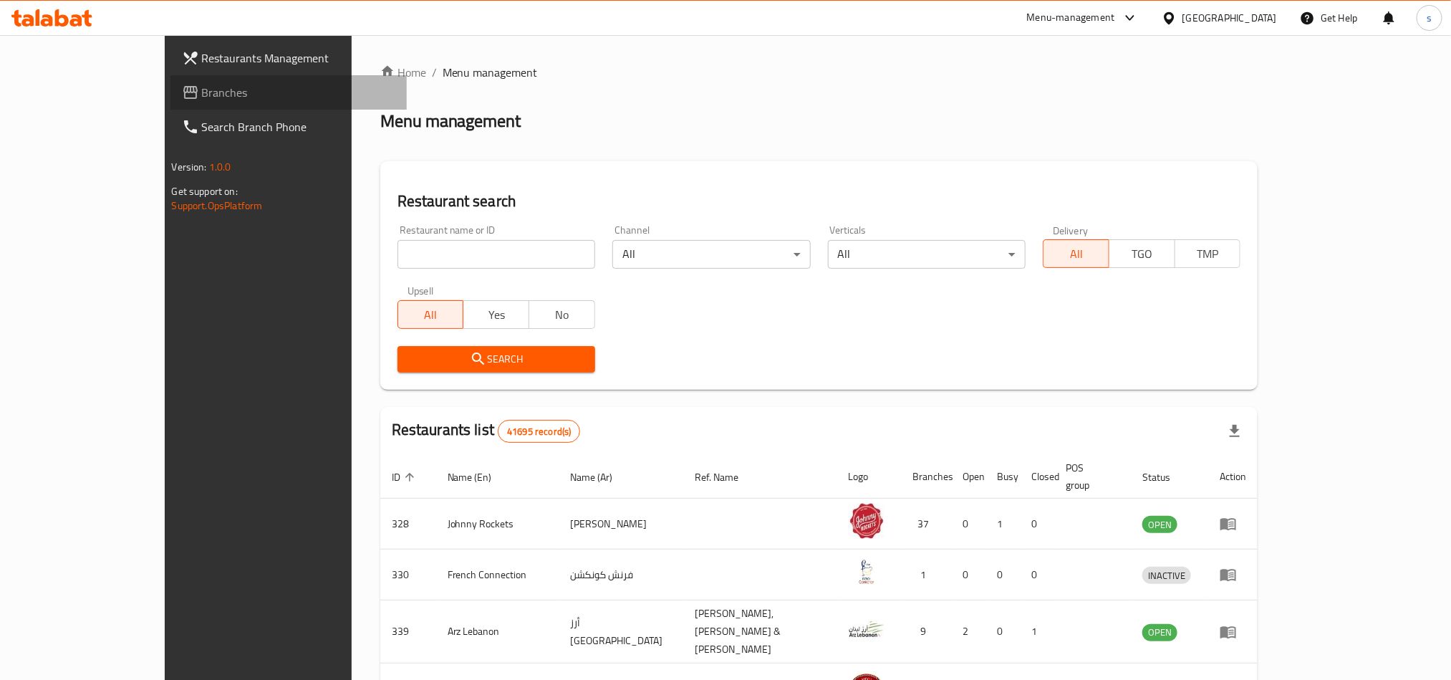
click at [202, 84] on span "Branches" at bounding box center [298, 92] width 193 height 17
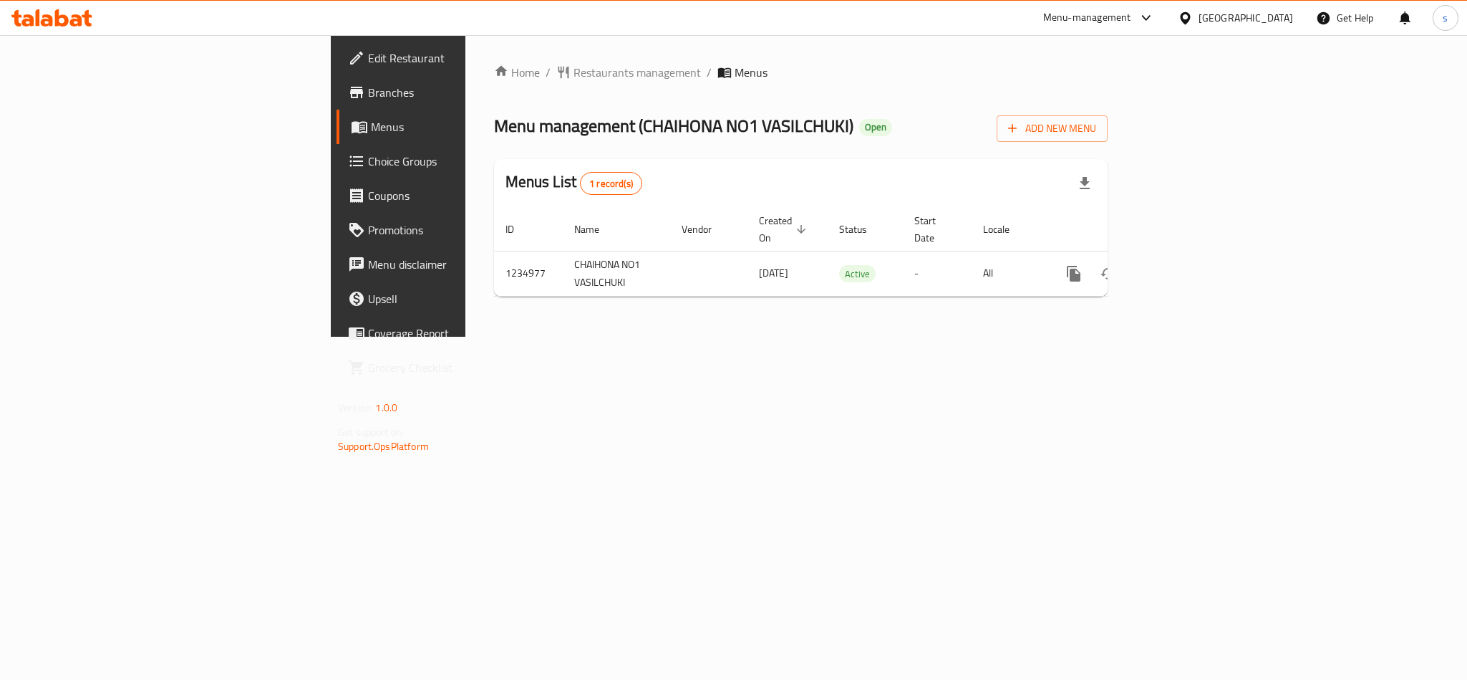
click at [1242, 10] on div "[GEOGRAPHIC_DATA]" at bounding box center [1246, 18] width 95 height 16
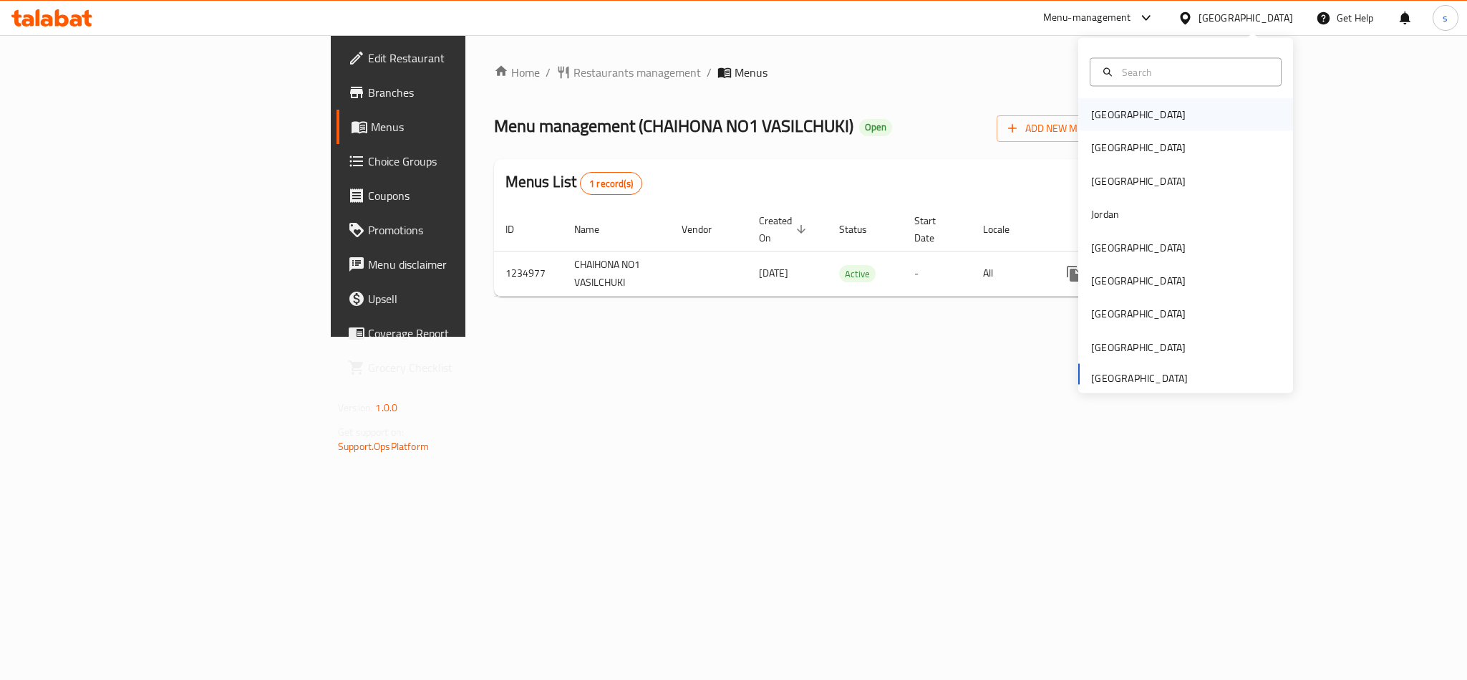
click at [1093, 118] on div "[GEOGRAPHIC_DATA]" at bounding box center [1138, 115] width 95 height 16
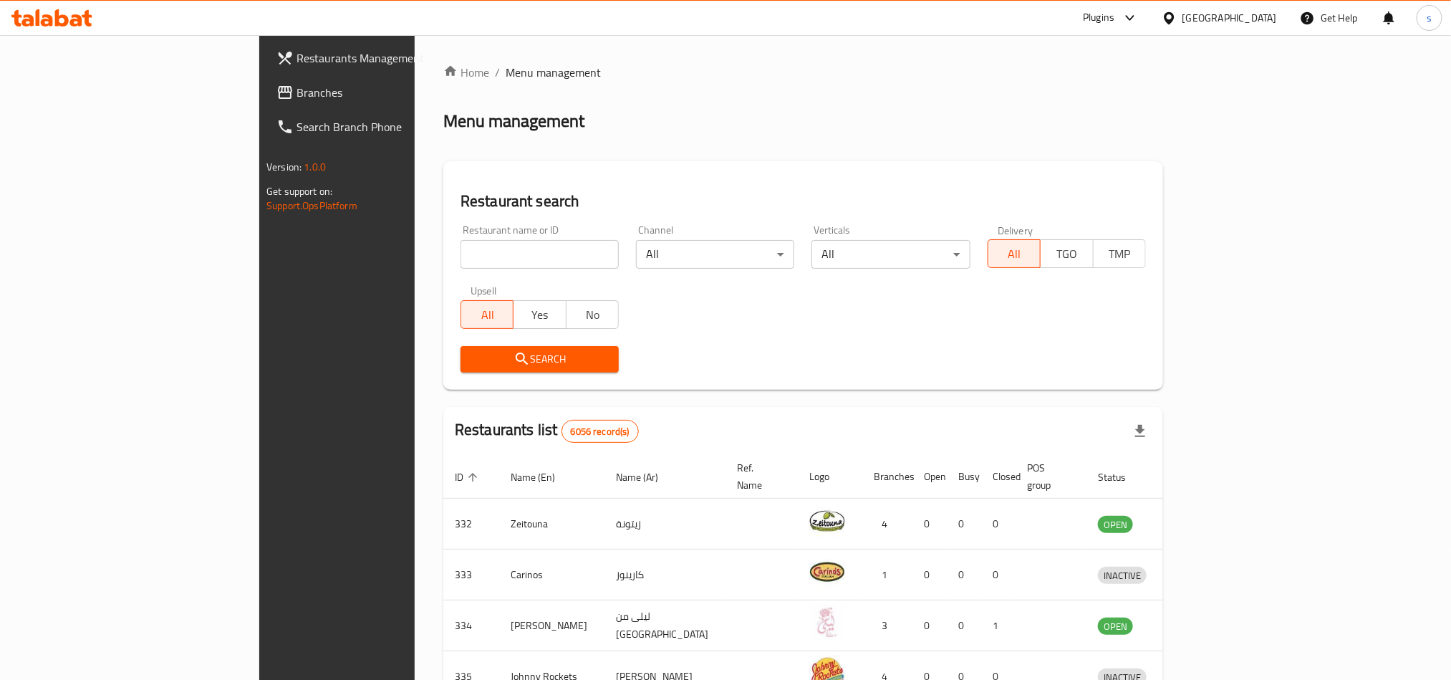
drag, startPoint x: 1262, startPoint y: 16, endPoint x: 1261, endPoint y: 26, distance: 10.1
click at [1262, 16] on div "[GEOGRAPHIC_DATA]" at bounding box center [1229, 18] width 95 height 16
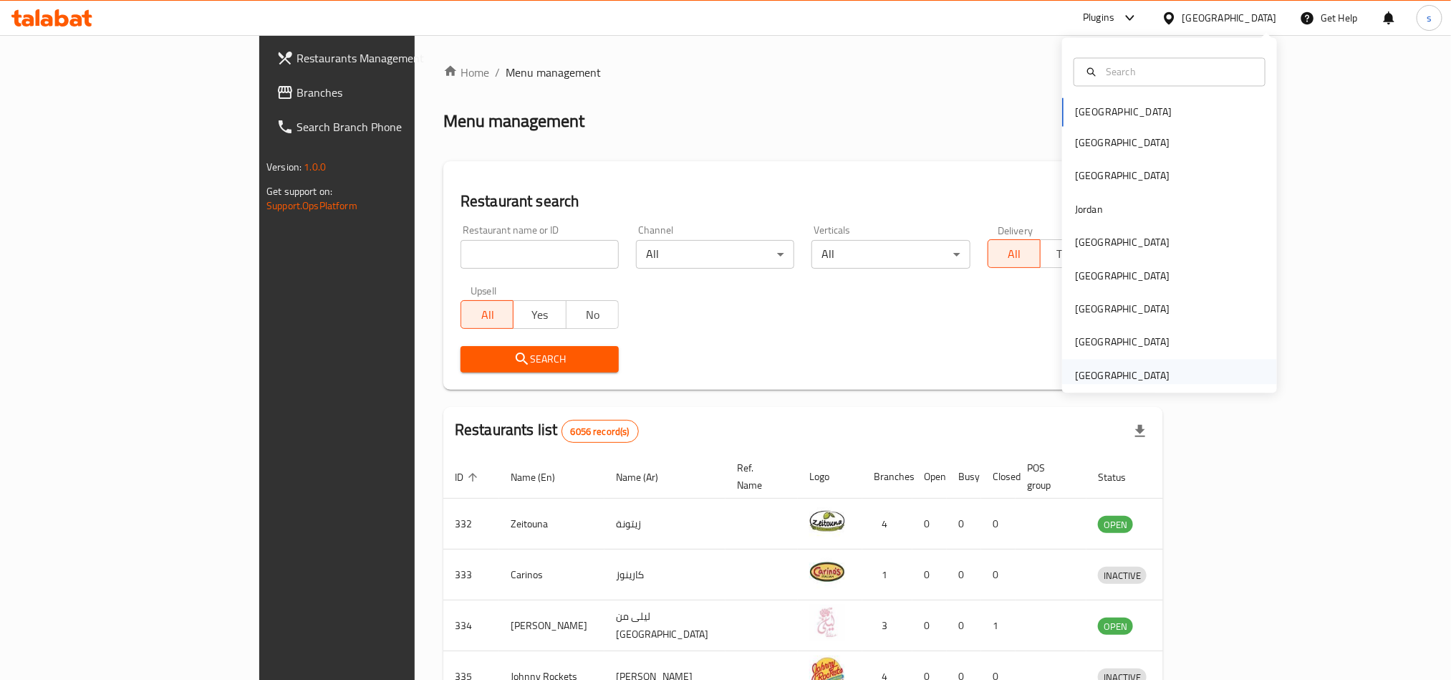
click at [1105, 375] on div "[GEOGRAPHIC_DATA]" at bounding box center [1122, 375] width 95 height 16
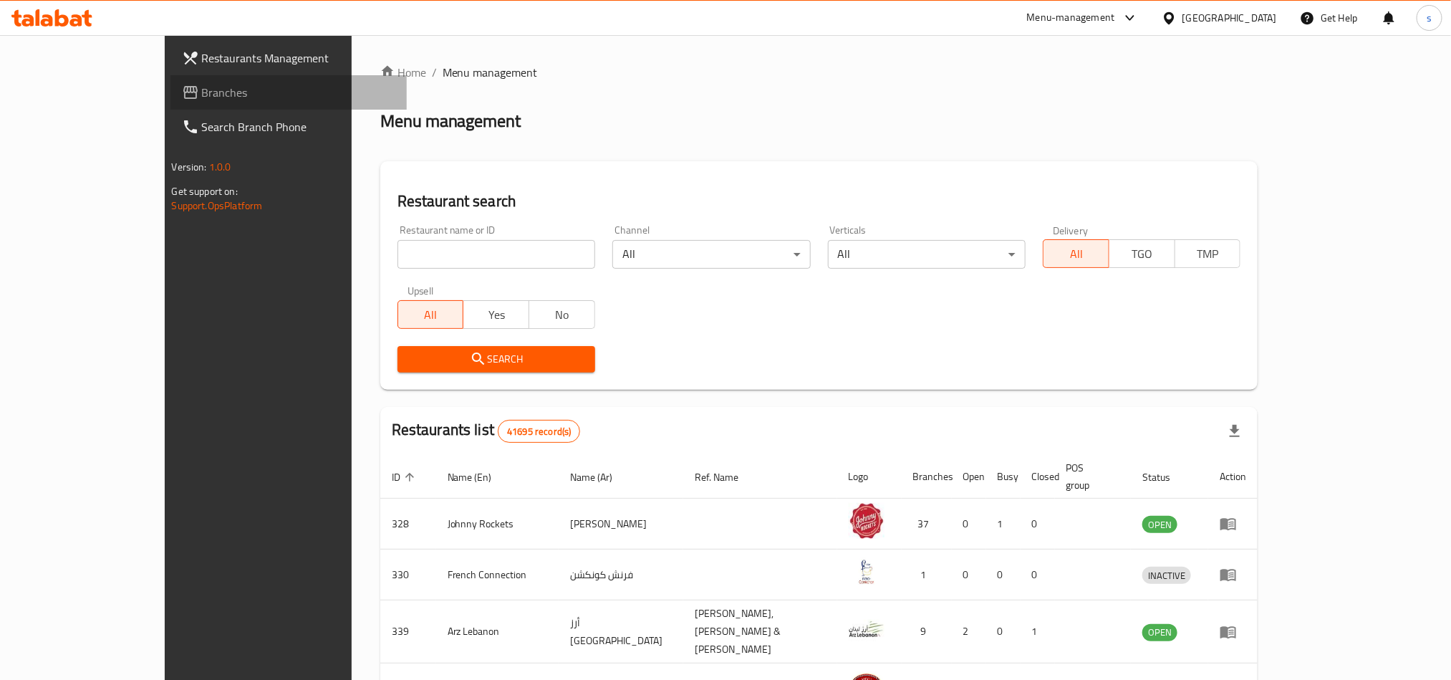
click at [202, 97] on span "Branches" at bounding box center [298, 92] width 193 height 17
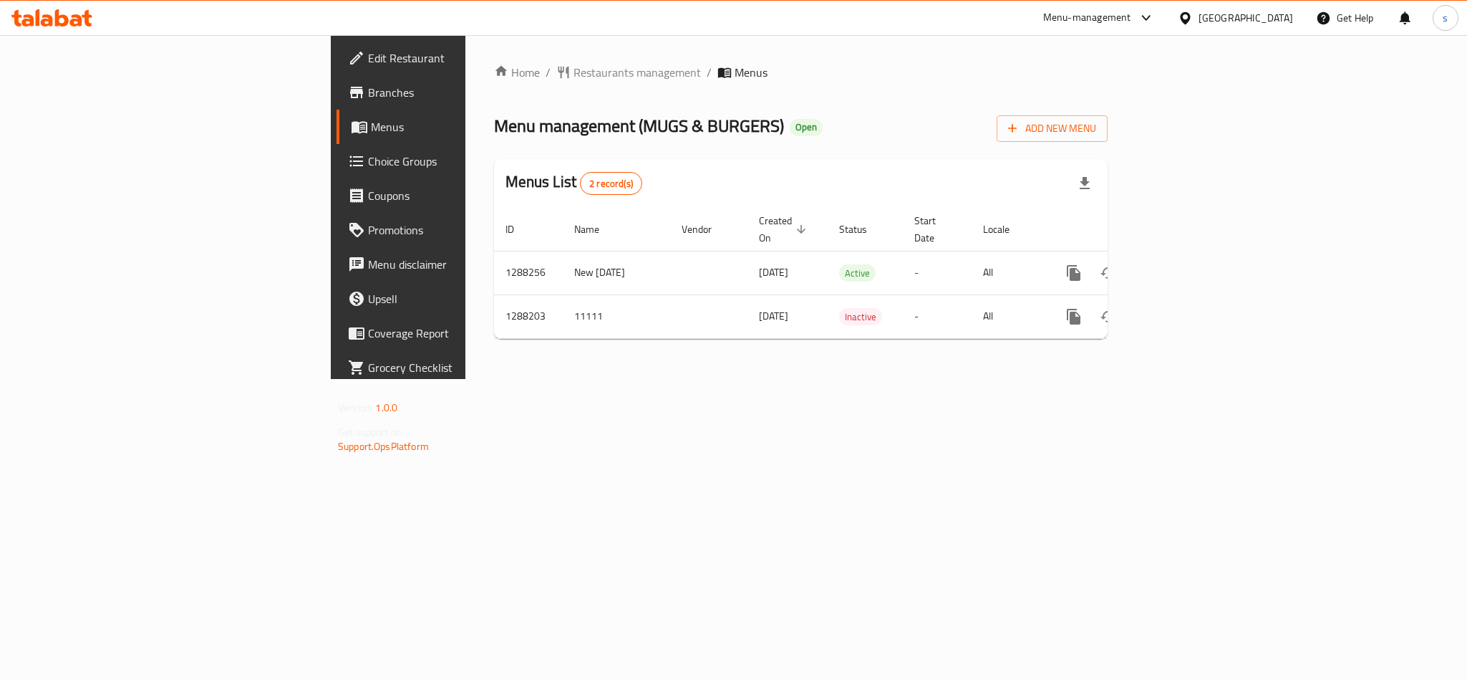
click at [1278, 21] on div "[GEOGRAPHIC_DATA]" at bounding box center [1246, 18] width 95 height 16
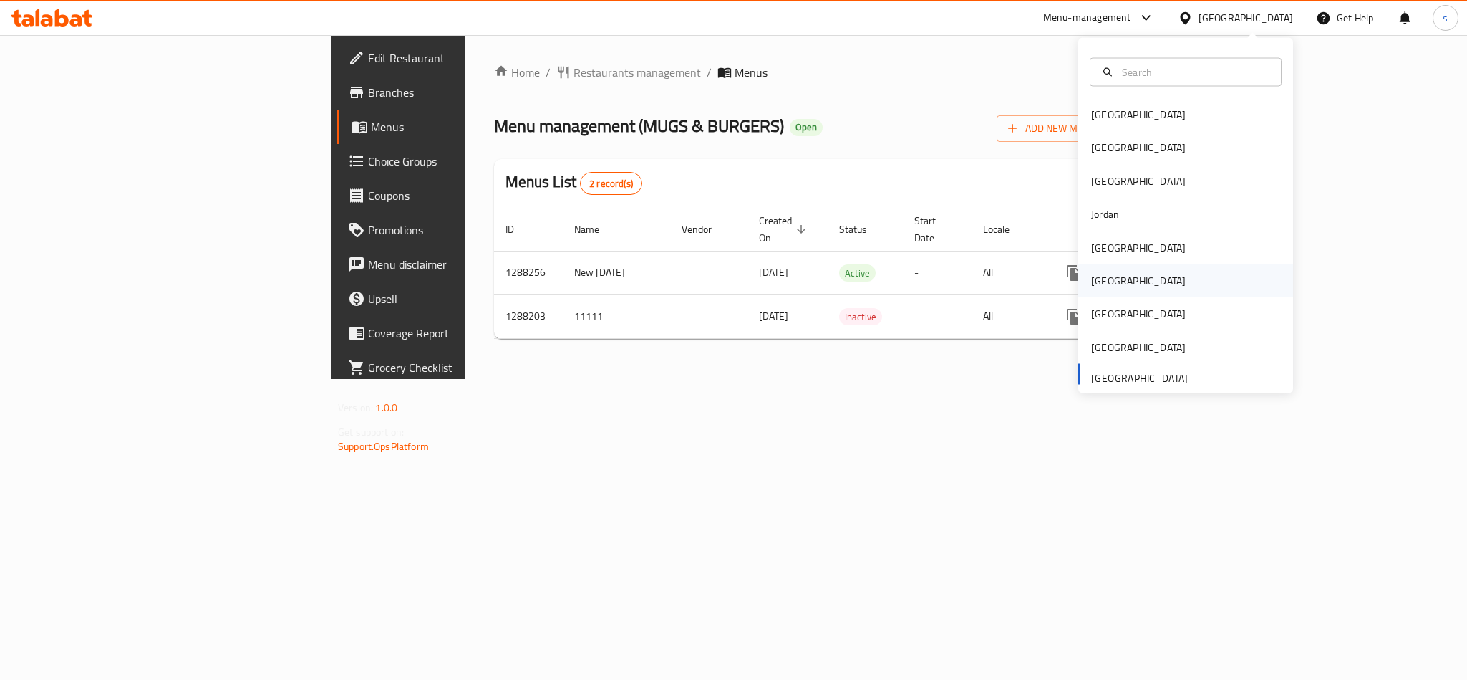
click at [1104, 277] on div "[GEOGRAPHIC_DATA]" at bounding box center [1138, 280] width 117 height 33
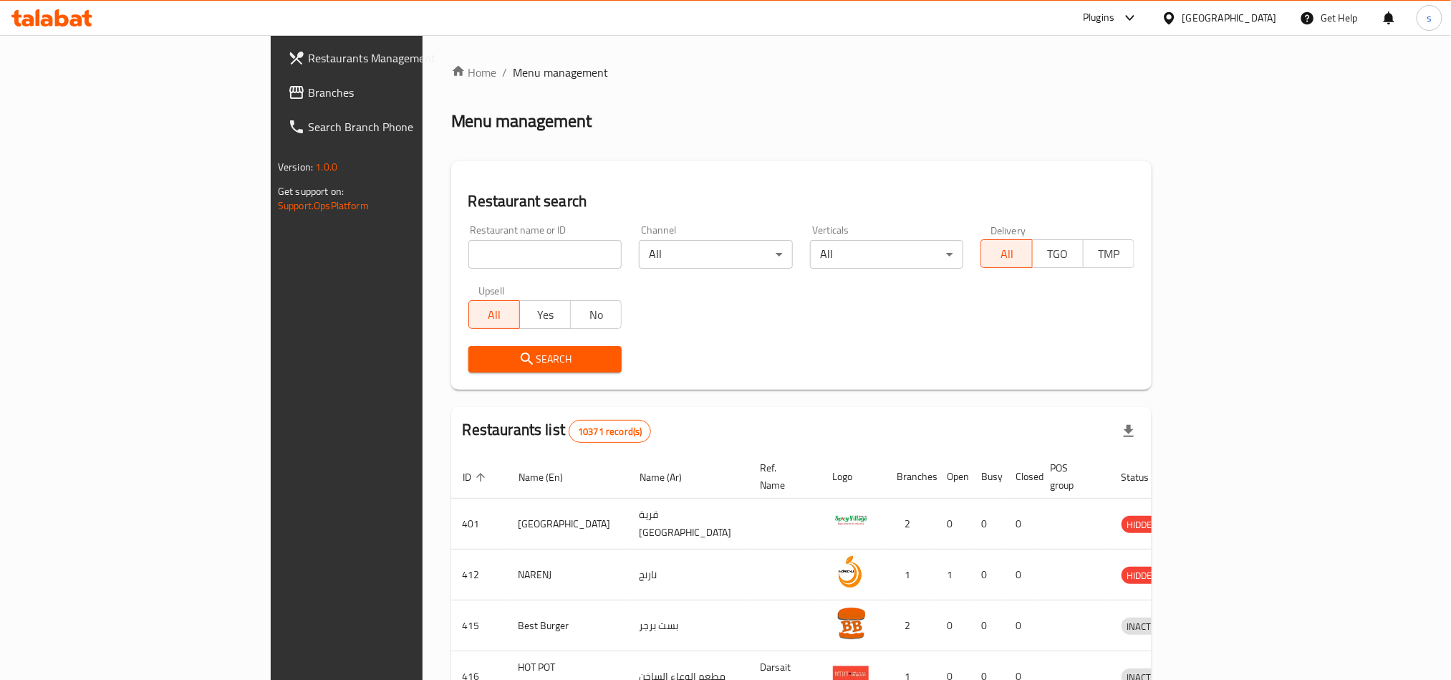
click at [308, 89] on span "Branches" at bounding box center [404, 92] width 193 height 17
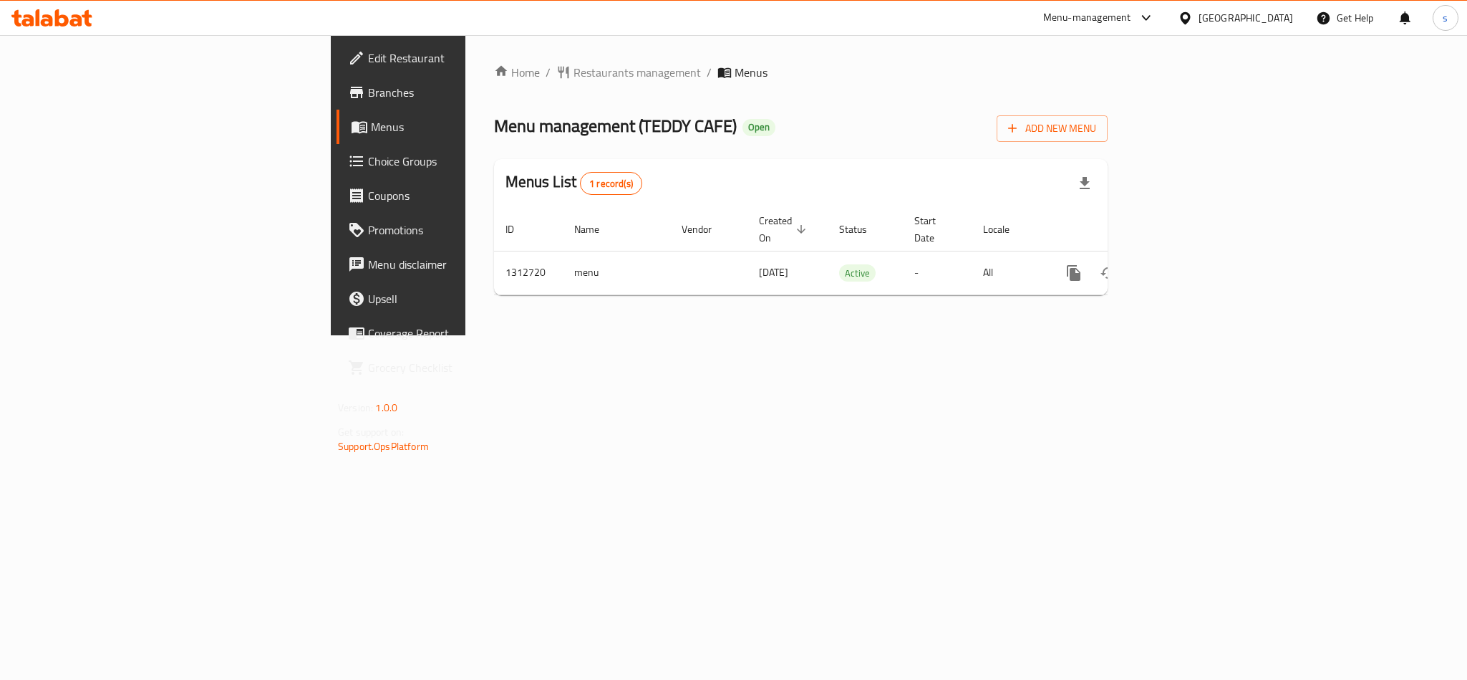
click at [1277, 20] on div "[GEOGRAPHIC_DATA]" at bounding box center [1246, 18] width 95 height 16
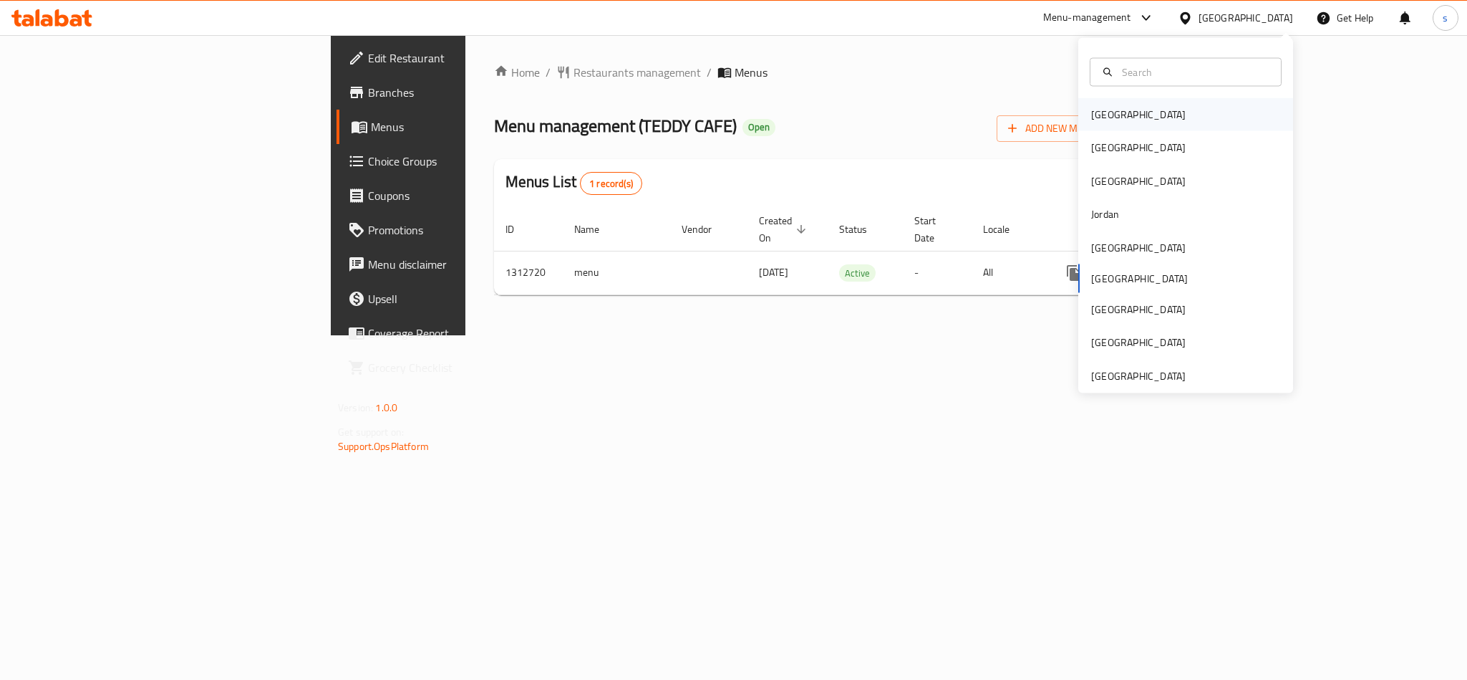
click at [1113, 107] on div "Bahrain" at bounding box center [1138, 114] width 117 height 33
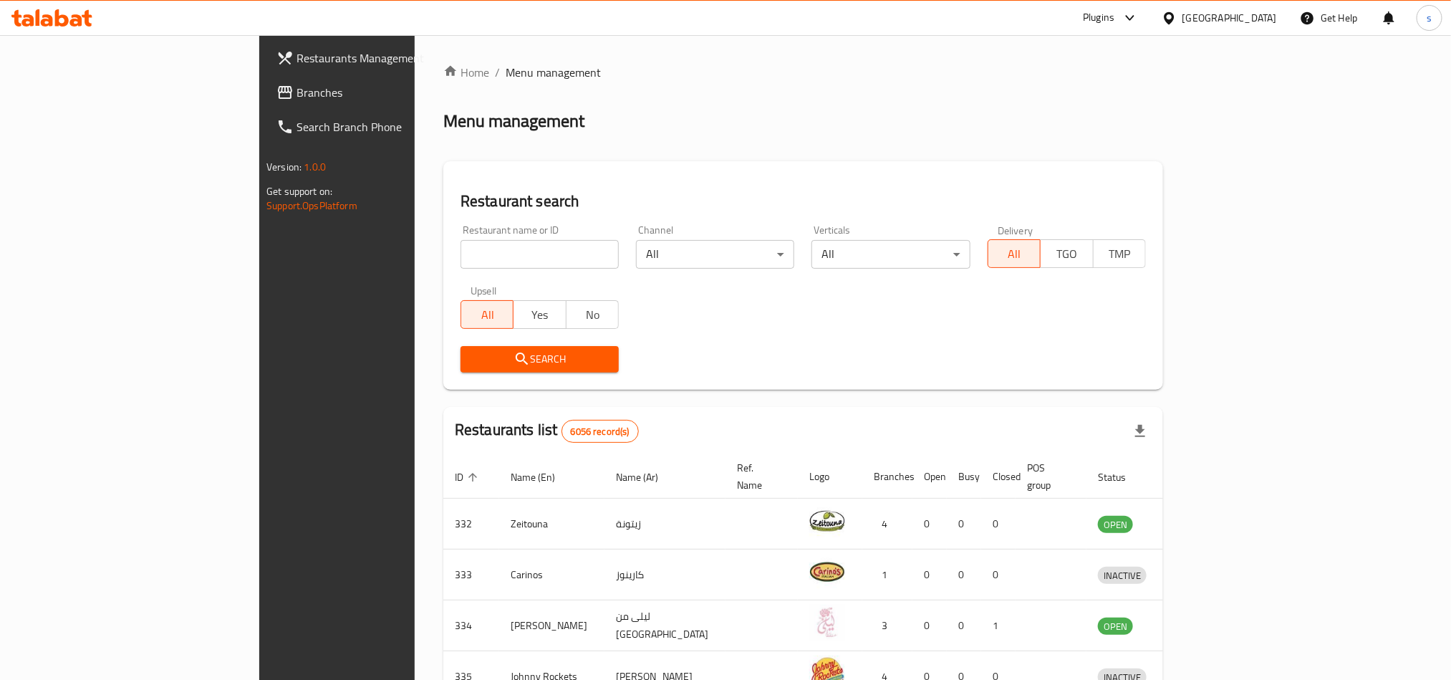
click at [1266, 15] on div "[GEOGRAPHIC_DATA]" at bounding box center [1229, 18] width 95 height 16
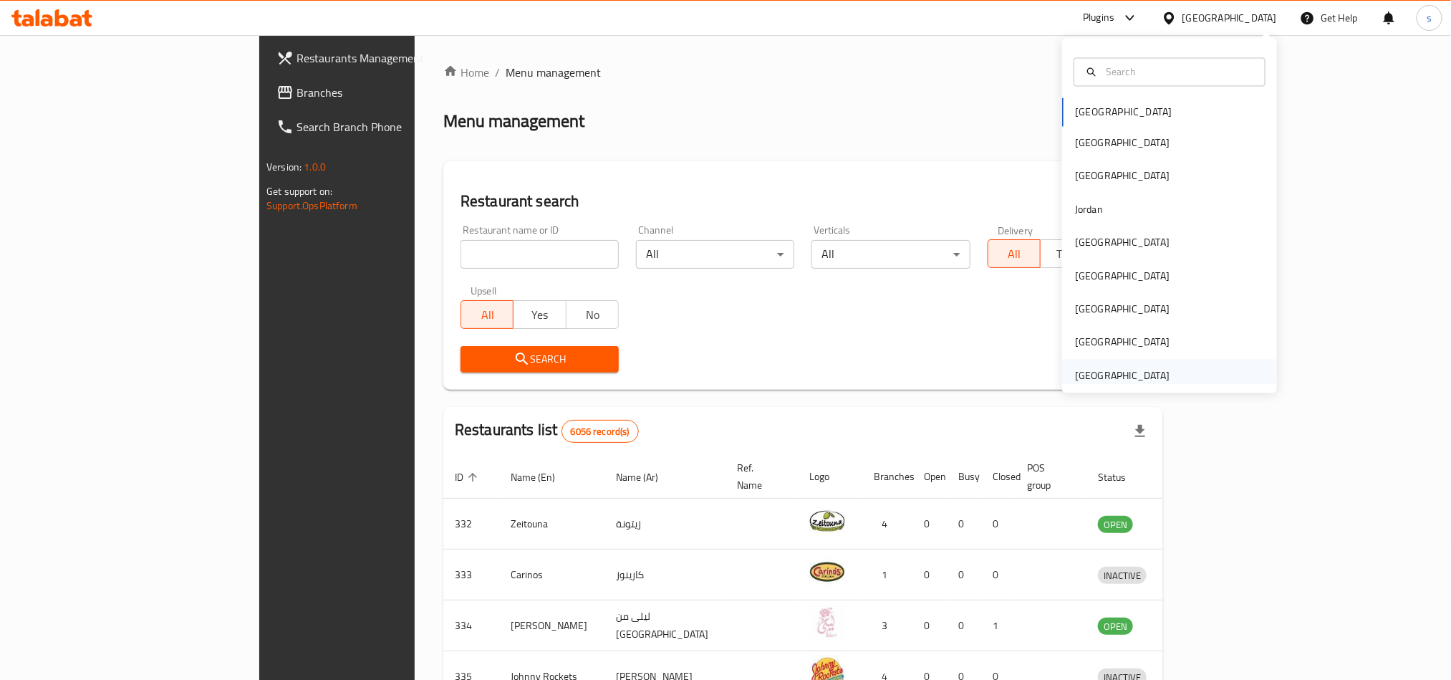
click at [1126, 376] on div "[GEOGRAPHIC_DATA]" at bounding box center [1122, 375] width 95 height 16
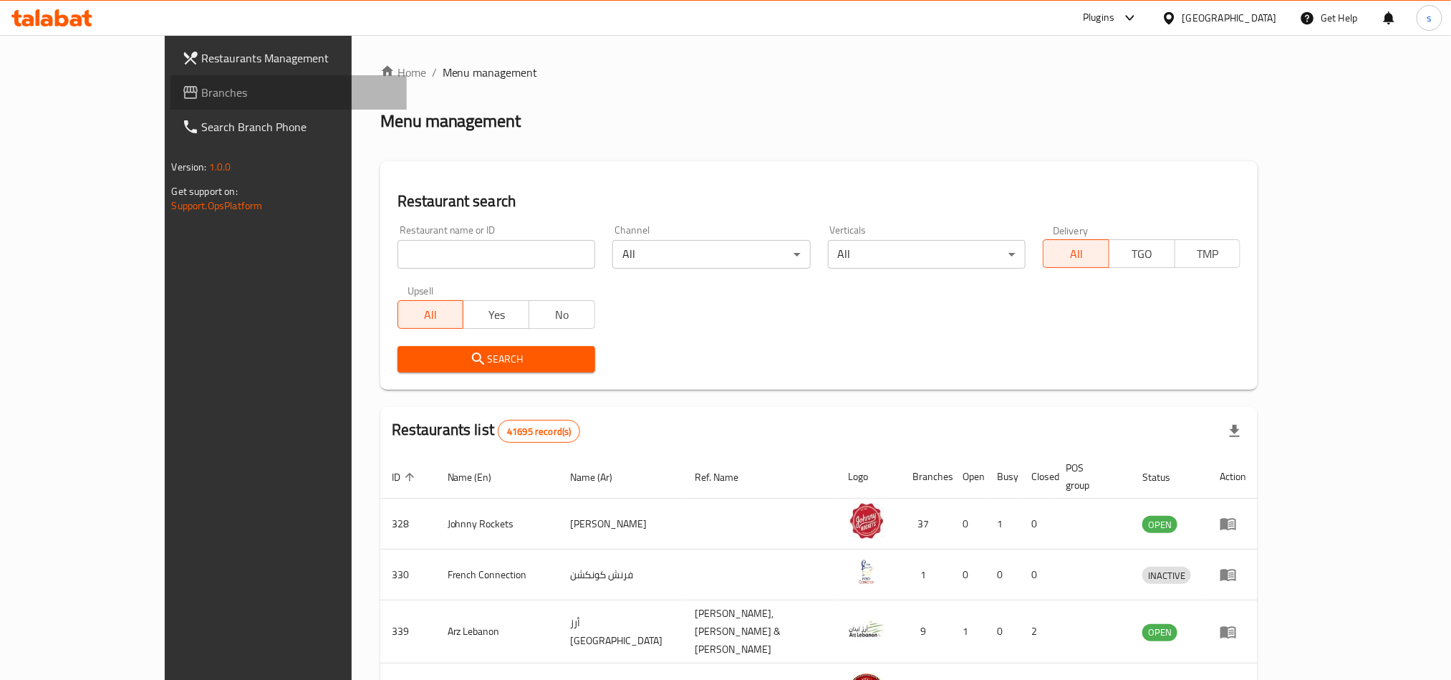
click at [202, 99] on span "Branches" at bounding box center [298, 92] width 193 height 17
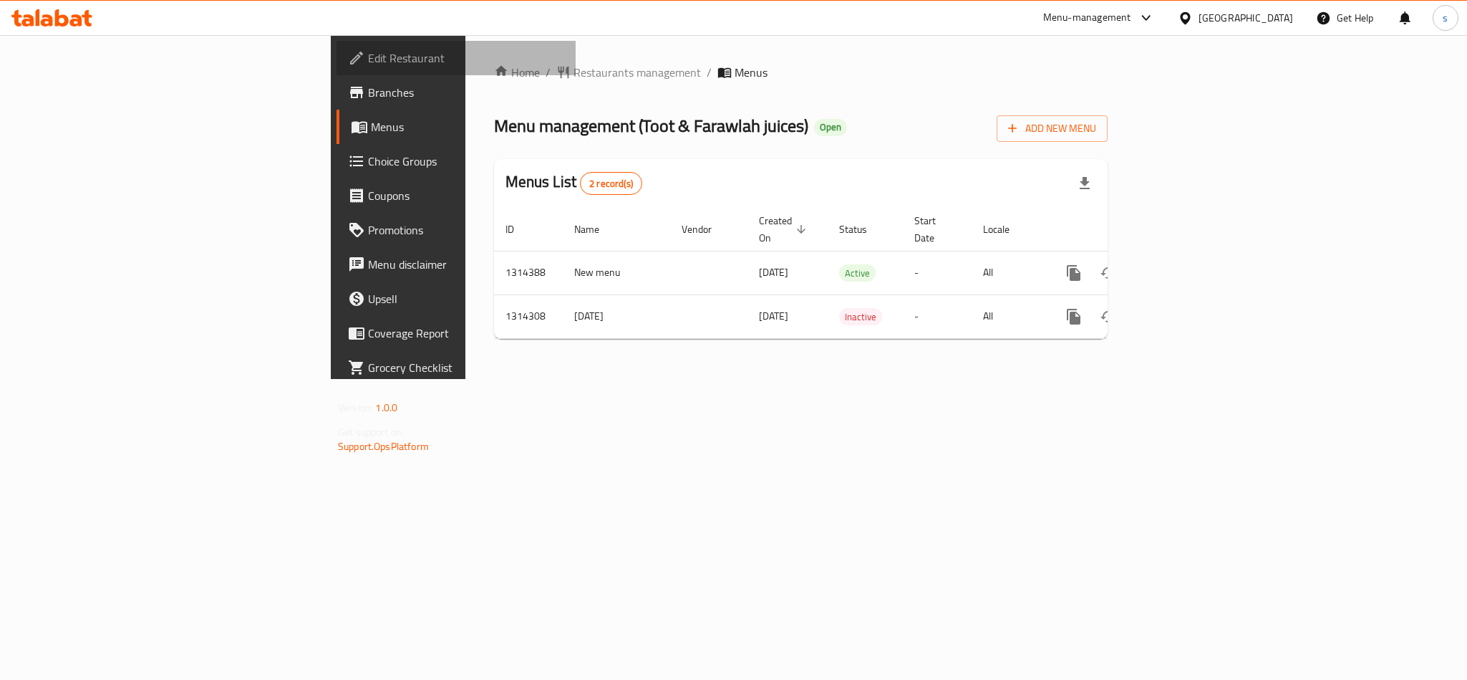
click at [368, 65] on span "Edit Restaurant" at bounding box center [466, 57] width 196 height 17
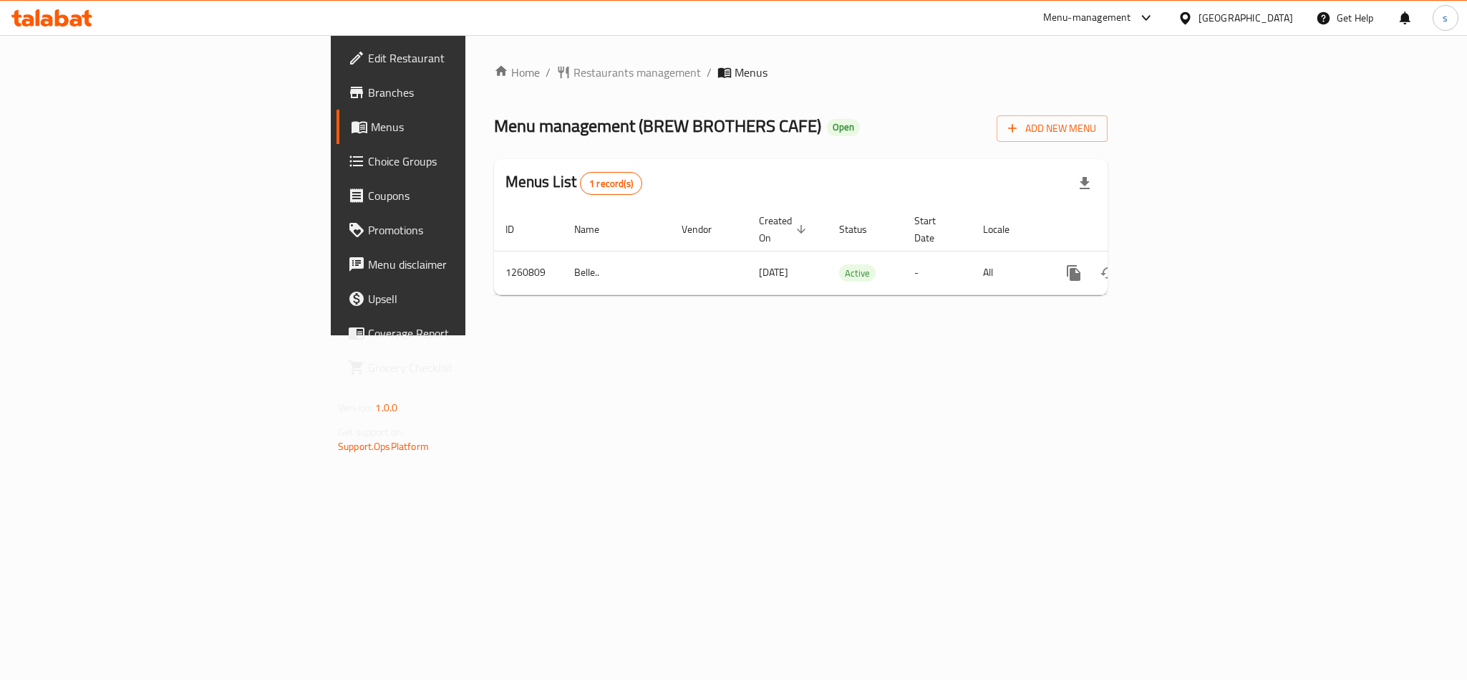
click at [1252, 15] on div "[GEOGRAPHIC_DATA]" at bounding box center [1246, 18] width 95 height 16
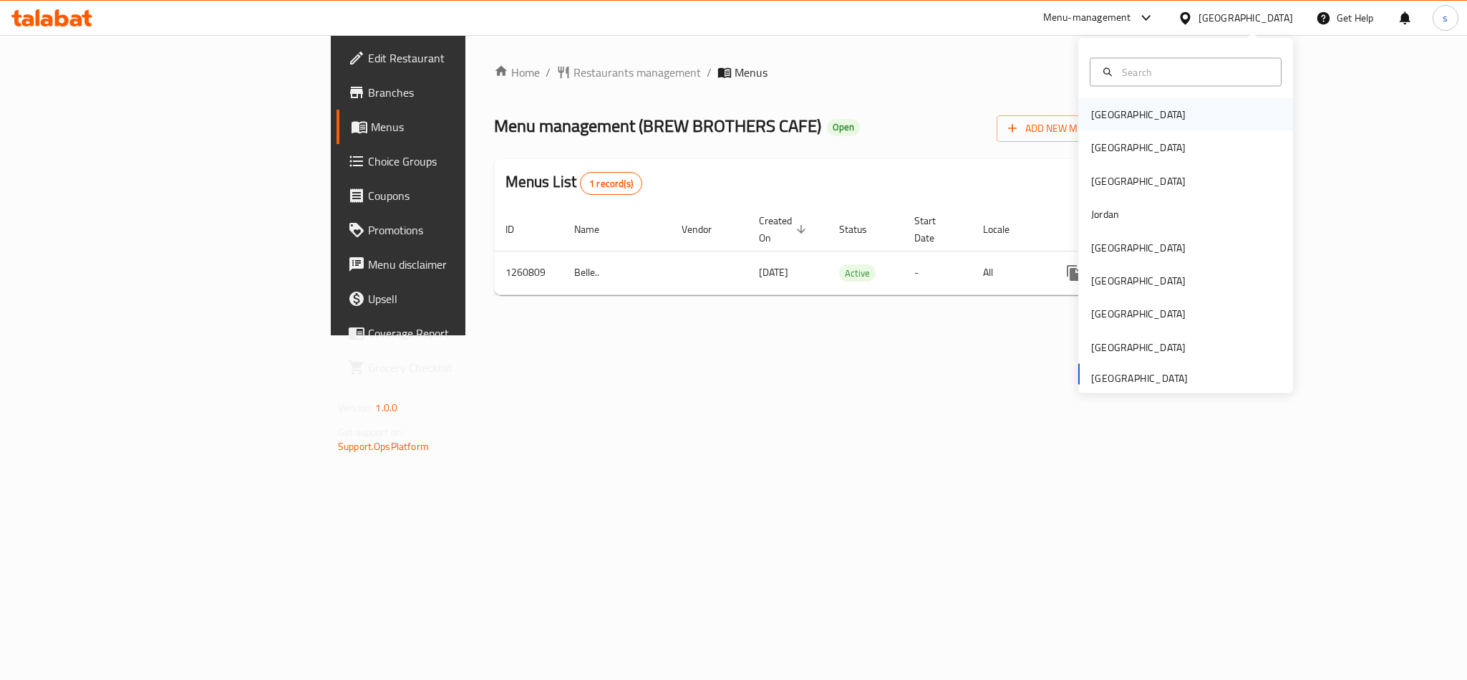
click at [1091, 110] on div "[GEOGRAPHIC_DATA]" at bounding box center [1138, 115] width 95 height 16
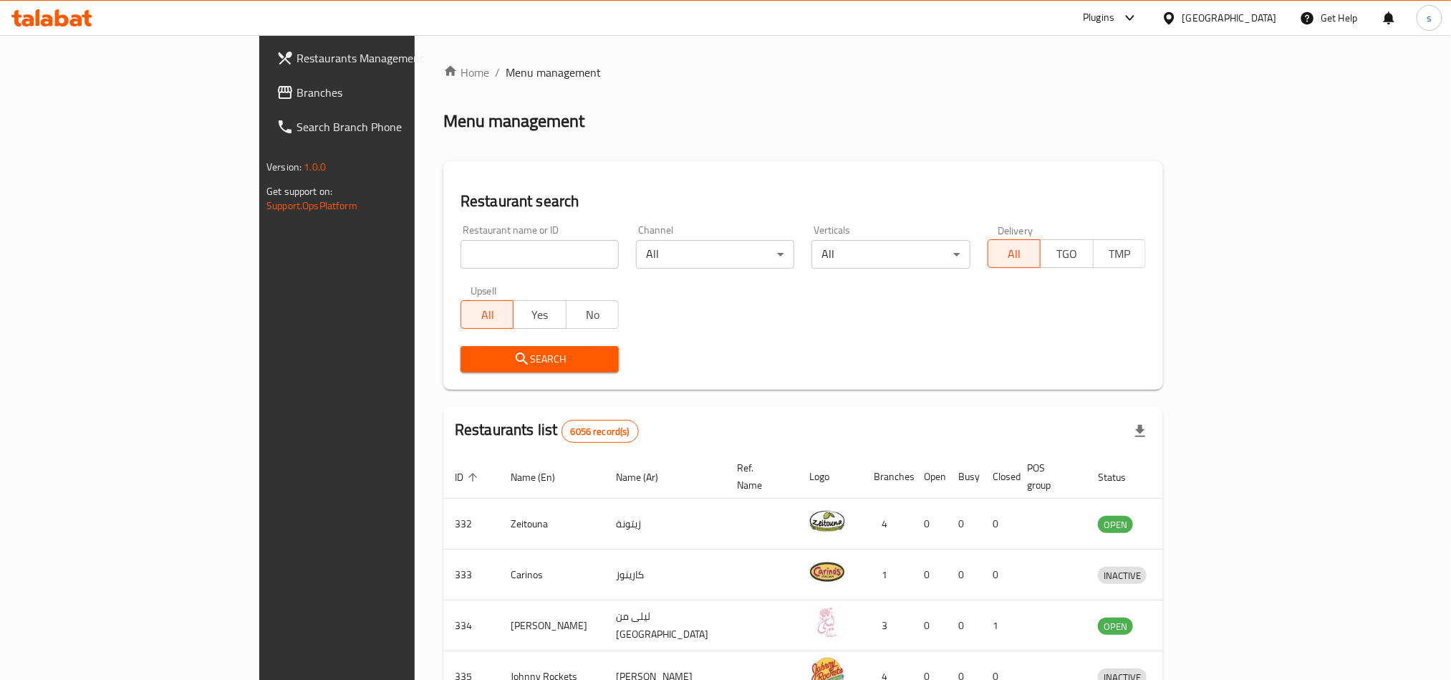
click at [1246, 21] on div "[GEOGRAPHIC_DATA]" at bounding box center [1229, 18] width 95 height 16
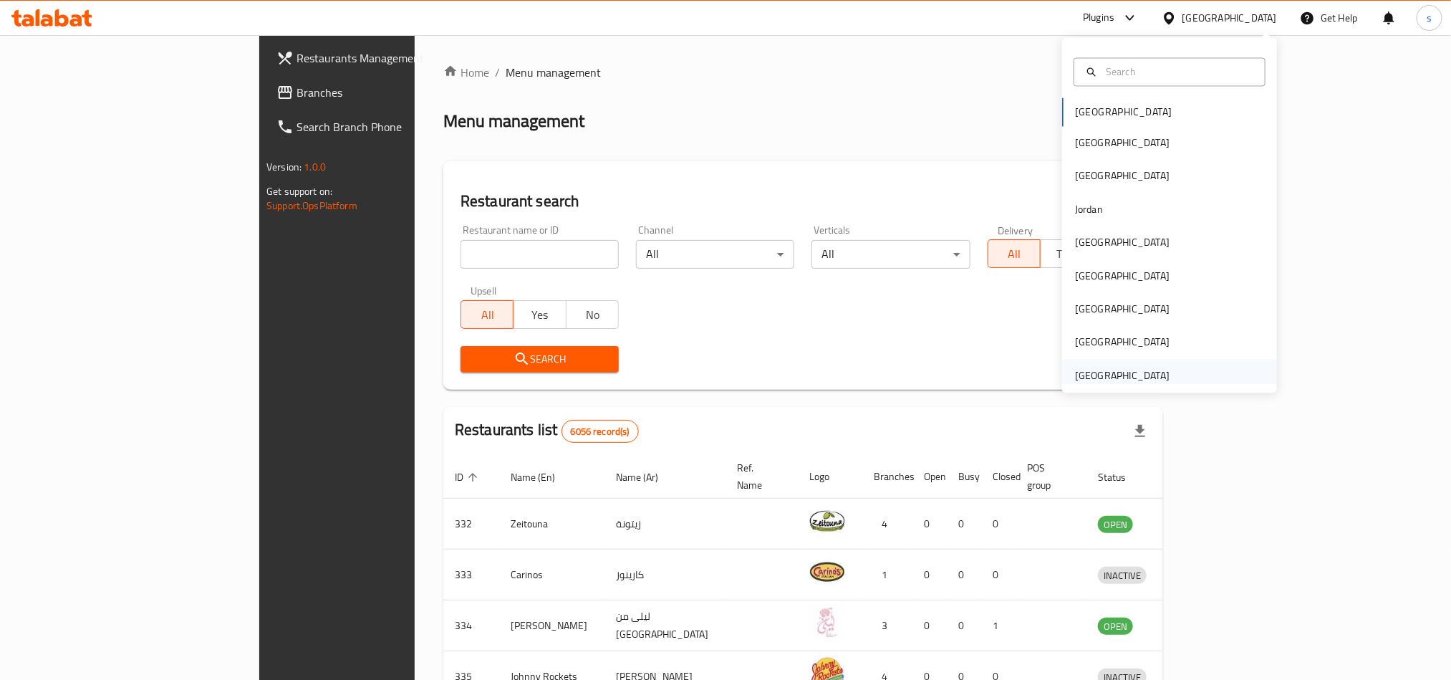
click at [1101, 372] on div "[GEOGRAPHIC_DATA]" at bounding box center [1122, 375] width 95 height 16
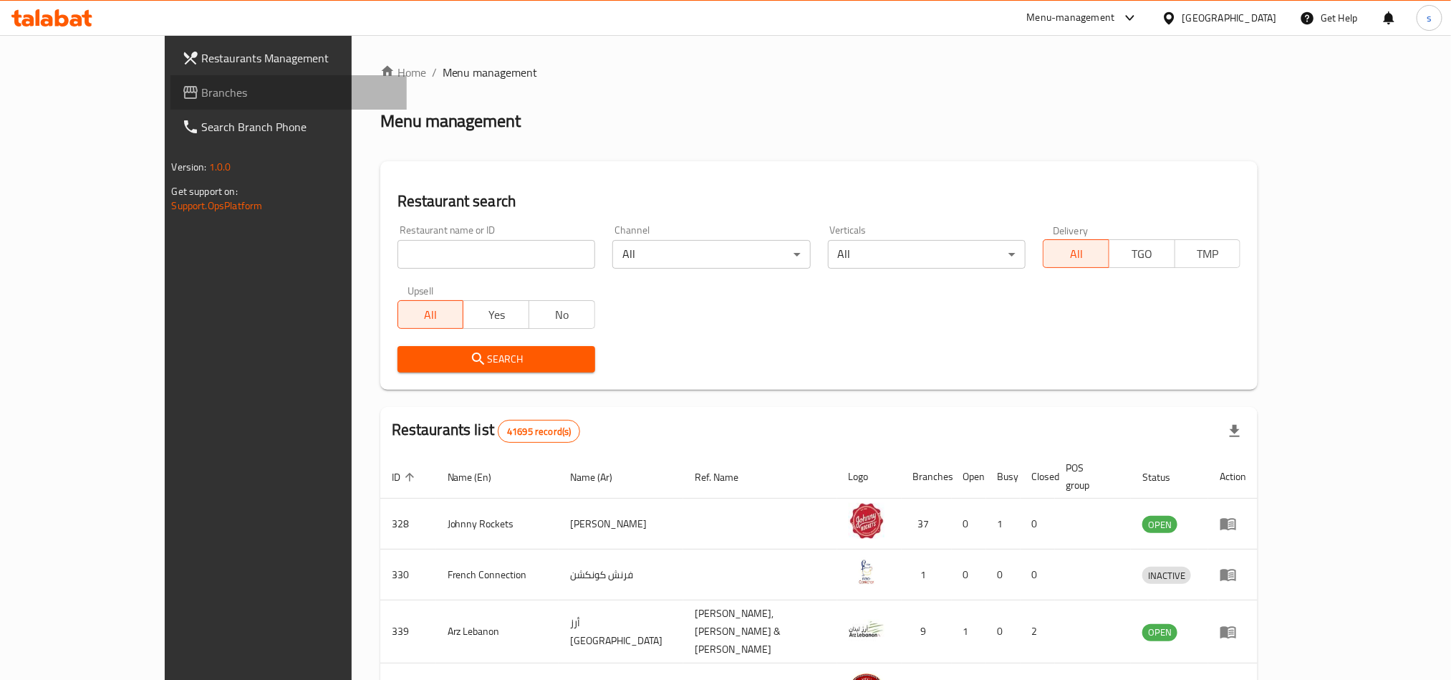
click at [202, 100] on span "Branches" at bounding box center [298, 92] width 193 height 17
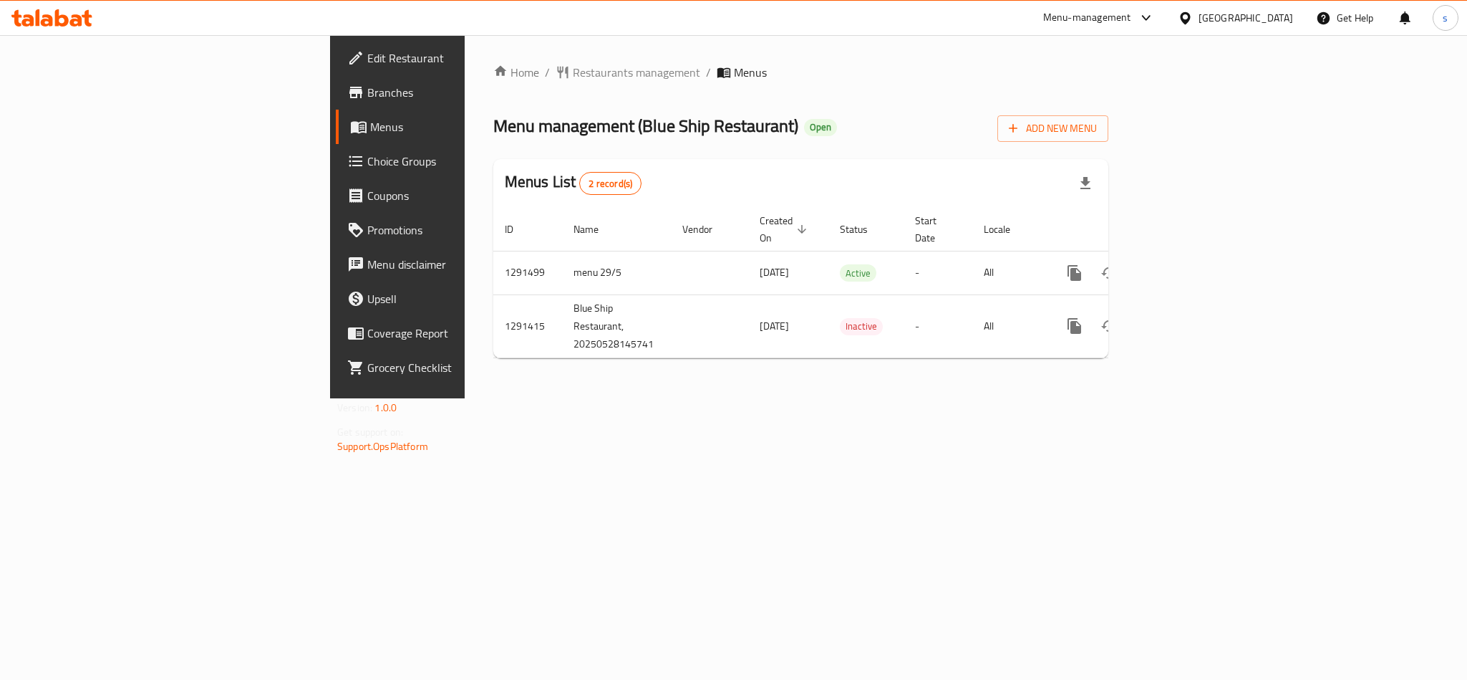
click at [367, 161] on span "Choice Groups" at bounding box center [465, 161] width 196 height 17
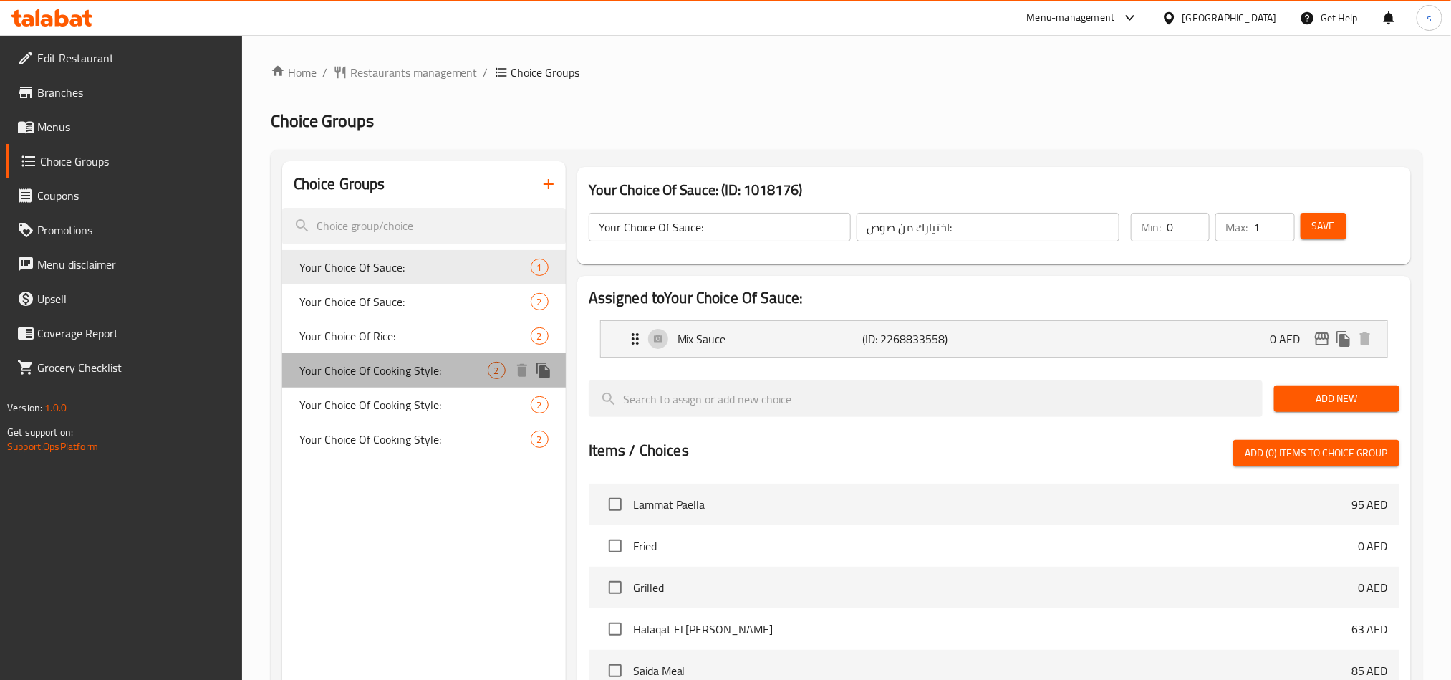
click at [421, 376] on span "Your Choice Of Cooking Style:" at bounding box center [393, 370] width 188 height 17
type input "Your Choice Of Cooking Style:"
type input "اختيارك من أسلوب الطهي:"
type input "1"
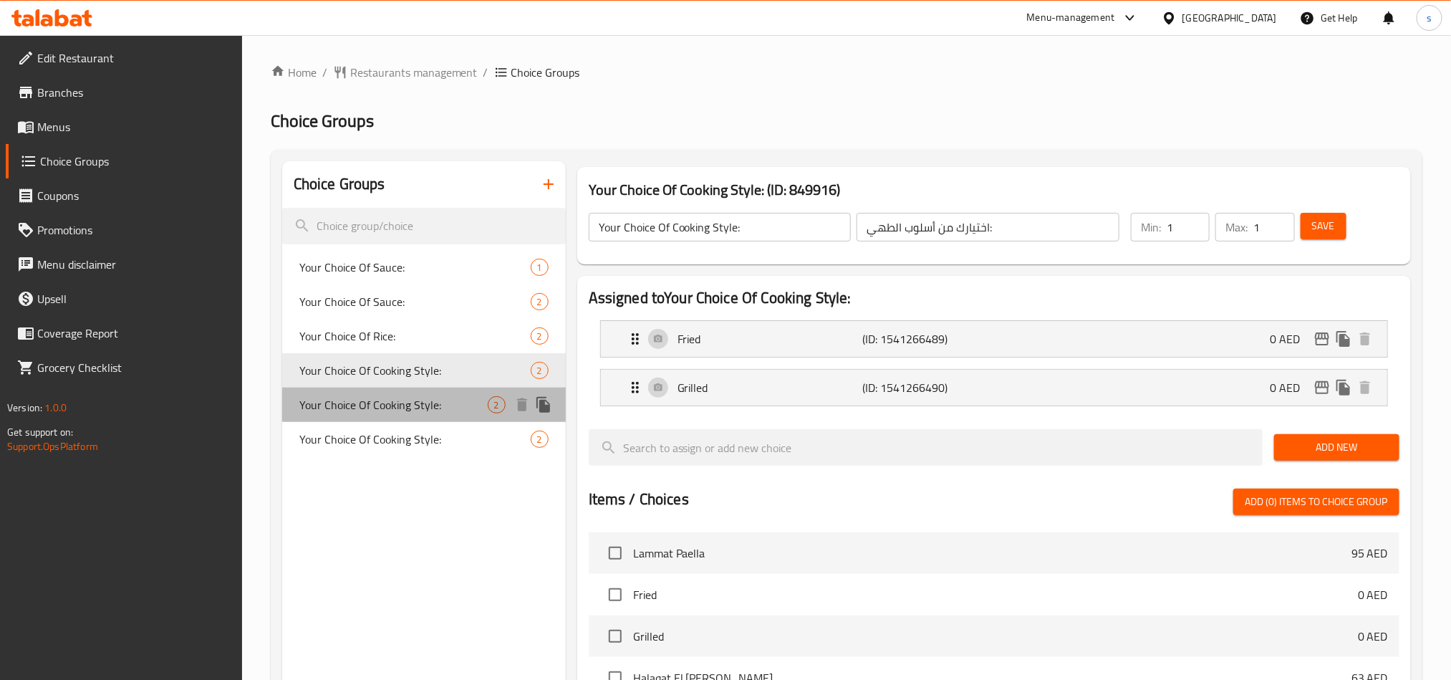
click at [389, 404] on span "Your Choice Of Cooking Style:" at bounding box center [393, 404] width 188 height 17
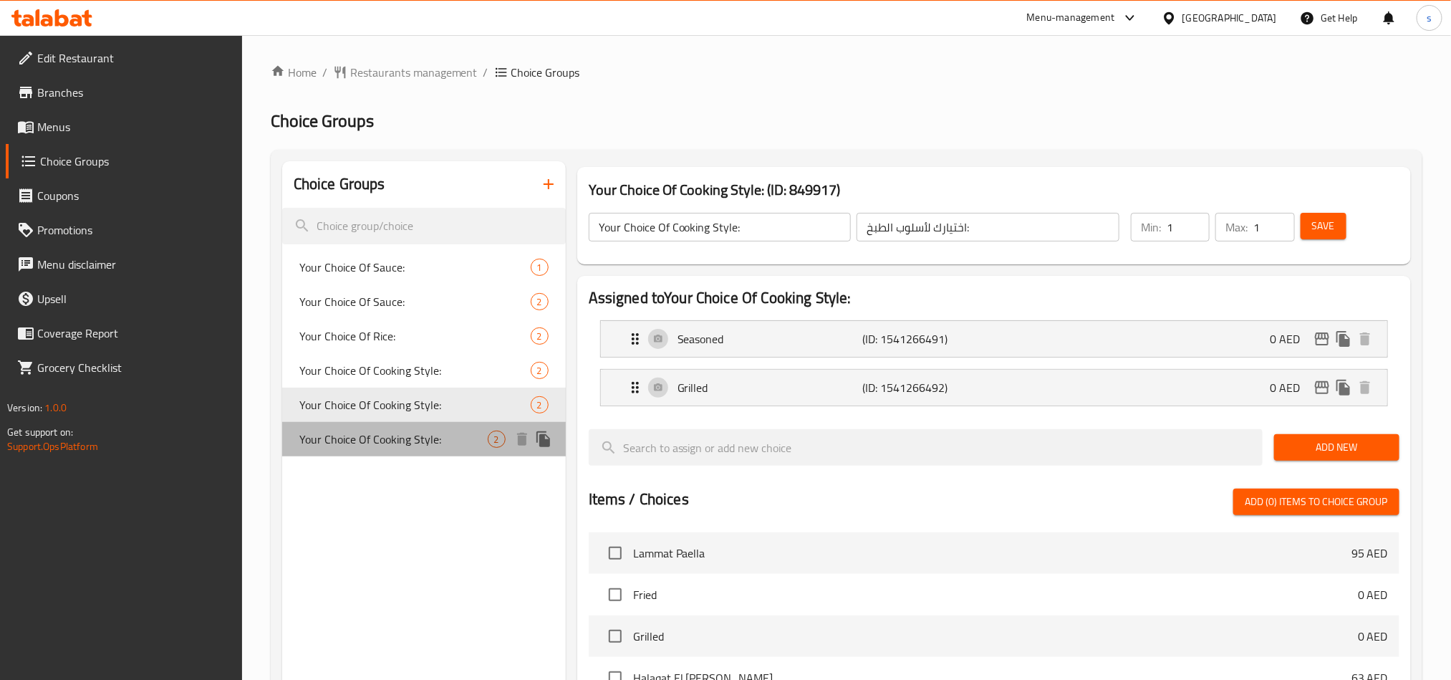
drag, startPoint x: 402, startPoint y: 448, endPoint x: 961, endPoint y: 510, distance: 562.0
click at [402, 448] on span "Your Choice Of Cooking Style:" at bounding box center [393, 438] width 188 height 17
type input "اختيارك من أسلوب الطهي: Copy"
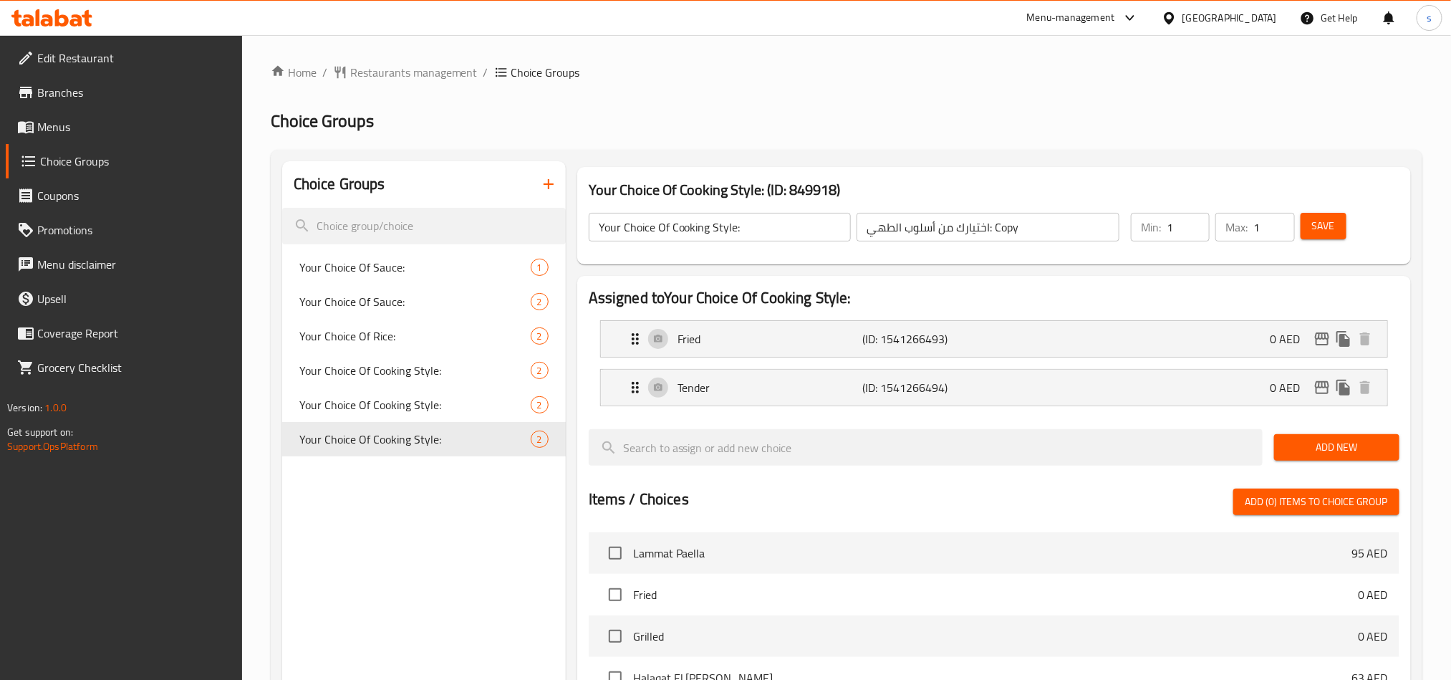
click at [1232, 17] on div "[GEOGRAPHIC_DATA]" at bounding box center [1229, 18] width 95 height 16
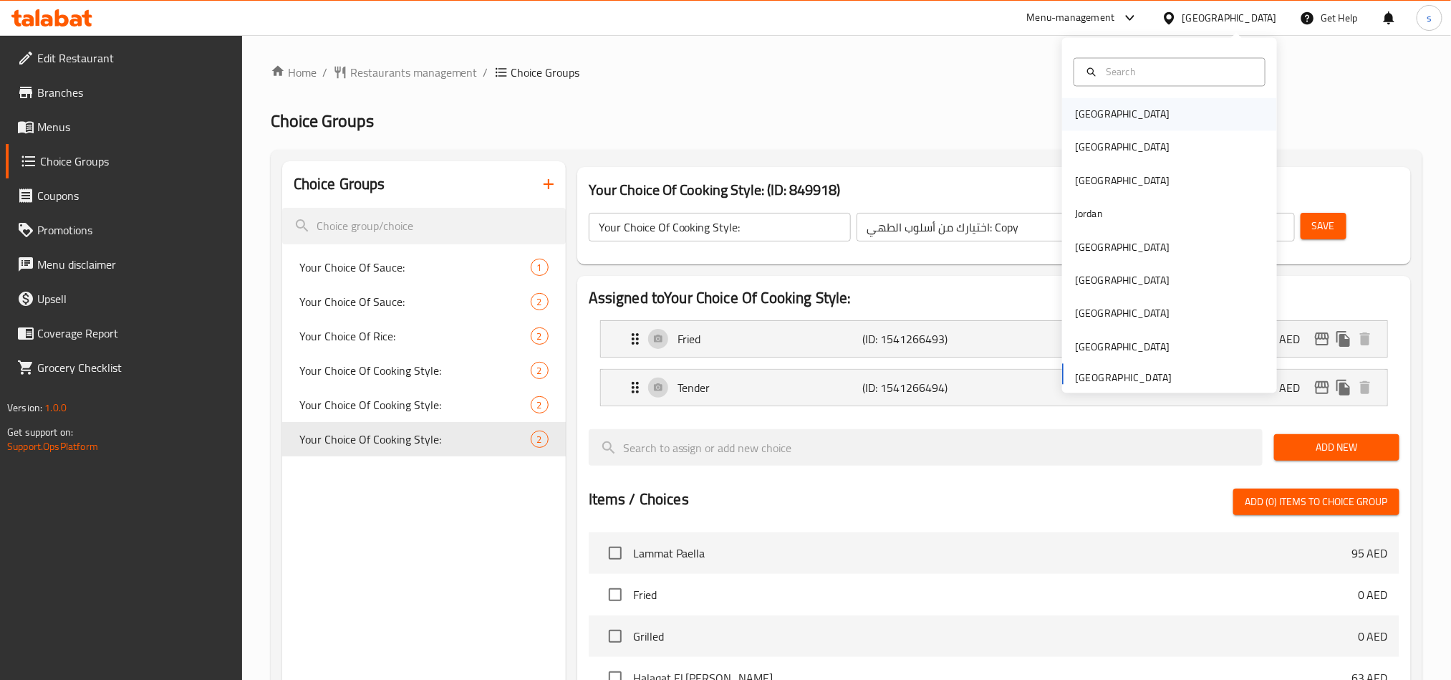
click at [1075, 107] on div "[GEOGRAPHIC_DATA]" at bounding box center [1122, 115] width 95 height 16
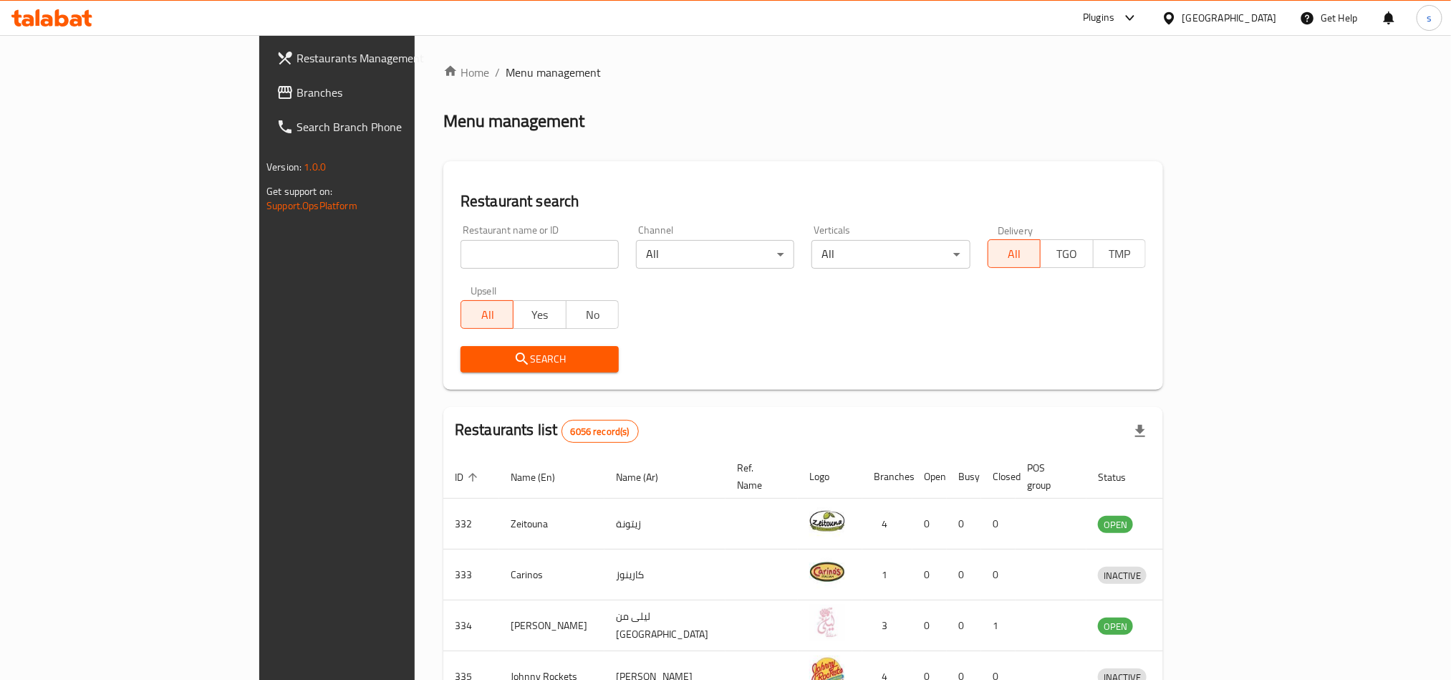
click at [1270, 16] on div "[GEOGRAPHIC_DATA]" at bounding box center [1229, 18] width 95 height 16
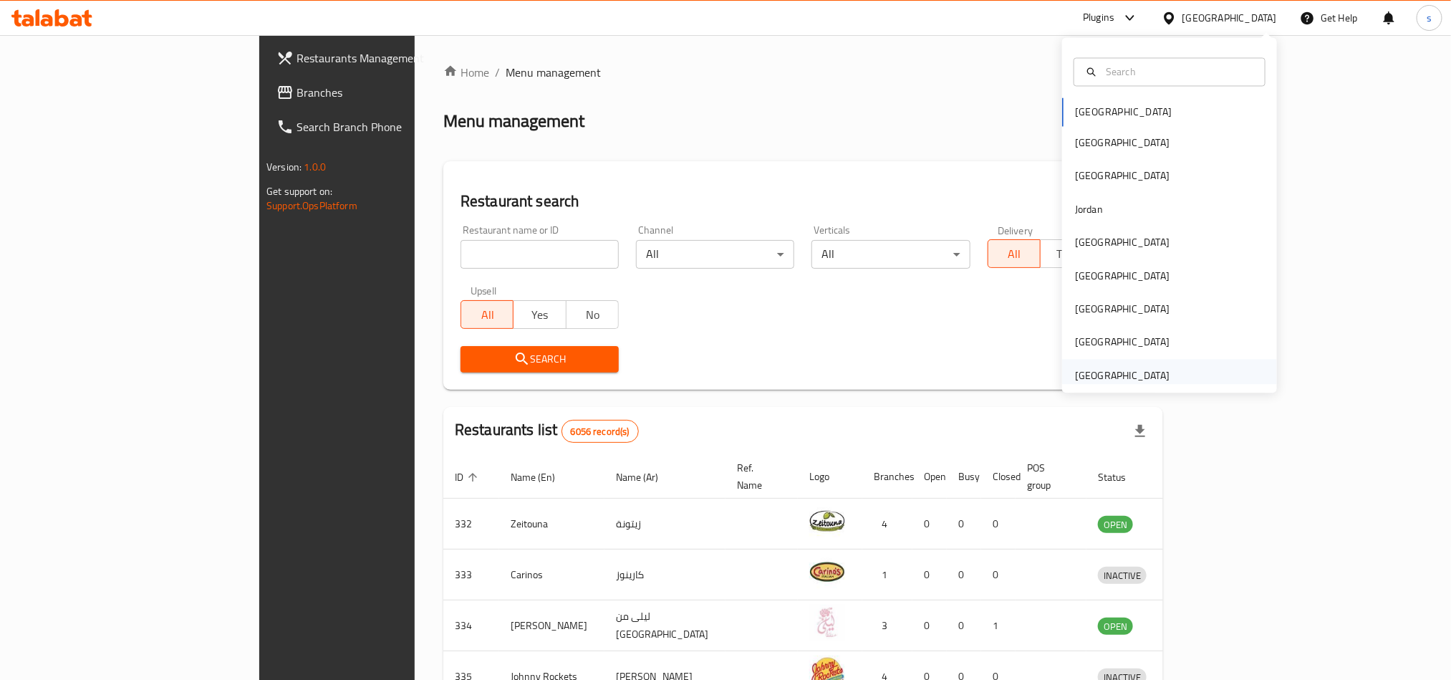
click at [1075, 375] on div "[GEOGRAPHIC_DATA]" at bounding box center [1122, 375] width 95 height 16
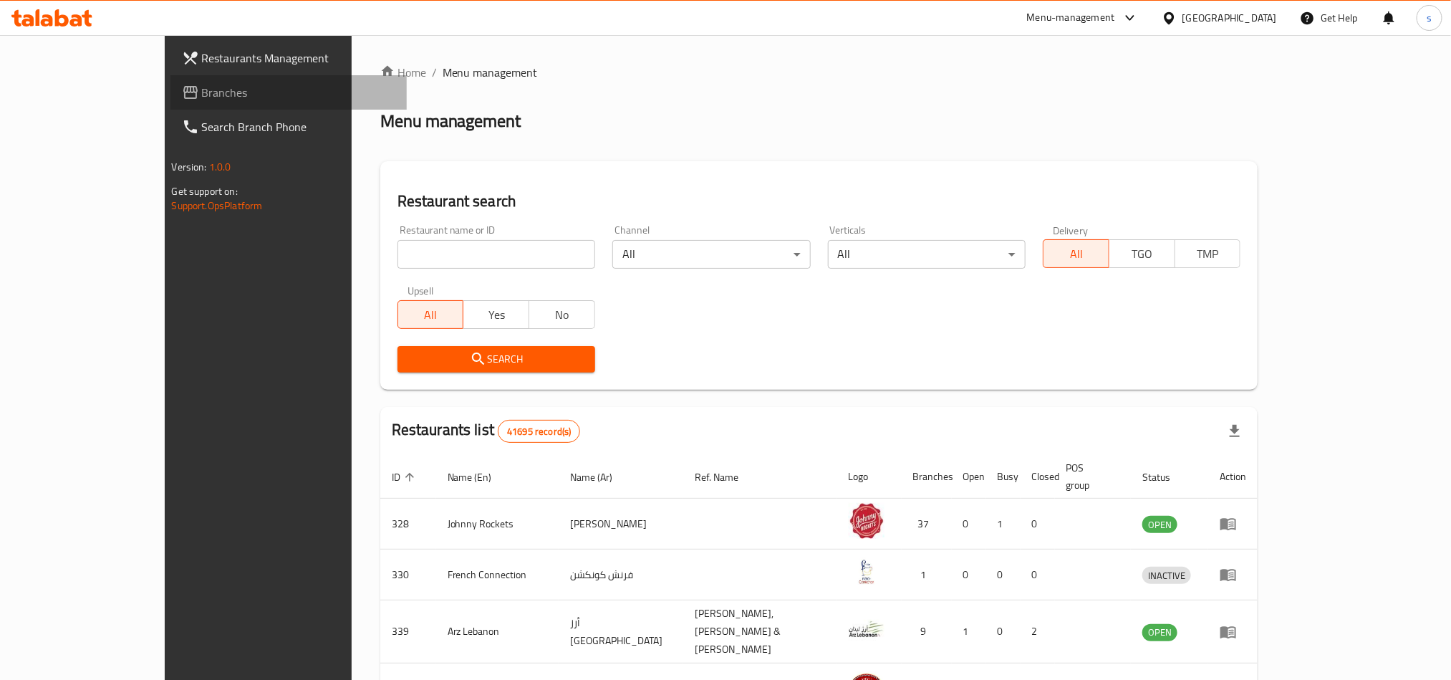
click at [202, 92] on span "Branches" at bounding box center [298, 92] width 193 height 17
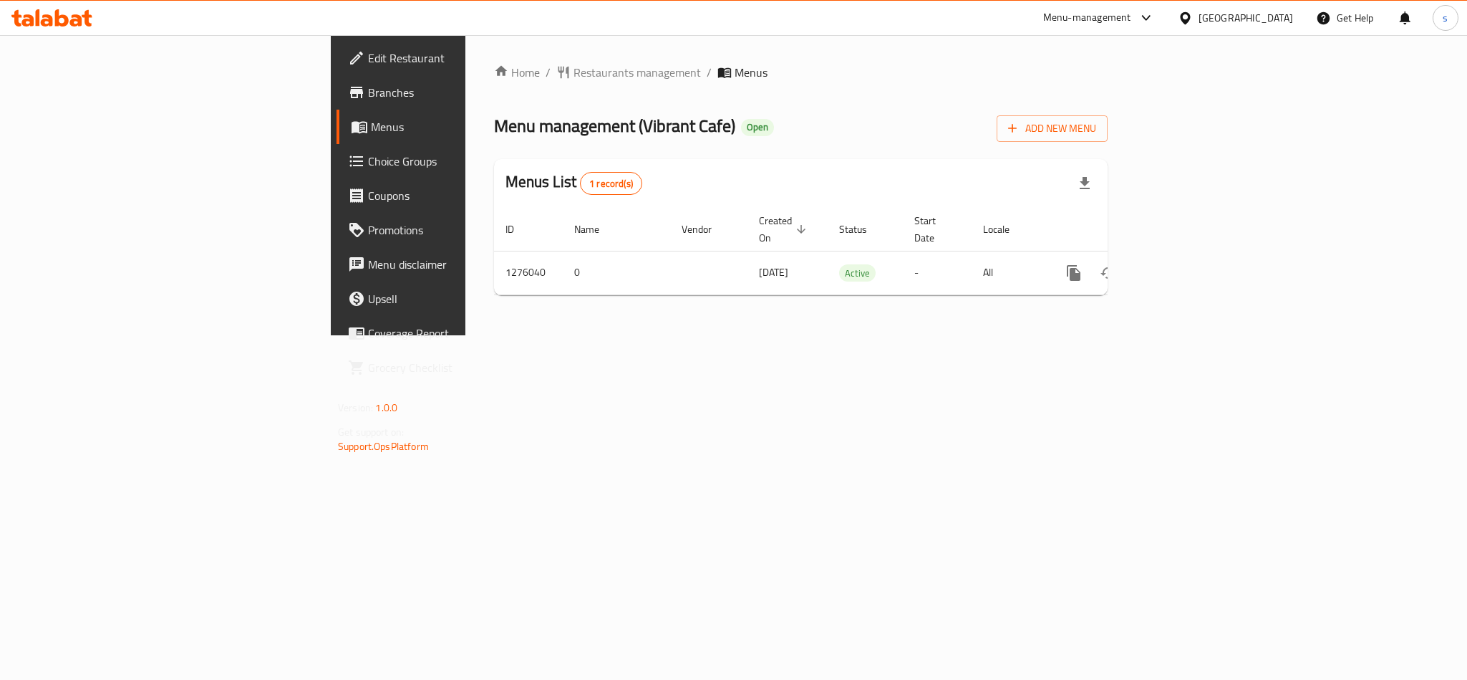
click at [1214, 21] on div "[GEOGRAPHIC_DATA]" at bounding box center [1246, 18] width 95 height 16
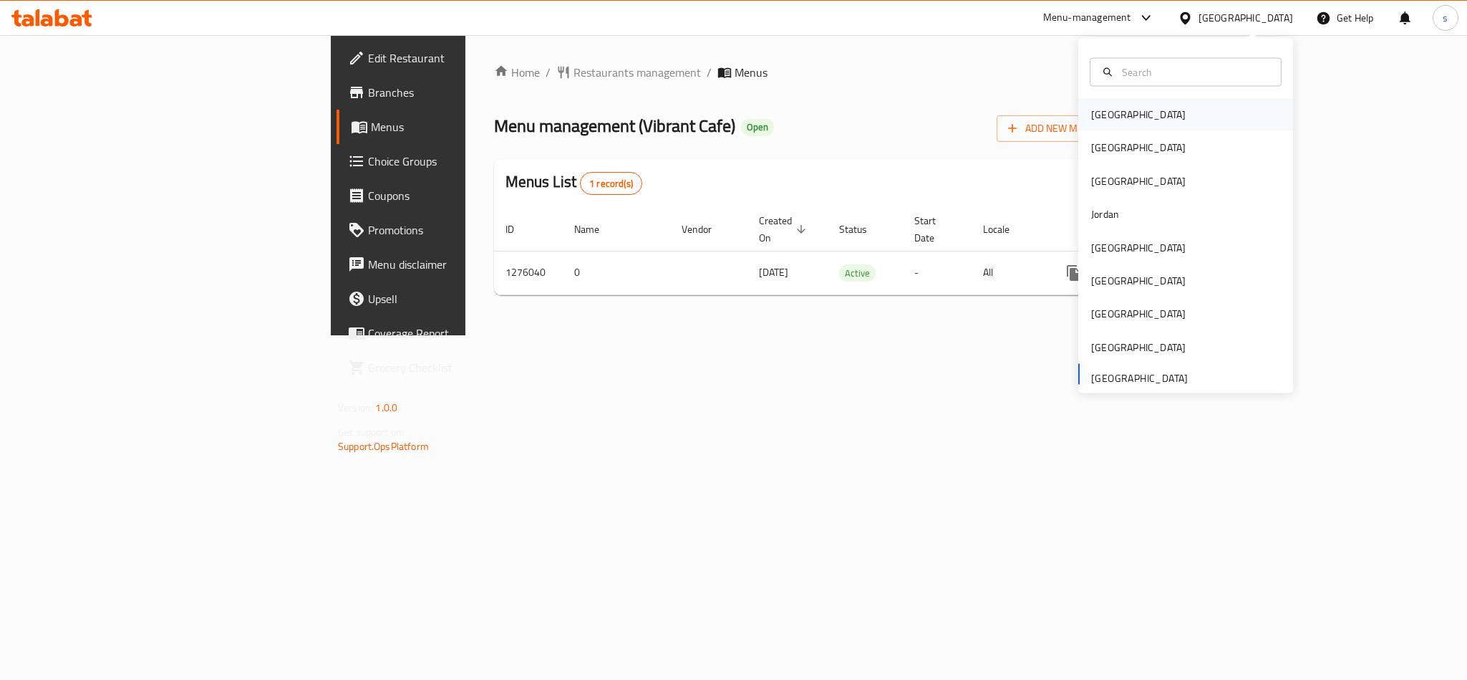
click at [1115, 112] on div "[GEOGRAPHIC_DATA]" at bounding box center [1138, 114] width 117 height 33
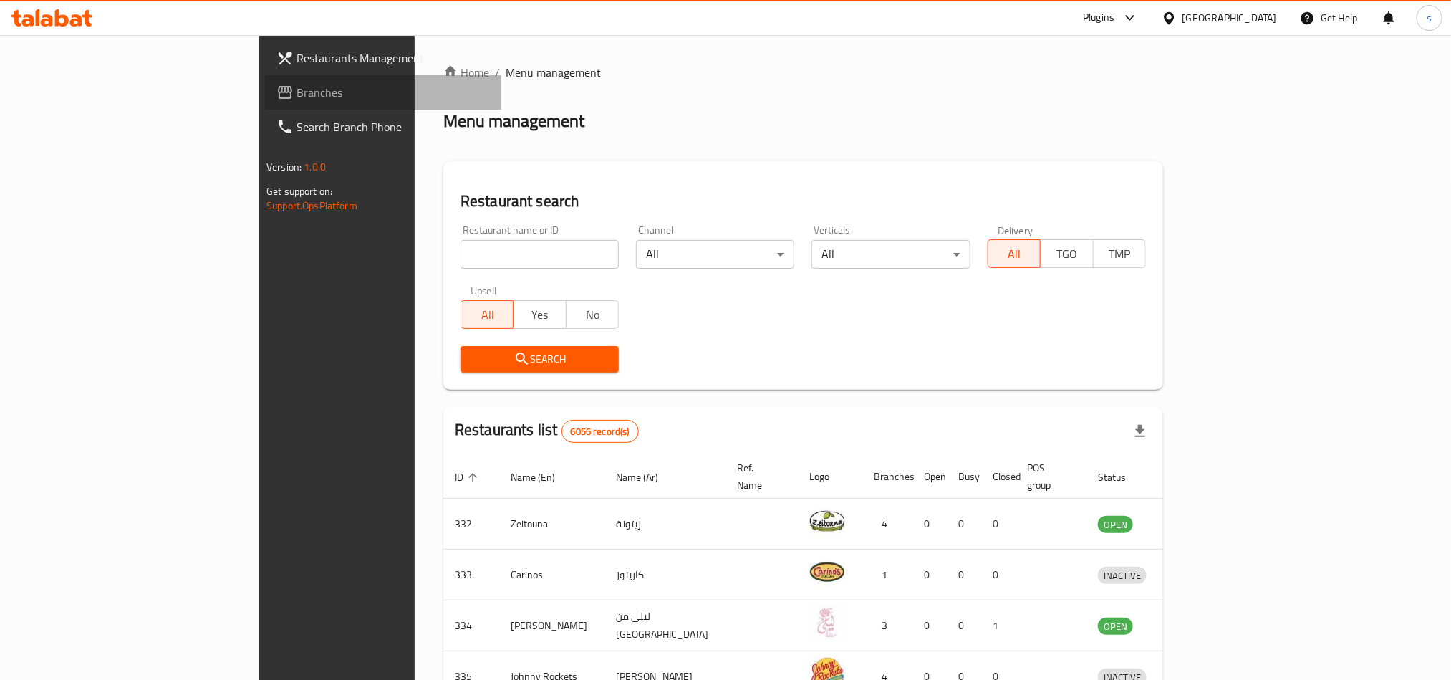
click at [296, 100] on span "Branches" at bounding box center [392, 92] width 193 height 17
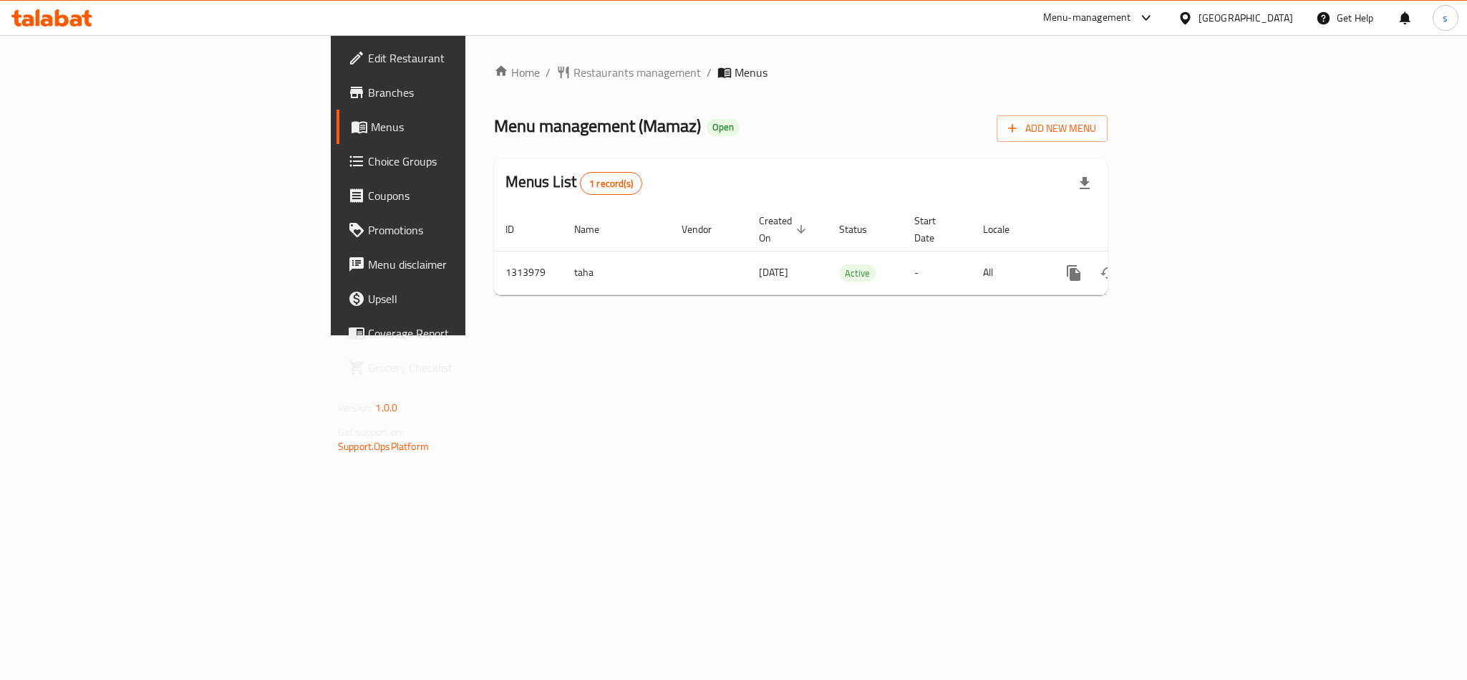
click at [1268, 14] on div "[GEOGRAPHIC_DATA]" at bounding box center [1246, 18] width 95 height 16
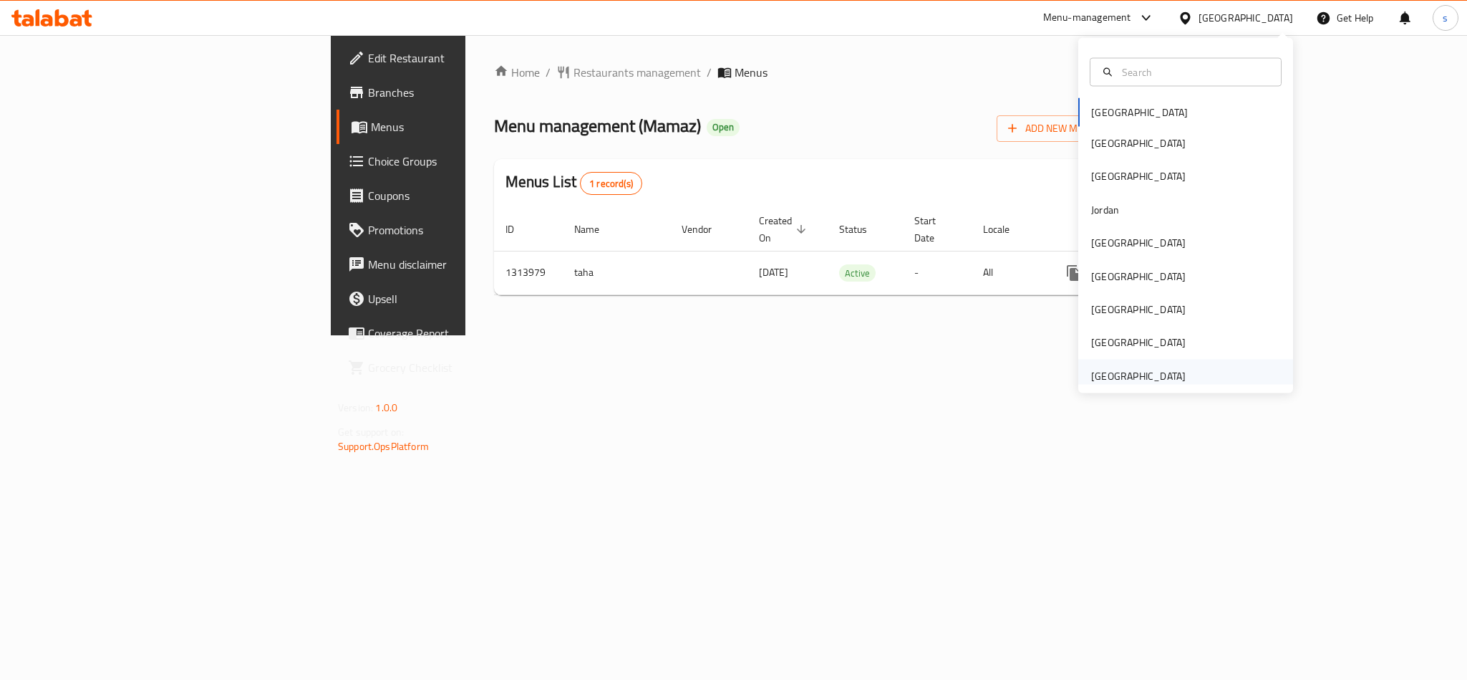
click at [1143, 375] on div "[GEOGRAPHIC_DATA]" at bounding box center [1138, 375] width 95 height 16
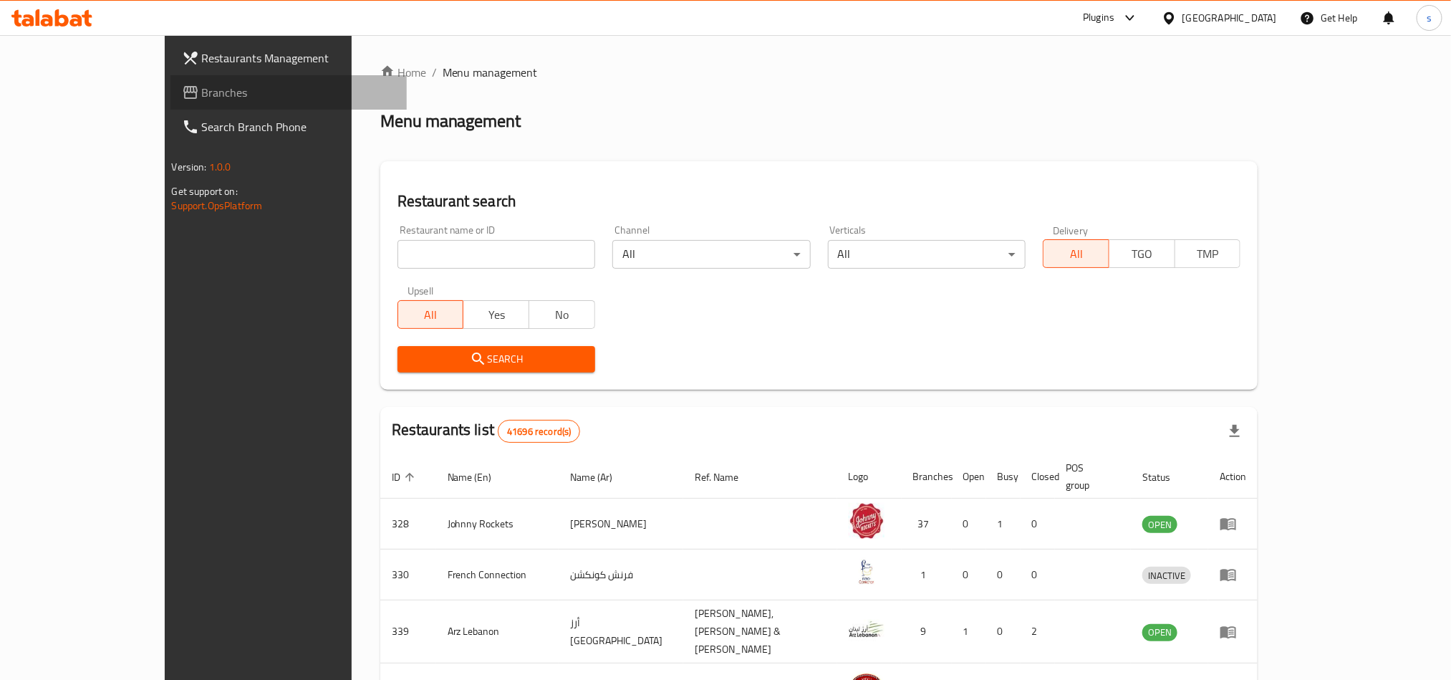
click at [202, 88] on span "Branches" at bounding box center [298, 92] width 193 height 17
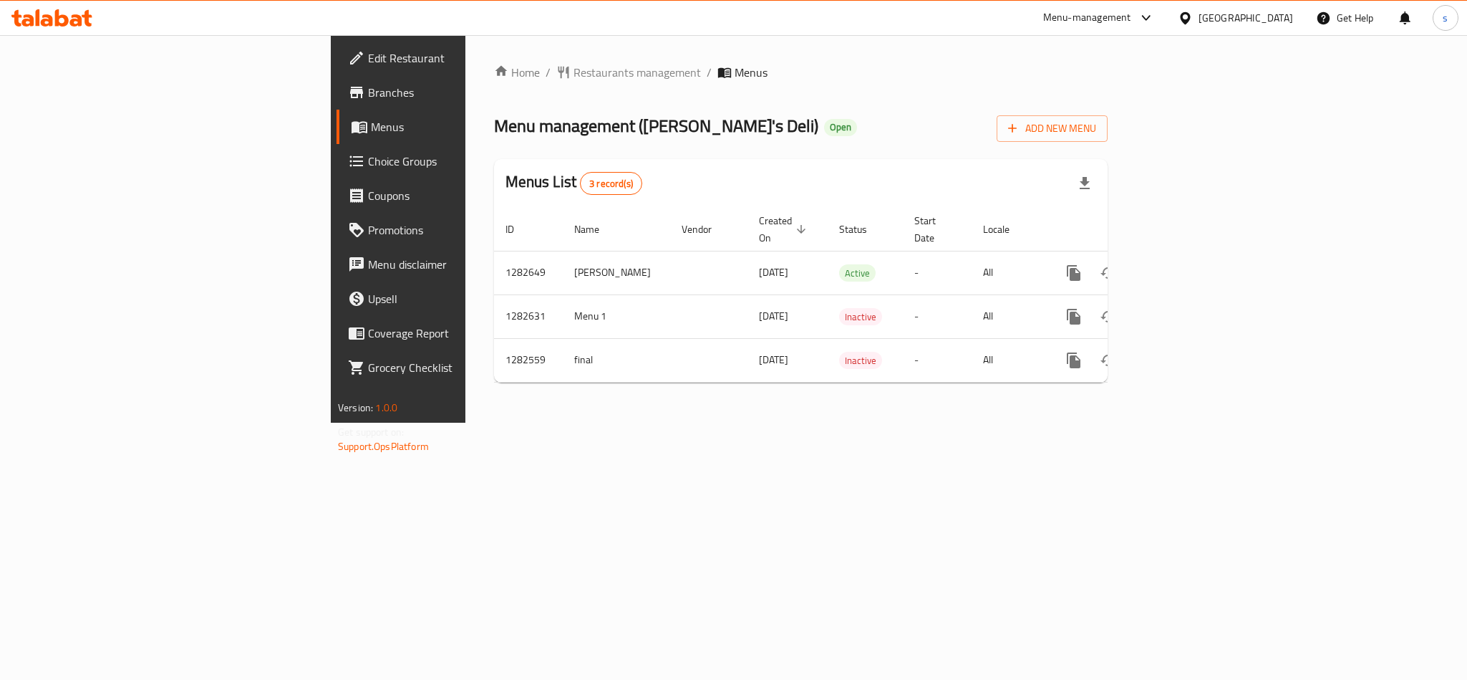
click at [1277, 13] on div "[GEOGRAPHIC_DATA]" at bounding box center [1246, 18] width 95 height 16
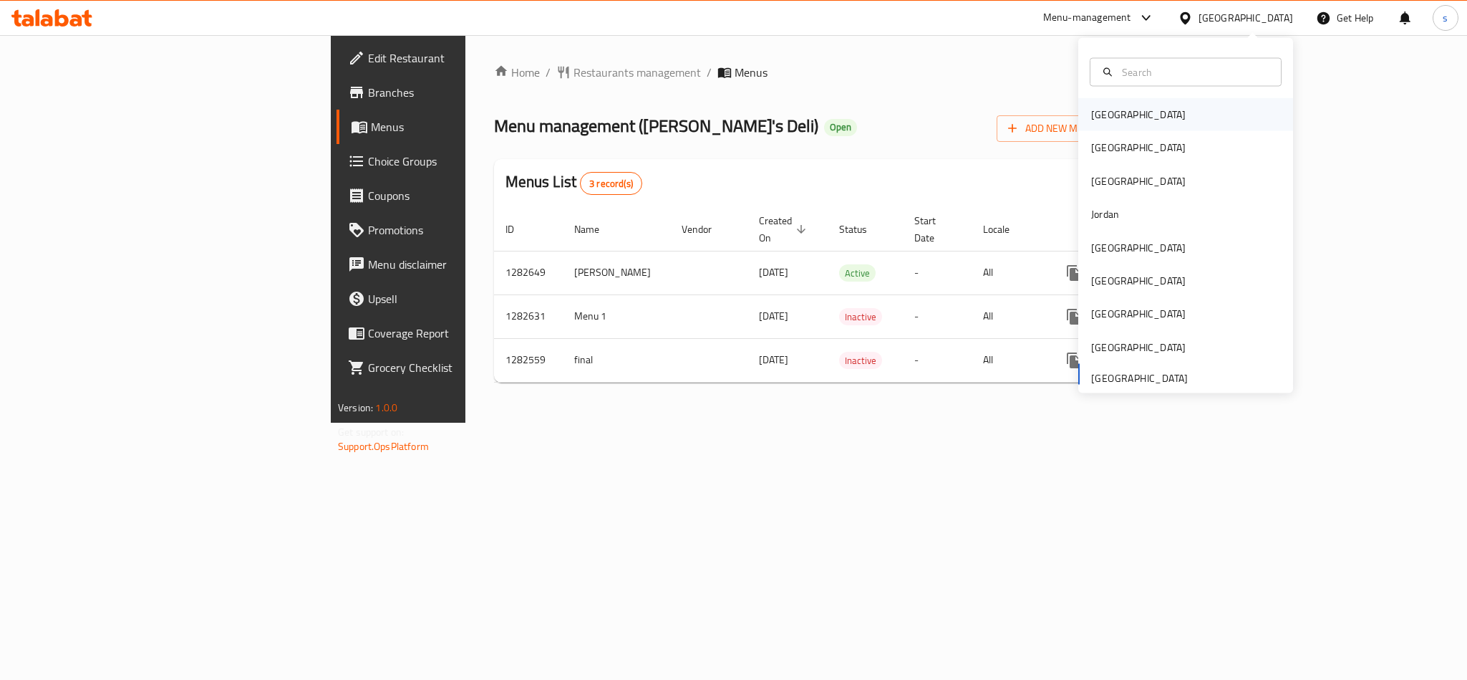
click at [1091, 115] on div "[GEOGRAPHIC_DATA]" at bounding box center [1138, 115] width 95 height 16
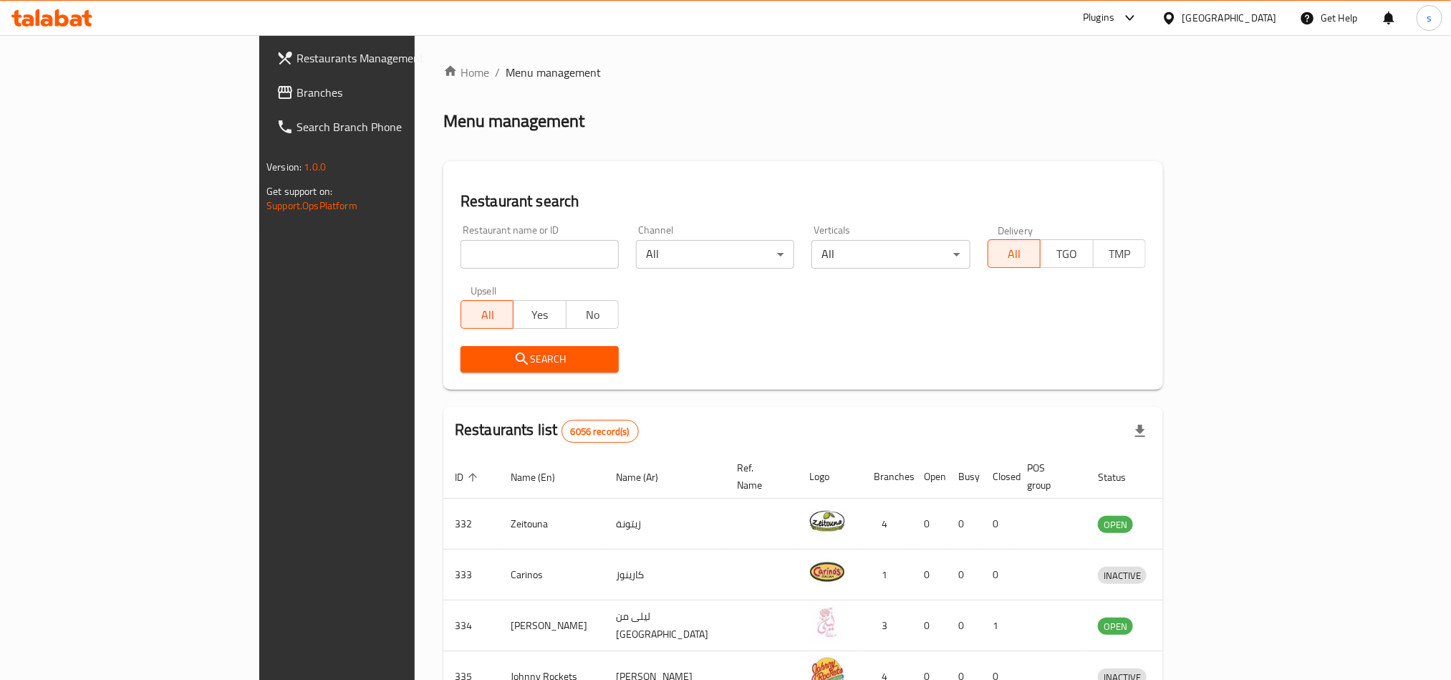
click at [1259, 19] on div "[GEOGRAPHIC_DATA]" at bounding box center [1229, 18] width 95 height 16
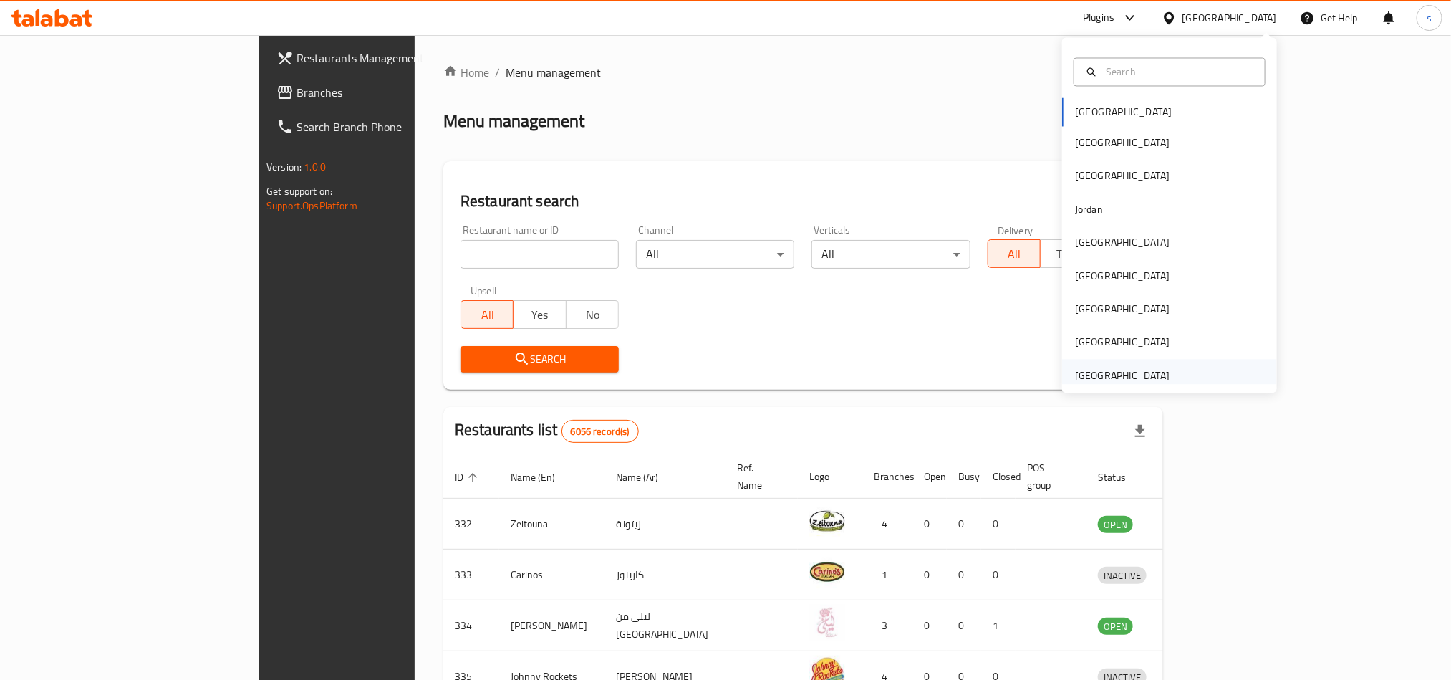
click at [1135, 381] on div "[GEOGRAPHIC_DATA]" at bounding box center [1122, 375] width 95 height 16
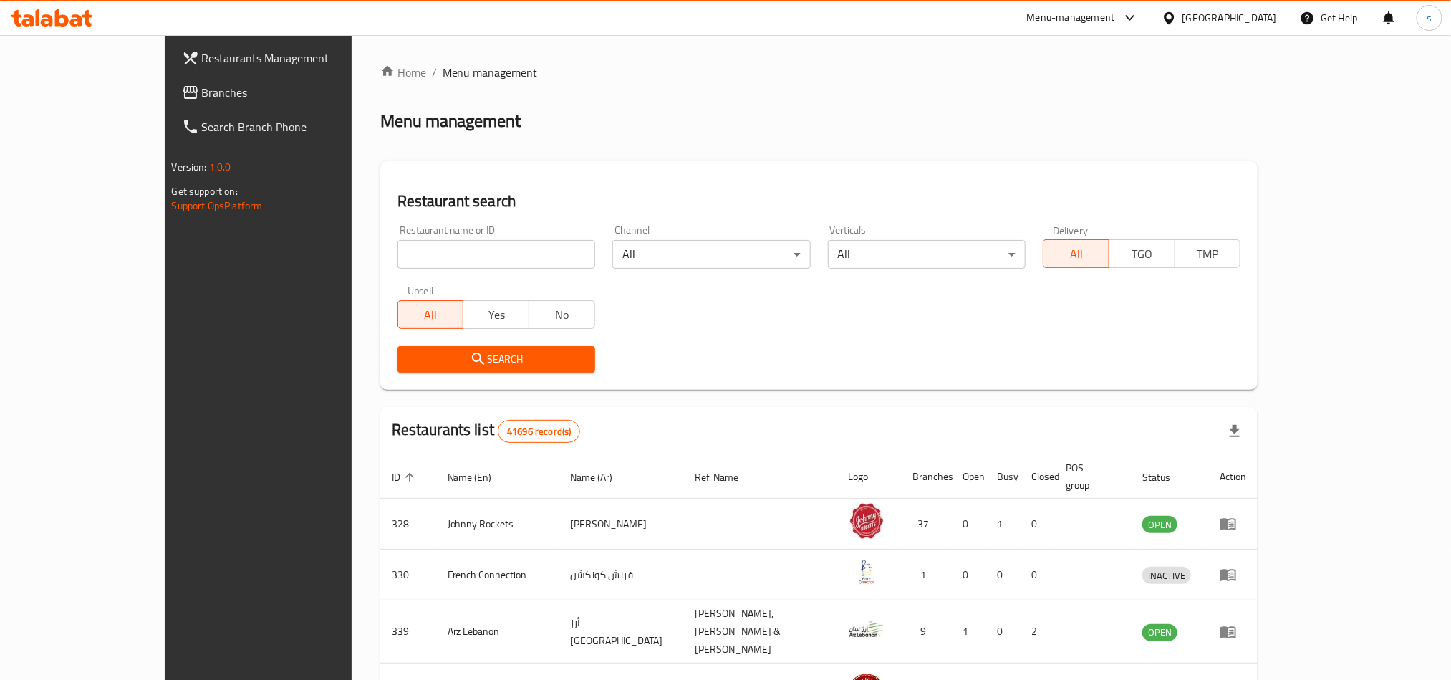
click at [202, 91] on span "Branches" at bounding box center [298, 92] width 193 height 17
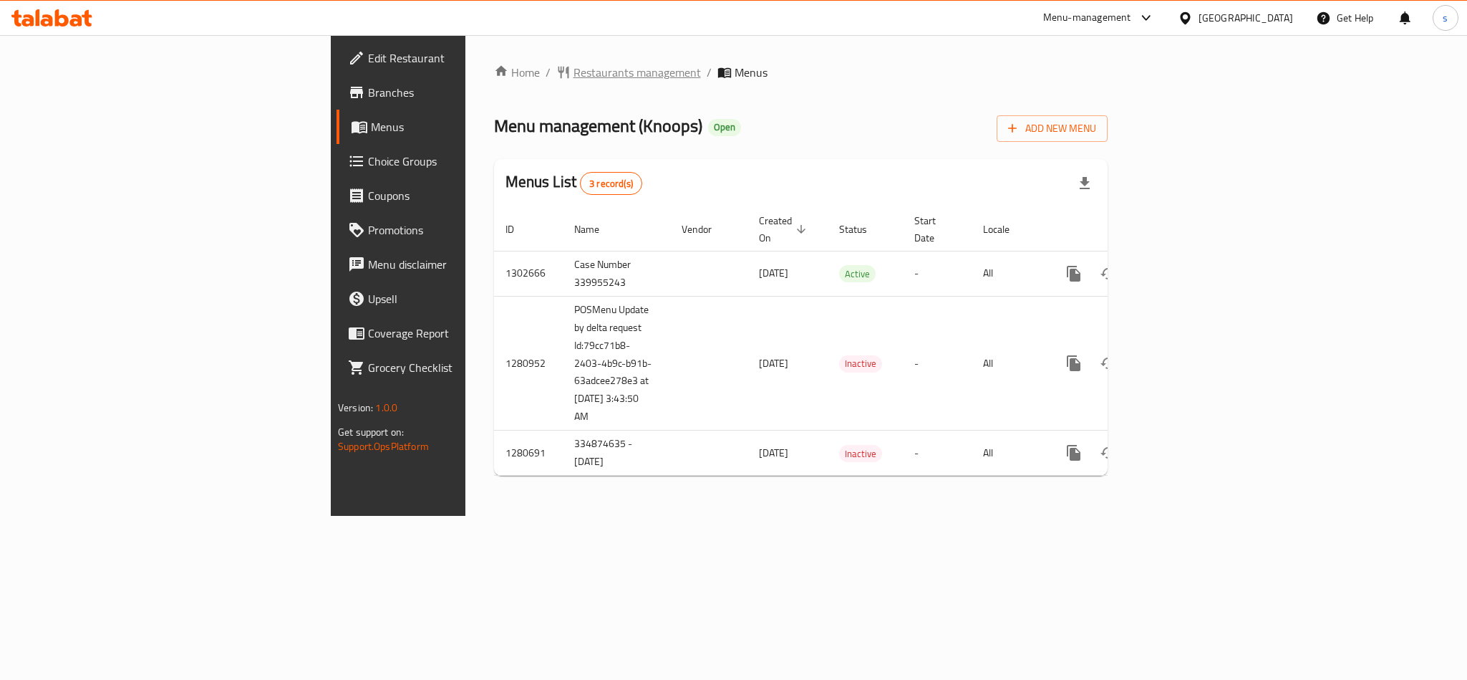
click at [574, 73] on span "Restaurants management" at bounding box center [637, 72] width 127 height 17
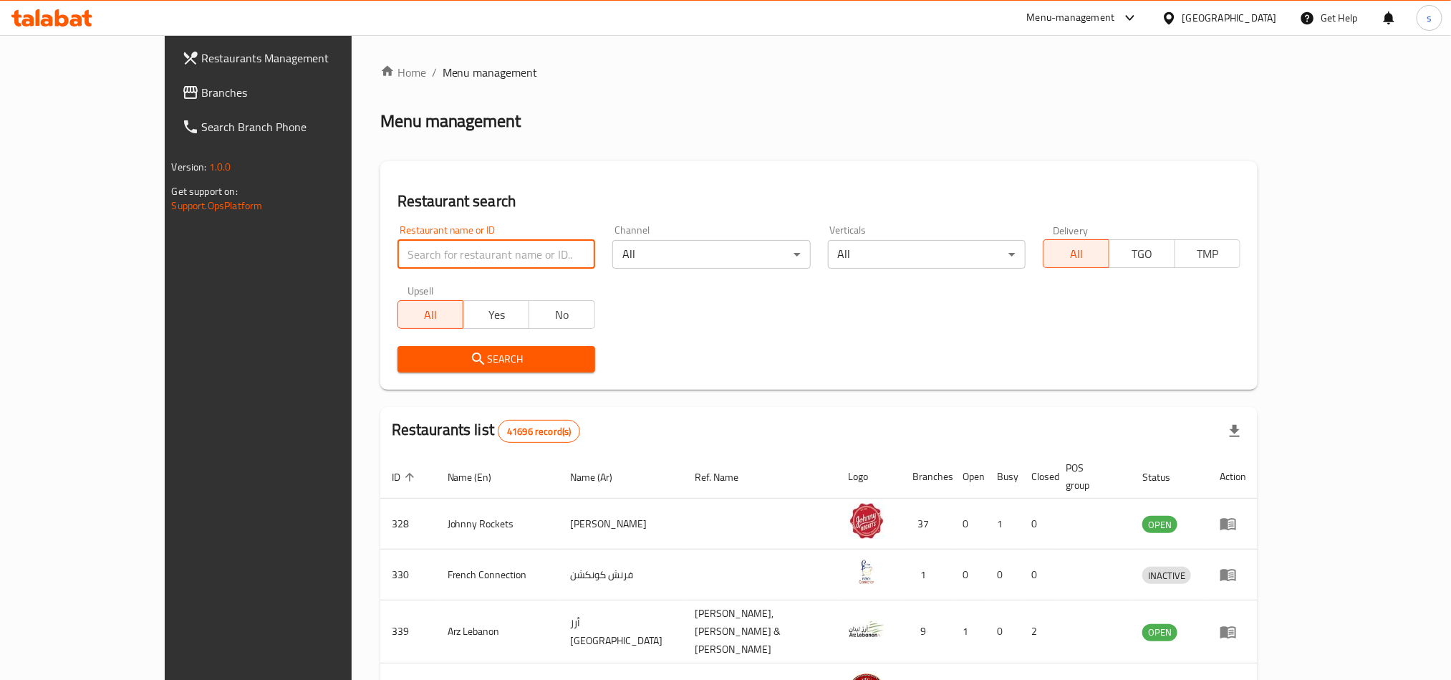
click at [412, 243] on input "search" at bounding box center [496, 254] width 198 height 29
paste input "693945"
type input "693945"
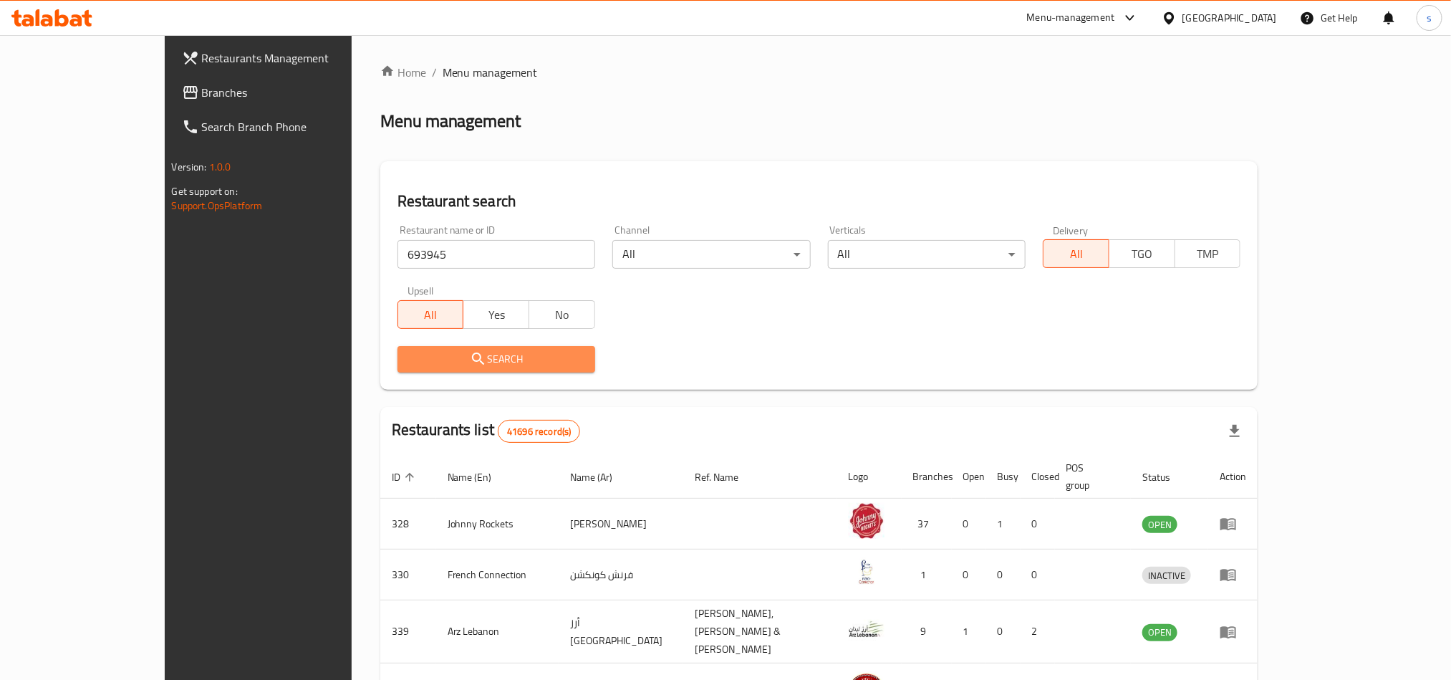
click at [409, 350] on span "Search" at bounding box center [496, 359] width 175 height 18
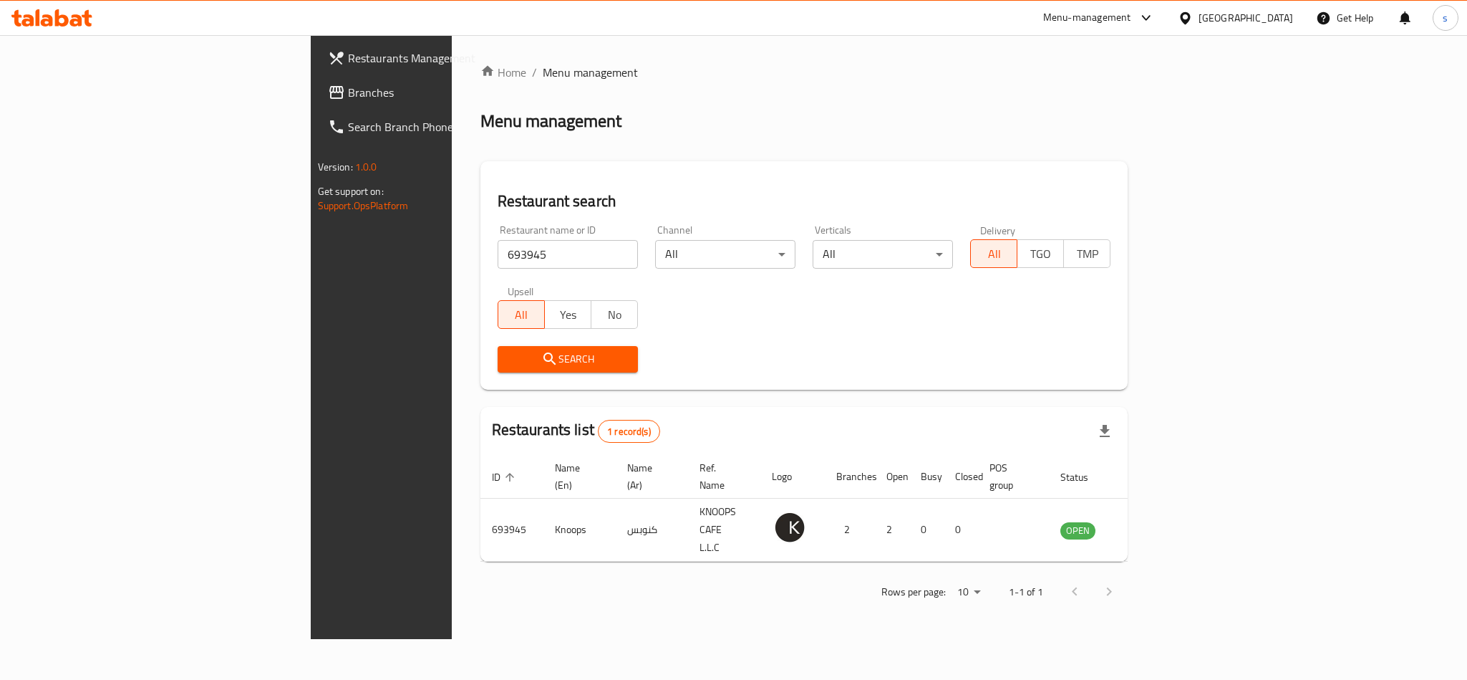
click at [1266, 14] on div "[GEOGRAPHIC_DATA]" at bounding box center [1246, 18] width 95 height 16
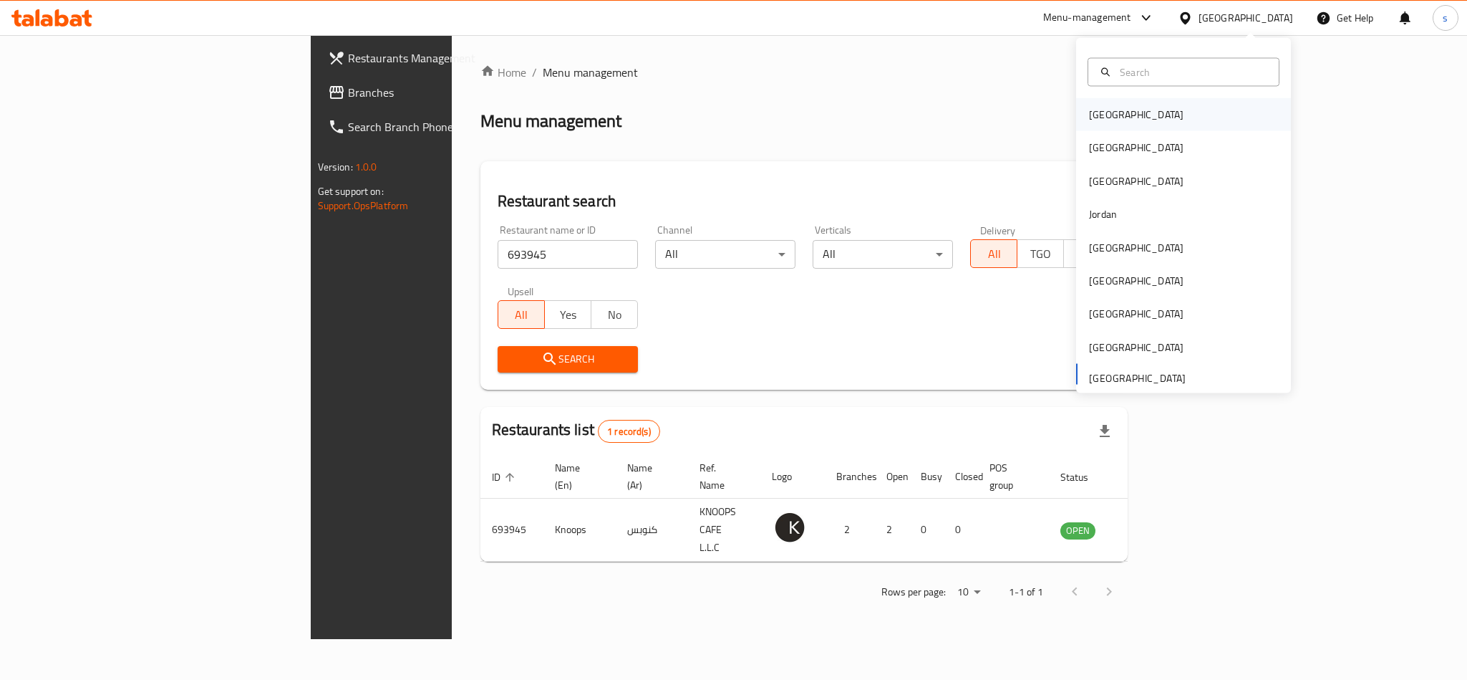
click at [1089, 117] on div "[GEOGRAPHIC_DATA]" at bounding box center [1136, 115] width 95 height 16
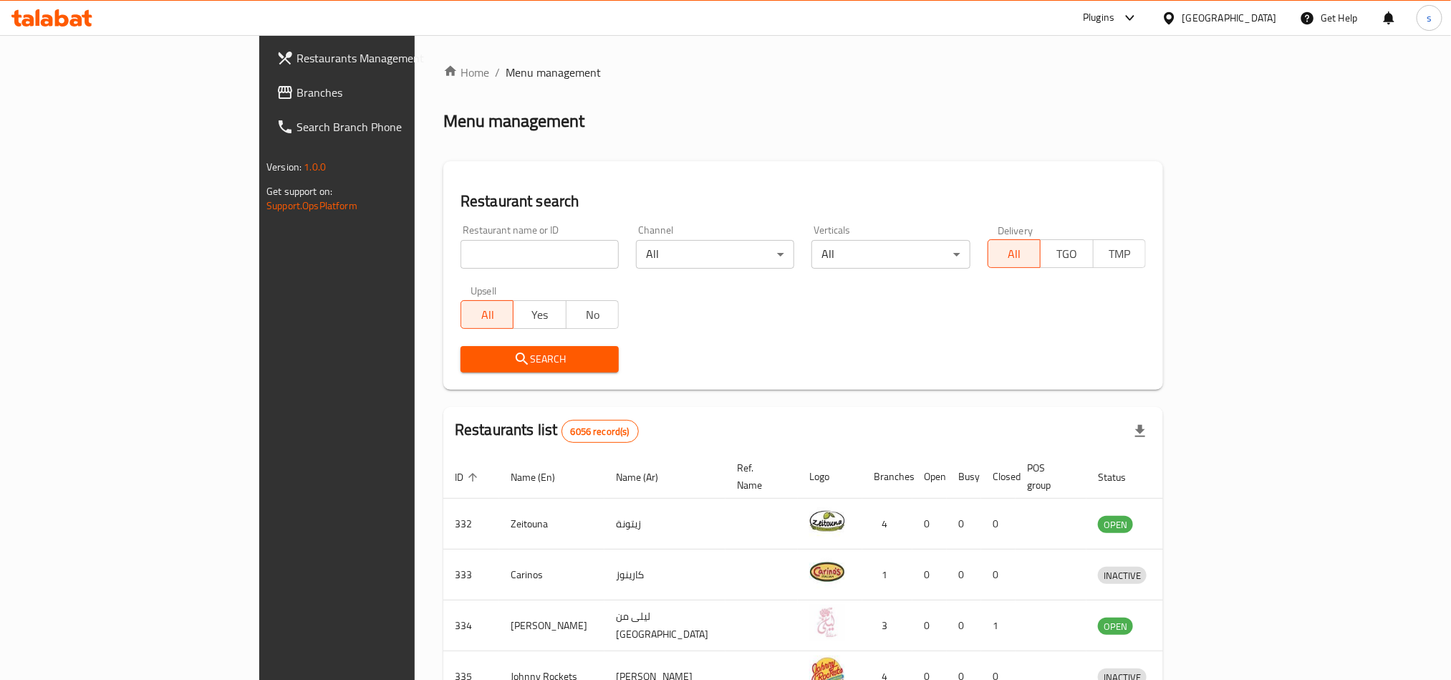
click at [1262, 20] on div "[GEOGRAPHIC_DATA]" at bounding box center [1229, 18] width 95 height 16
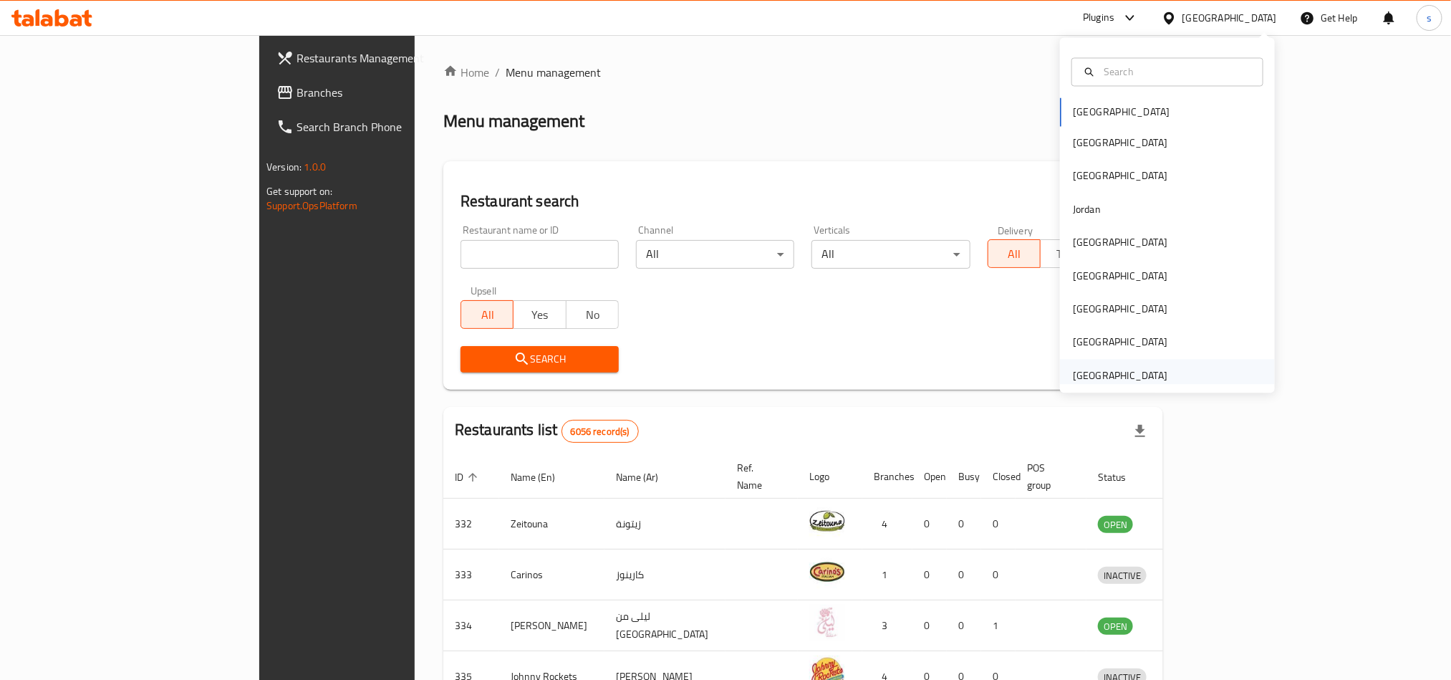
click at [1132, 370] on div "[GEOGRAPHIC_DATA]" at bounding box center [1120, 375] width 95 height 16
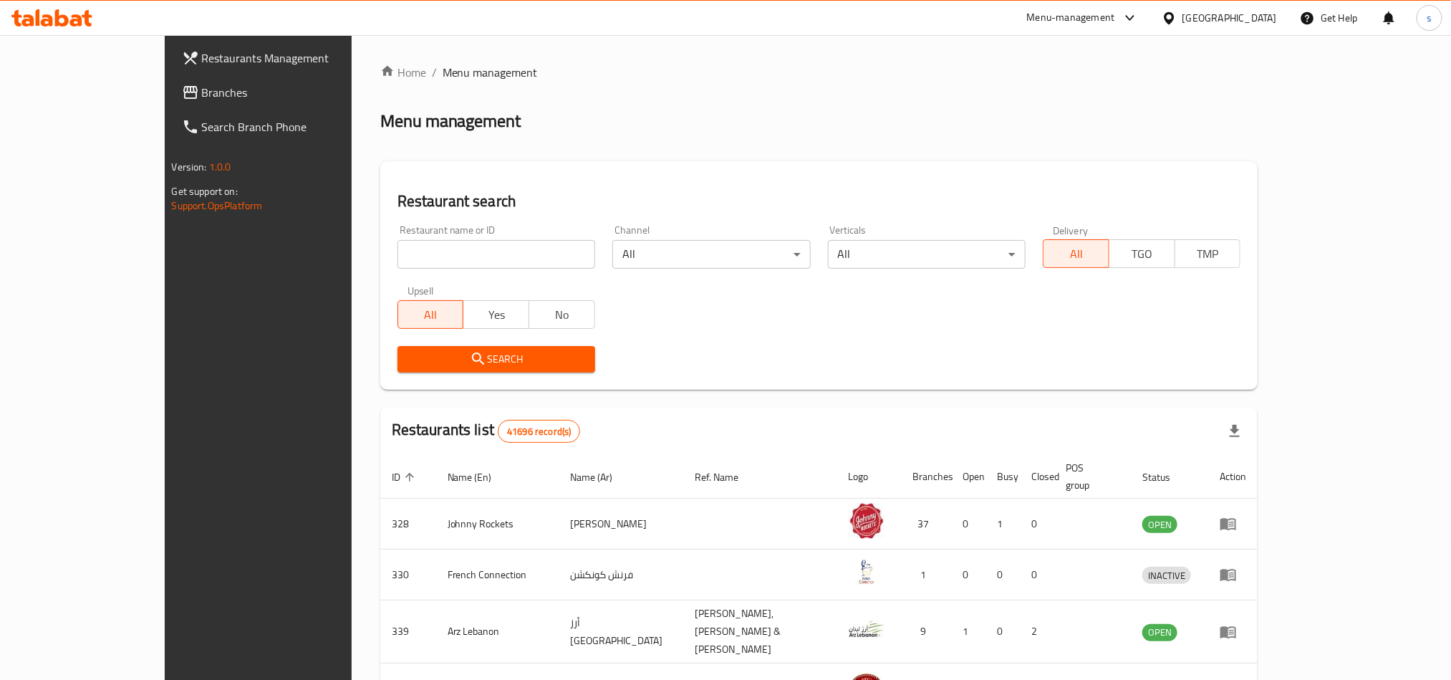
click at [202, 95] on span "Branches" at bounding box center [298, 92] width 193 height 17
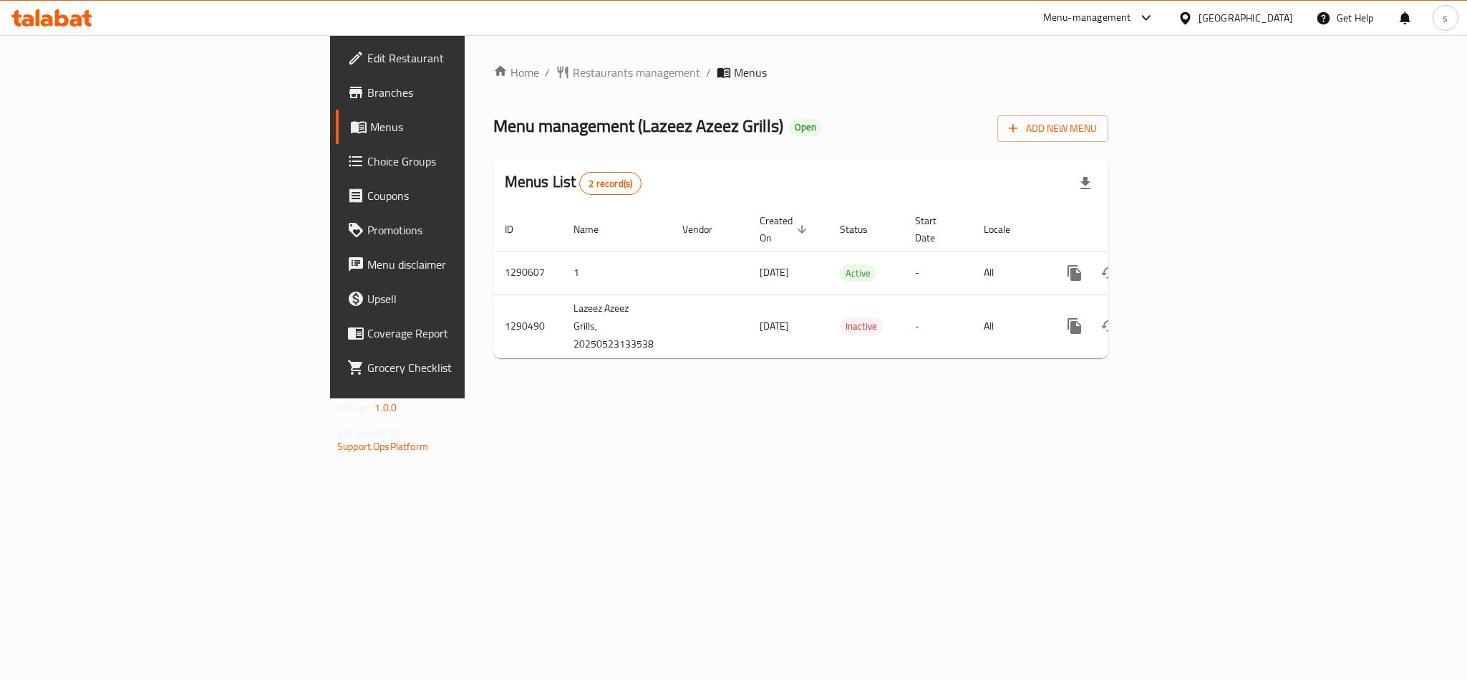
click at [1277, 11] on div "[GEOGRAPHIC_DATA]" at bounding box center [1246, 18] width 95 height 16
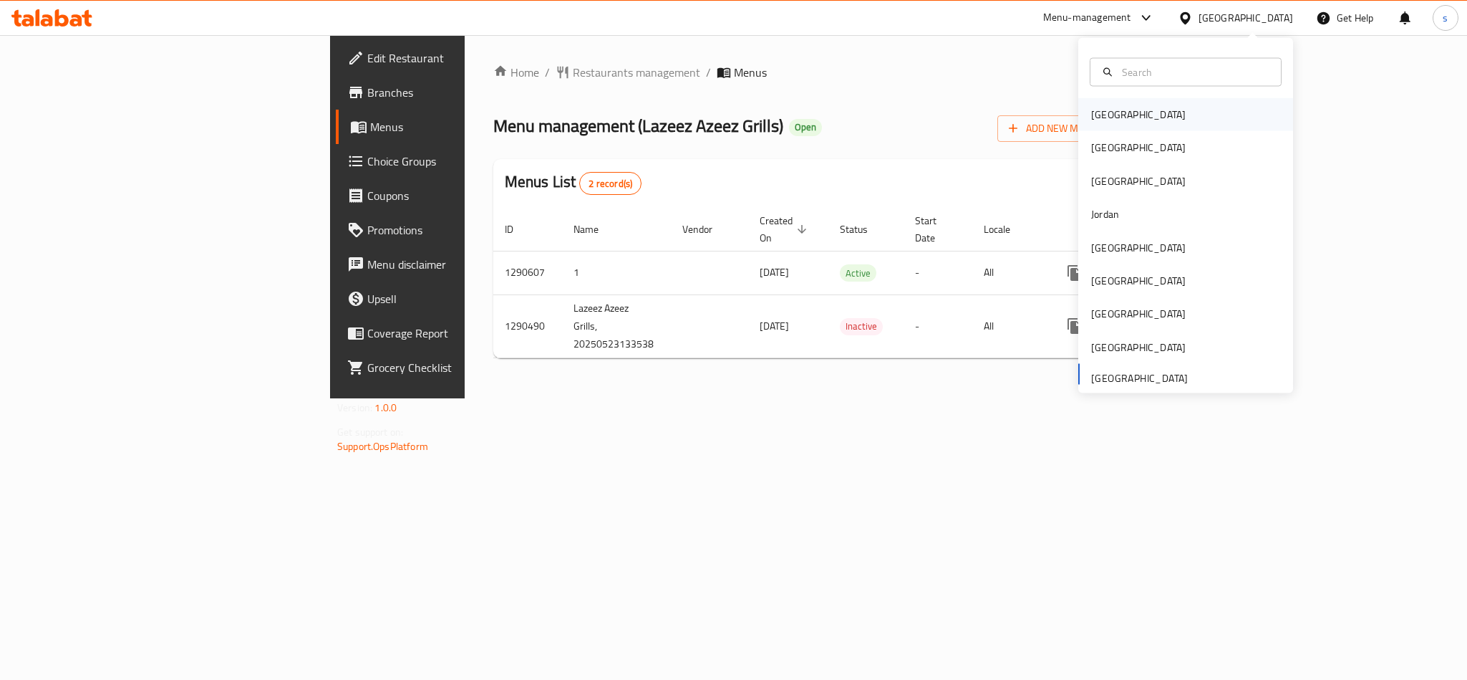
click at [1106, 117] on div "[GEOGRAPHIC_DATA]" at bounding box center [1138, 115] width 95 height 16
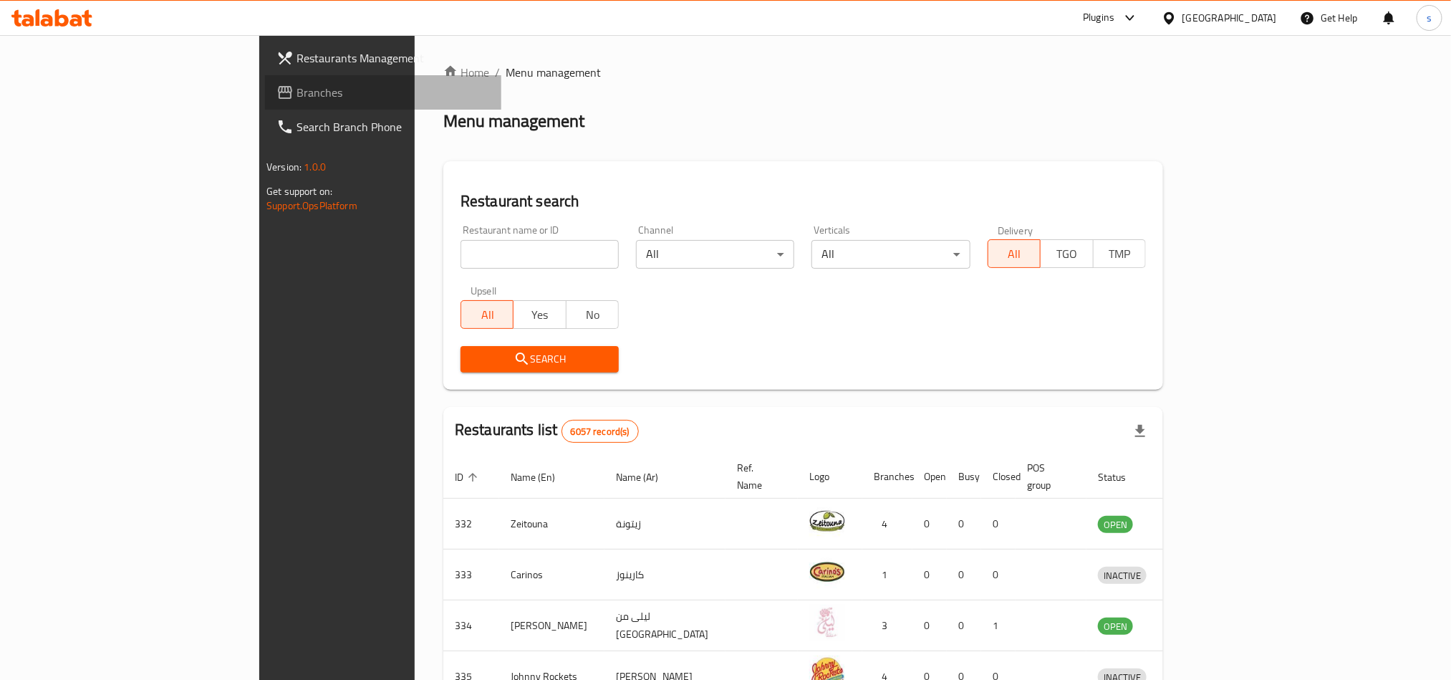
click at [296, 91] on span "Branches" at bounding box center [392, 92] width 193 height 17
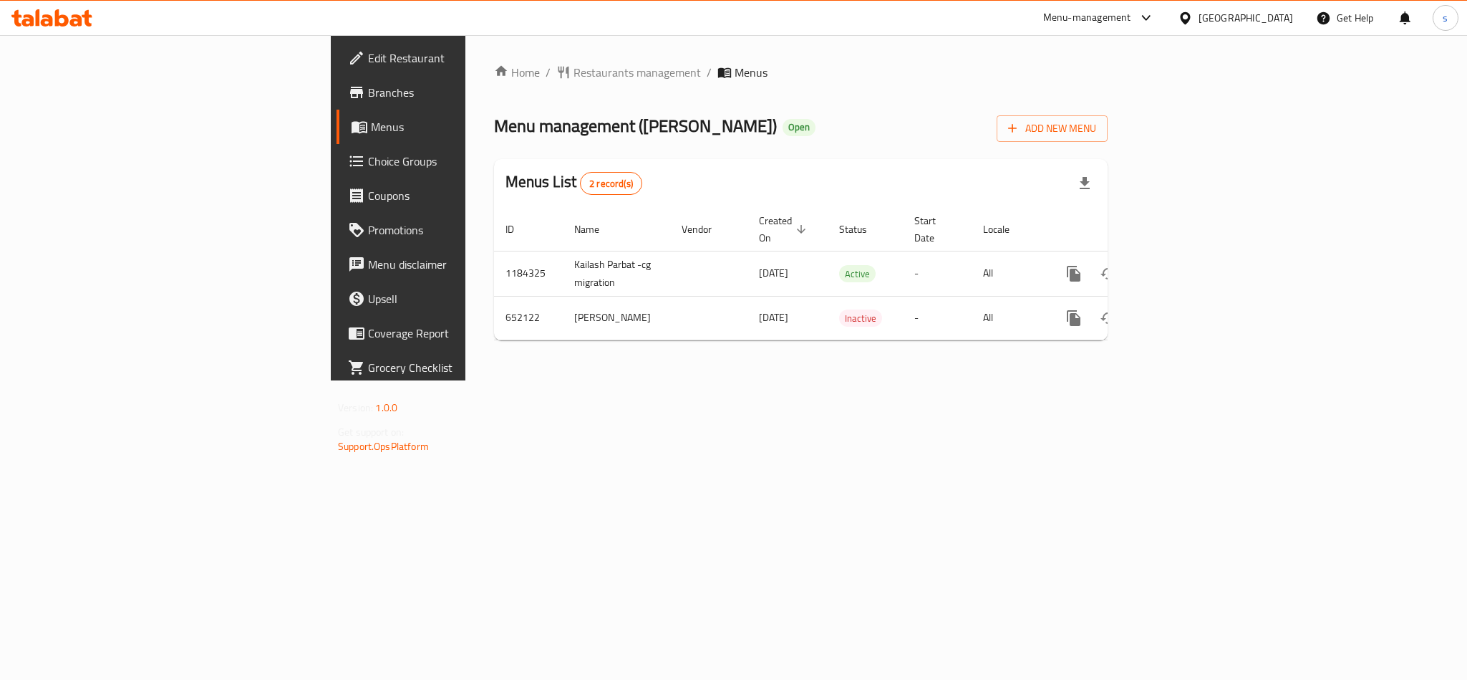
click at [1199, 19] on div at bounding box center [1188, 18] width 21 height 16
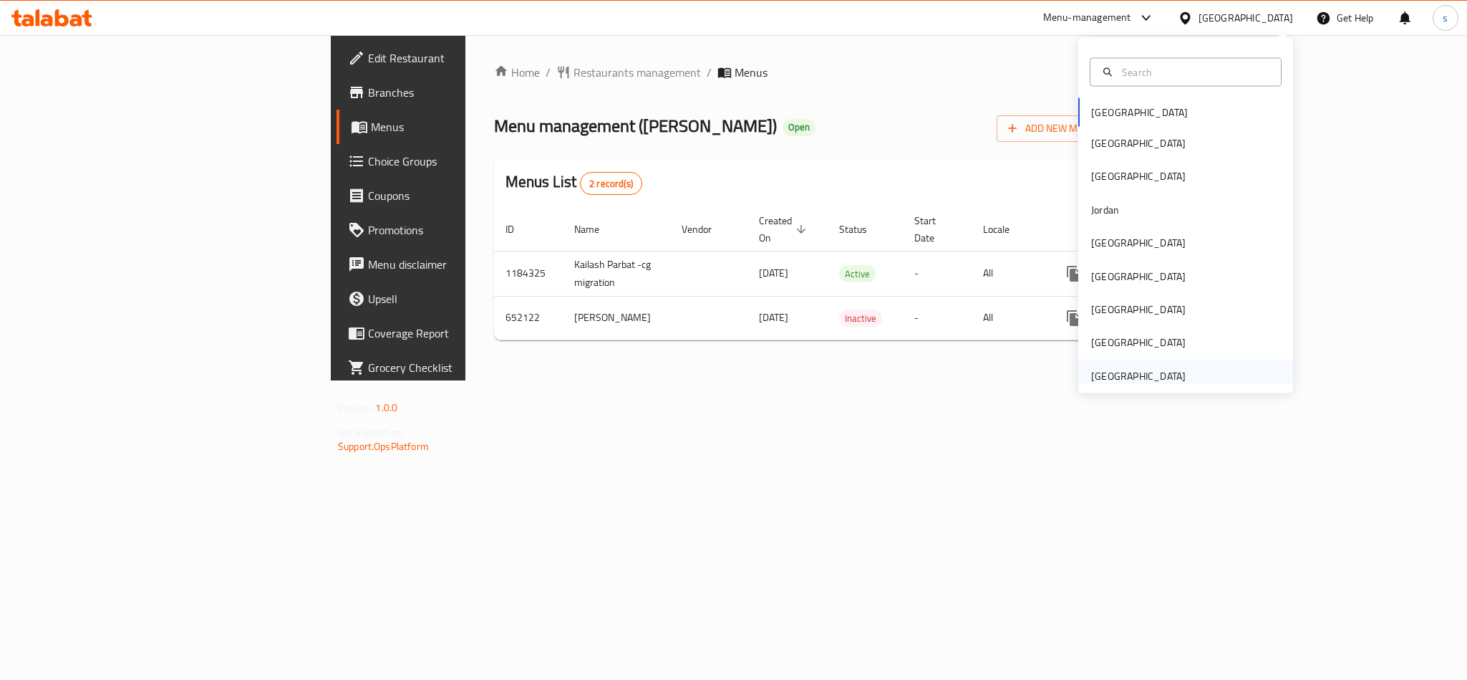
click at [1133, 374] on div "[GEOGRAPHIC_DATA]" at bounding box center [1138, 375] width 95 height 16
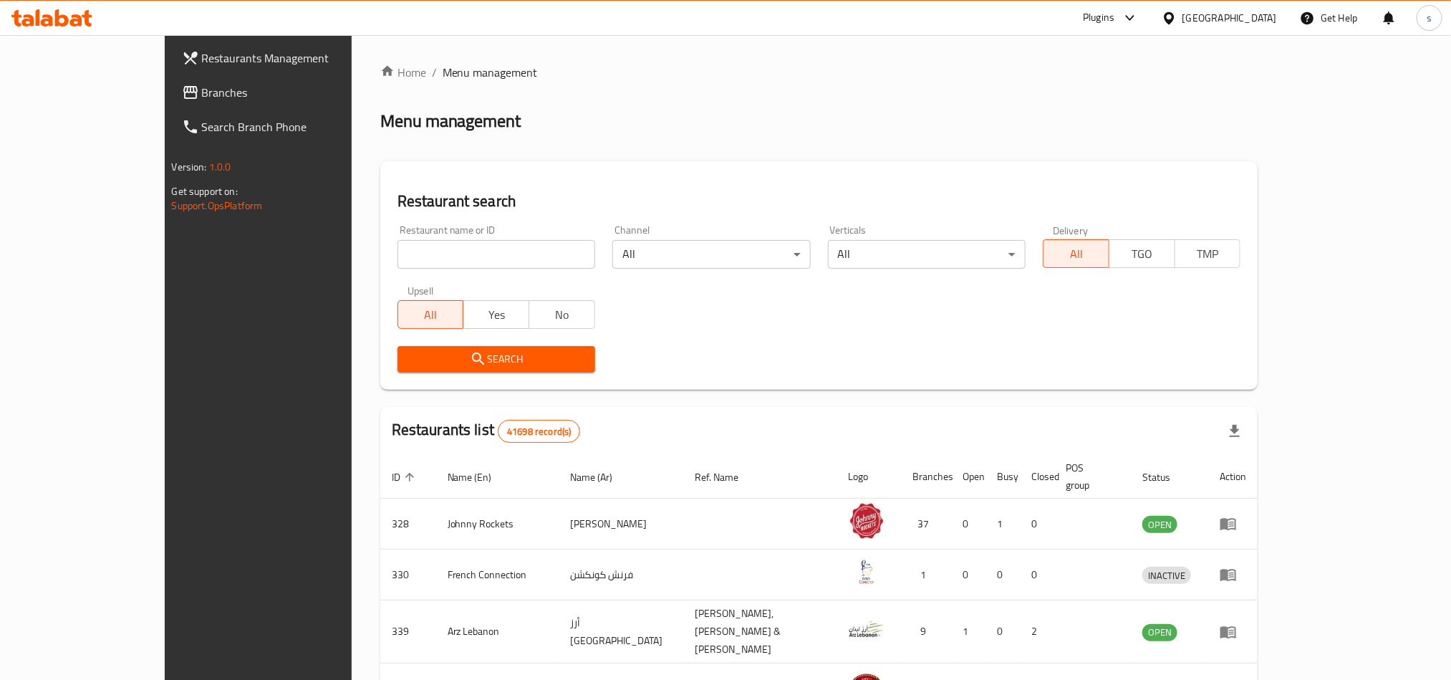
drag, startPoint x: 1229, startPoint y: 14, endPoint x: 1231, endPoint y: 21, distance: 8.0
click at [1229, 14] on div "[GEOGRAPHIC_DATA]" at bounding box center [1229, 18] width 95 height 16
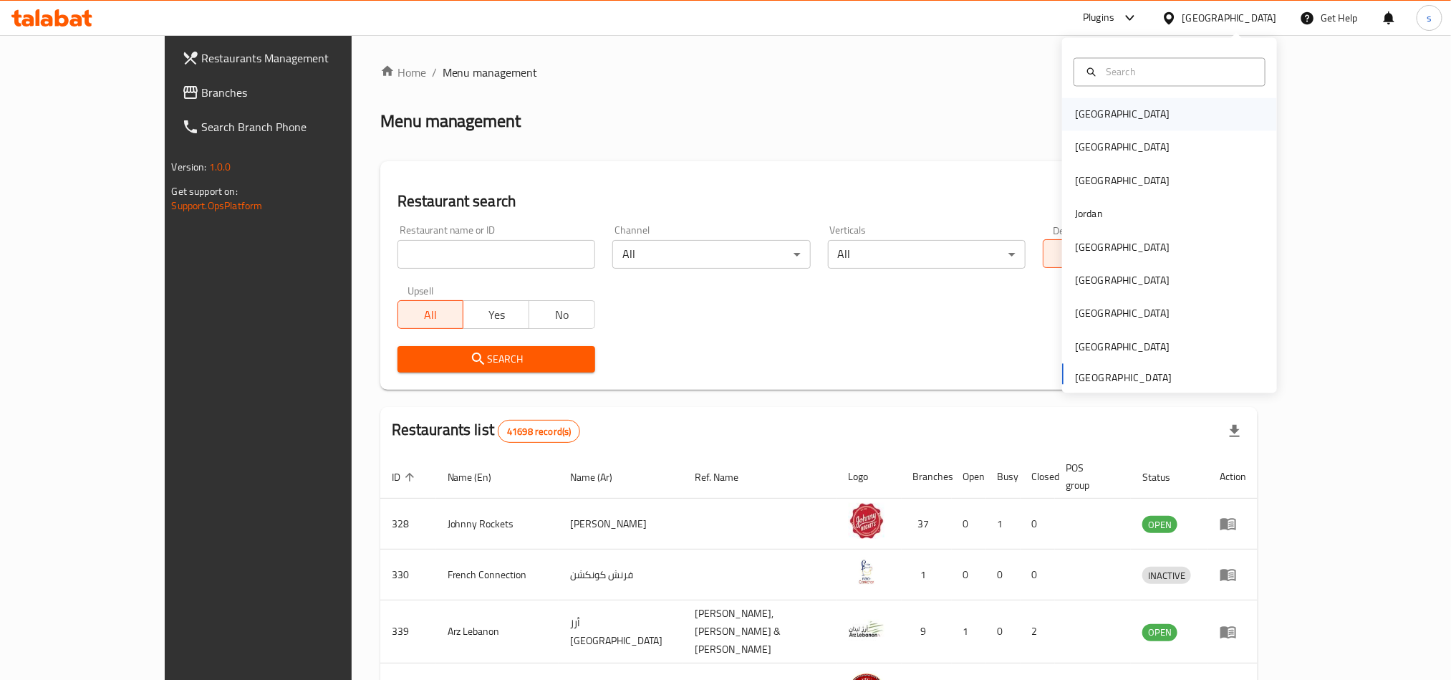
click at [1086, 118] on div "[GEOGRAPHIC_DATA]" at bounding box center [1122, 115] width 95 height 16
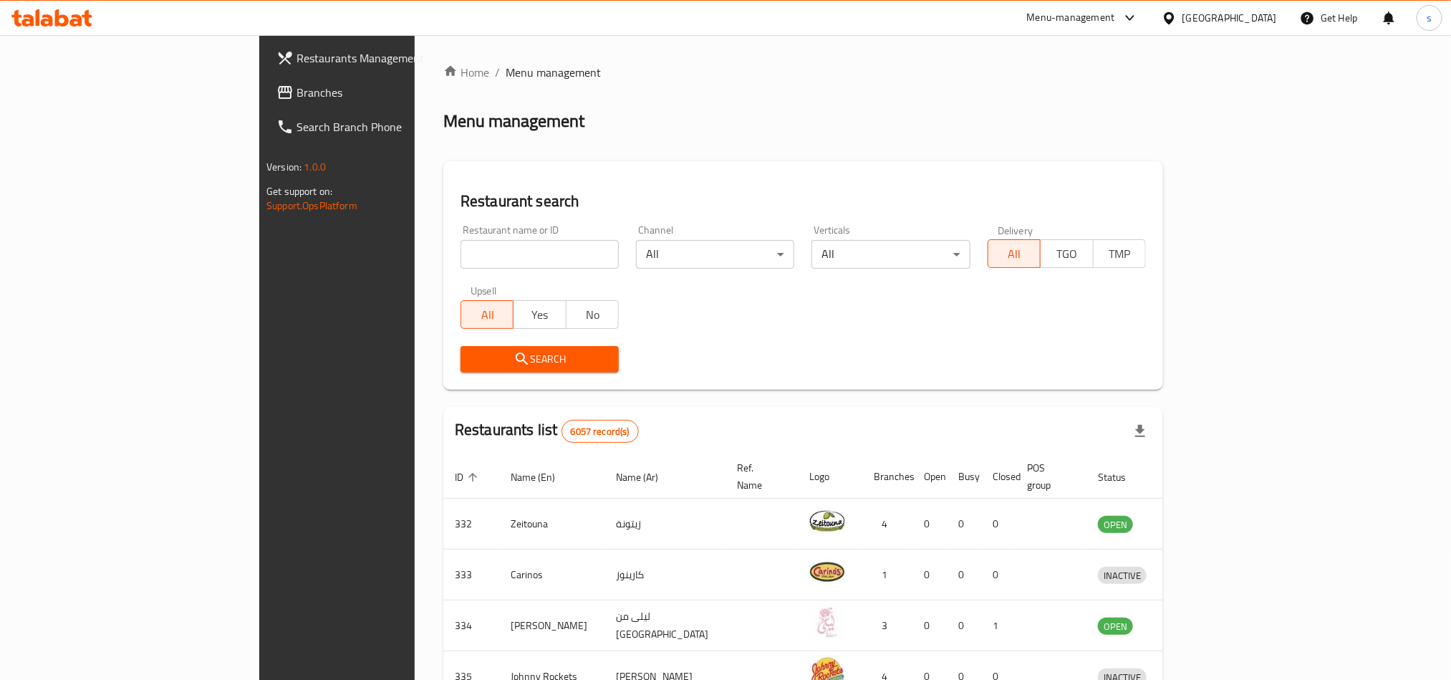
click at [296, 90] on span "Branches" at bounding box center [392, 92] width 193 height 17
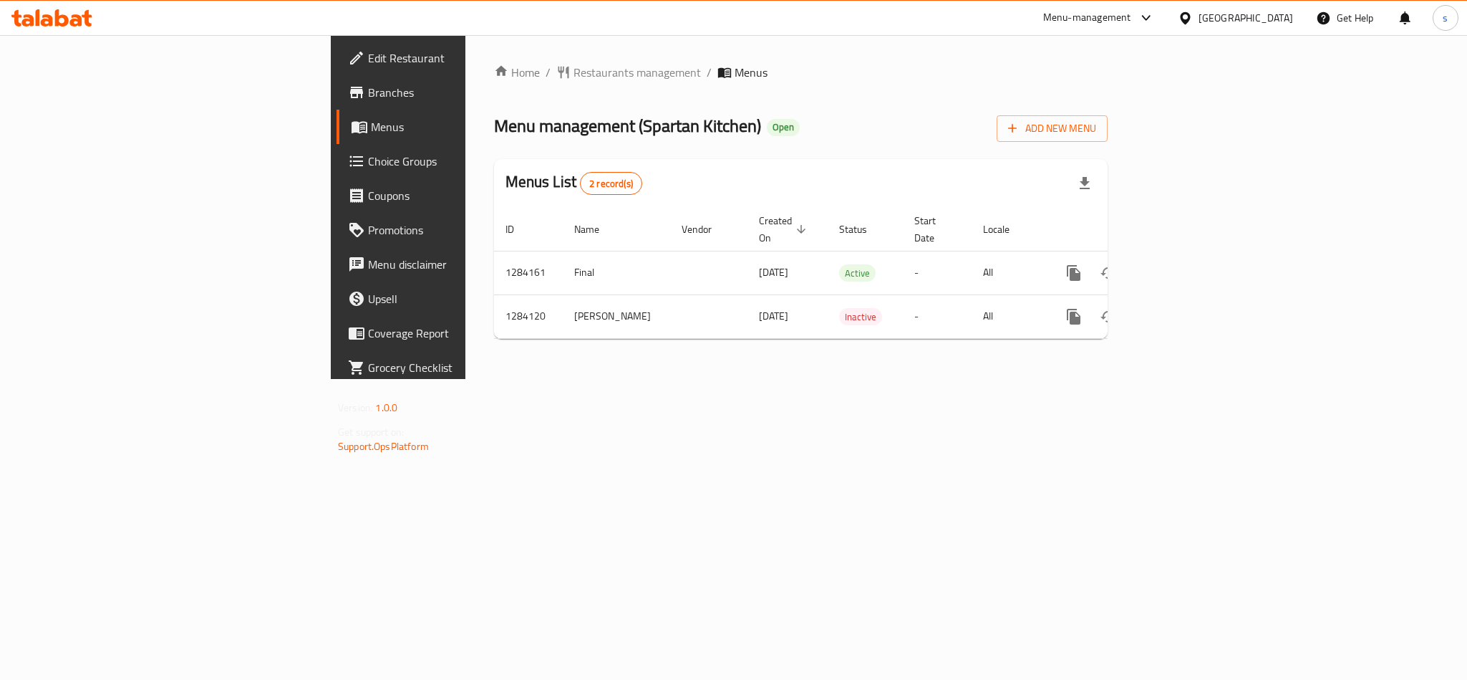
click at [1272, 20] on div "[GEOGRAPHIC_DATA]" at bounding box center [1246, 18] width 95 height 16
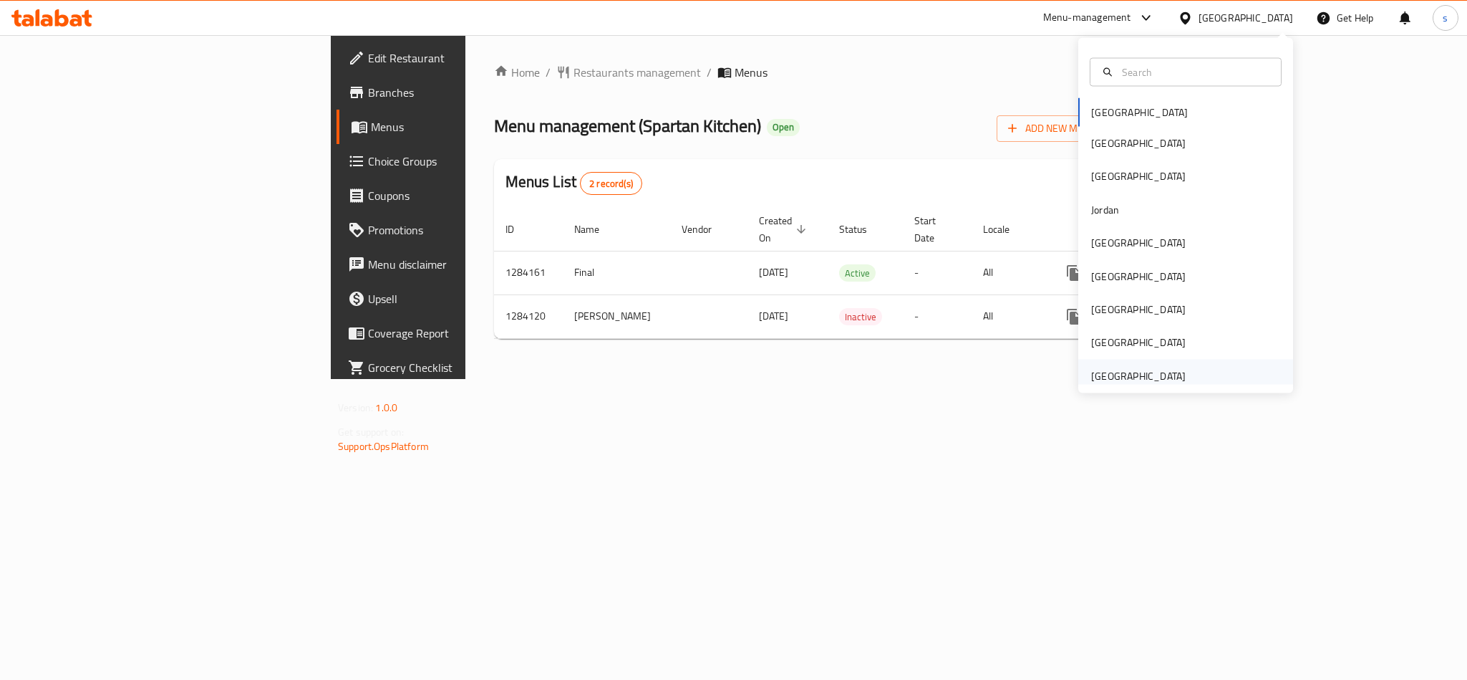
click at [1160, 382] on div "[GEOGRAPHIC_DATA]" at bounding box center [1138, 375] width 95 height 16
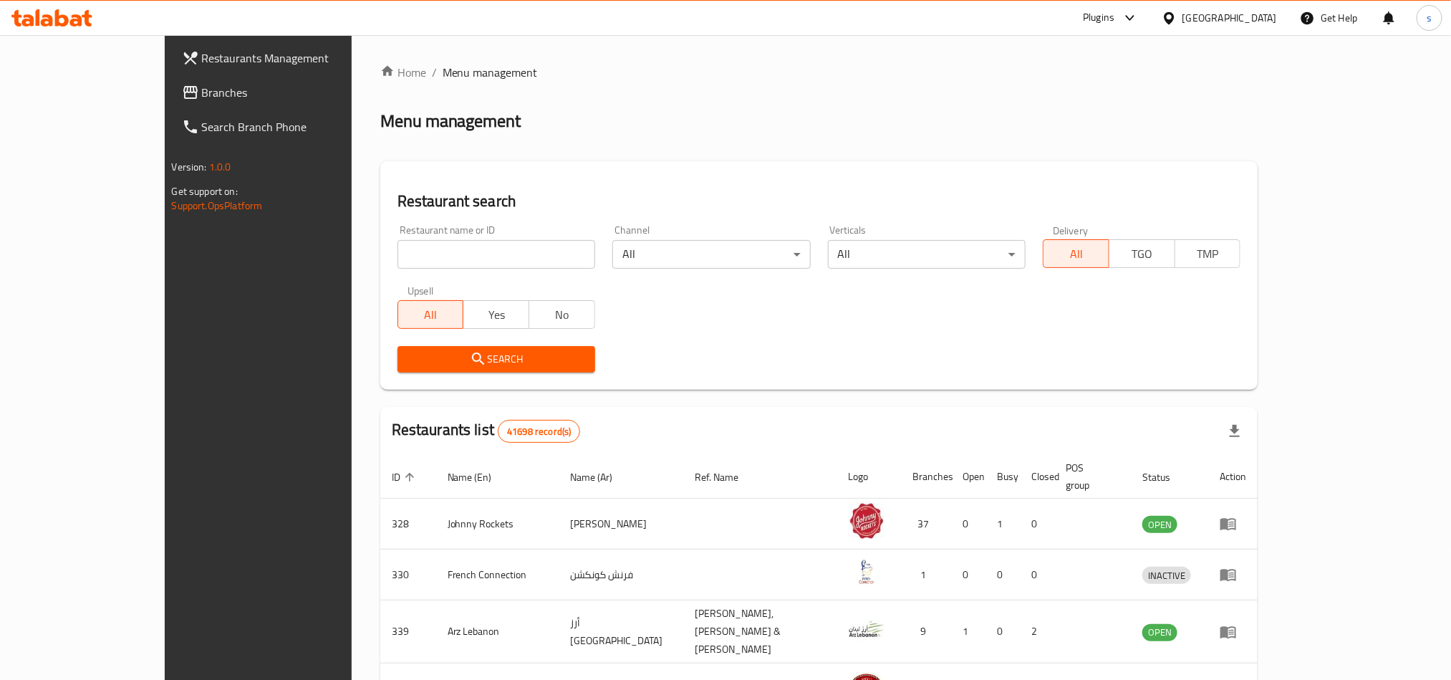
click at [202, 95] on span "Branches" at bounding box center [298, 92] width 193 height 17
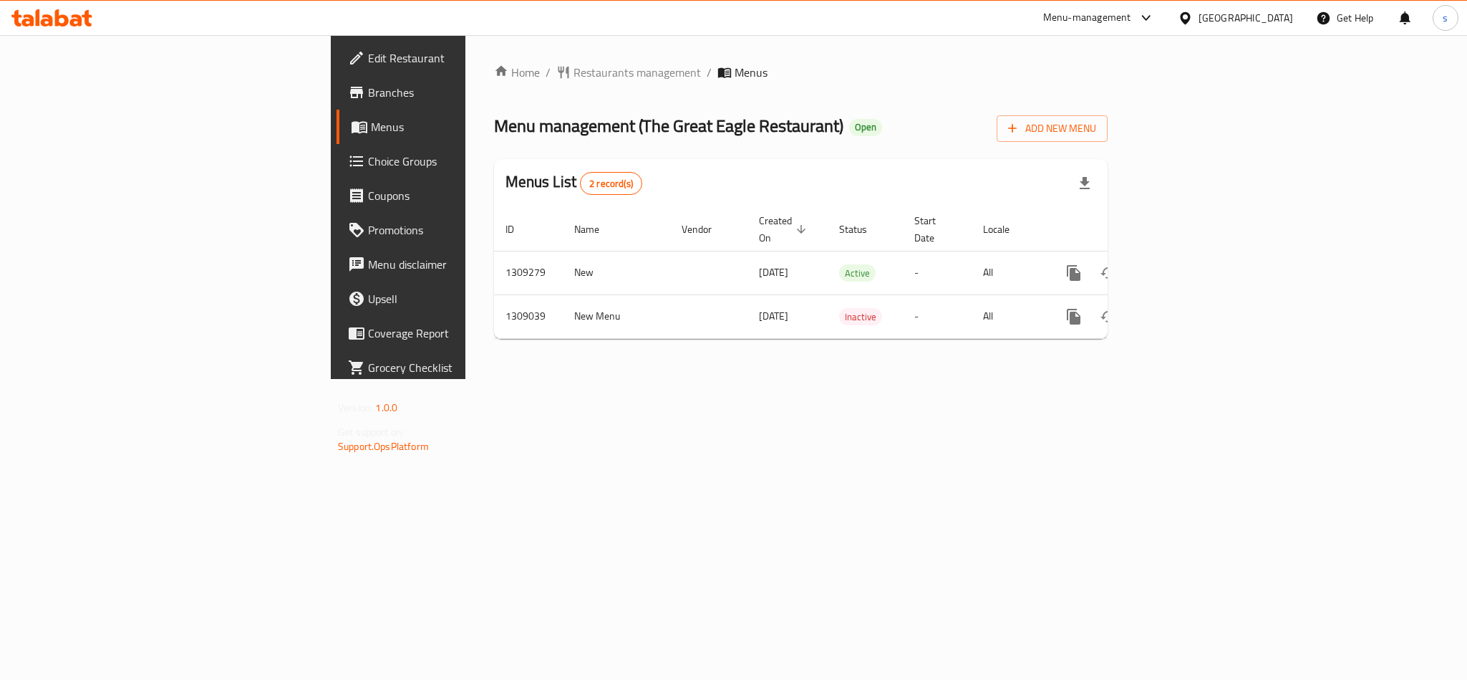
click at [1247, 13] on div "[GEOGRAPHIC_DATA]" at bounding box center [1246, 18] width 95 height 16
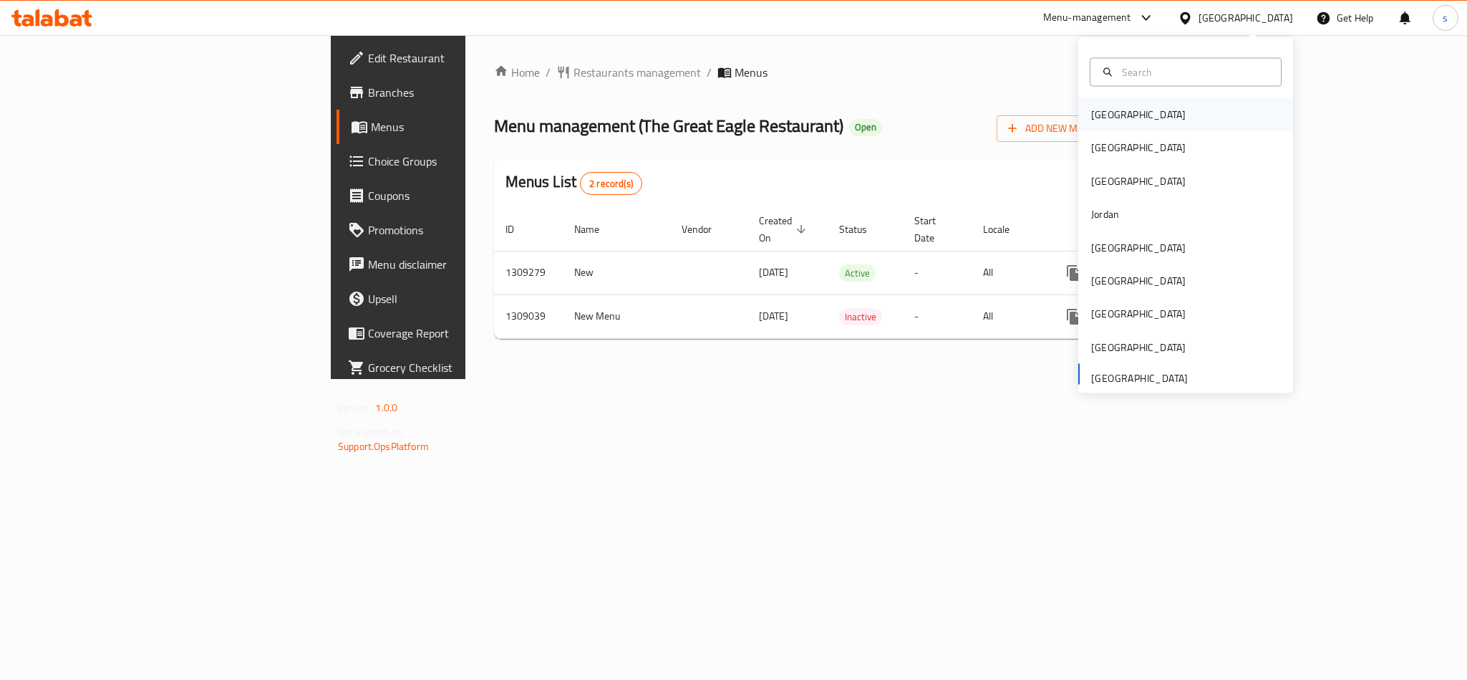
click at [1091, 120] on div "[GEOGRAPHIC_DATA]" at bounding box center [1138, 115] width 95 height 16
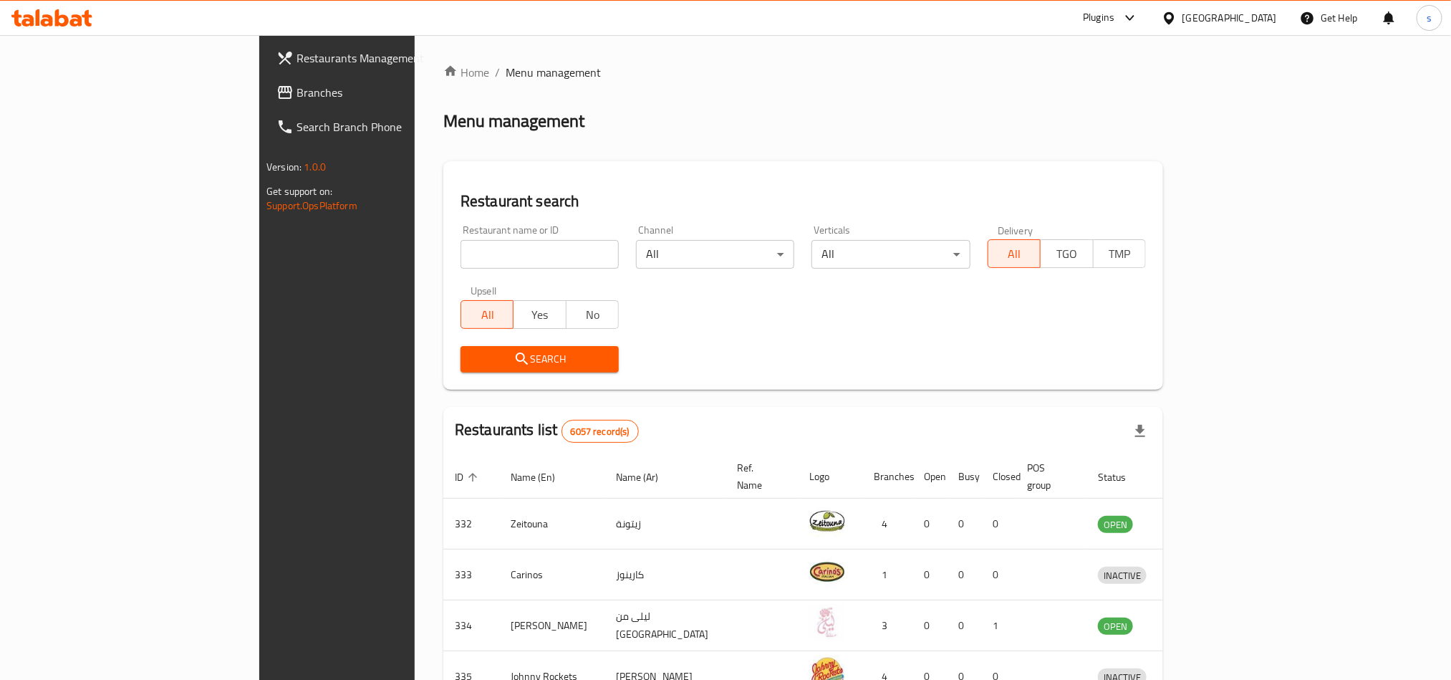
click at [1262, 15] on div "[GEOGRAPHIC_DATA]" at bounding box center [1229, 18] width 95 height 16
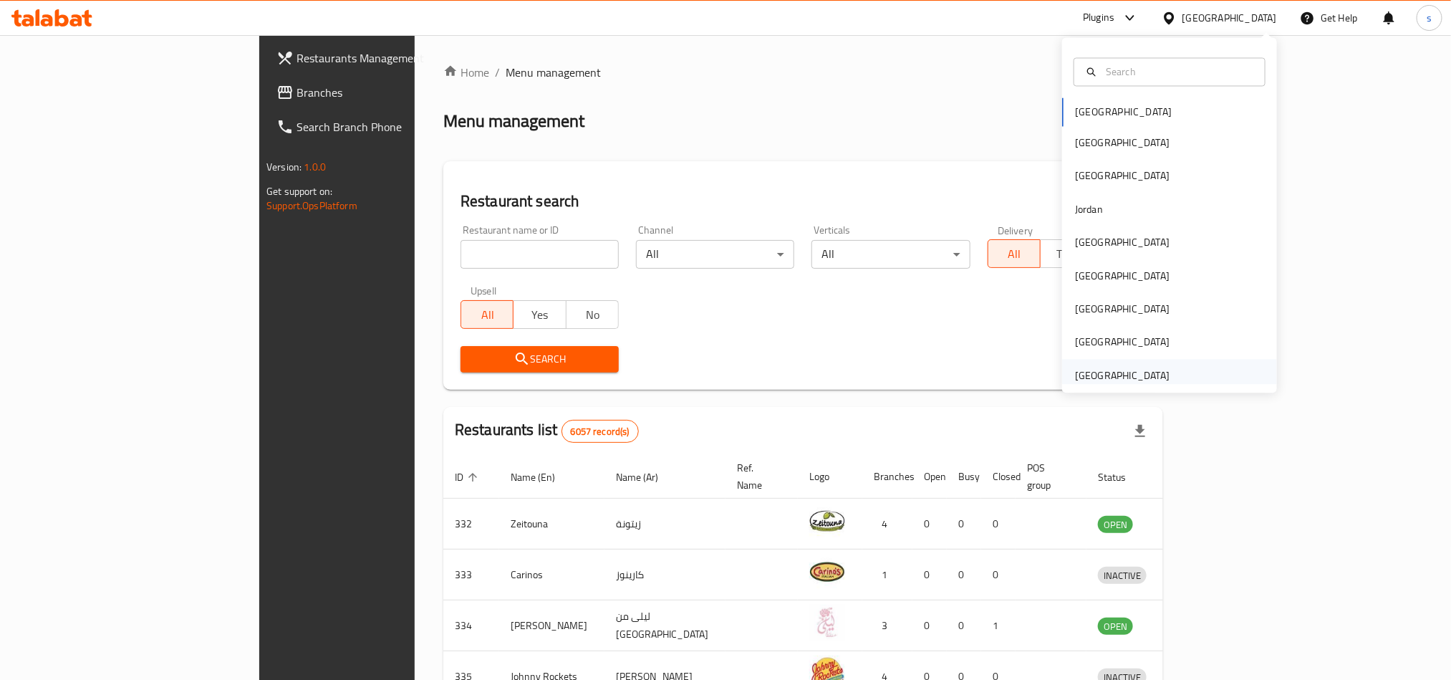
click at [1126, 365] on div "[GEOGRAPHIC_DATA]" at bounding box center [1121, 375] width 117 height 33
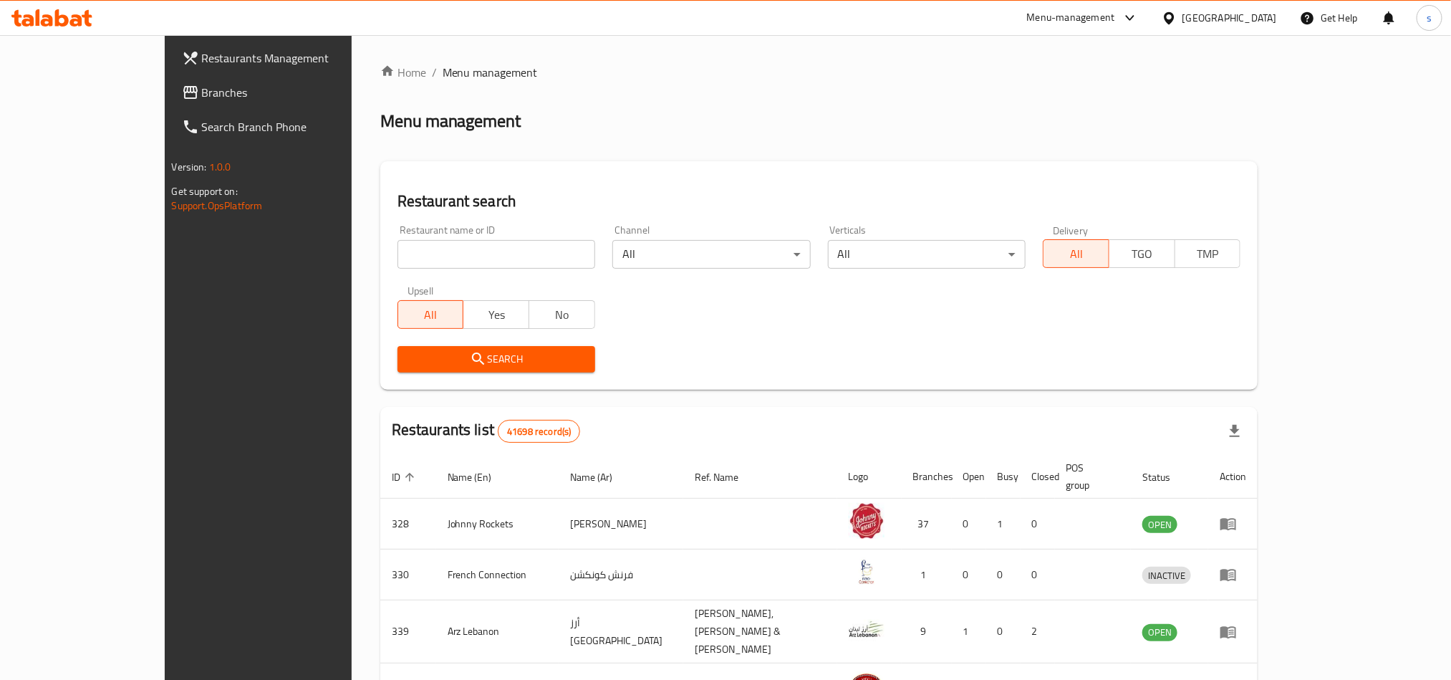
click at [202, 89] on span "Branches" at bounding box center [298, 92] width 193 height 17
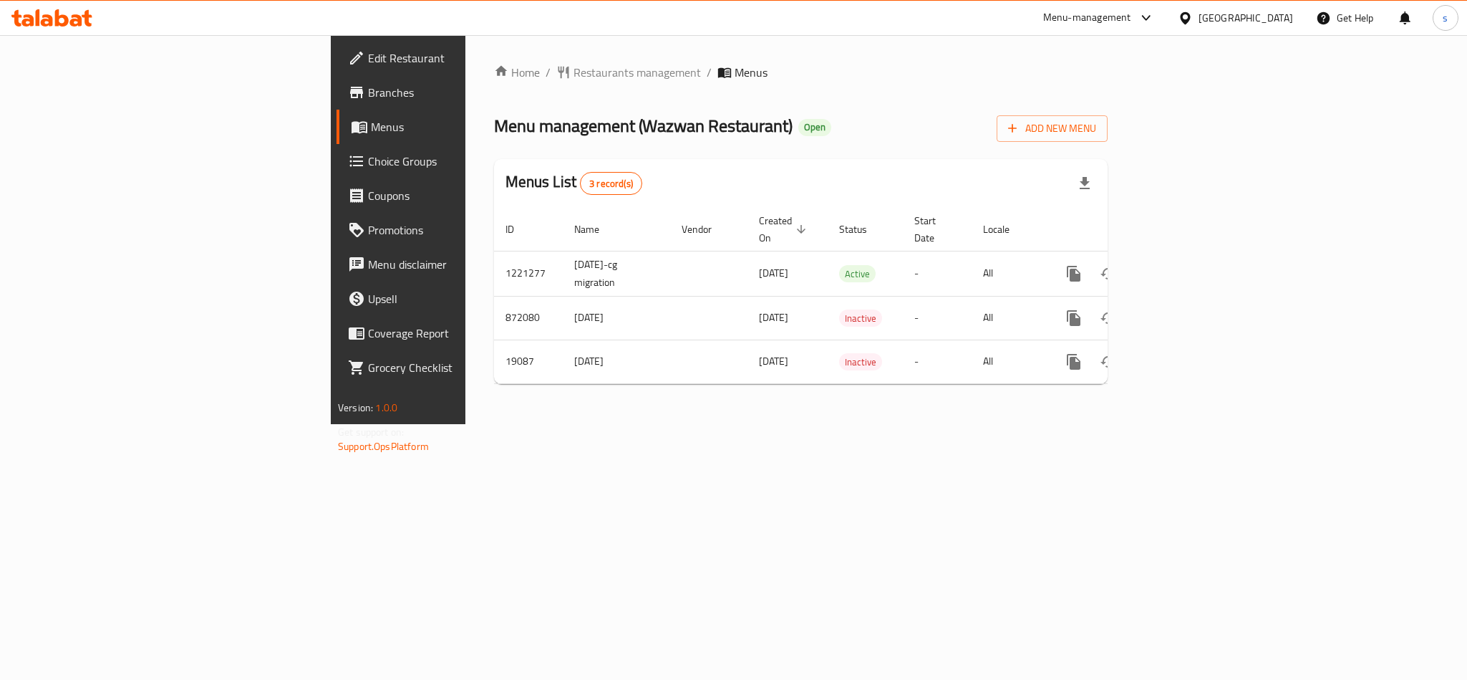
click at [1220, 13] on div "[GEOGRAPHIC_DATA]" at bounding box center [1246, 18] width 95 height 16
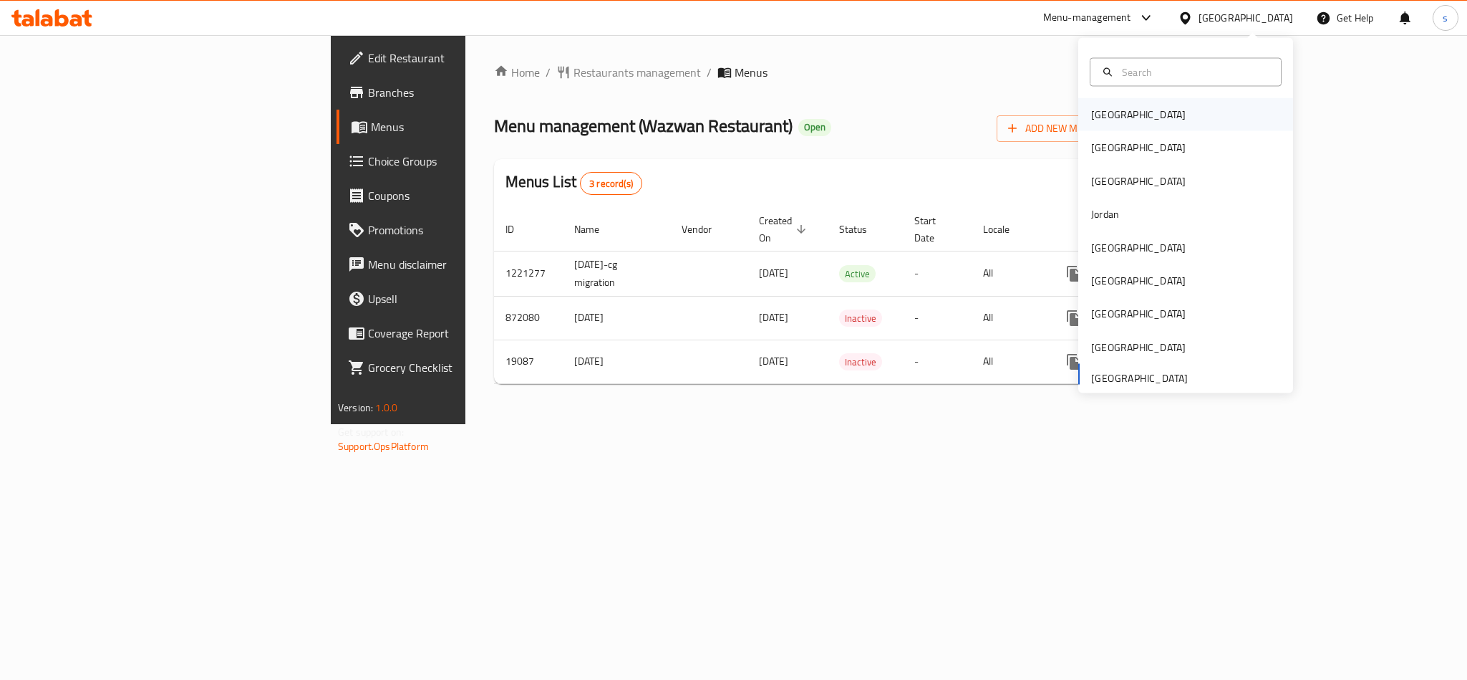
click at [1113, 121] on div "[GEOGRAPHIC_DATA]" at bounding box center [1138, 114] width 117 height 33
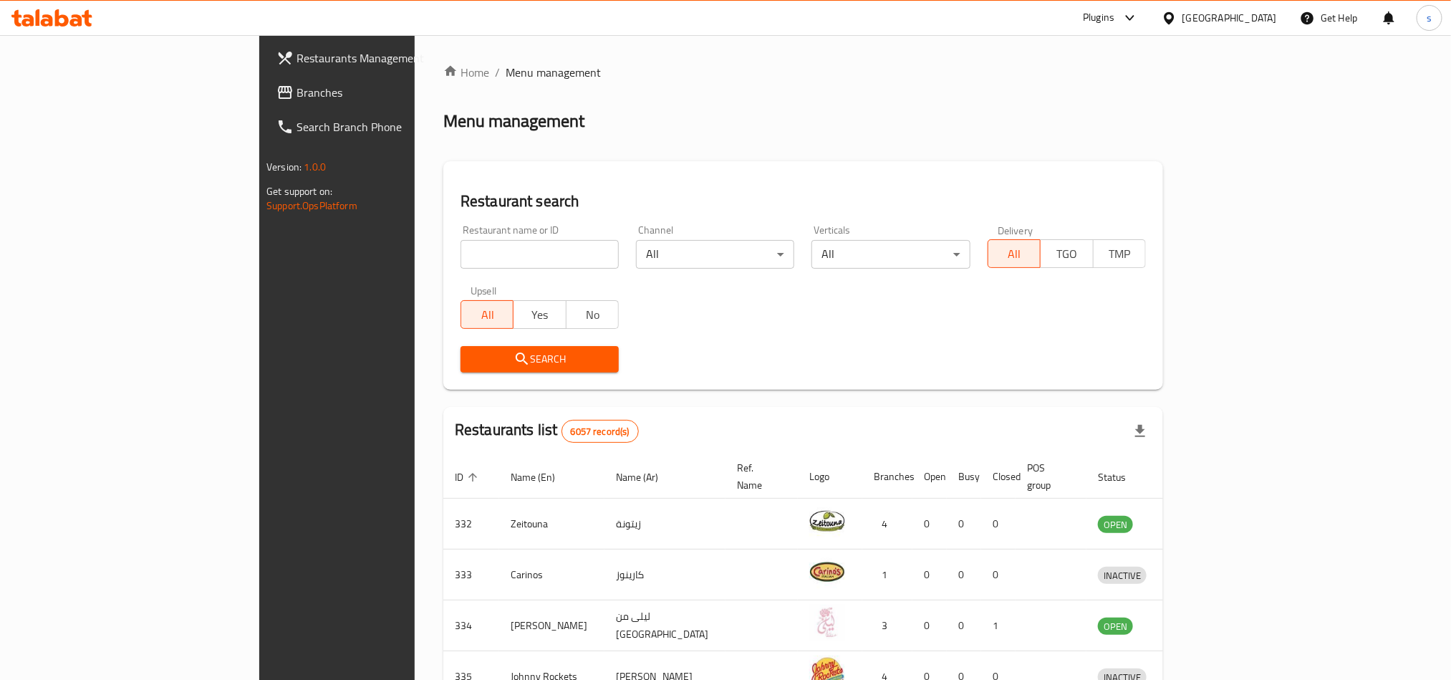
click at [1260, 19] on div "[GEOGRAPHIC_DATA]" at bounding box center [1229, 18] width 95 height 16
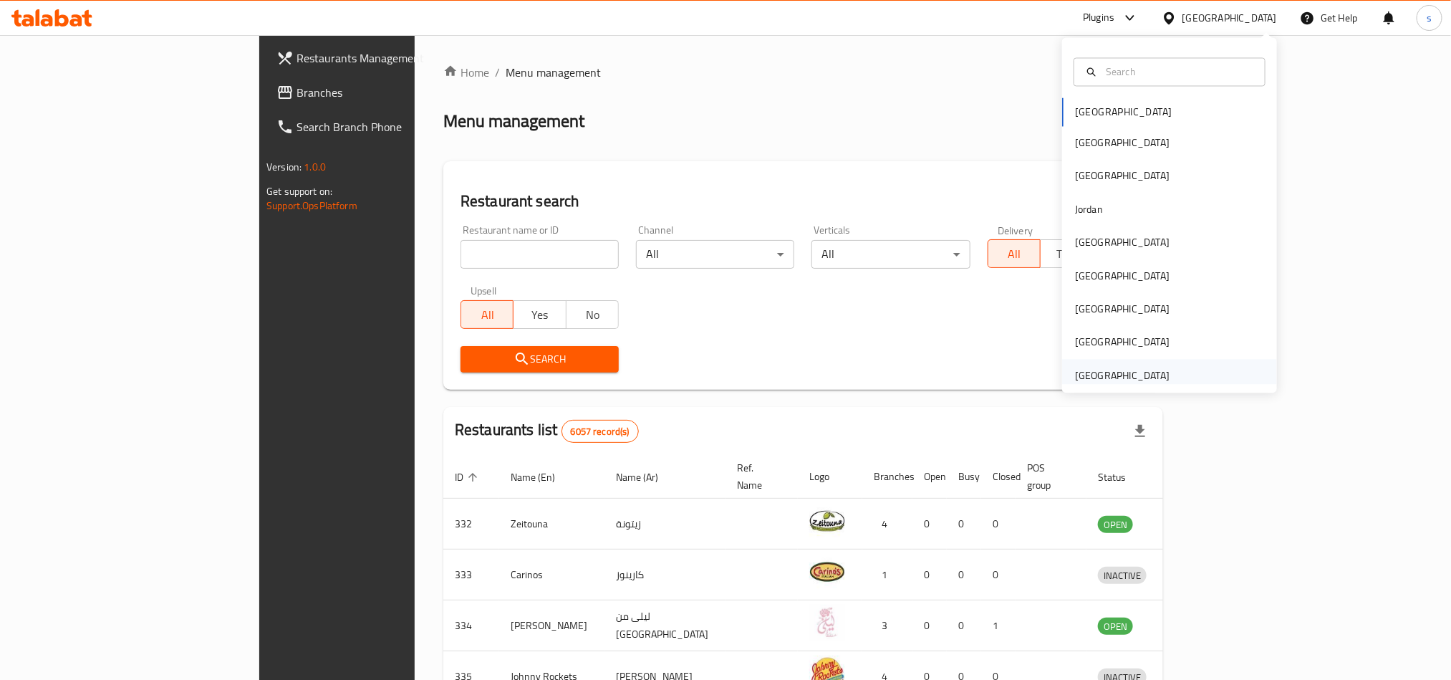
click at [1107, 380] on div "[GEOGRAPHIC_DATA]" at bounding box center [1122, 375] width 95 height 16
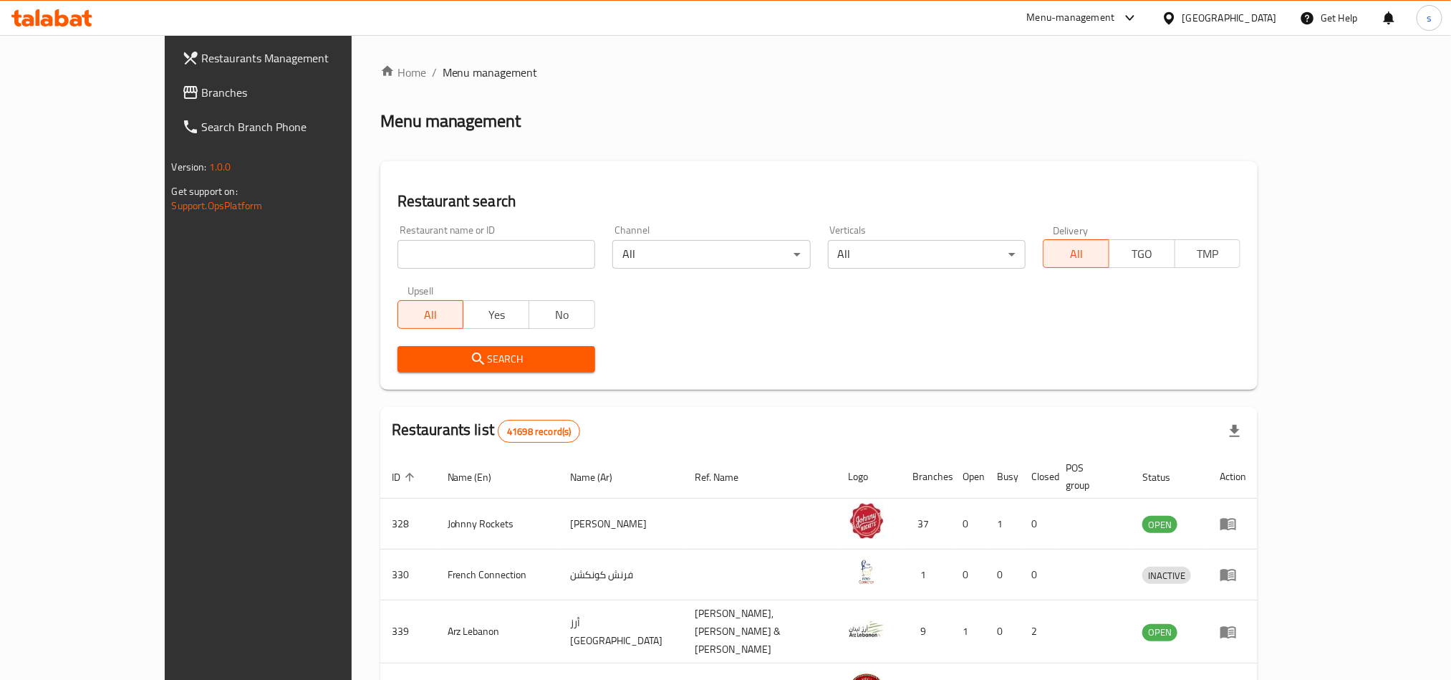
click at [202, 97] on span "Branches" at bounding box center [298, 92] width 193 height 17
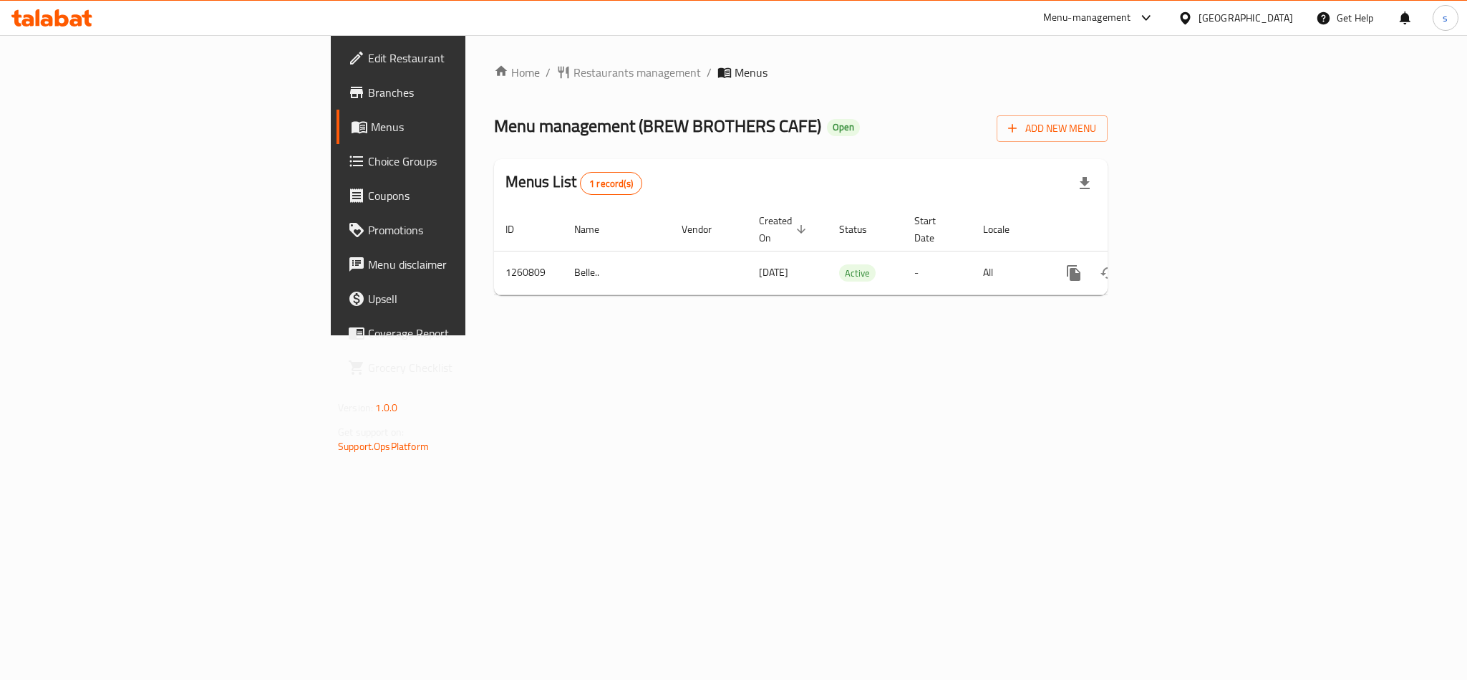
click at [1202, 11] on div "[GEOGRAPHIC_DATA]" at bounding box center [1246, 18] width 95 height 16
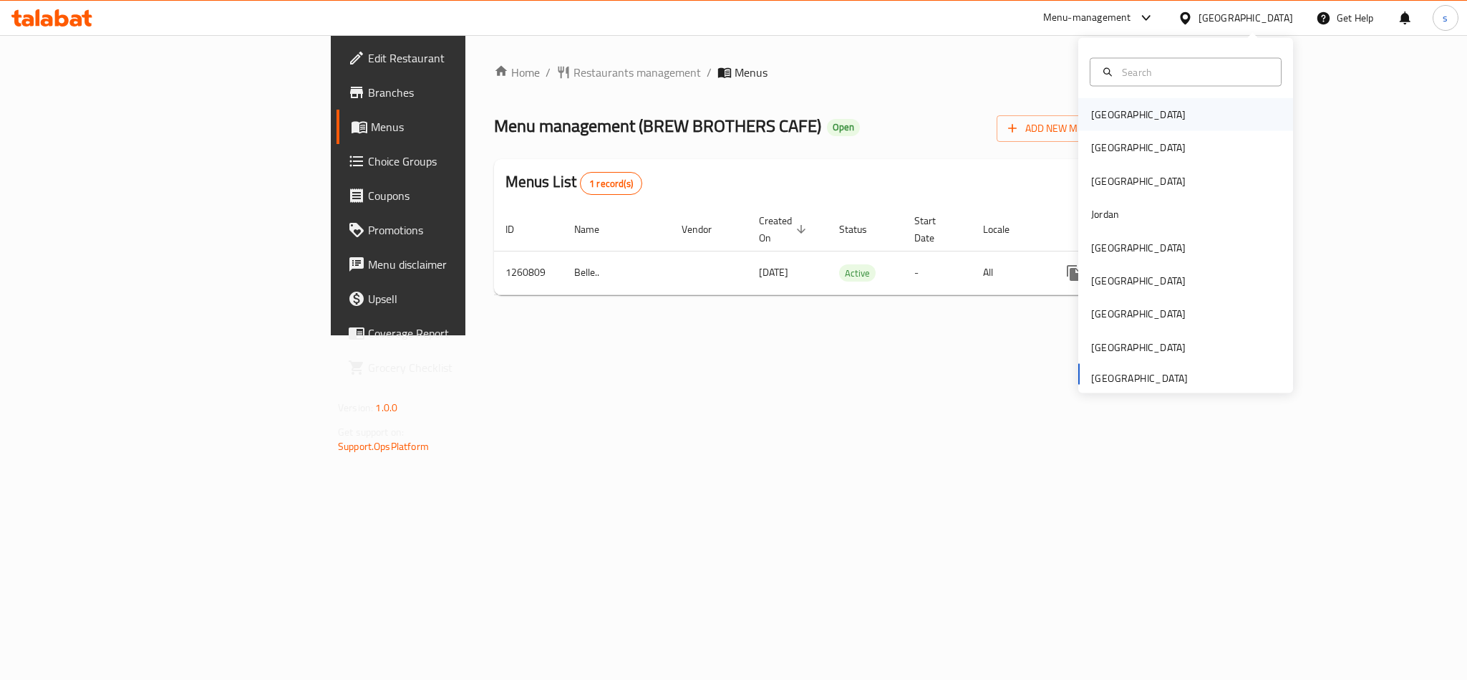
click at [1096, 120] on div "[GEOGRAPHIC_DATA]" at bounding box center [1138, 115] width 95 height 16
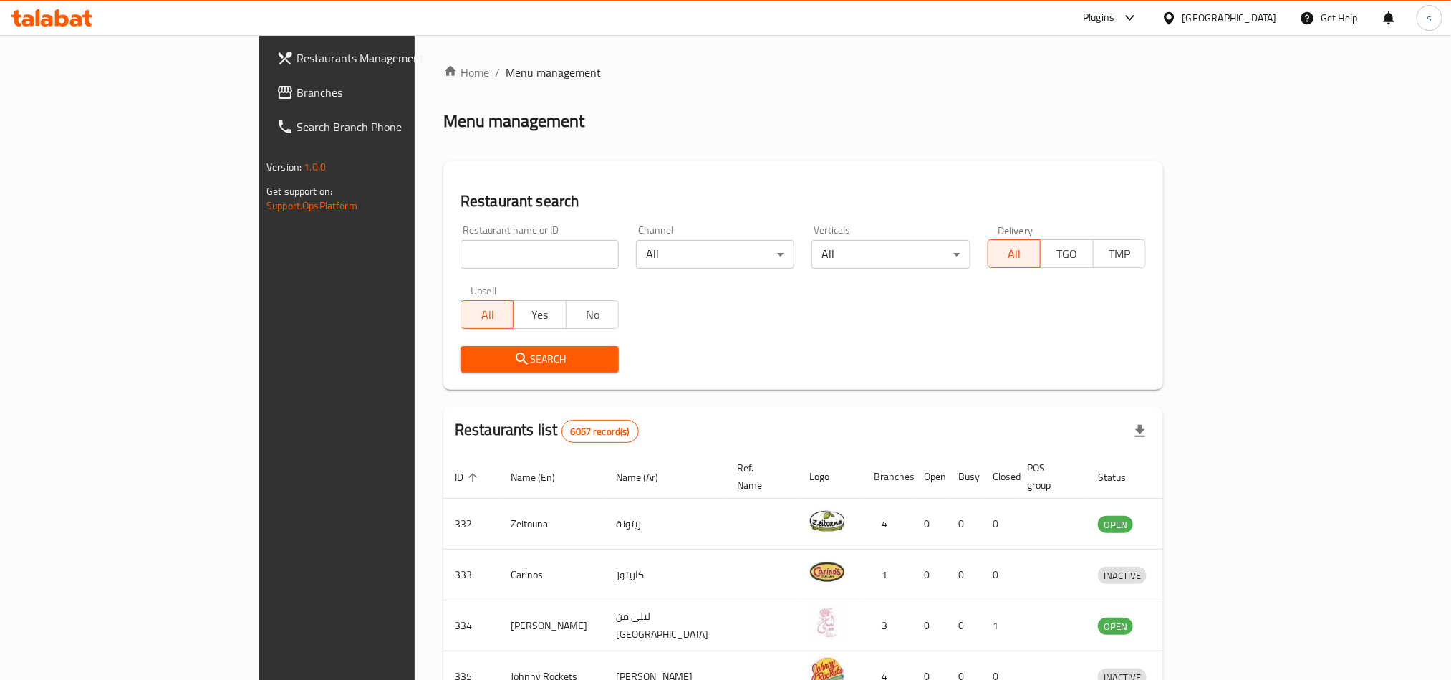
click at [1264, 21] on div "[GEOGRAPHIC_DATA]" at bounding box center [1229, 18] width 95 height 16
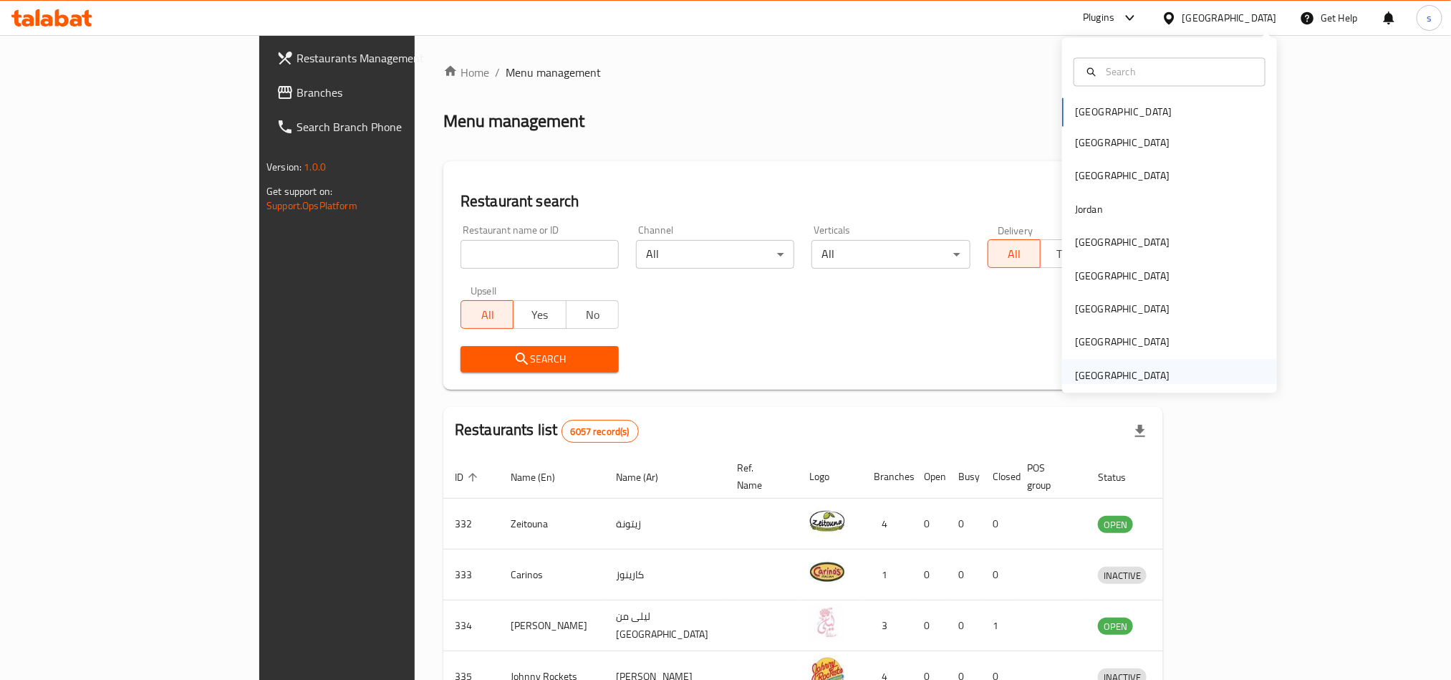
click at [1129, 372] on div "[GEOGRAPHIC_DATA]" at bounding box center [1122, 375] width 95 height 16
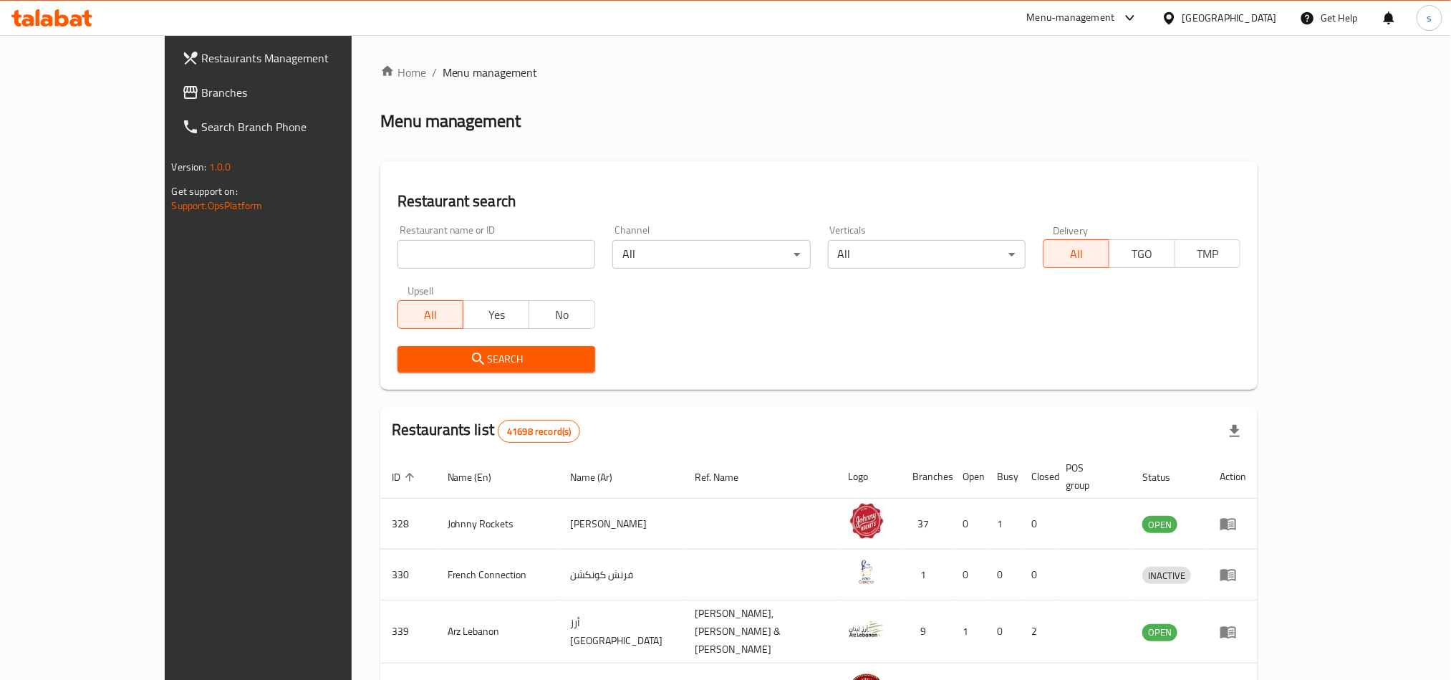
click at [202, 95] on span "Branches" at bounding box center [298, 92] width 193 height 17
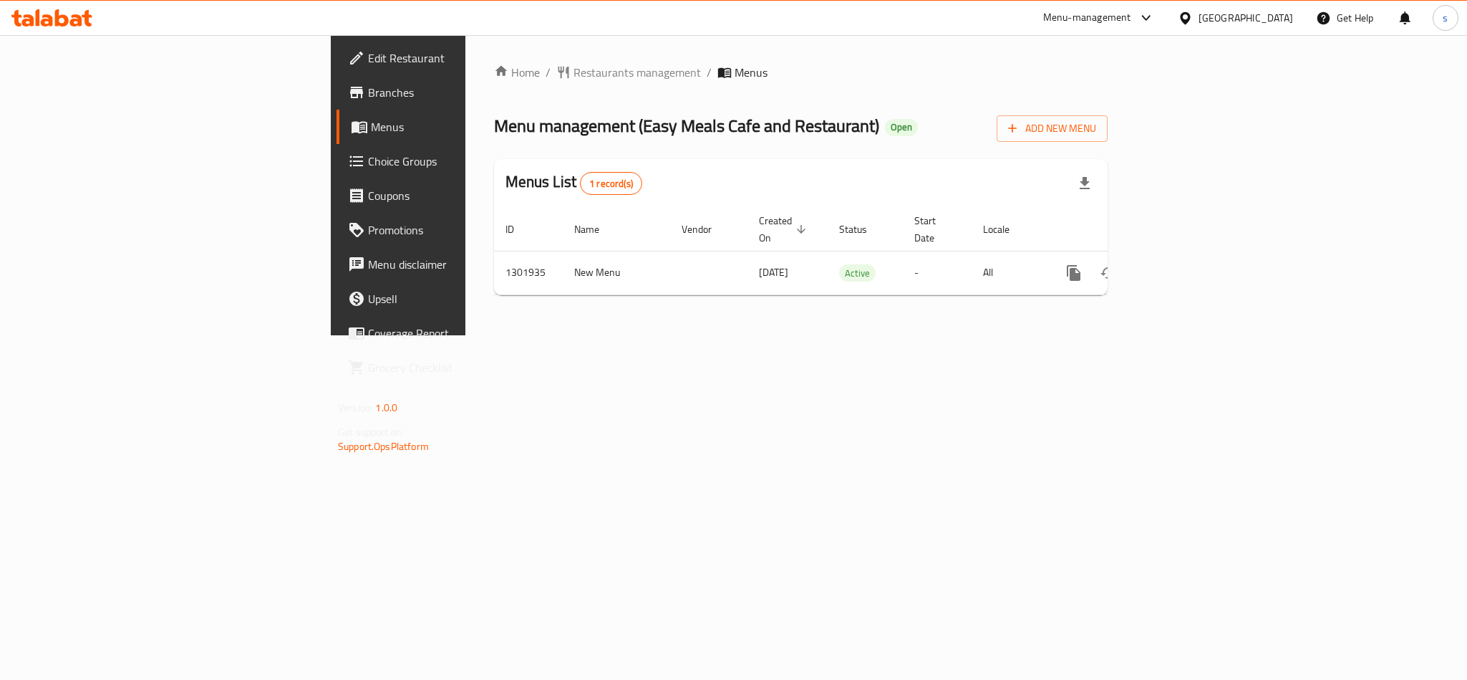
click at [1235, 20] on div "[GEOGRAPHIC_DATA]" at bounding box center [1246, 18] width 95 height 16
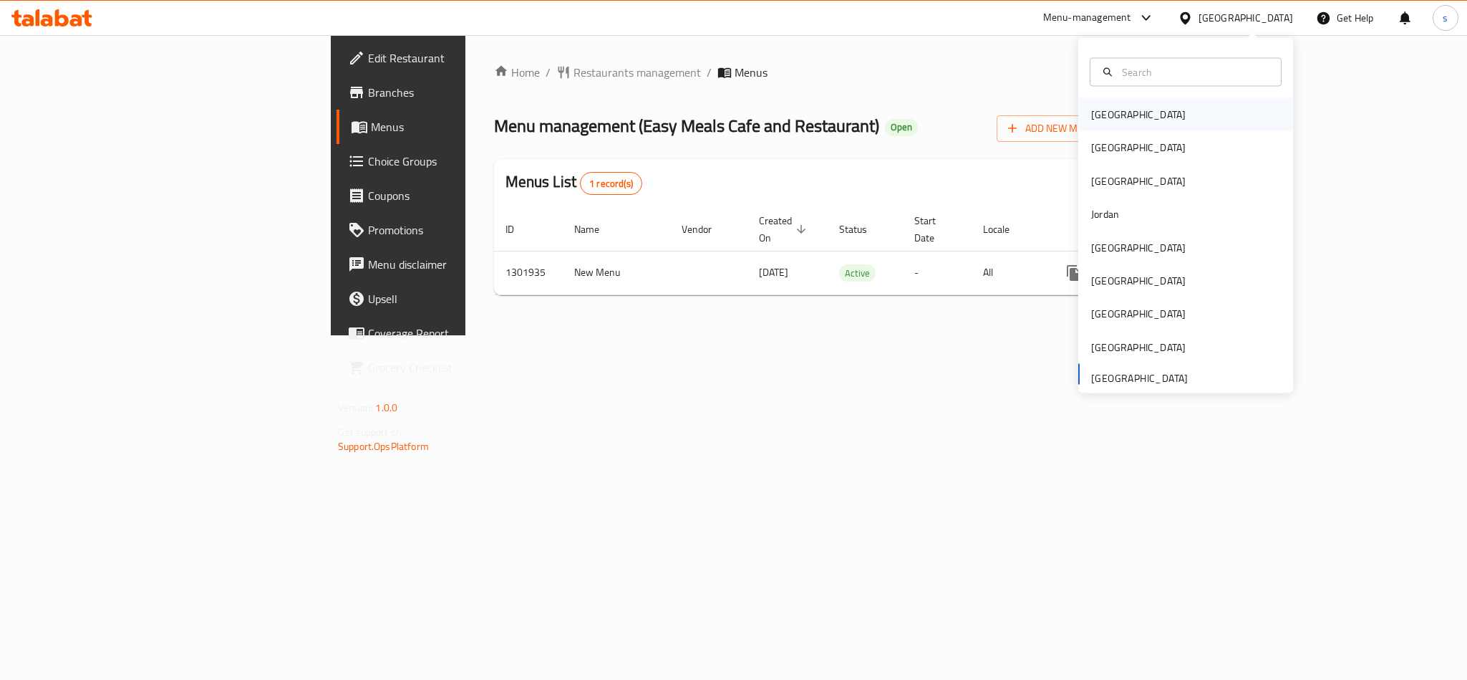
click at [1091, 112] on div "[GEOGRAPHIC_DATA]" at bounding box center [1138, 115] width 95 height 16
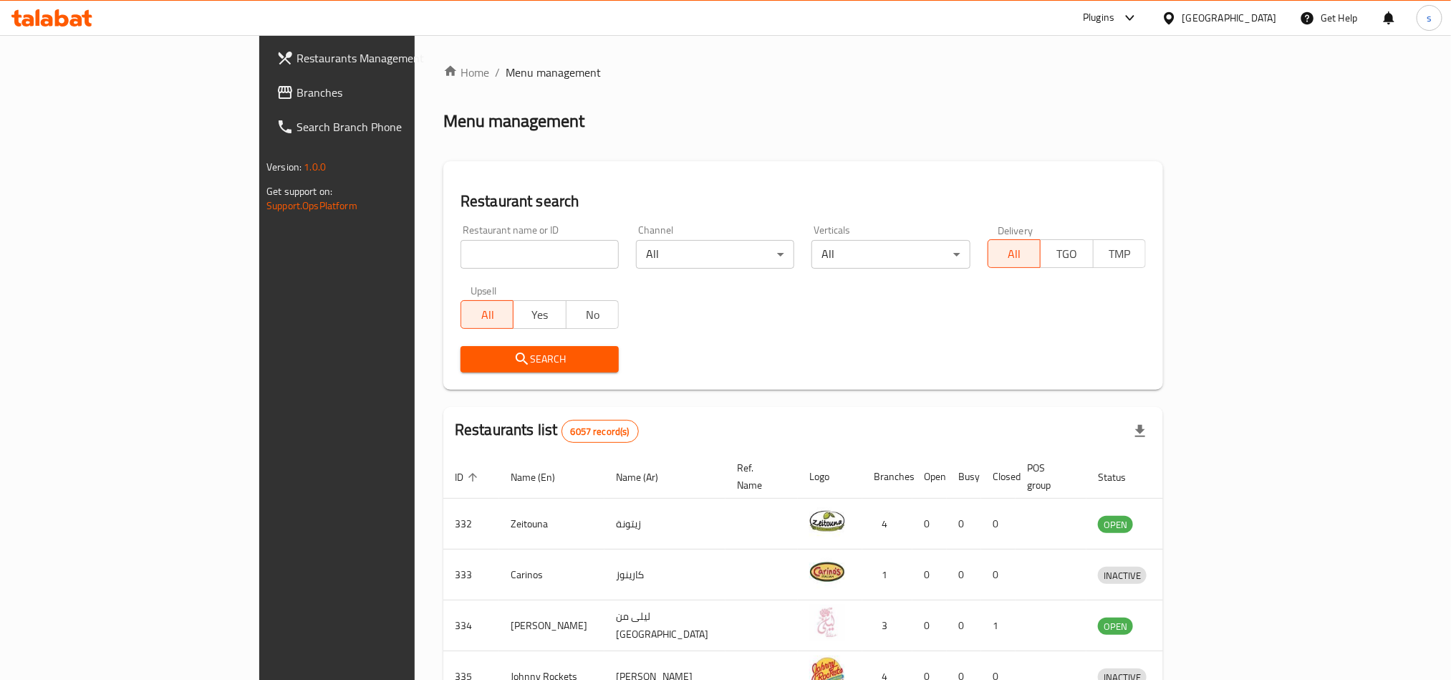
click at [1250, 15] on div "[GEOGRAPHIC_DATA]" at bounding box center [1229, 18] width 95 height 16
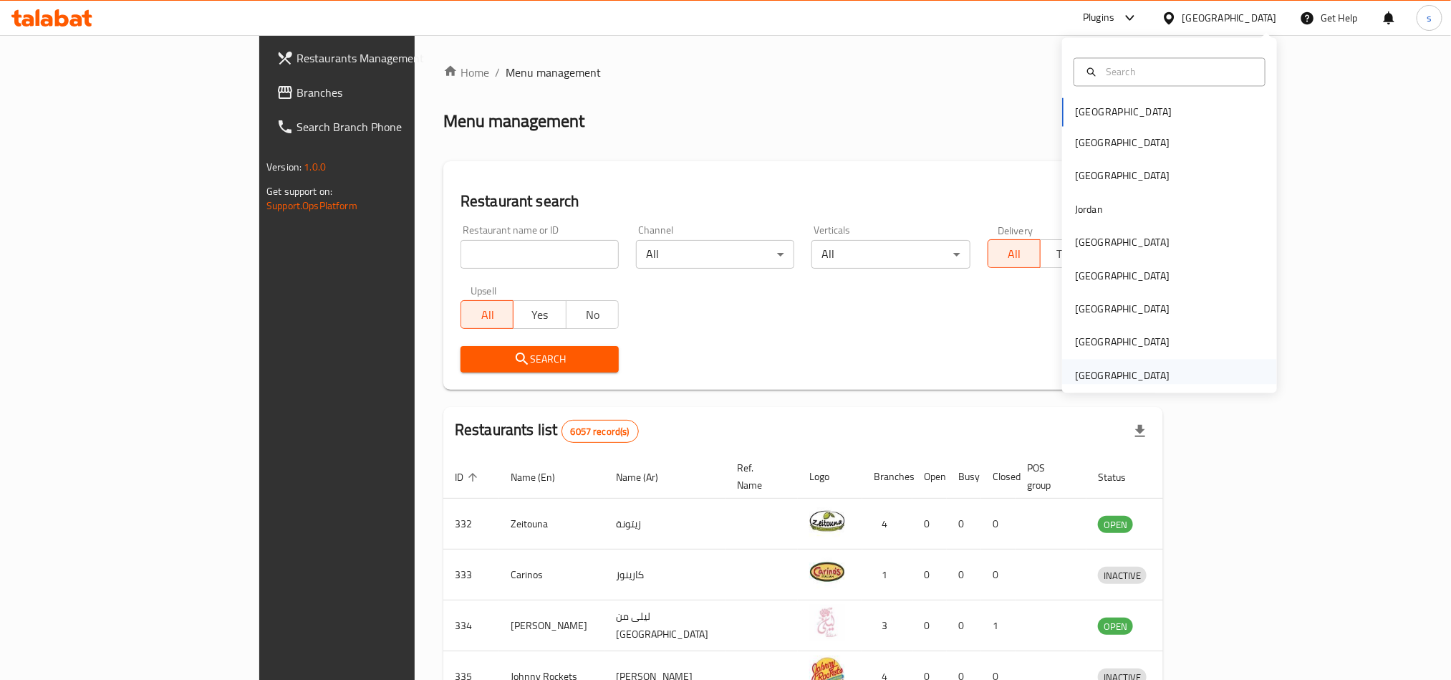
click at [1133, 367] on div "[GEOGRAPHIC_DATA]" at bounding box center [1122, 375] width 95 height 16
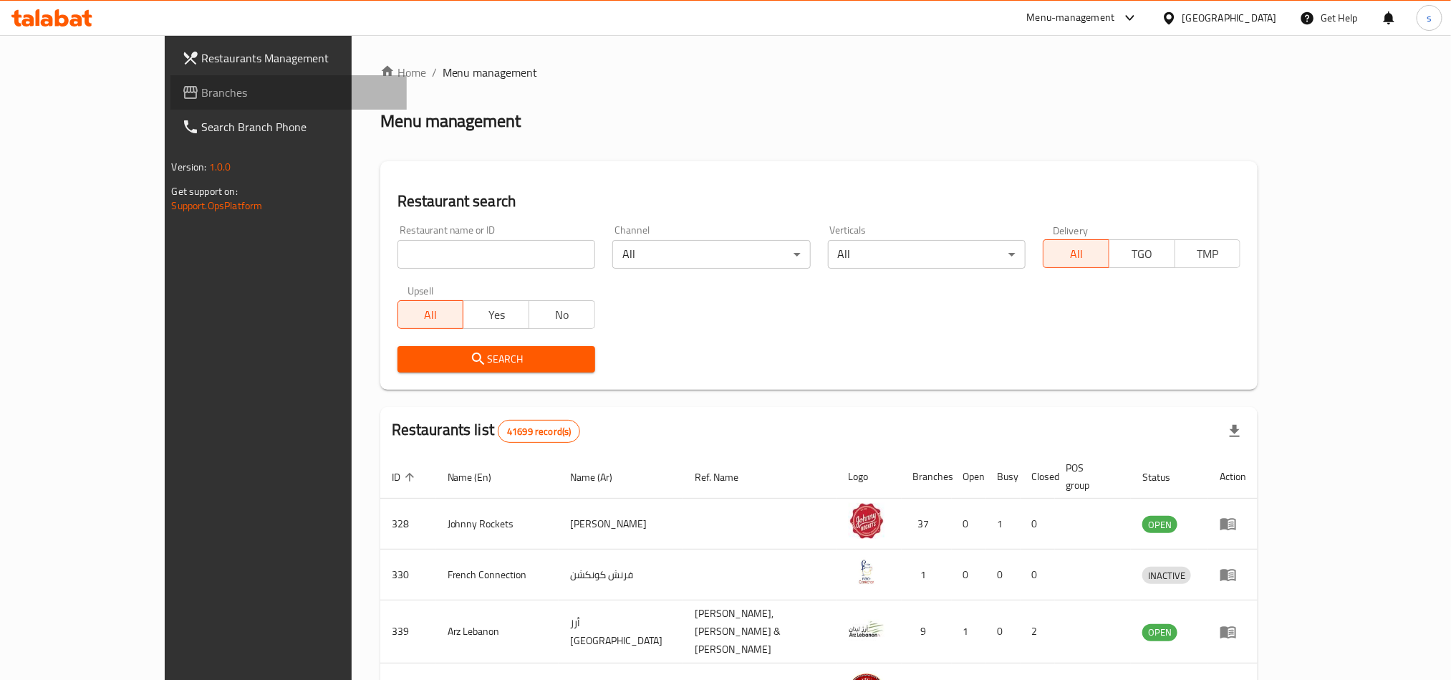
click at [202, 84] on span "Branches" at bounding box center [298, 92] width 193 height 17
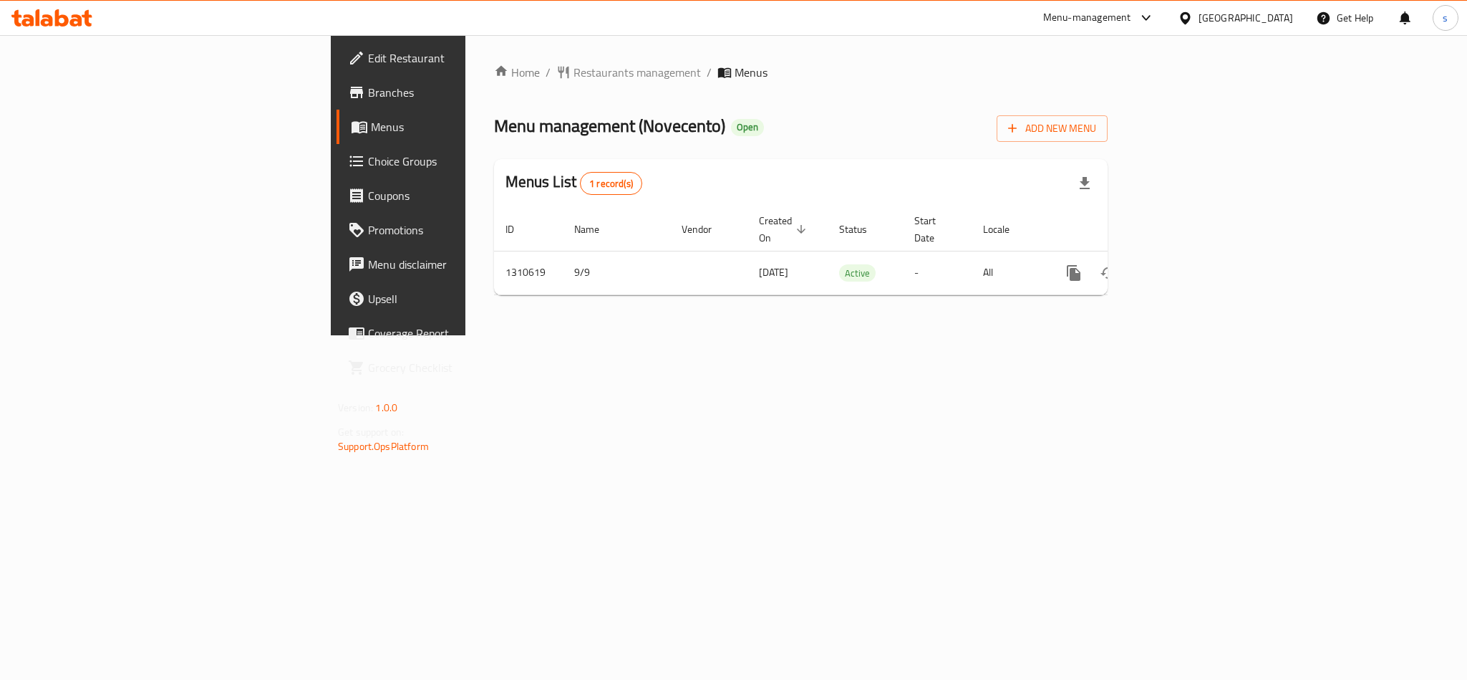
click at [1218, 14] on div "[GEOGRAPHIC_DATA]" at bounding box center [1246, 18] width 95 height 16
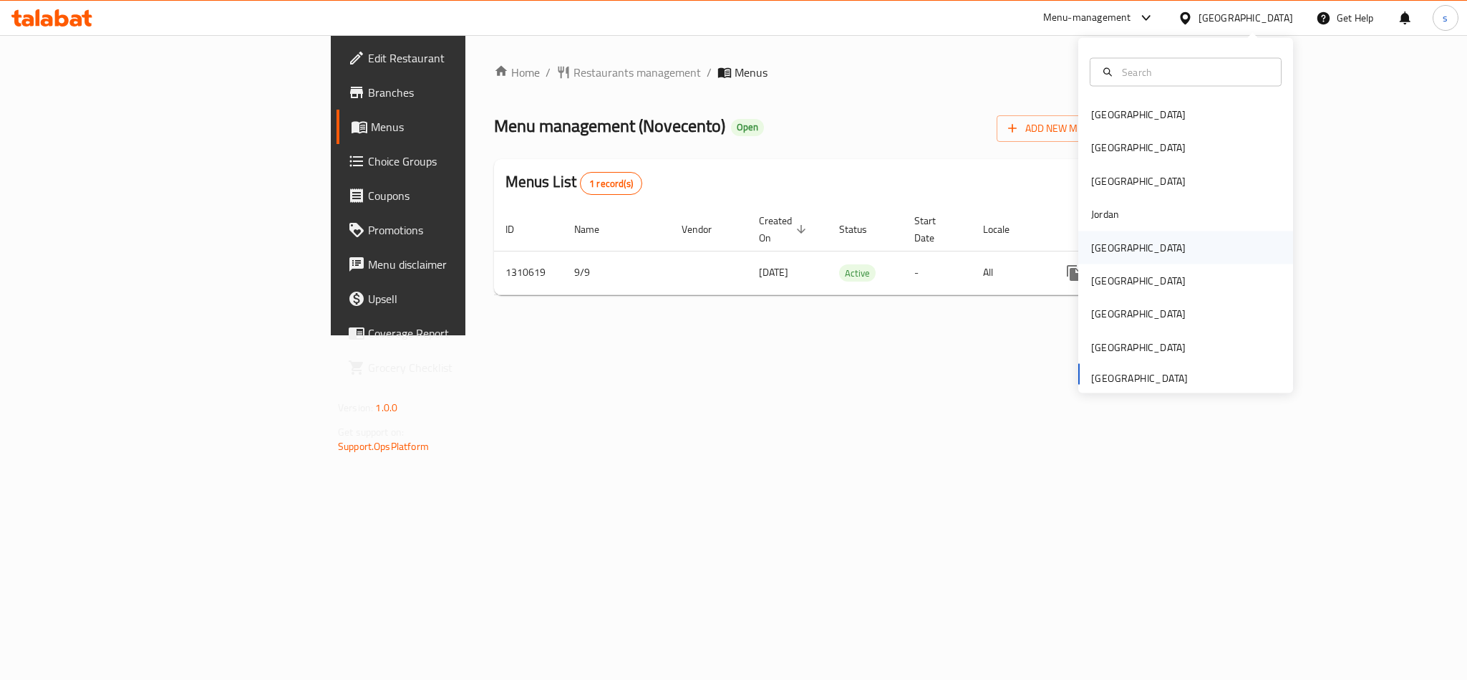
click at [1091, 246] on div "[GEOGRAPHIC_DATA]" at bounding box center [1138, 247] width 95 height 16
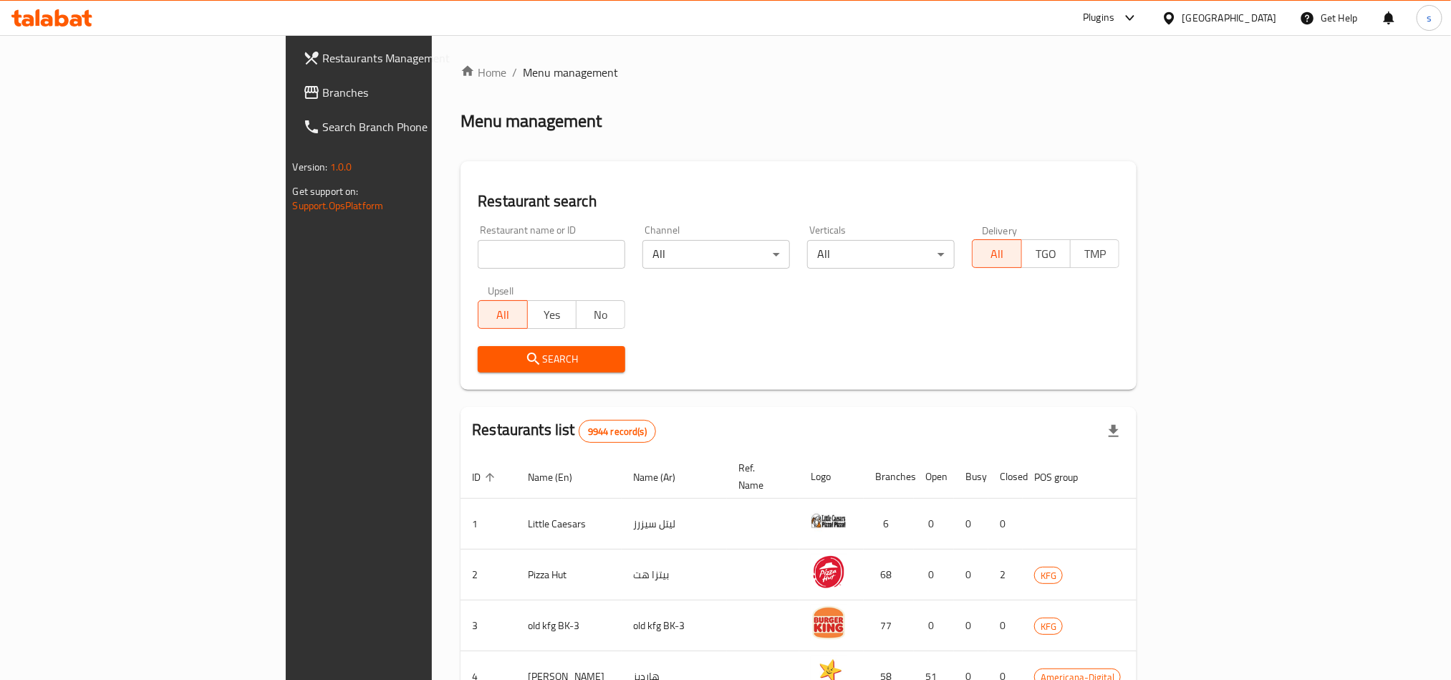
click at [323, 95] on span "Branches" at bounding box center [419, 92] width 193 height 17
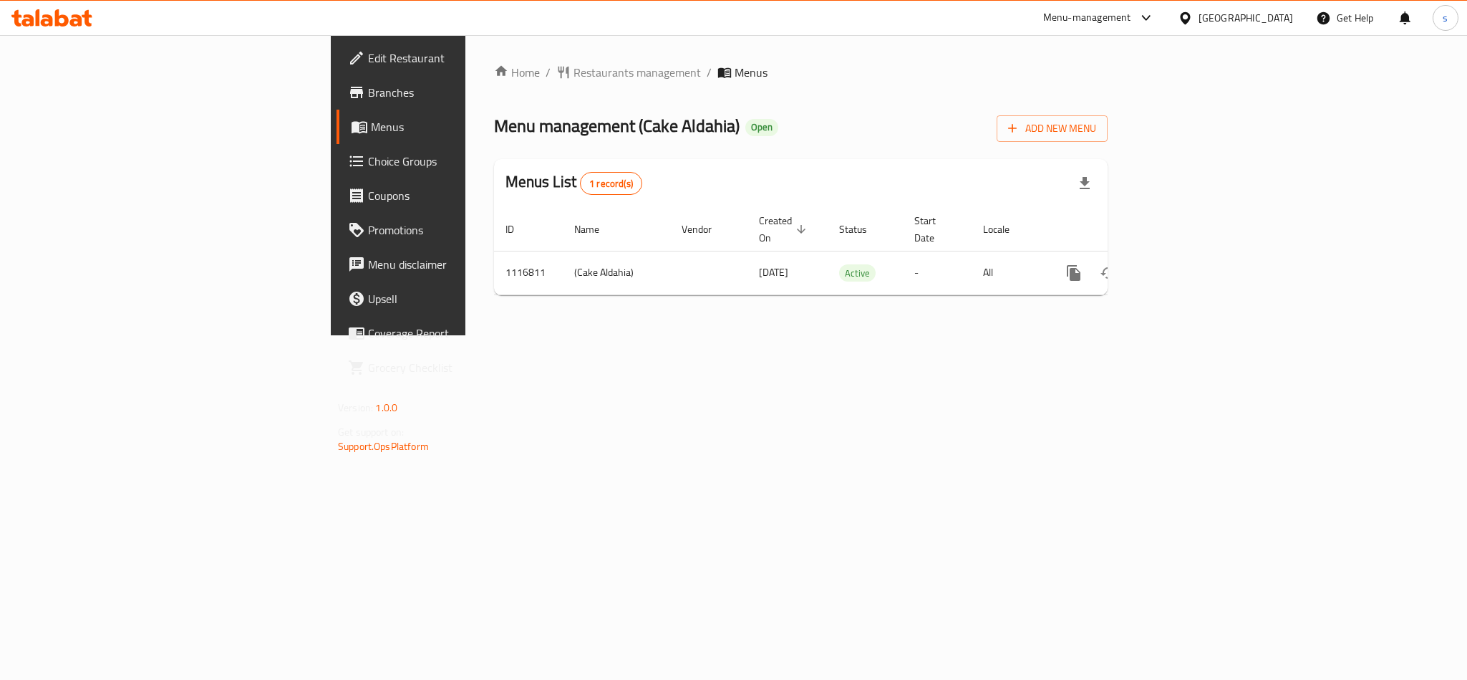
click at [1282, 17] on div "[GEOGRAPHIC_DATA]" at bounding box center [1246, 18] width 95 height 16
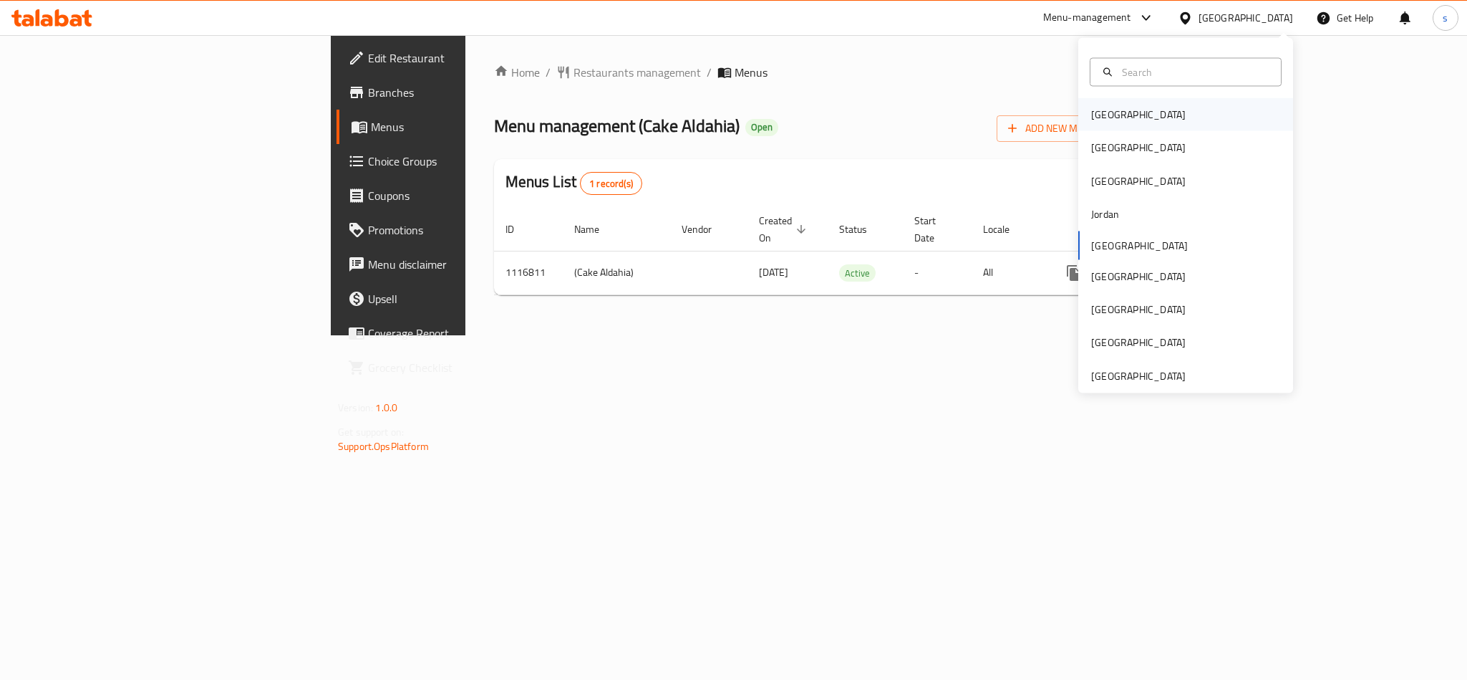
click at [1105, 114] on div "[GEOGRAPHIC_DATA]" at bounding box center [1138, 115] width 95 height 16
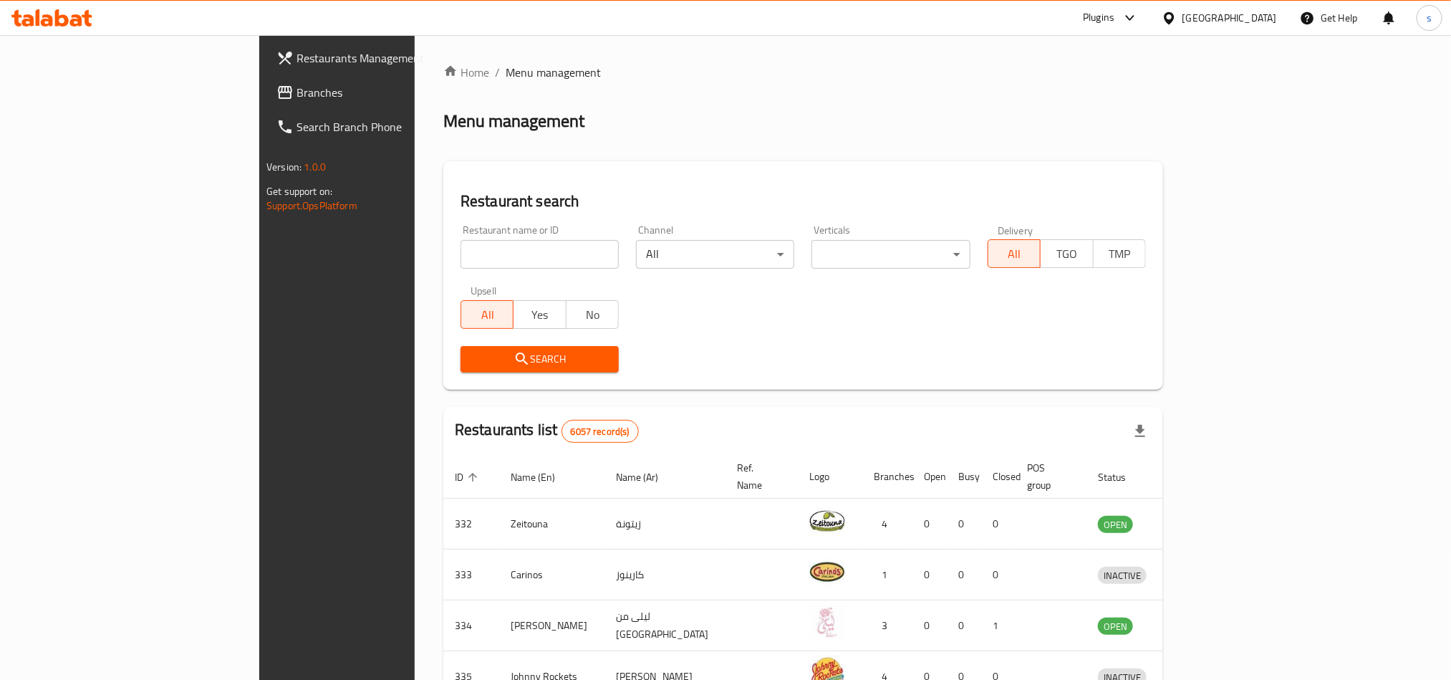
click at [1268, 19] on div "[GEOGRAPHIC_DATA]" at bounding box center [1229, 18] width 95 height 16
click at [1076, 241] on div "[GEOGRAPHIC_DATA]" at bounding box center [1122, 243] width 95 height 16
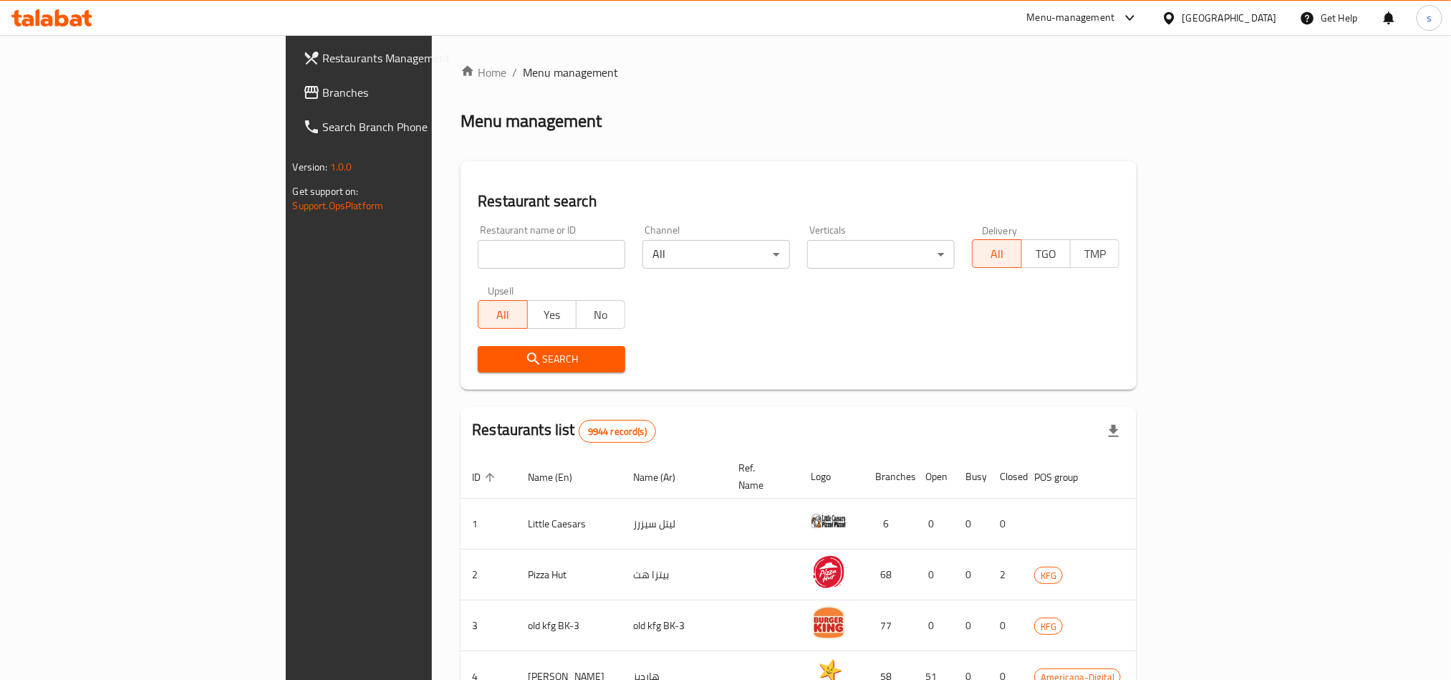
click at [323, 97] on span "Branches" at bounding box center [419, 92] width 193 height 17
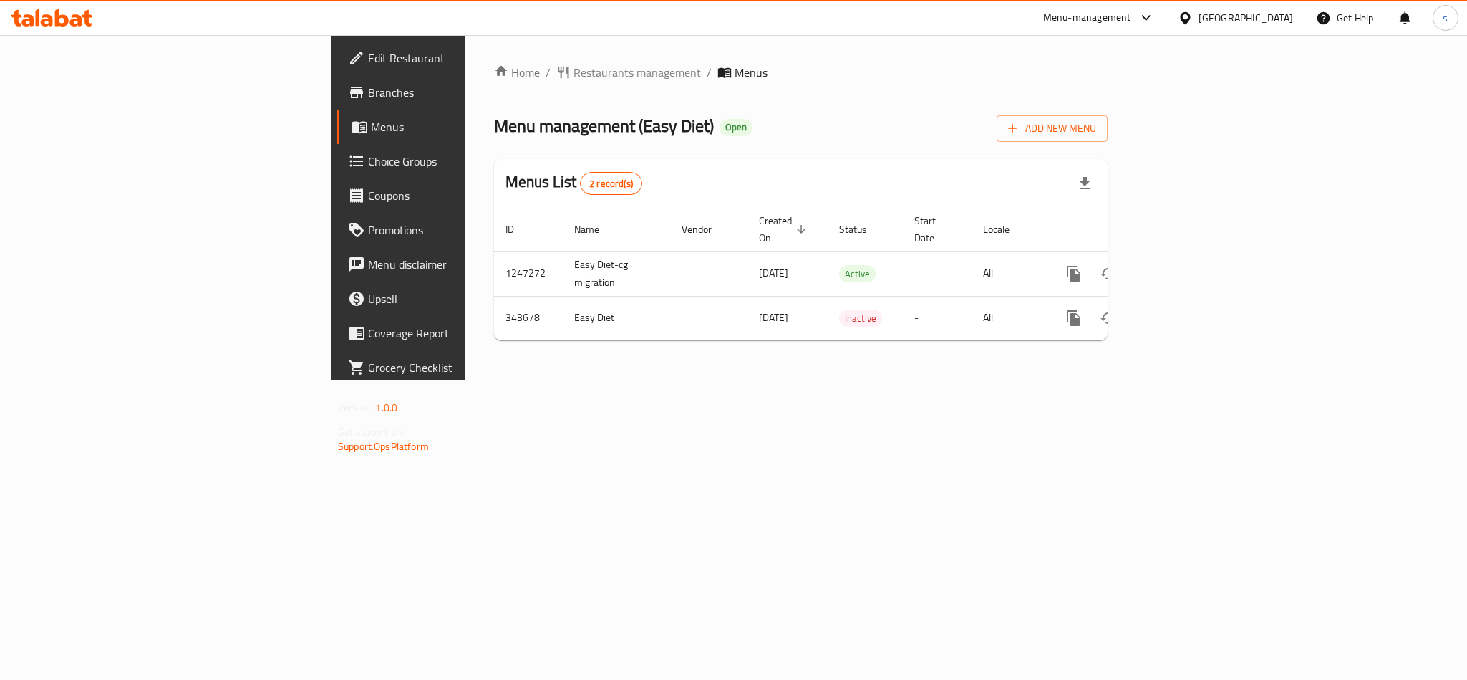
click at [1278, 11] on div "[GEOGRAPHIC_DATA]" at bounding box center [1246, 18] width 95 height 16
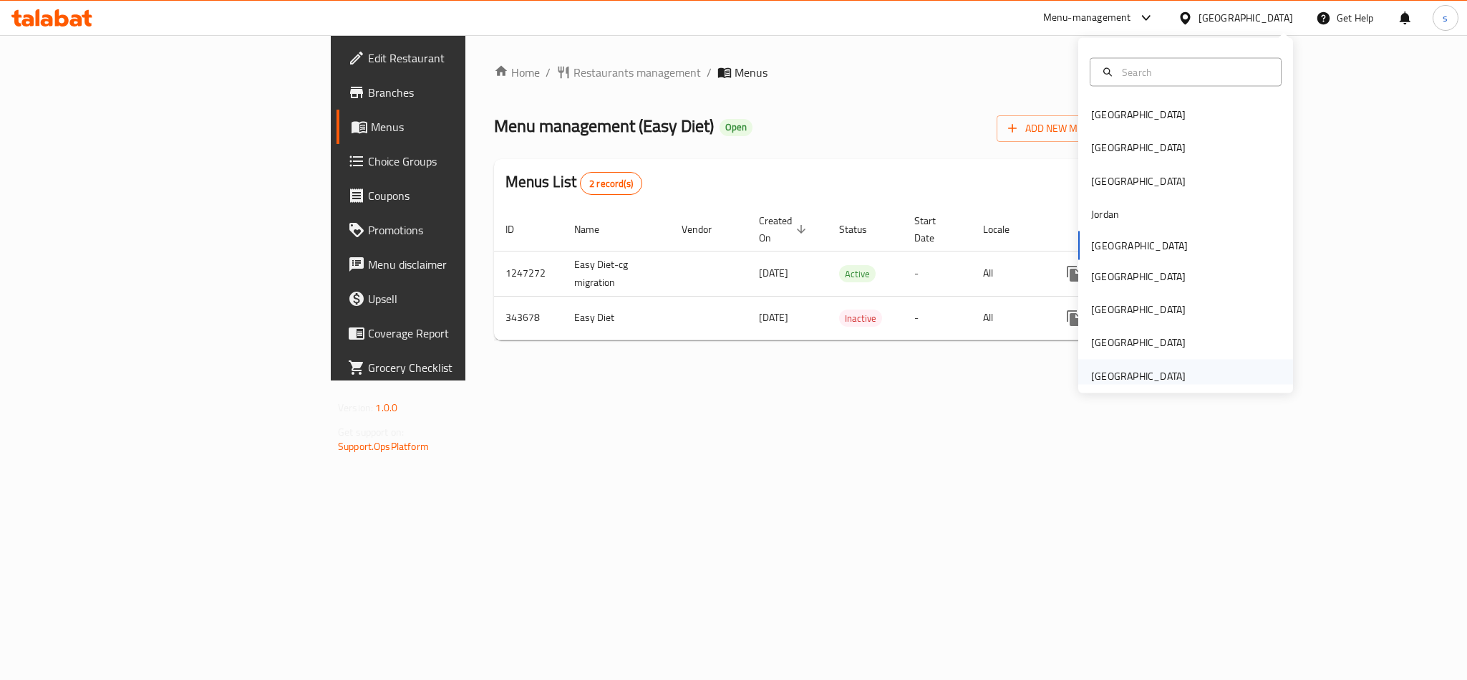
click at [1128, 378] on div "[GEOGRAPHIC_DATA]" at bounding box center [1138, 375] width 95 height 16
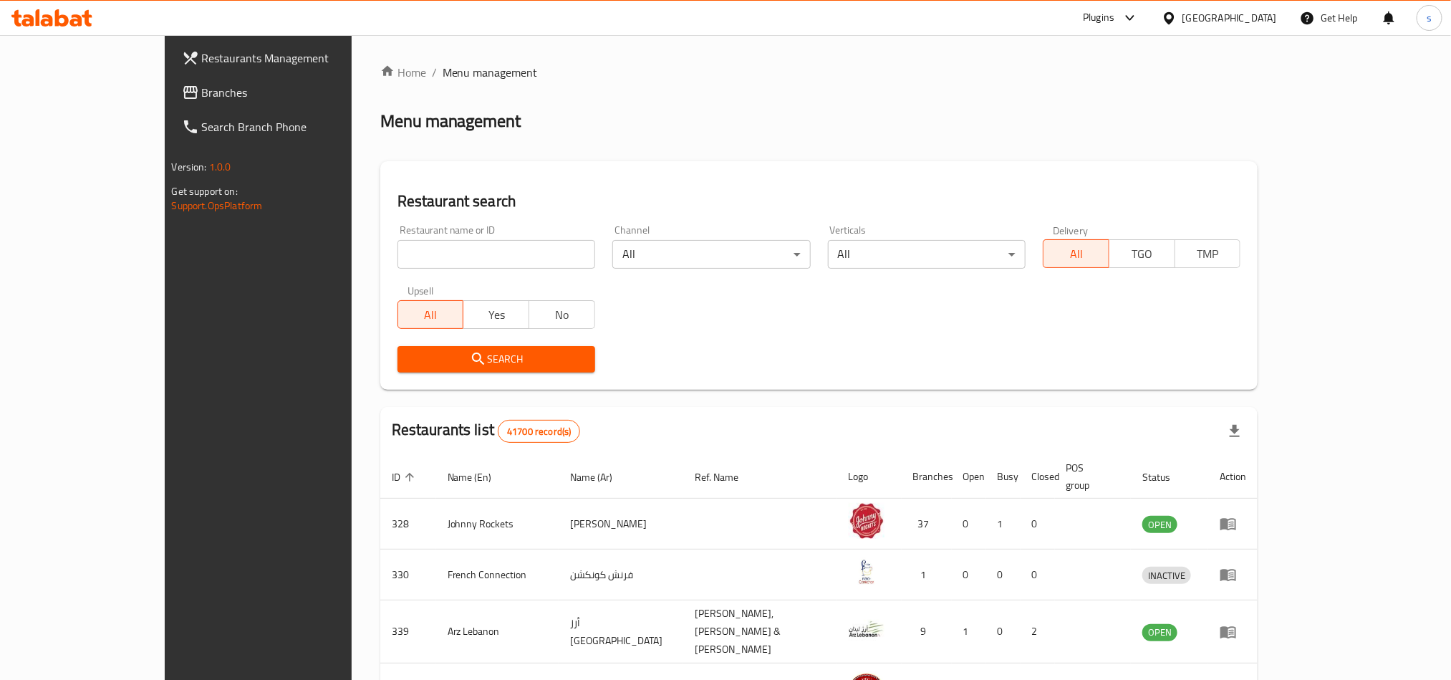
click at [202, 91] on span "Branches" at bounding box center [298, 92] width 193 height 17
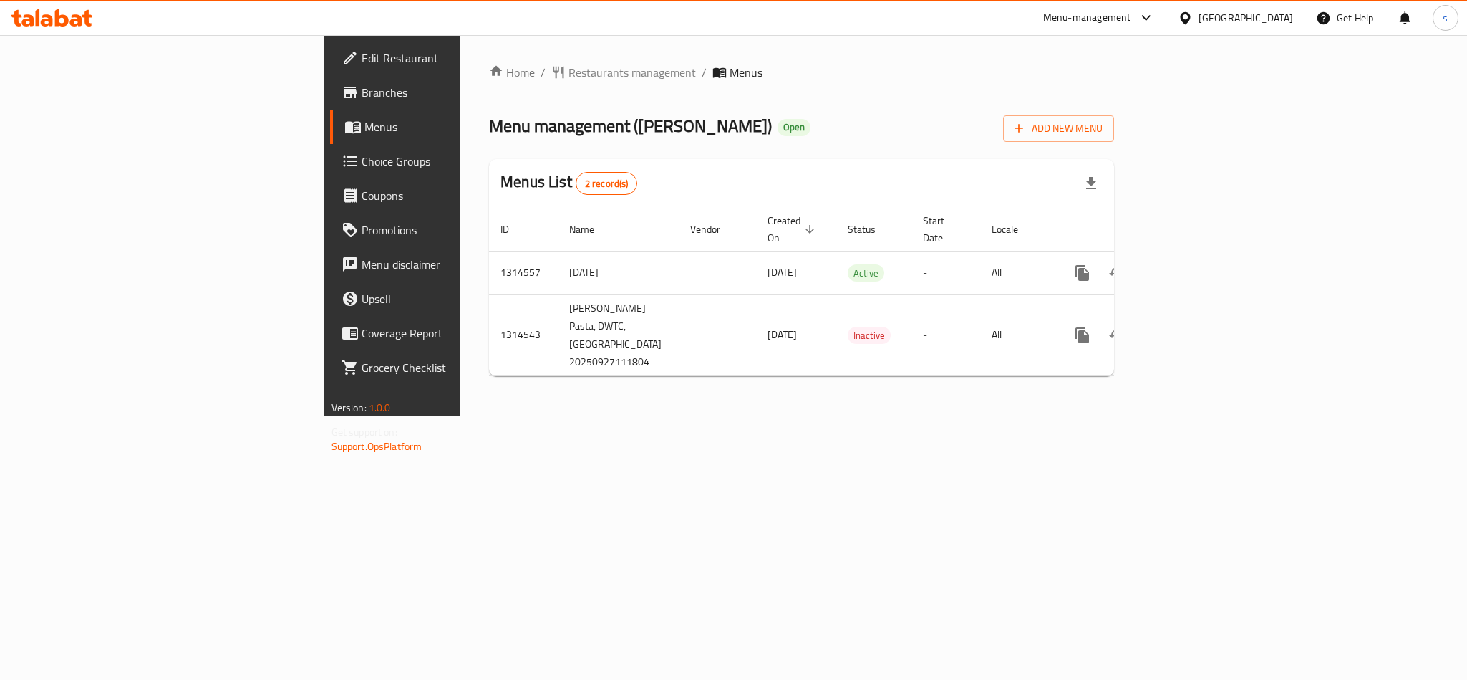
click at [1251, 21] on div "[GEOGRAPHIC_DATA]" at bounding box center [1246, 18] width 95 height 16
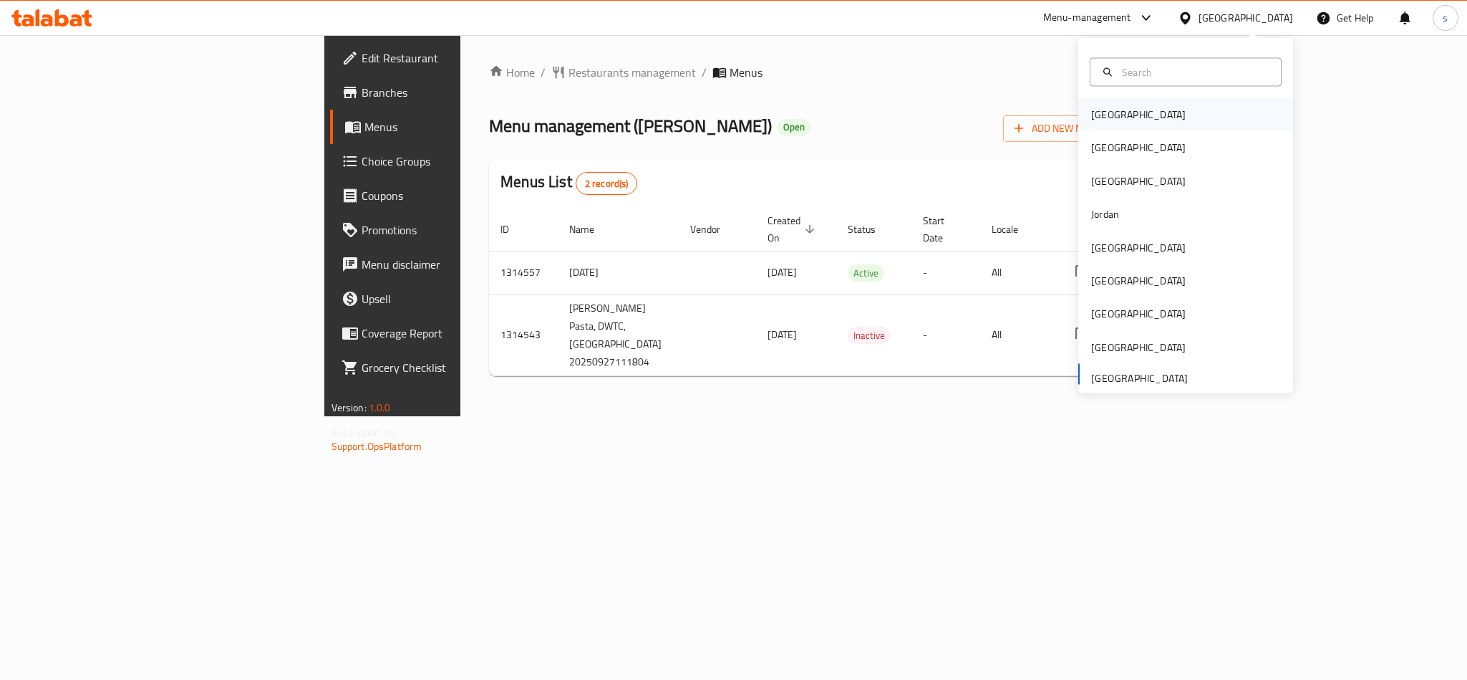
click at [1104, 112] on div "[GEOGRAPHIC_DATA]" at bounding box center [1138, 115] width 95 height 16
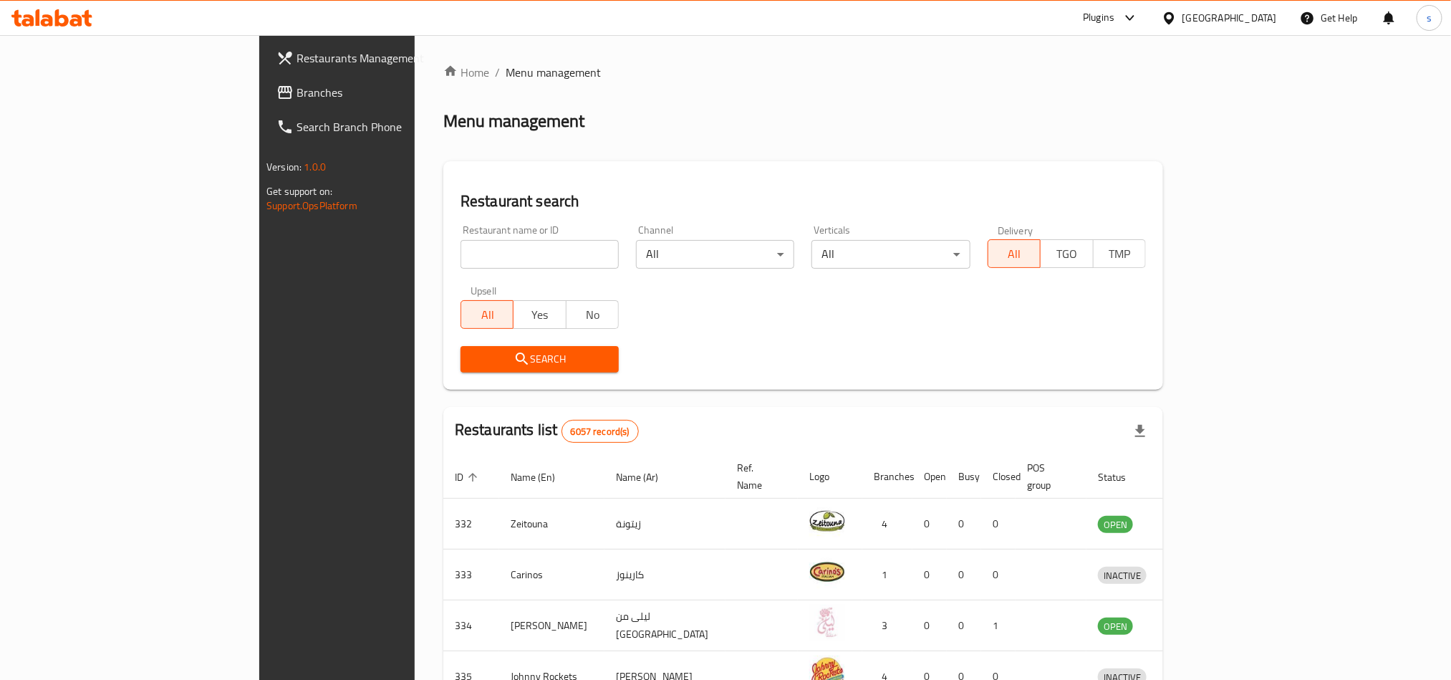
drag, startPoint x: 69, startPoint y: 95, endPoint x: 2, endPoint y: 136, distance: 78.7
click at [296, 95] on span "Branches" at bounding box center [392, 92] width 193 height 17
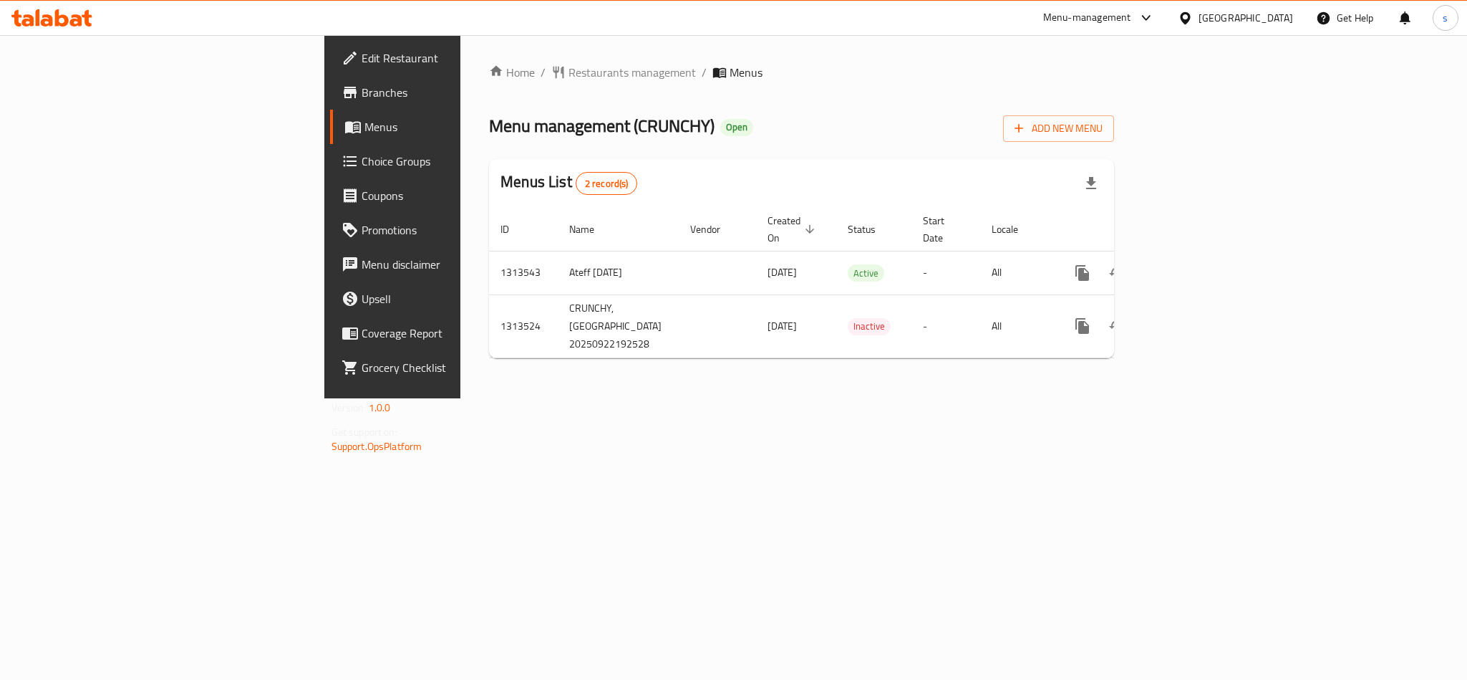
click at [1264, 16] on div "[GEOGRAPHIC_DATA]" at bounding box center [1246, 18] width 95 height 16
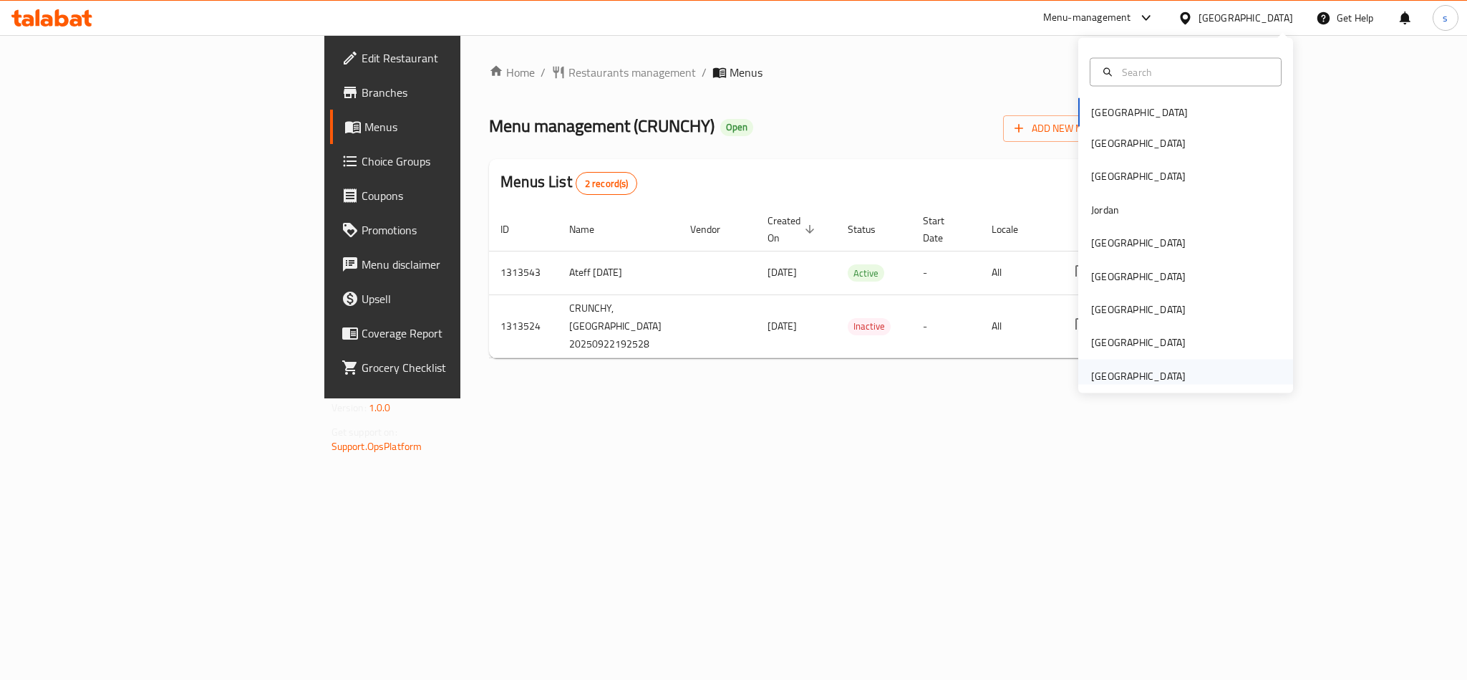
click at [1152, 380] on div "[GEOGRAPHIC_DATA]" at bounding box center [1138, 375] width 95 height 16
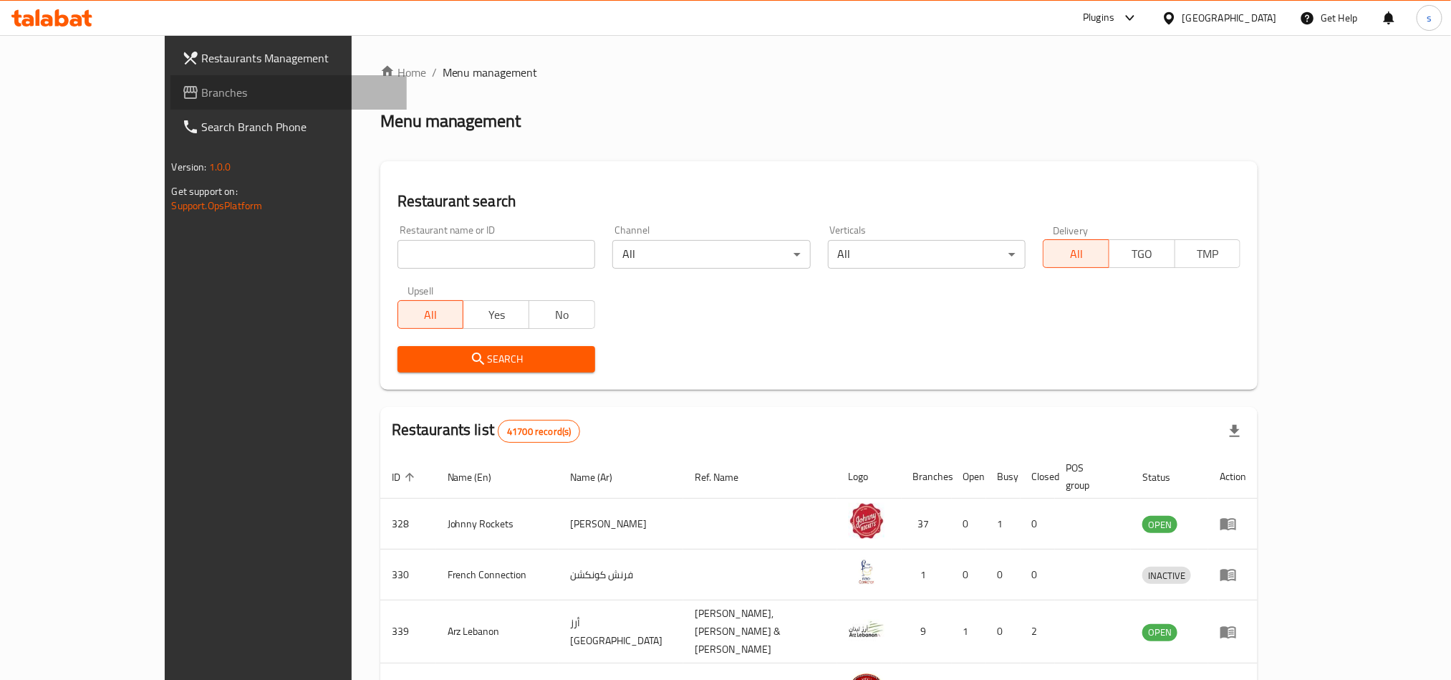
click at [202, 88] on span "Branches" at bounding box center [298, 92] width 193 height 17
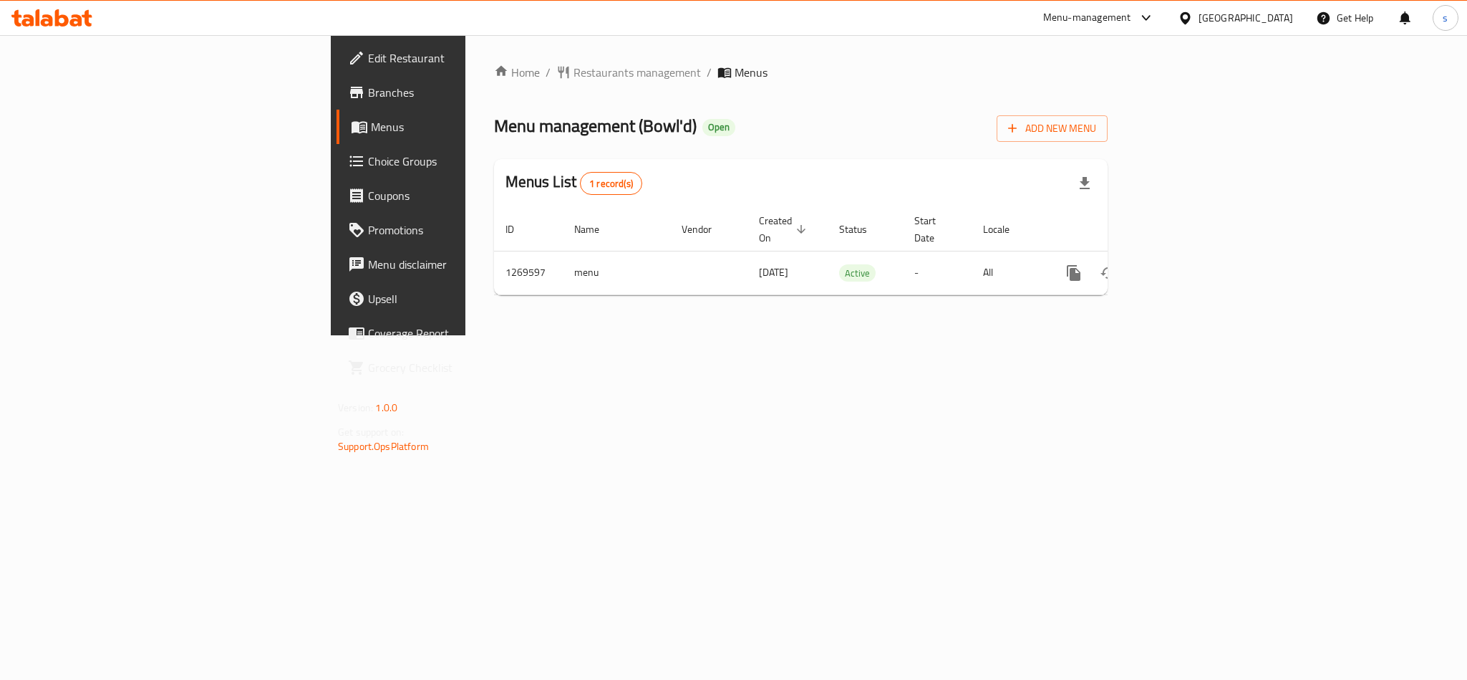
click at [1217, 20] on div "[GEOGRAPHIC_DATA]" at bounding box center [1246, 18] width 95 height 16
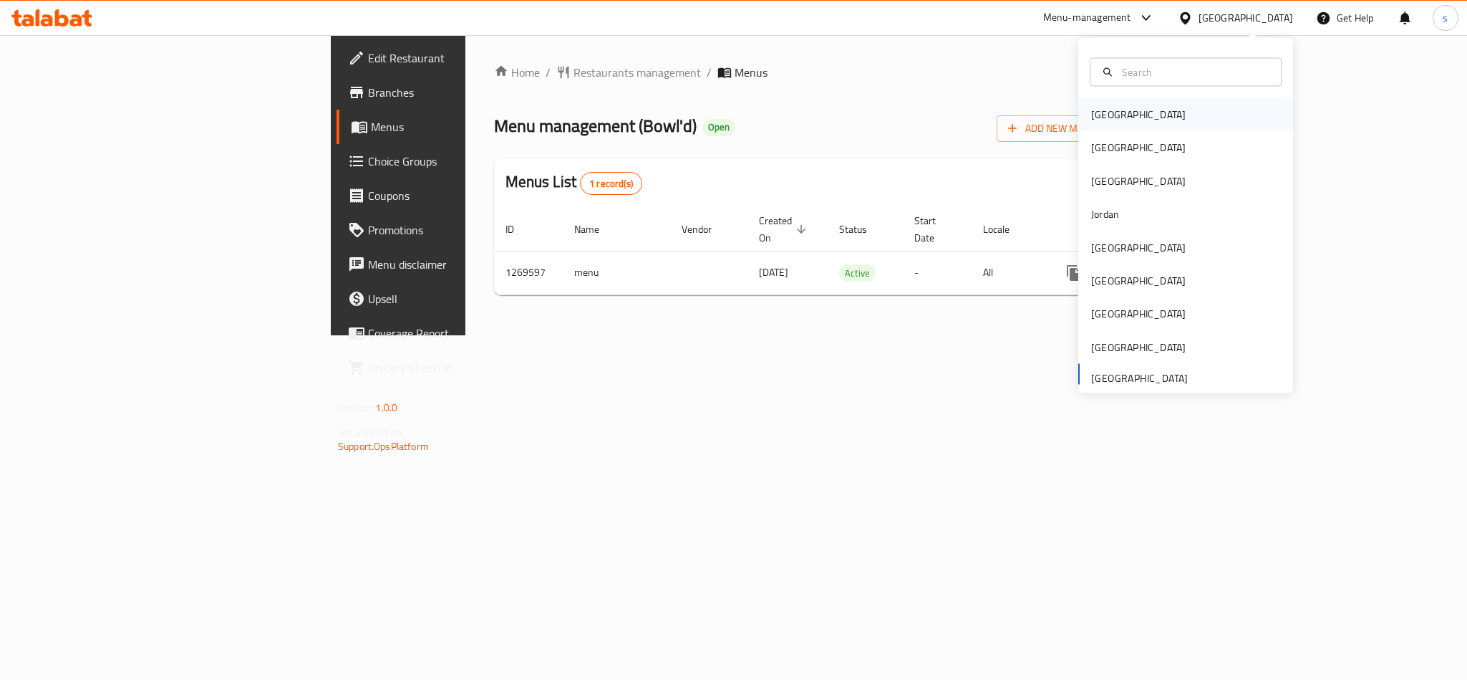
click at [1091, 110] on div "[GEOGRAPHIC_DATA]" at bounding box center [1138, 115] width 95 height 16
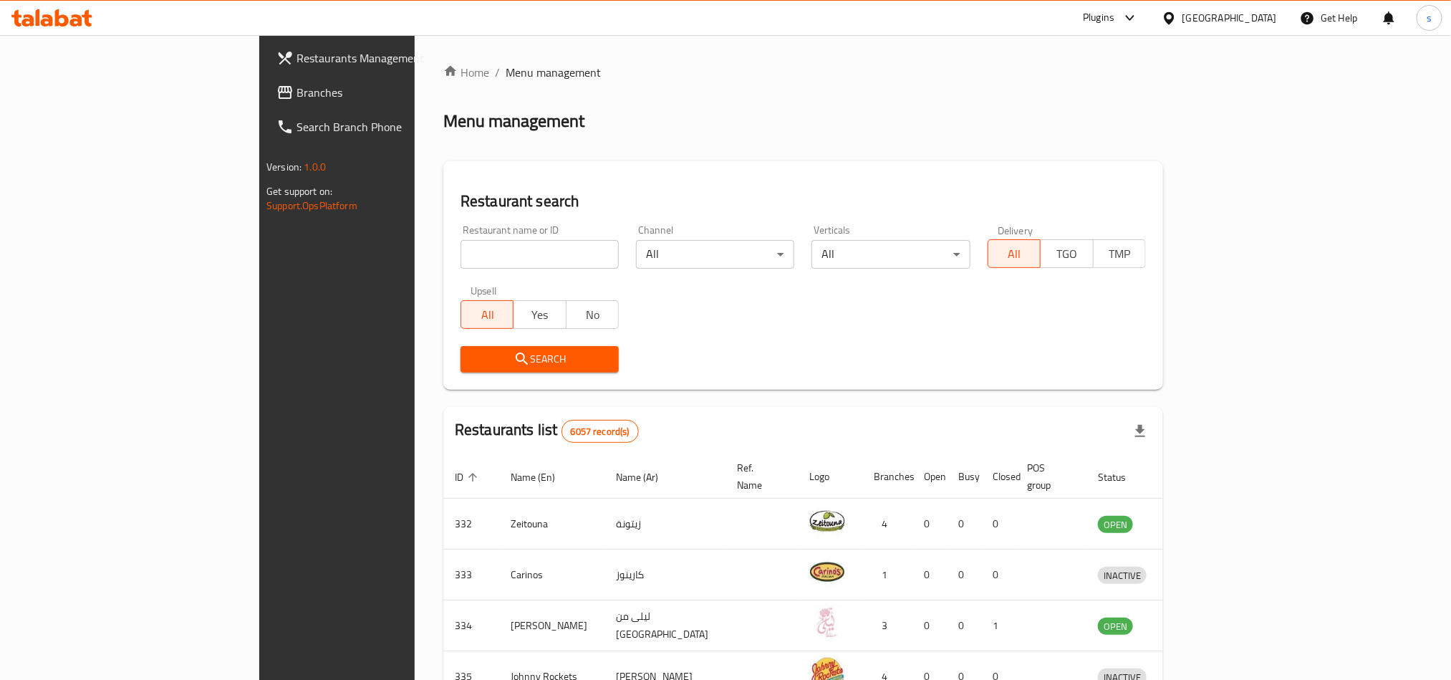
click at [1247, 20] on div "[GEOGRAPHIC_DATA]" at bounding box center [1229, 18] width 95 height 16
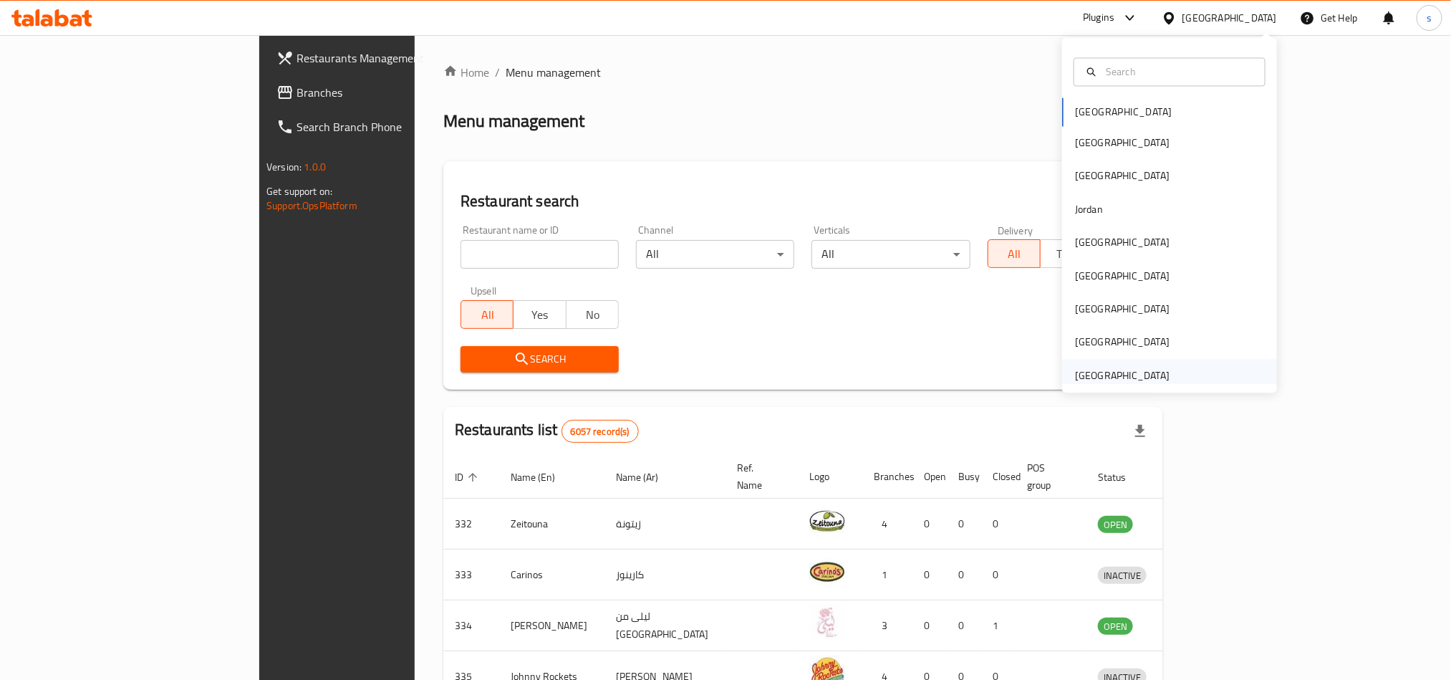
click at [1111, 382] on div "[GEOGRAPHIC_DATA]" at bounding box center [1122, 375] width 95 height 16
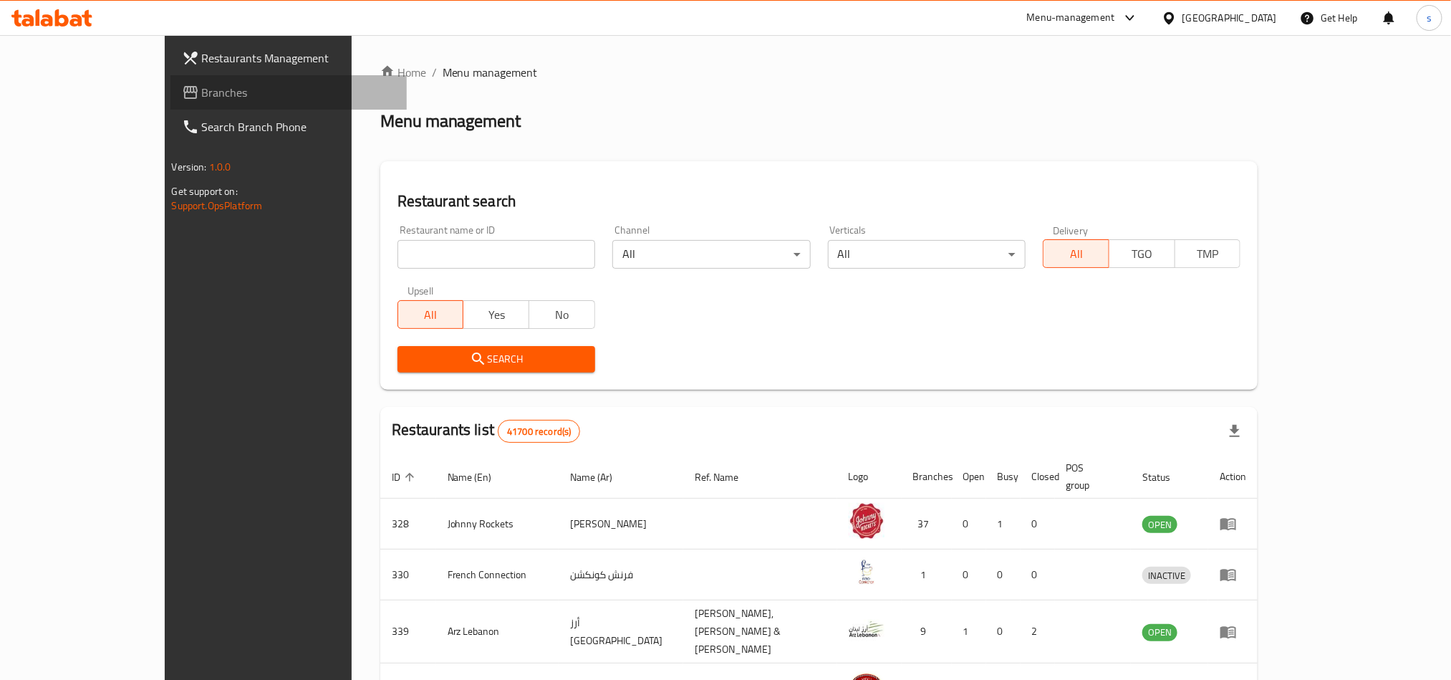
click at [202, 88] on span "Branches" at bounding box center [298, 92] width 193 height 17
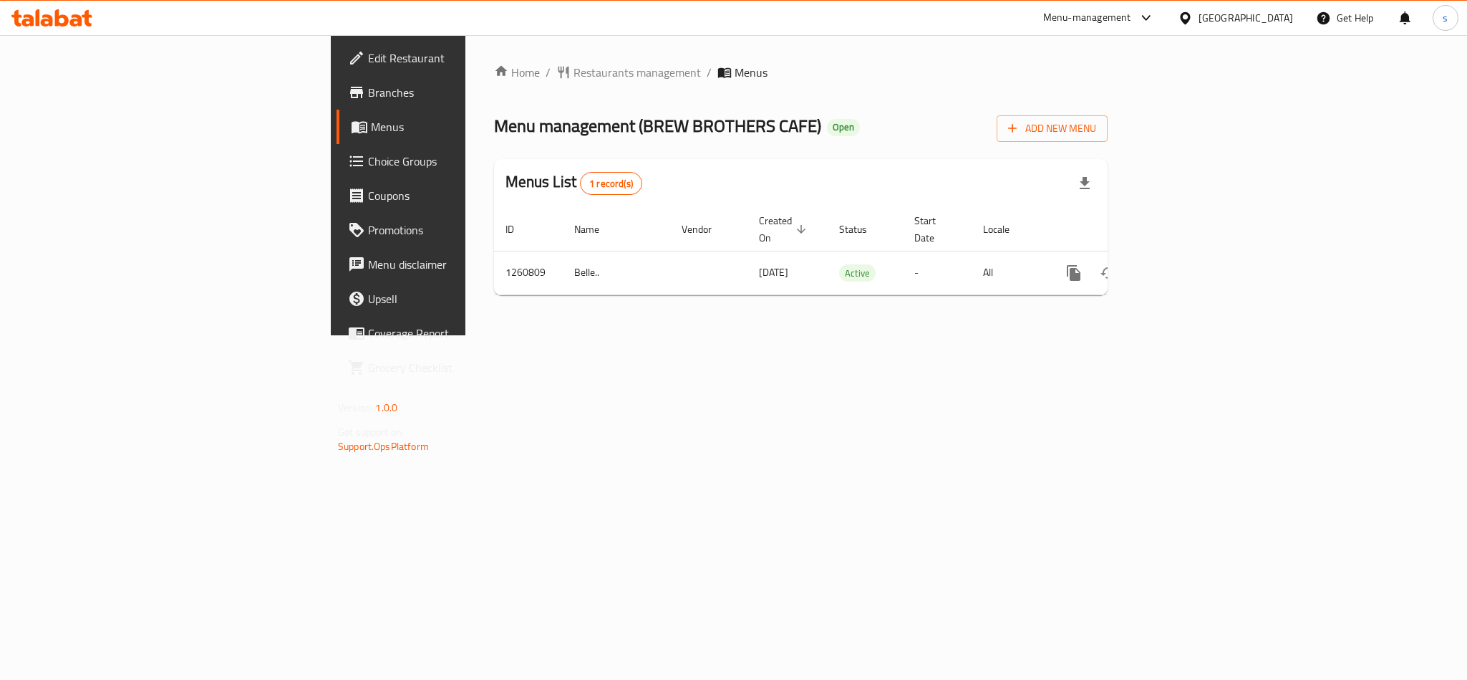
drag, startPoint x: 1225, startPoint y: 11, endPoint x: 1237, endPoint y: 3, distance: 14.5
click at [1225, 11] on div "[GEOGRAPHIC_DATA]" at bounding box center [1246, 18] width 95 height 16
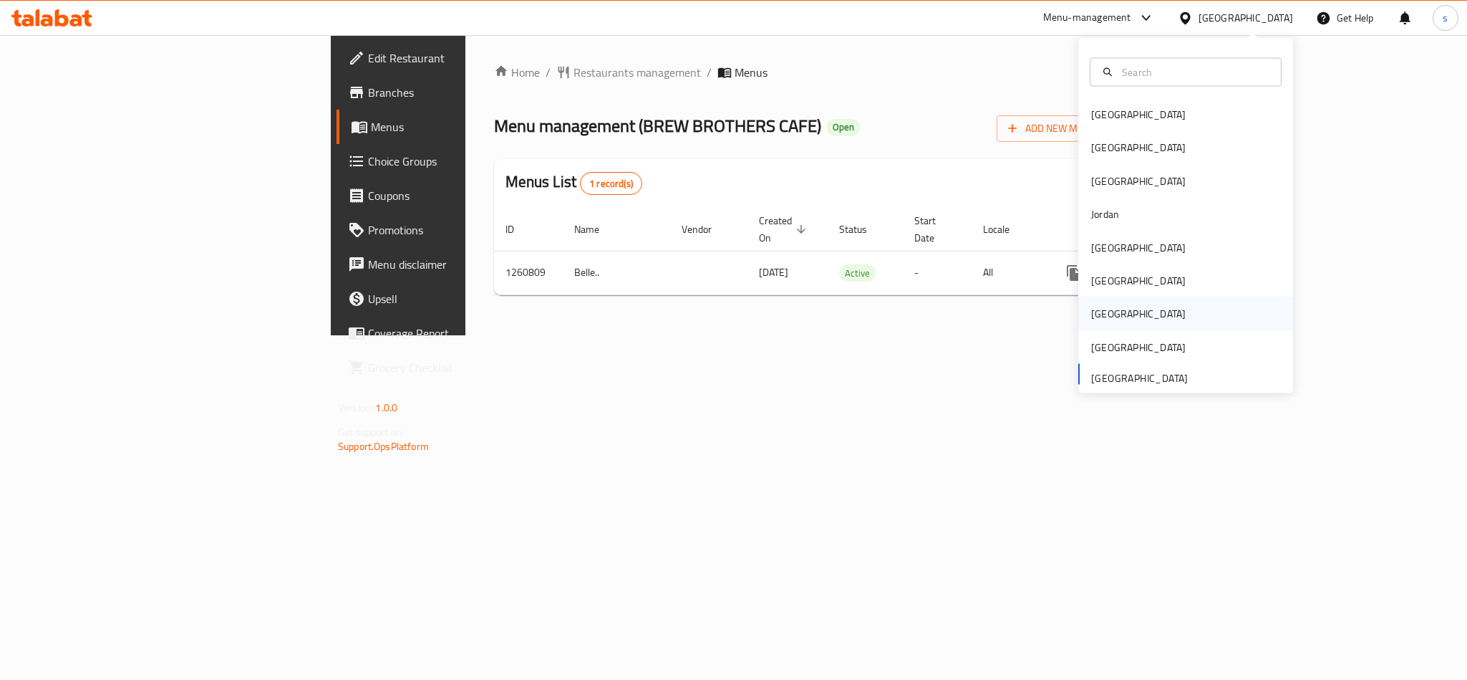
click at [1091, 318] on div "[GEOGRAPHIC_DATA]" at bounding box center [1138, 314] width 95 height 16
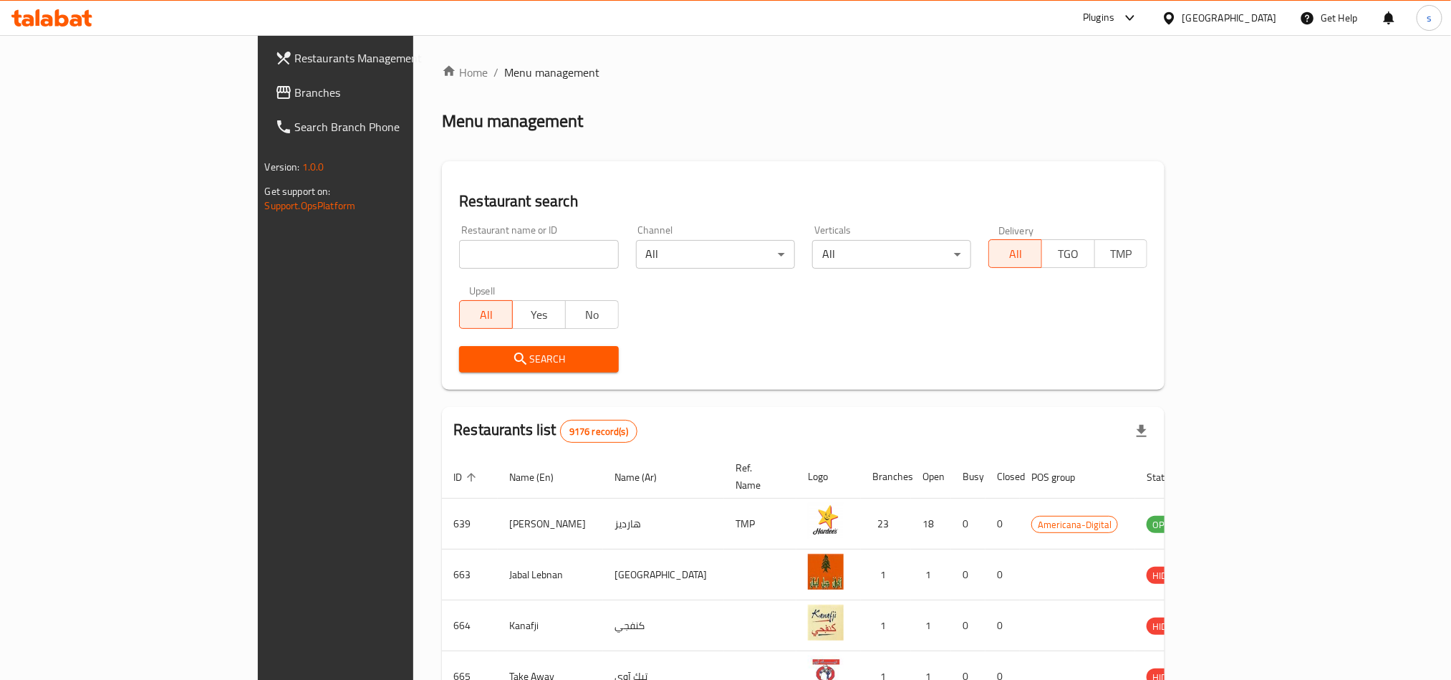
click at [295, 91] on span "Branches" at bounding box center [391, 92] width 193 height 17
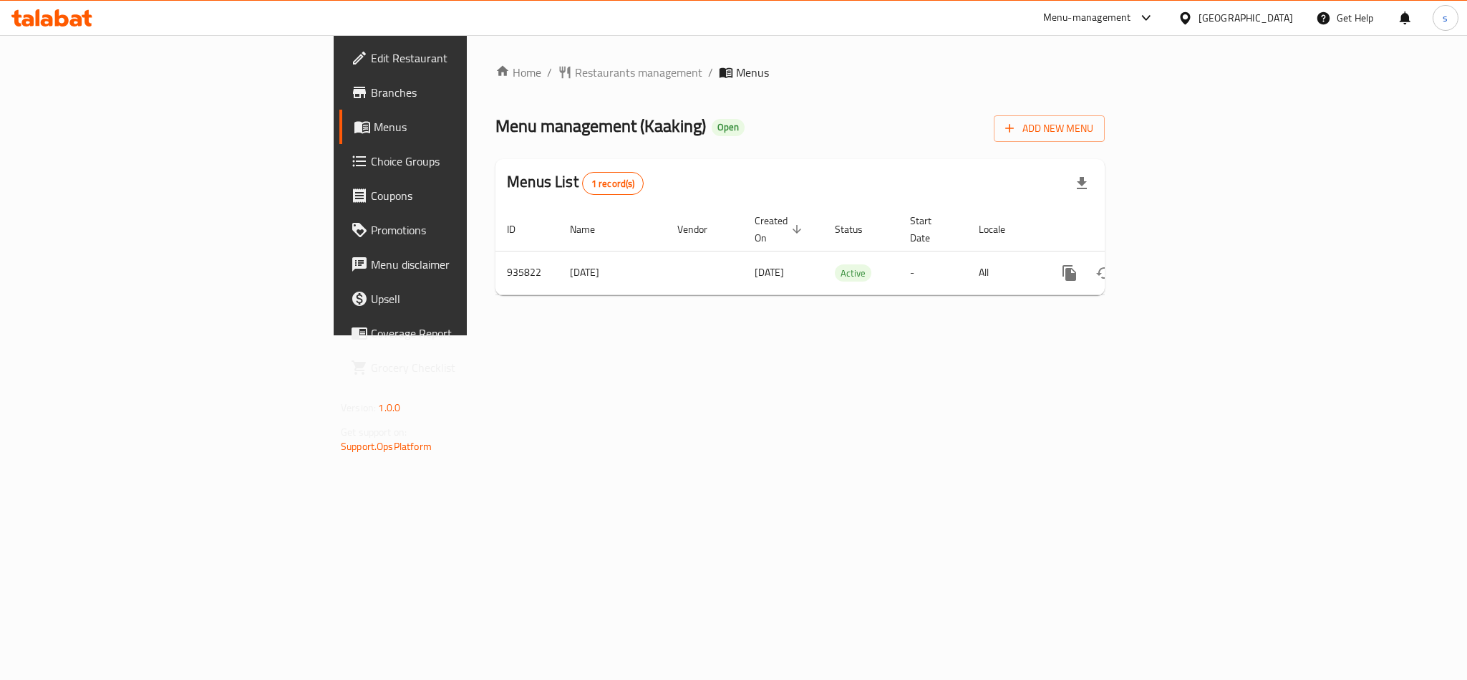
click at [1272, 22] on div "[GEOGRAPHIC_DATA]" at bounding box center [1246, 18] width 95 height 16
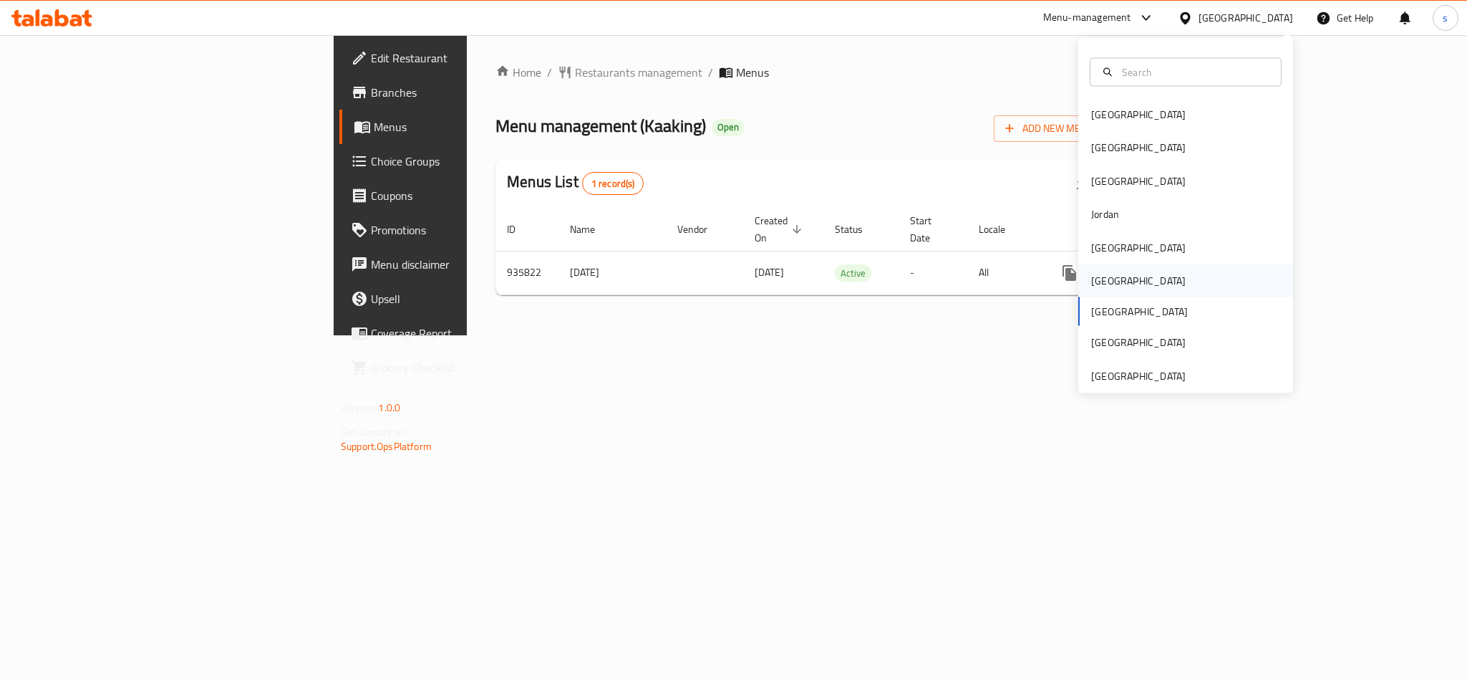
click at [1091, 284] on div "[GEOGRAPHIC_DATA]" at bounding box center [1138, 281] width 95 height 16
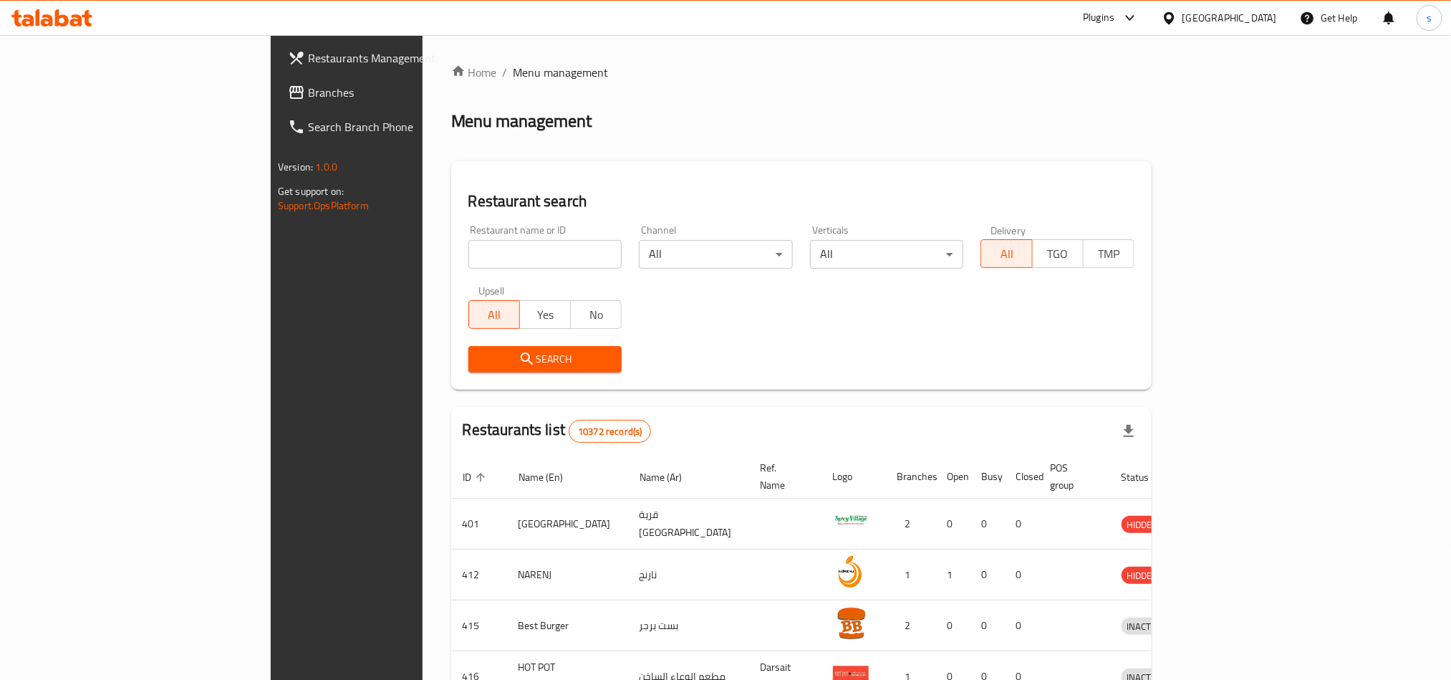
click at [308, 89] on span "Branches" at bounding box center [404, 92] width 193 height 17
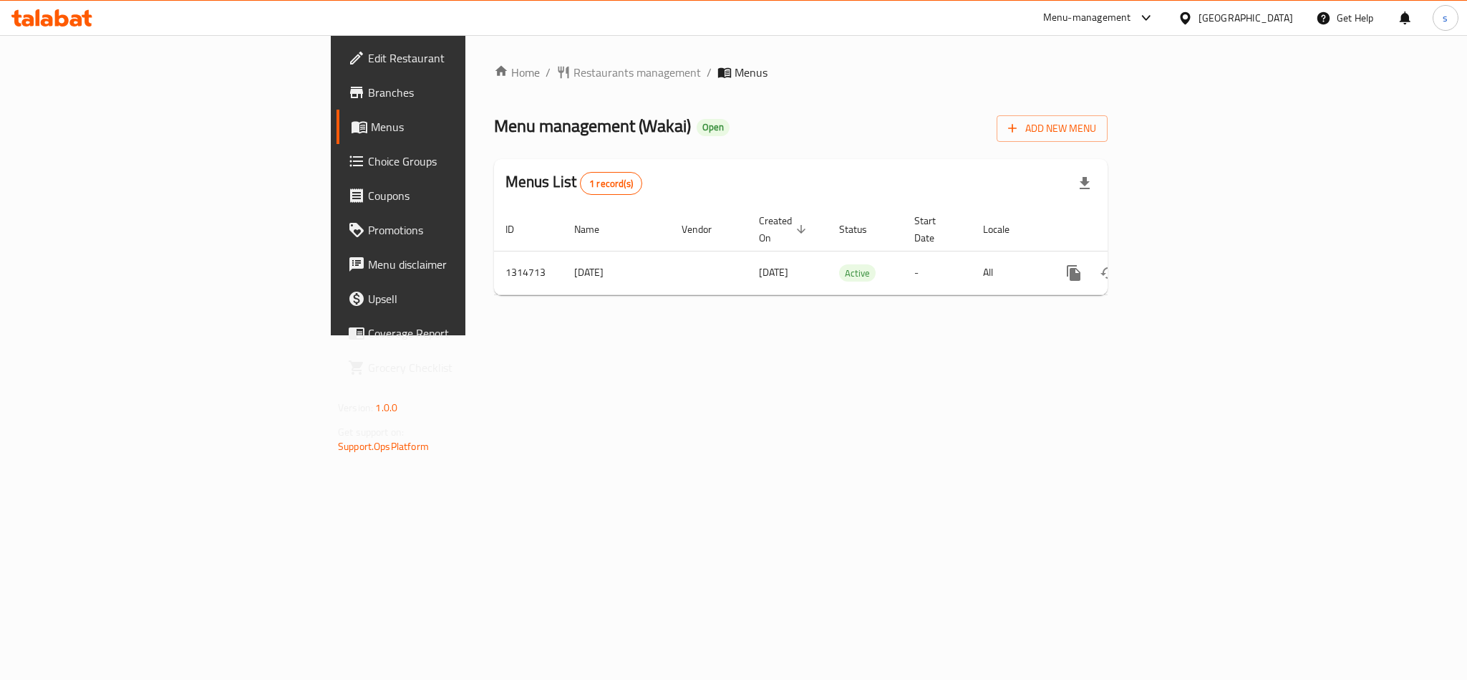
click at [1199, 11] on div at bounding box center [1188, 18] width 21 height 16
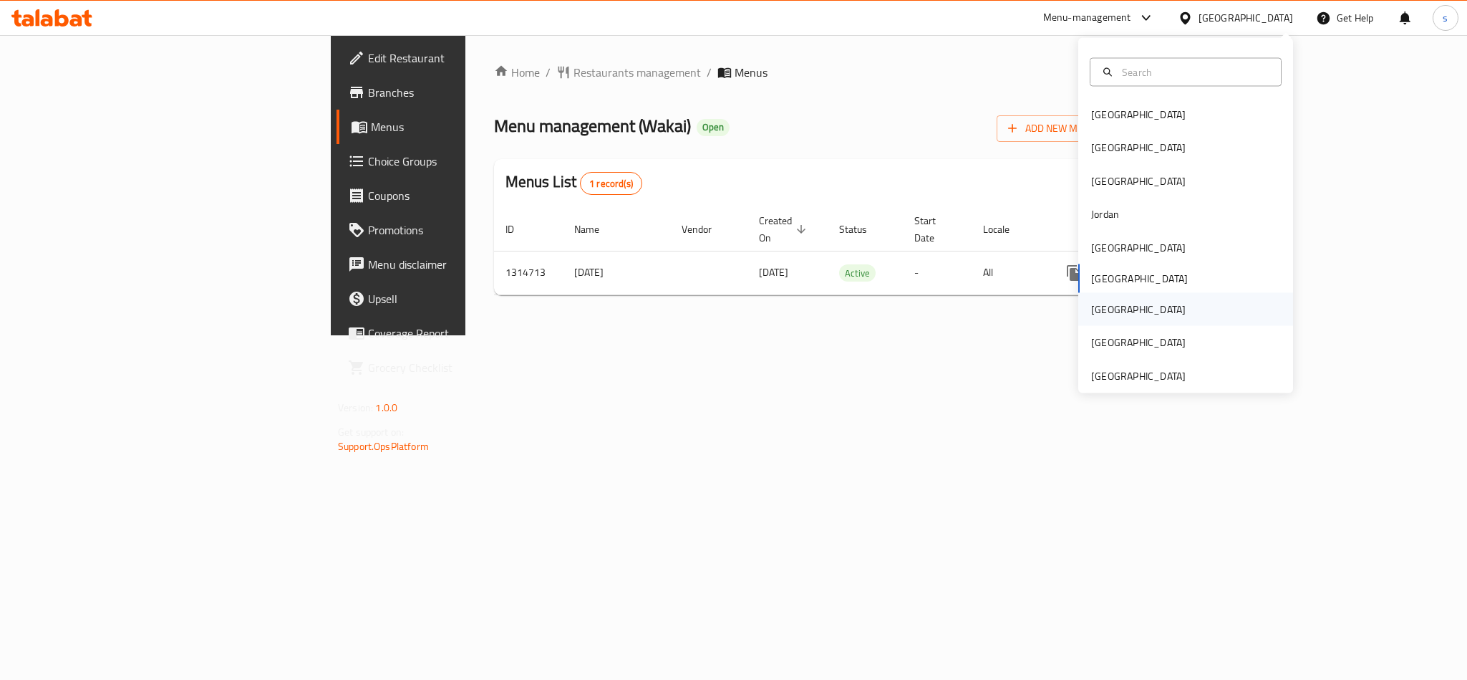
click at [1101, 316] on div "[GEOGRAPHIC_DATA]" at bounding box center [1138, 309] width 117 height 33
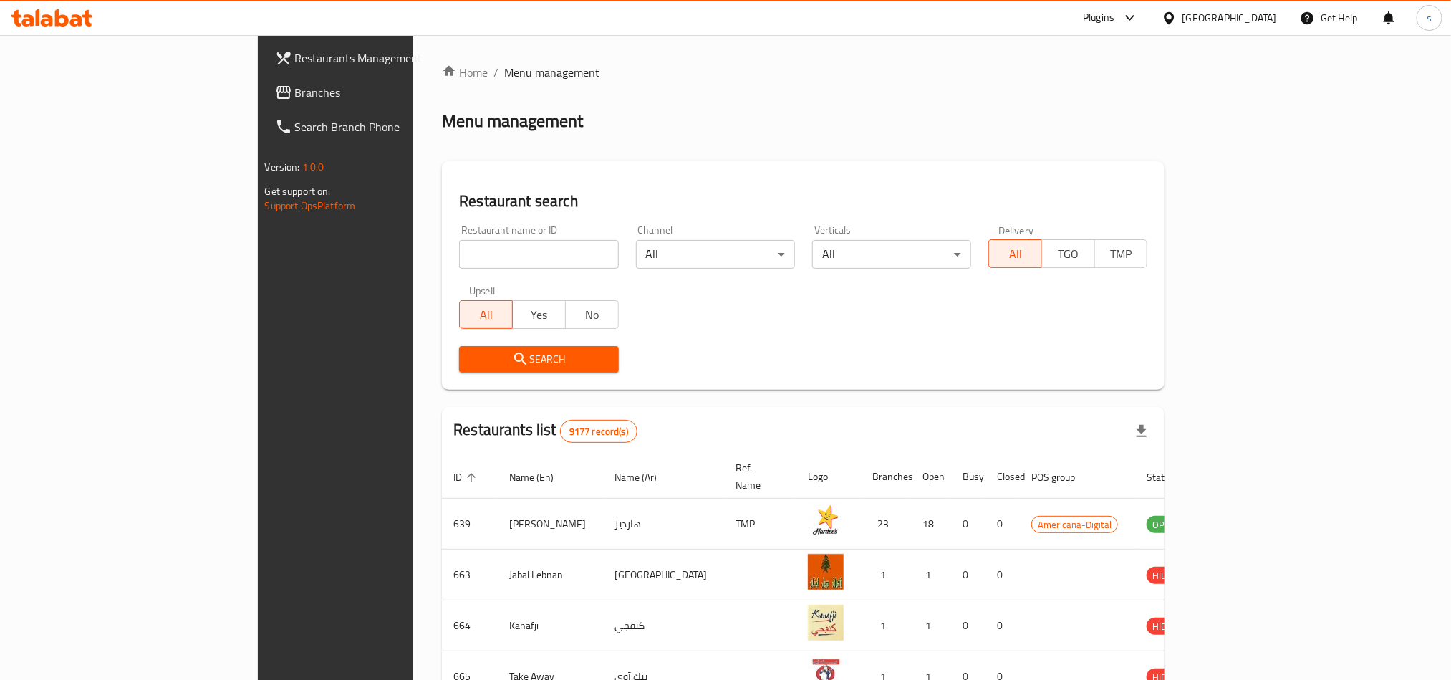
click at [295, 91] on span "Branches" at bounding box center [391, 92] width 193 height 17
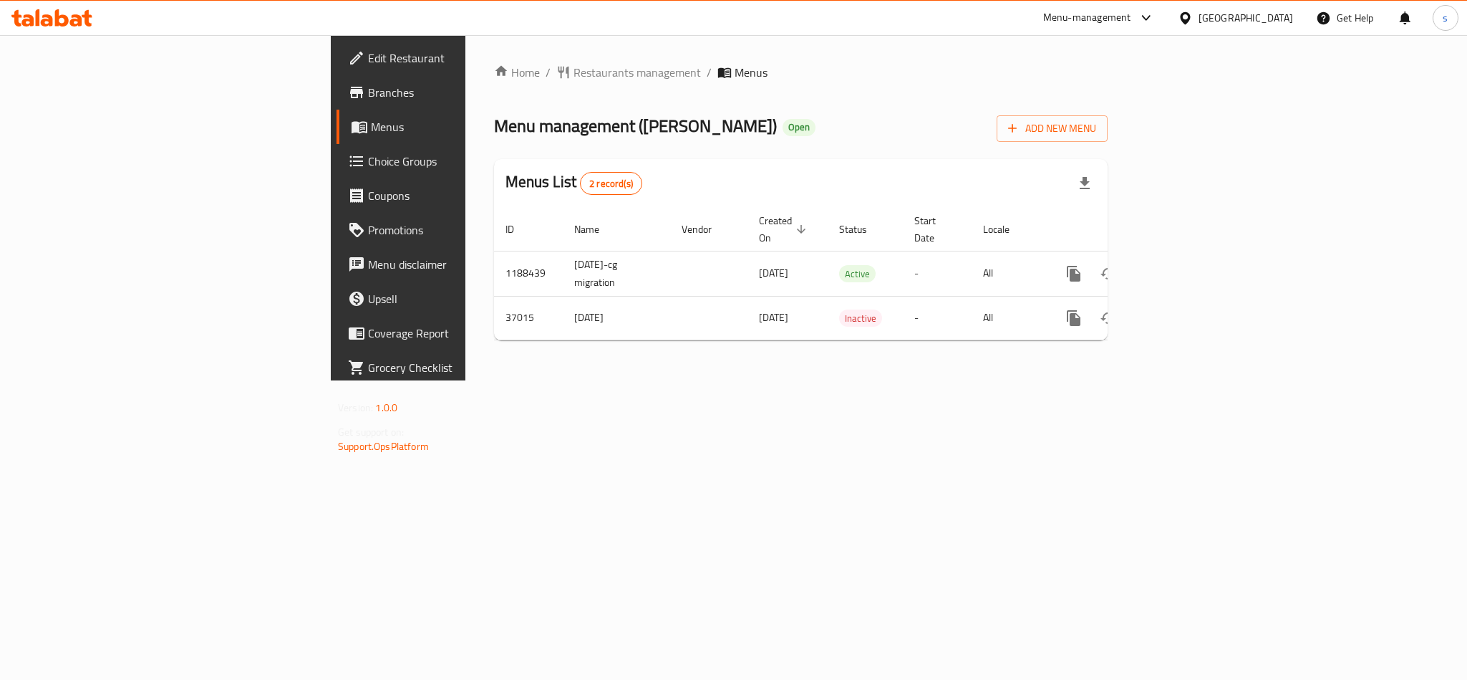
click at [1272, 20] on div "[GEOGRAPHIC_DATA]" at bounding box center [1246, 18] width 95 height 16
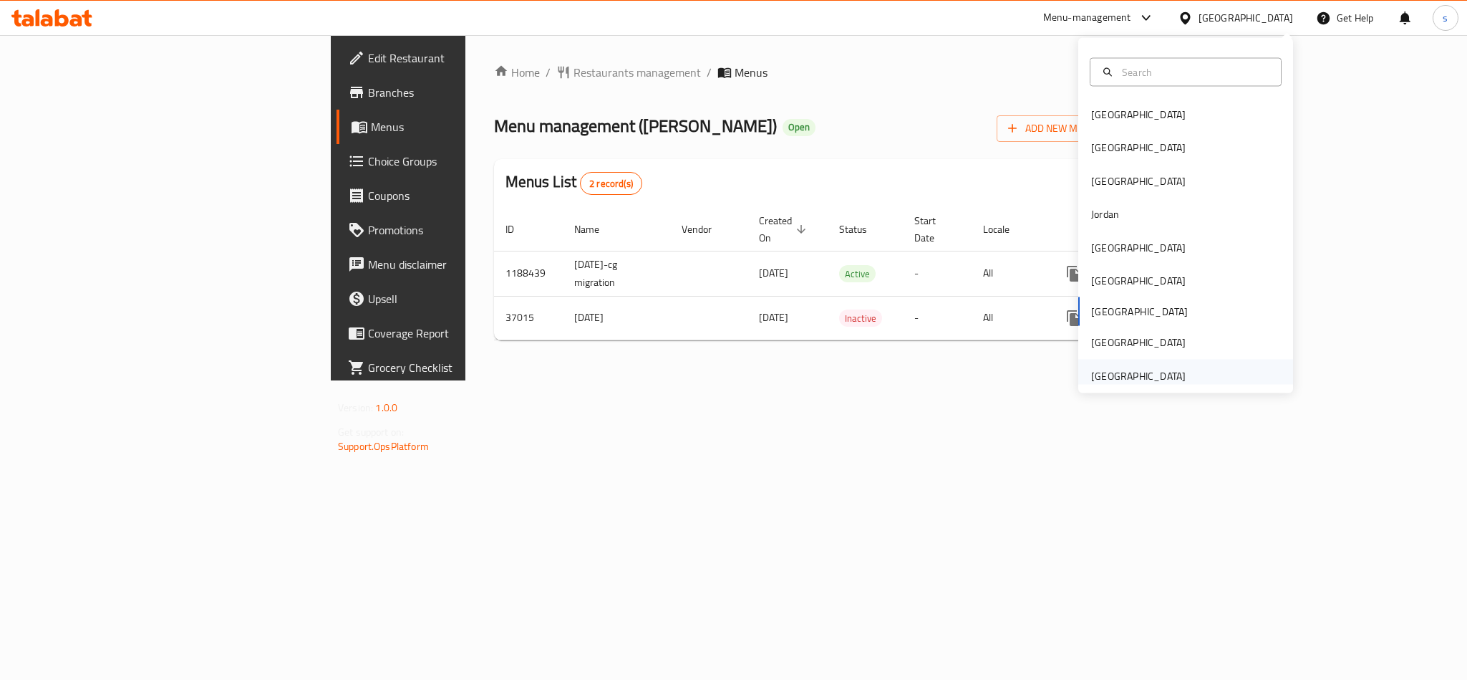
click at [1146, 375] on div "[GEOGRAPHIC_DATA]" at bounding box center [1138, 375] width 95 height 16
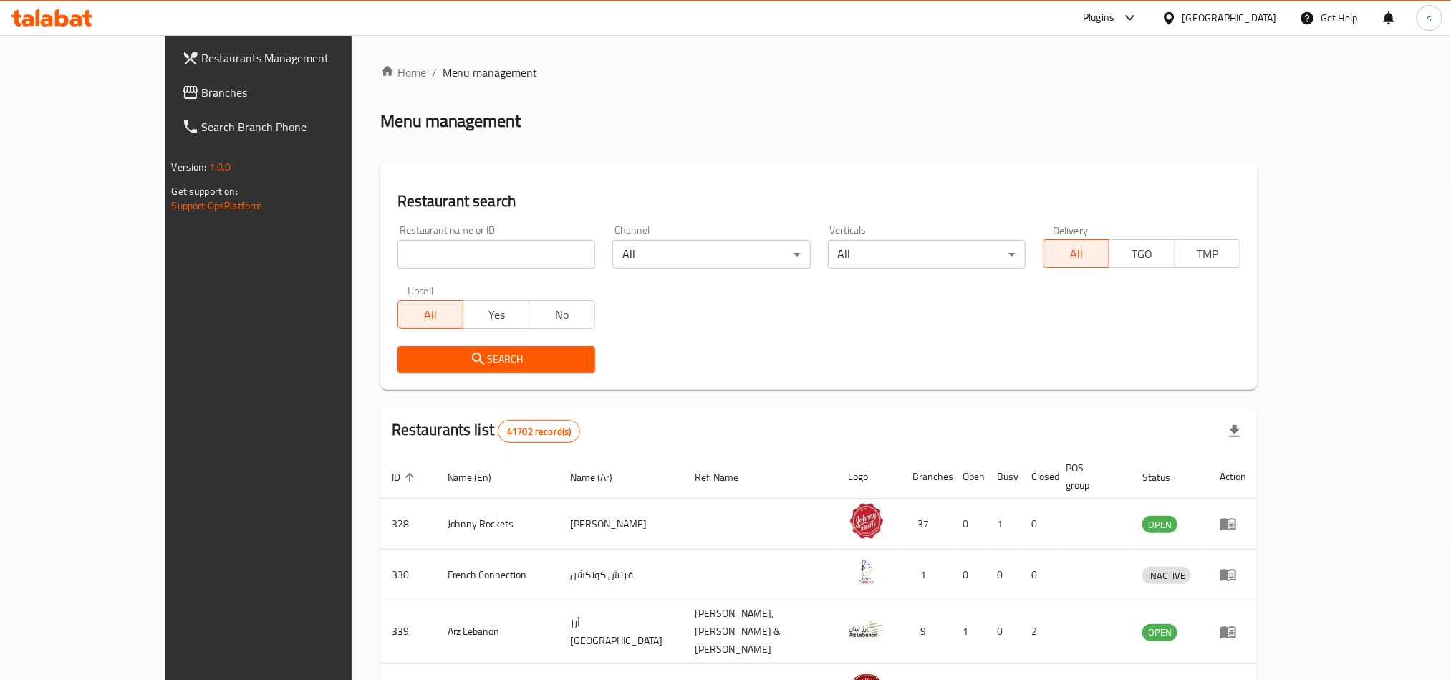
click at [202, 95] on span "Branches" at bounding box center [298, 92] width 193 height 17
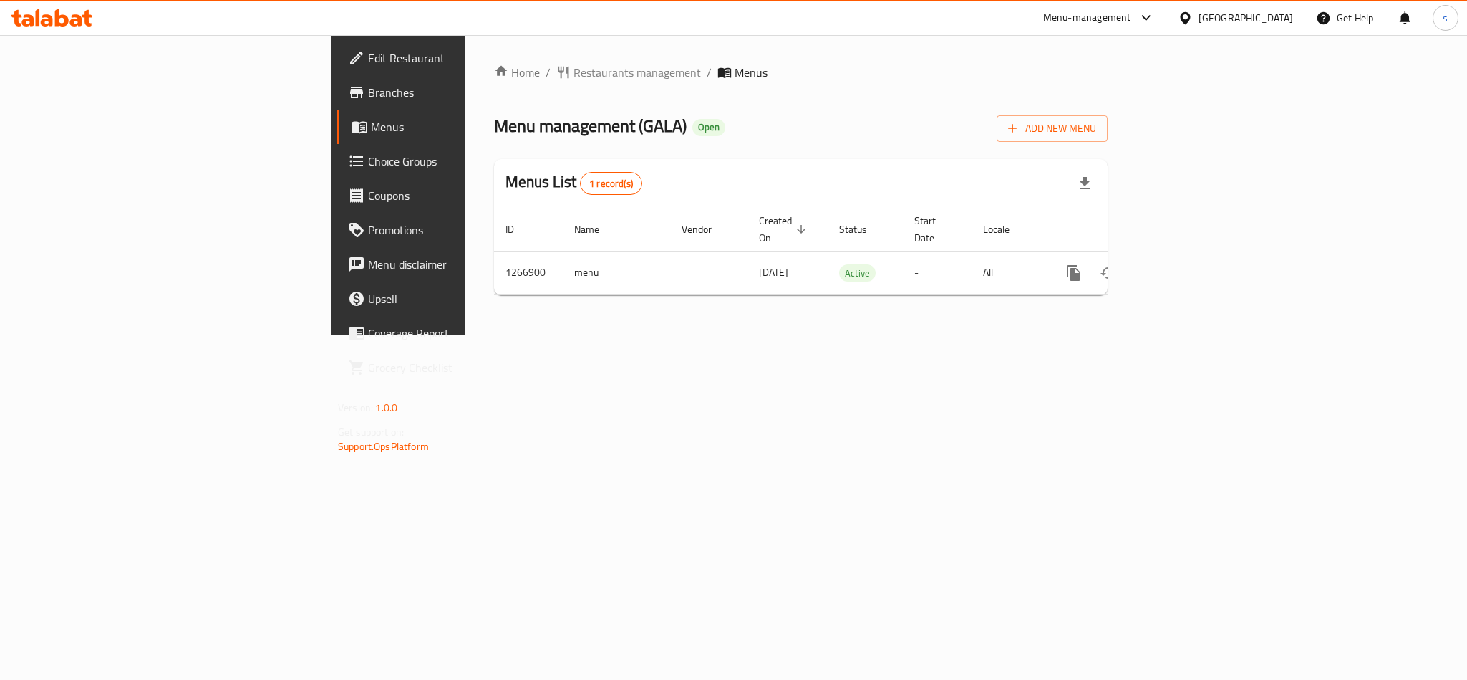
click at [1260, 16] on div "[GEOGRAPHIC_DATA]" at bounding box center [1246, 18] width 95 height 16
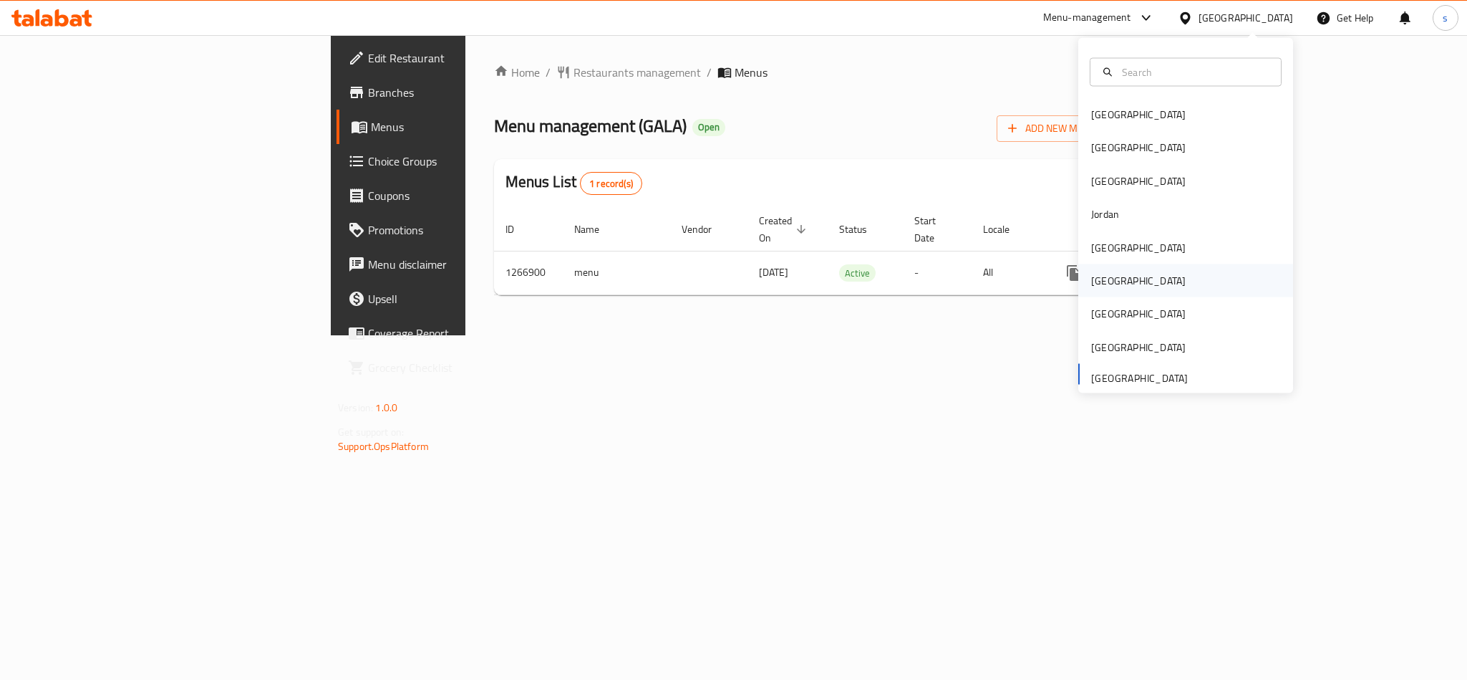
click at [1092, 288] on div "[GEOGRAPHIC_DATA]" at bounding box center [1138, 281] width 95 height 16
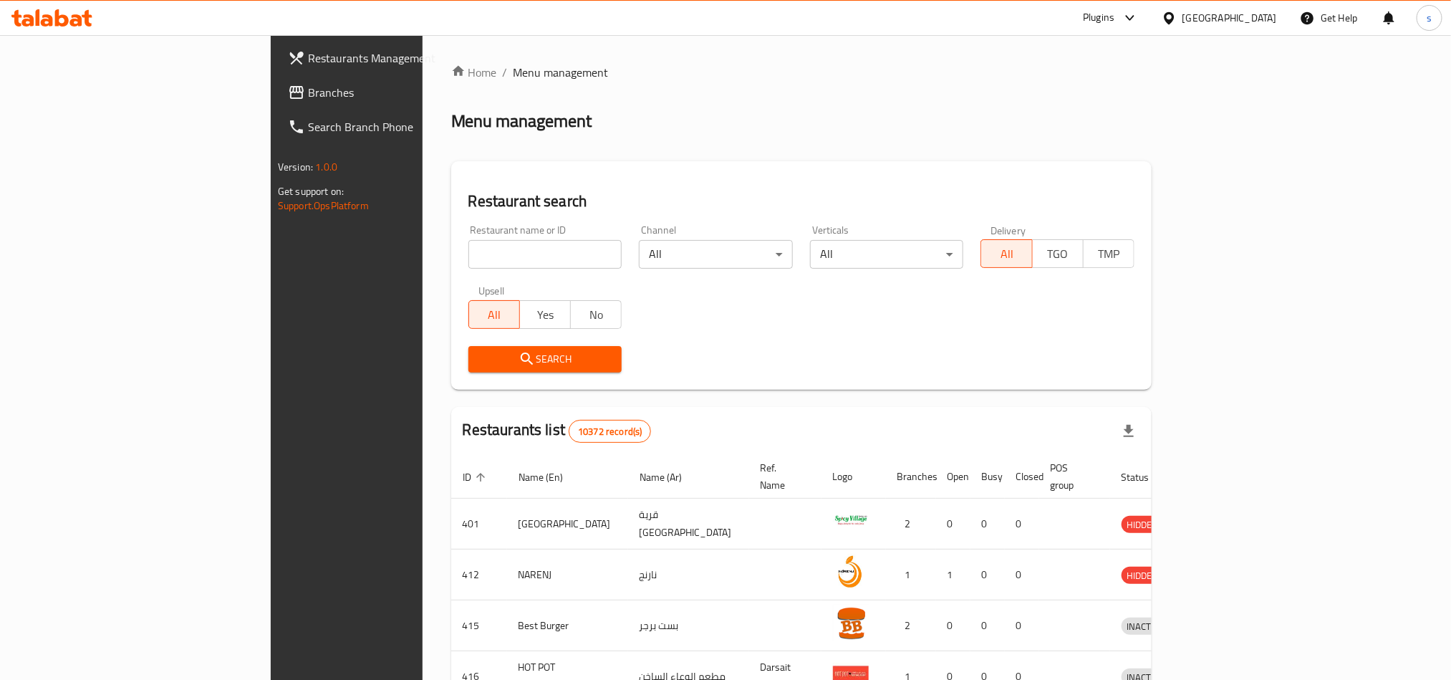
click at [288, 84] on span at bounding box center [298, 92] width 20 height 17
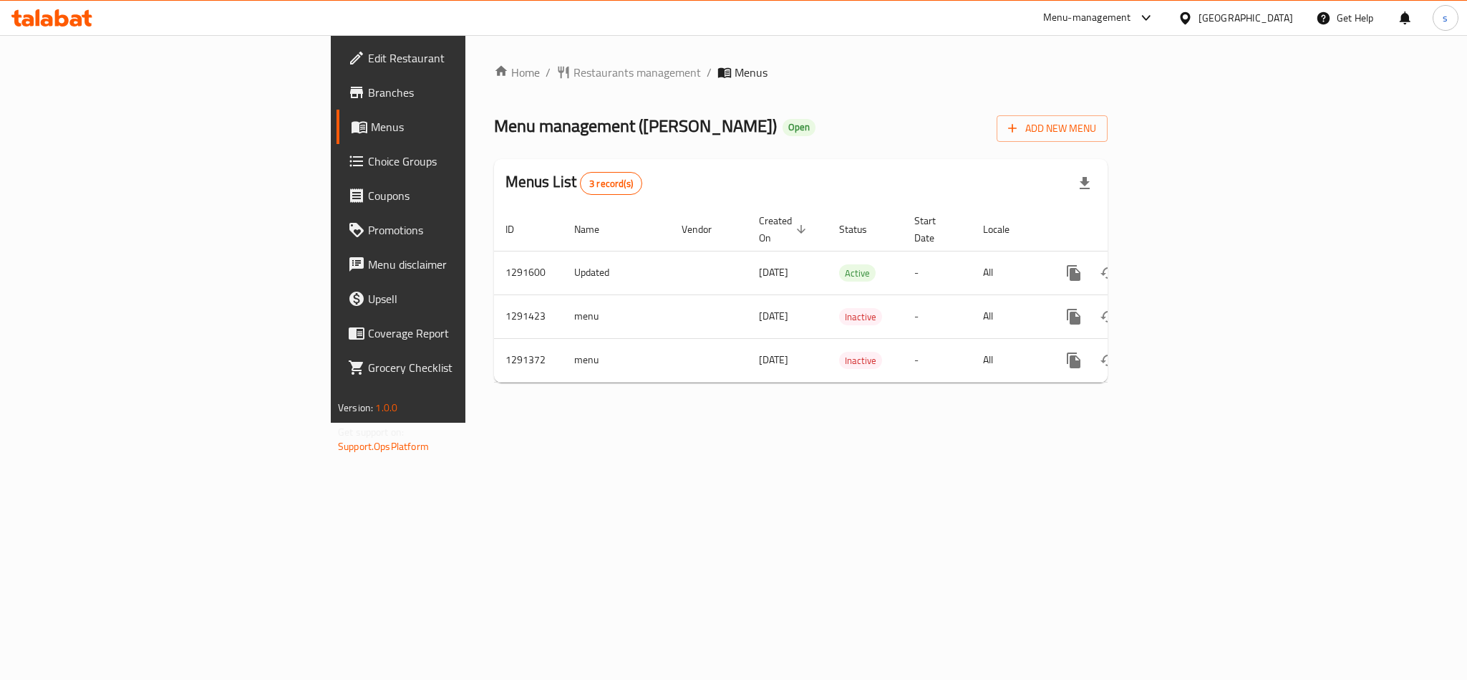
click at [1287, 9] on div "[GEOGRAPHIC_DATA]" at bounding box center [1235, 18] width 138 height 34
click at [1272, 22] on div "[GEOGRAPHIC_DATA]" at bounding box center [1246, 18] width 95 height 16
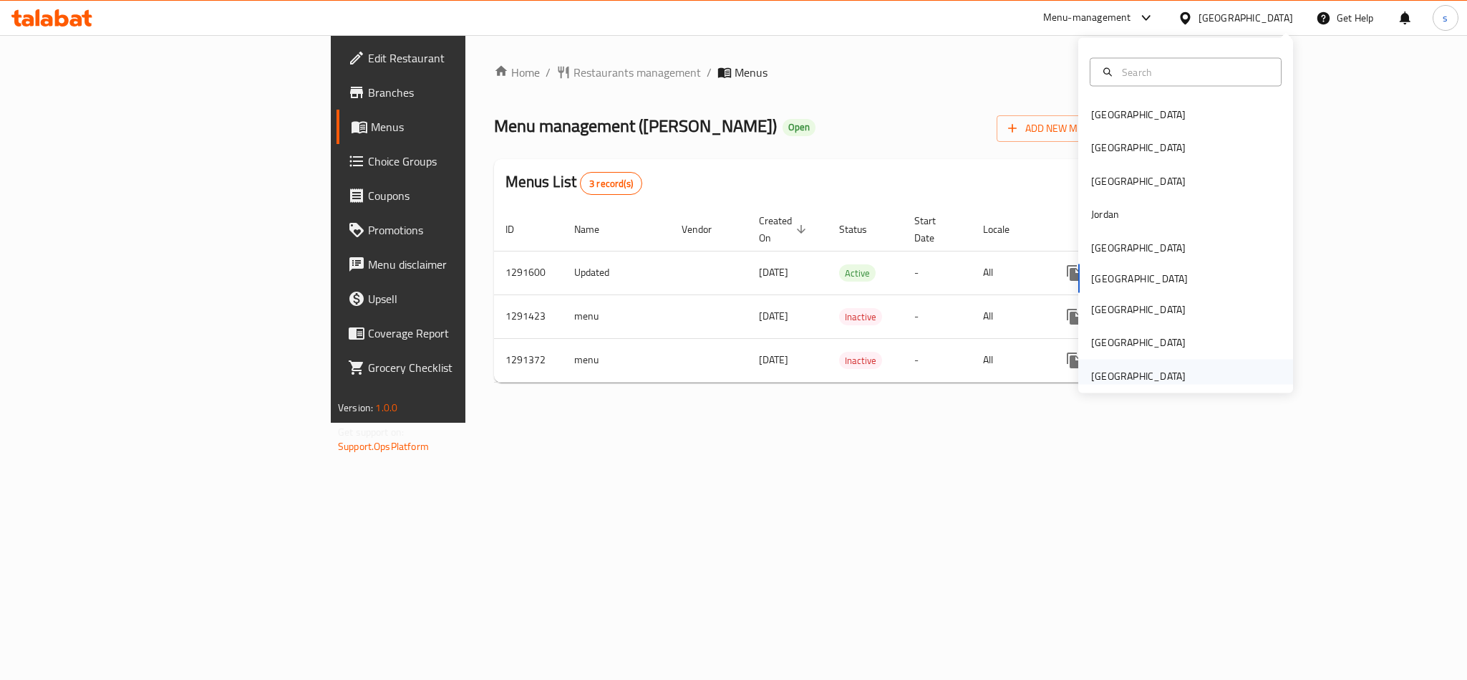
click at [1130, 378] on div "[GEOGRAPHIC_DATA]" at bounding box center [1138, 375] width 95 height 16
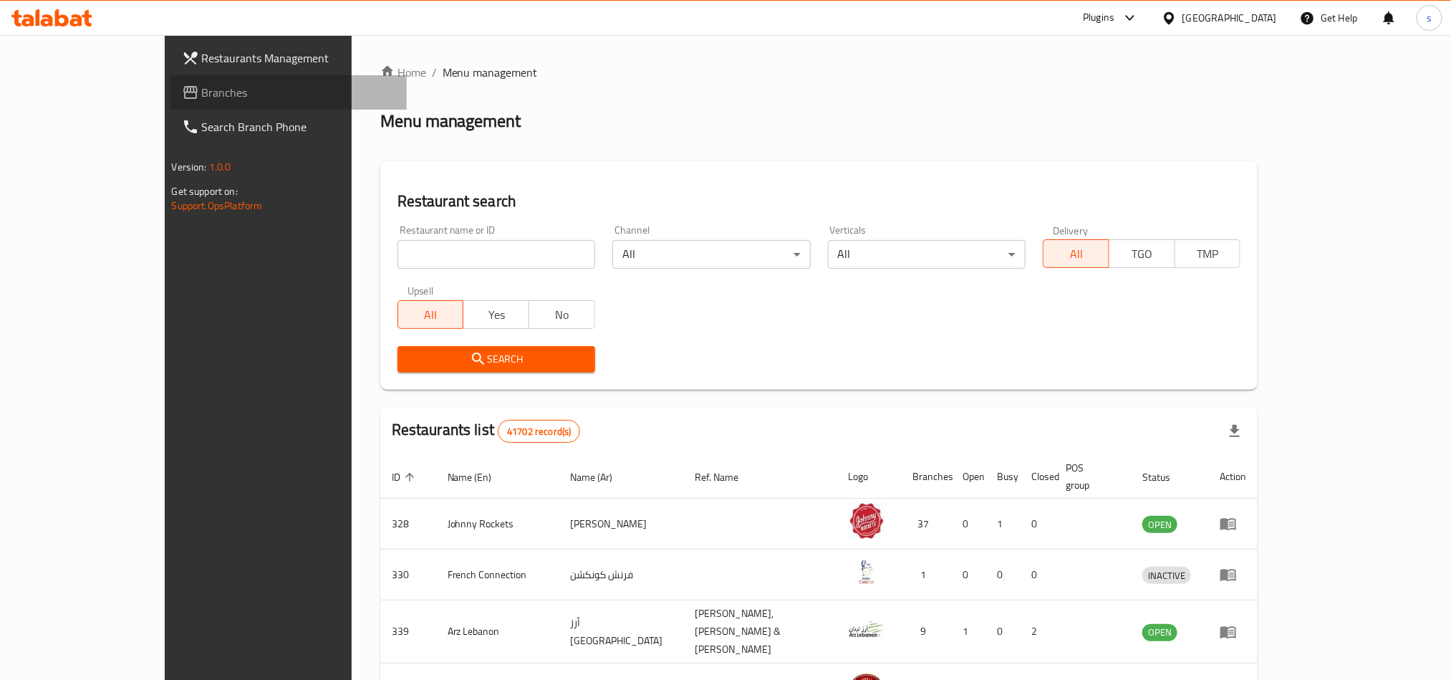
click at [202, 93] on span "Branches" at bounding box center [298, 92] width 193 height 17
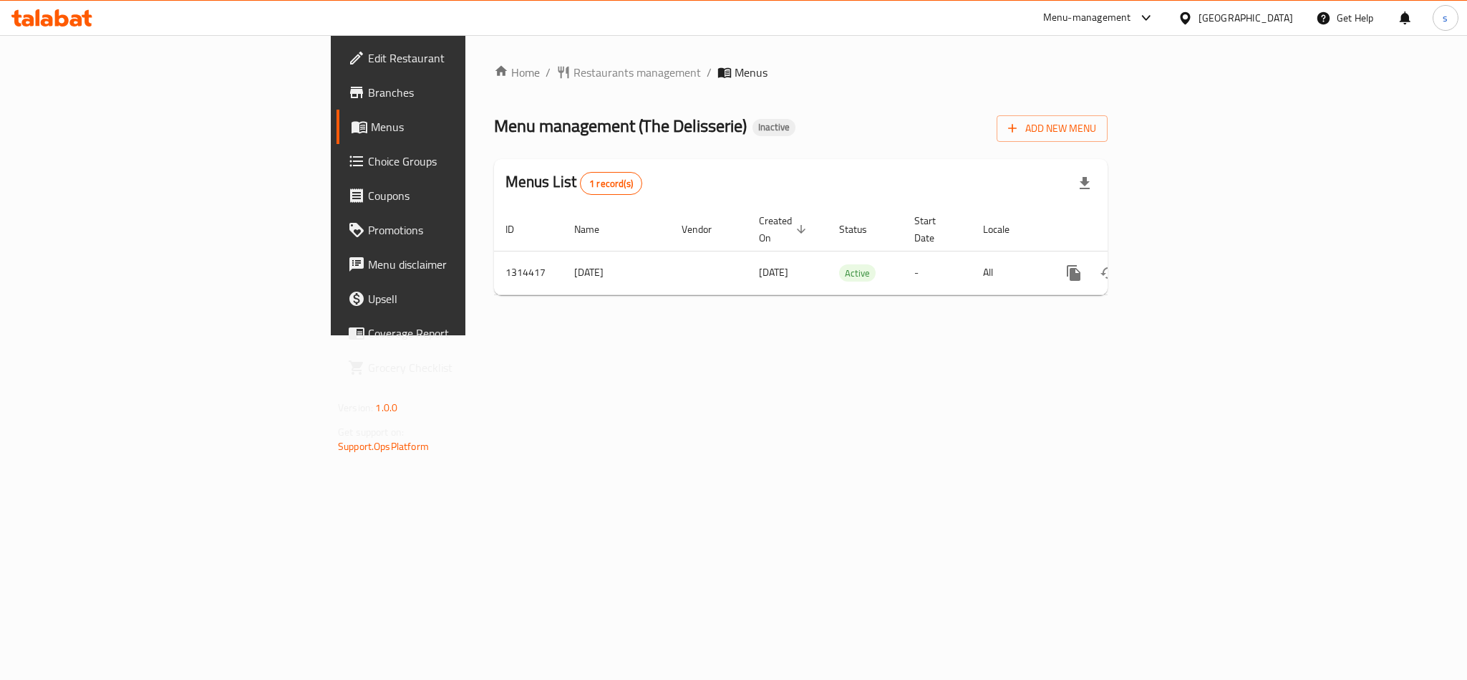
click at [1219, 16] on div "[GEOGRAPHIC_DATA]" at bounding box center [1246, 18] width 95 height 16
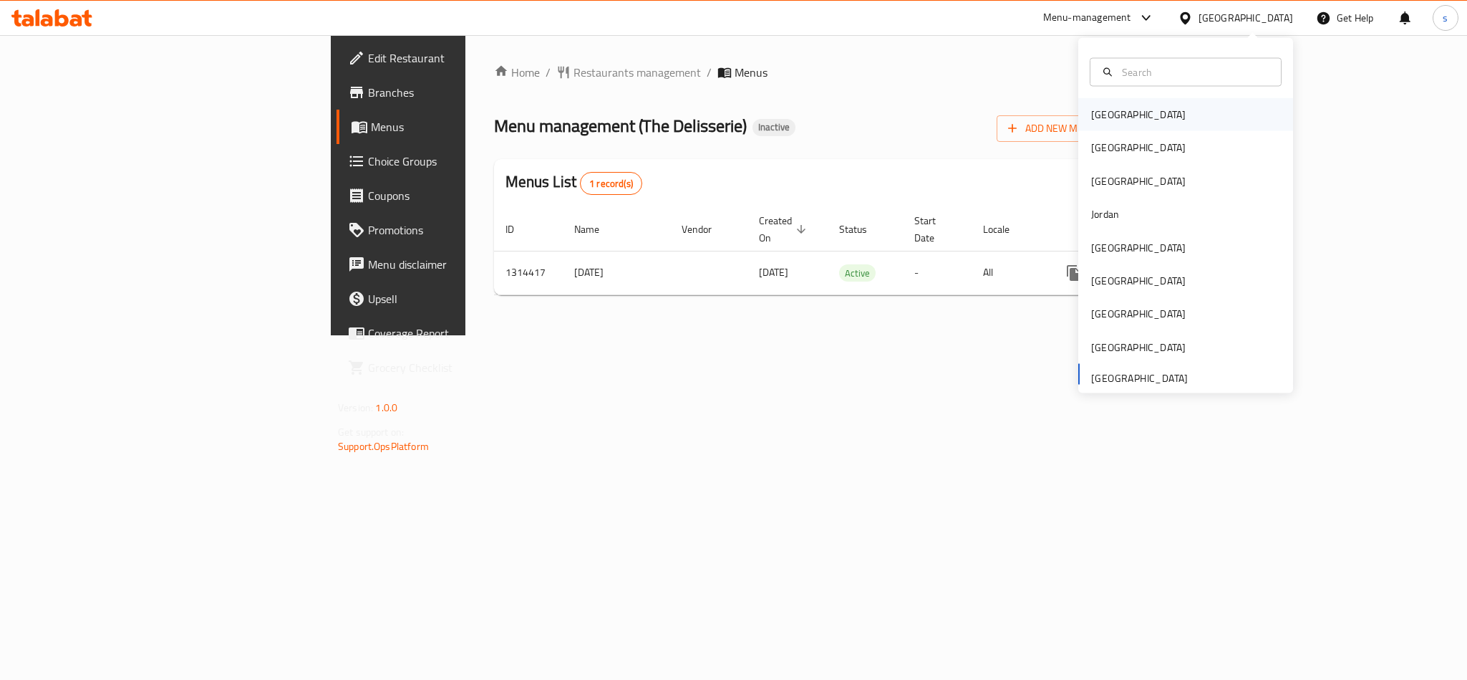
click at [1106, 114] on div "[GEOGRAPHIC_DATA]" at bounding box center [1138, 115] width 95 height 16
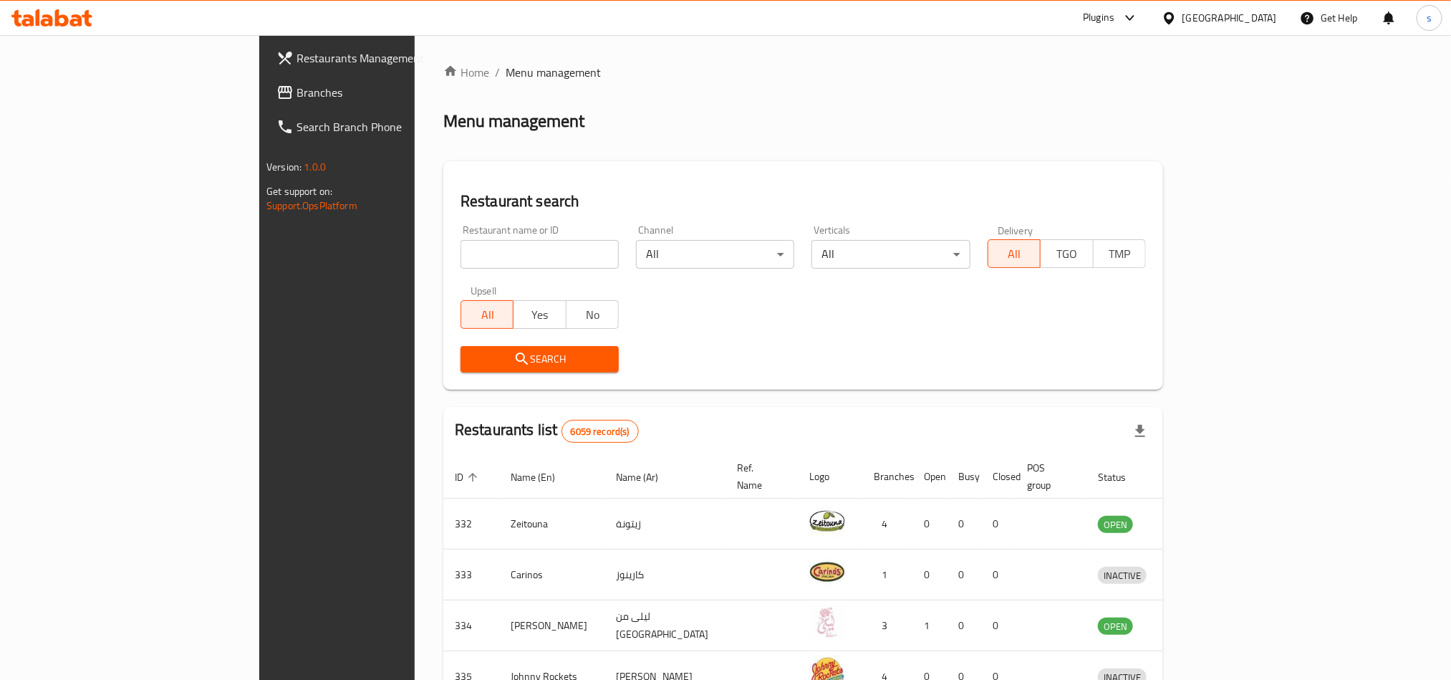
click at [1244, 13] on div "[GEOGRAPHIC_DATA]" at bounding box center [1229, 18] width 95 height 16
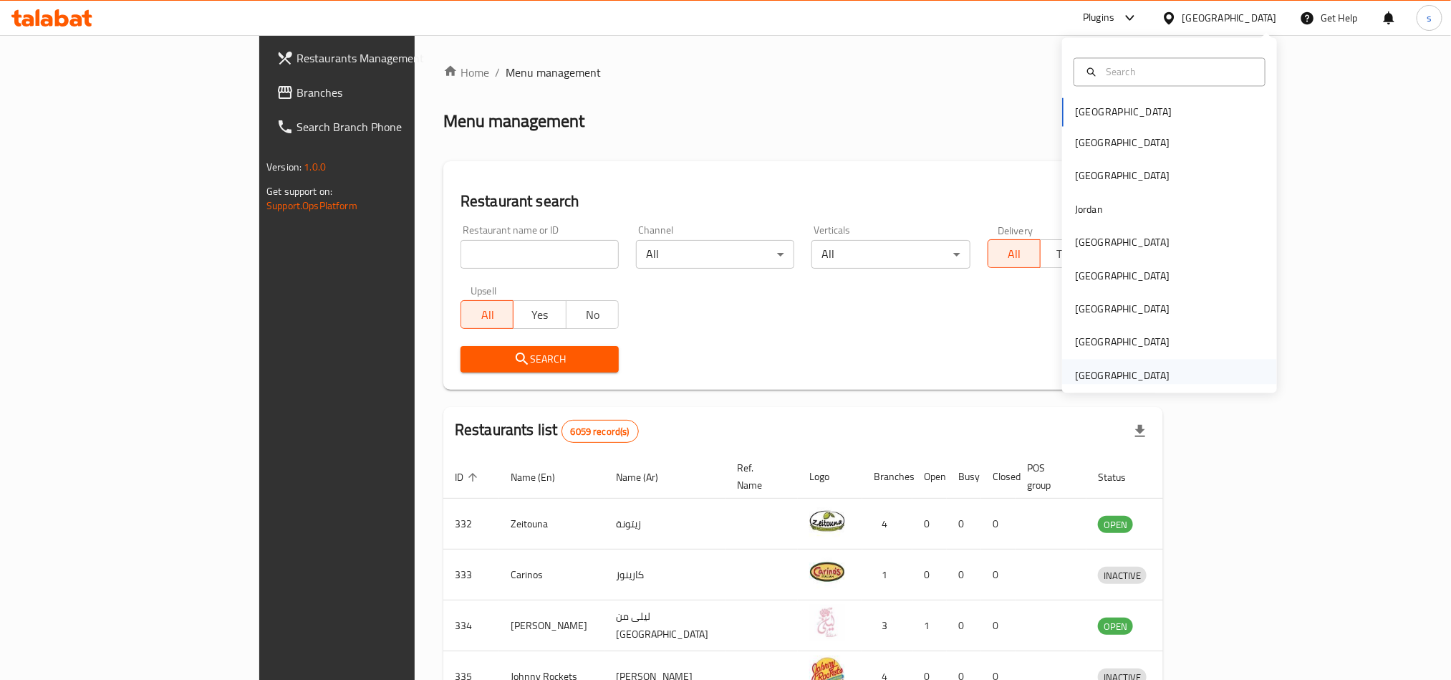
click at [1139, 372] on div "[GEOGRAPHIC_DATA]" at bounding box center [1122, 375] width 95 height 16
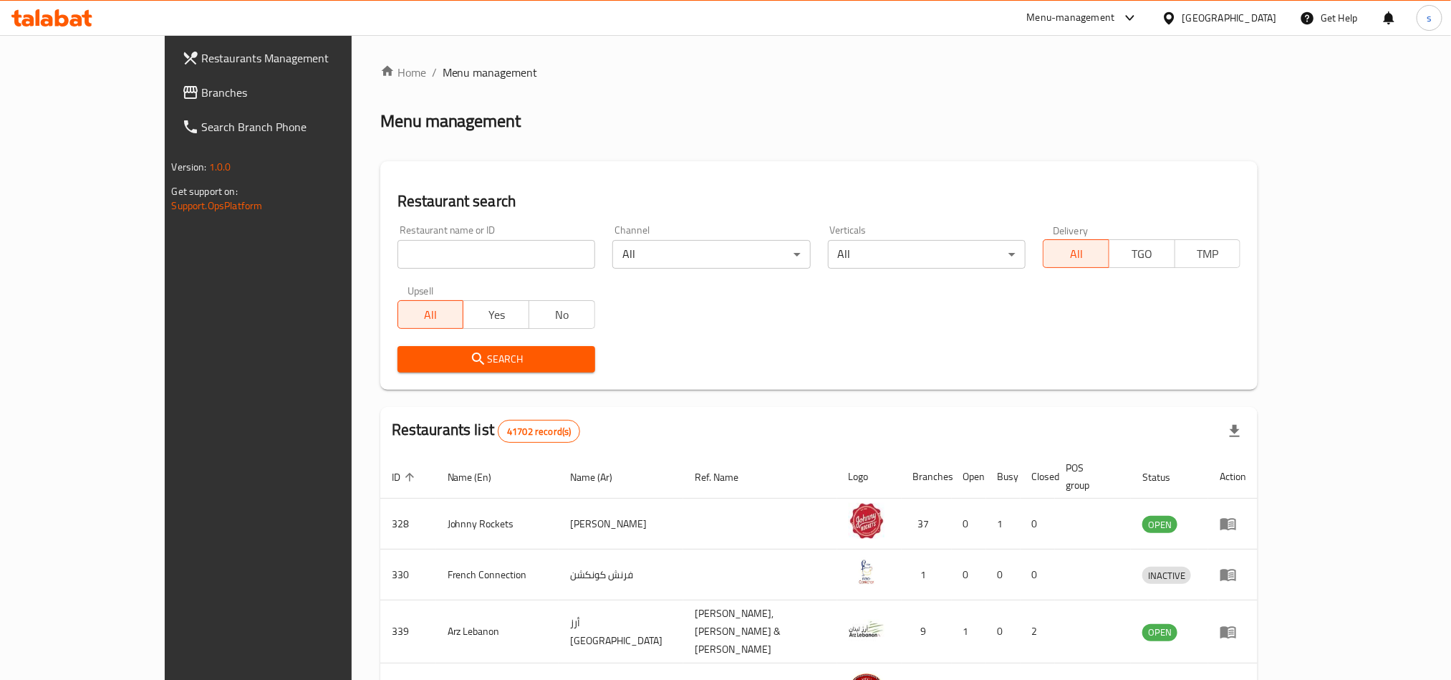
click at [202, 90] on span "Branches" at bounding box center [298, 92] width 193 height 17
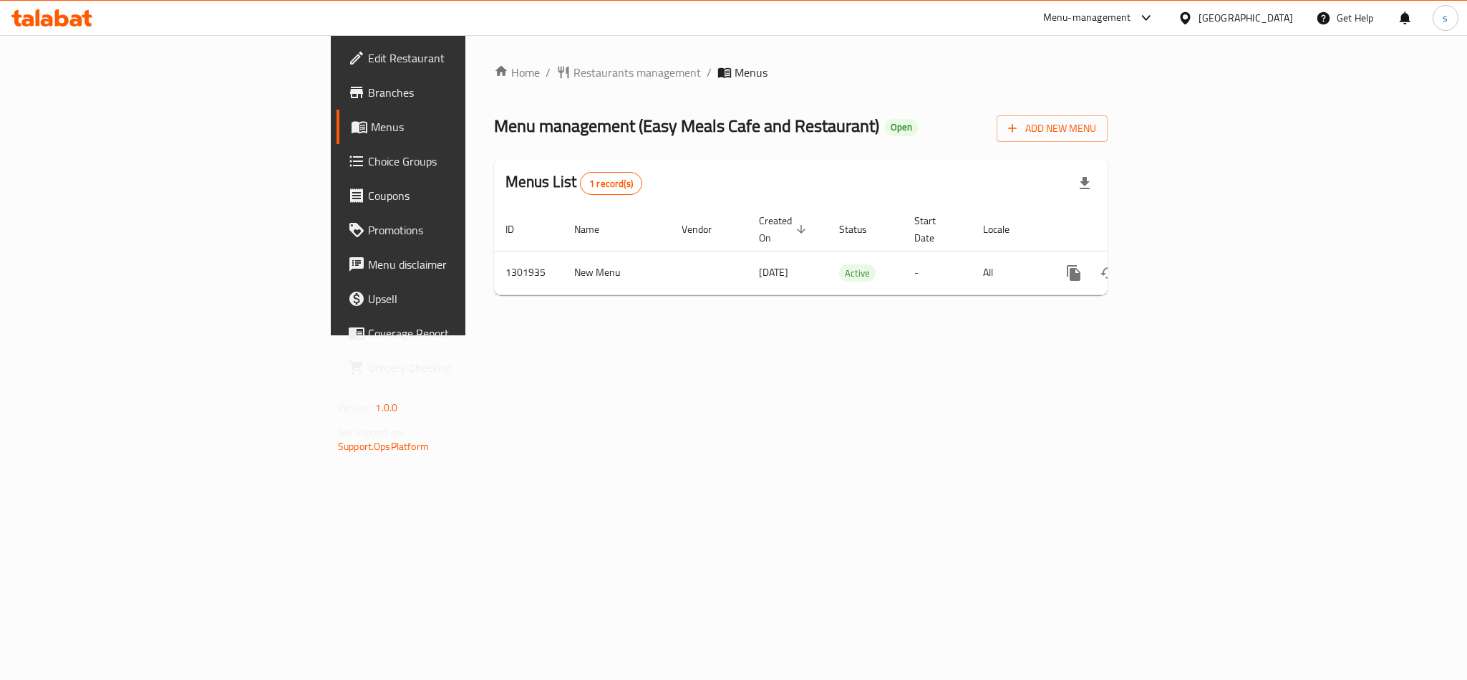
click at [1282, 18] on div "[GEOGRAPHIC_DATA]" at bounding box center [1246, 18] width 95 height 16
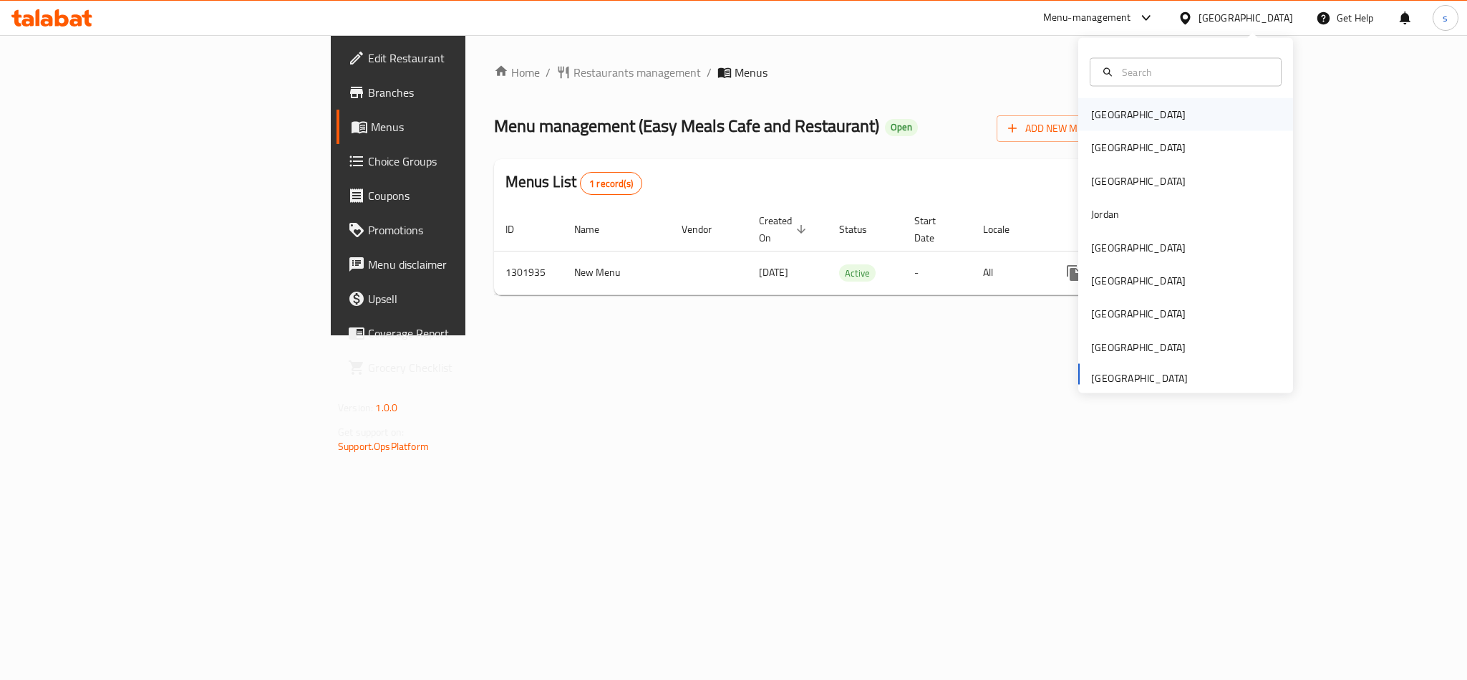
click at [1100, 116] on div "[GEOGRAPHIC_DATA]" at bounding box center [1138, 115] width 95 height 16
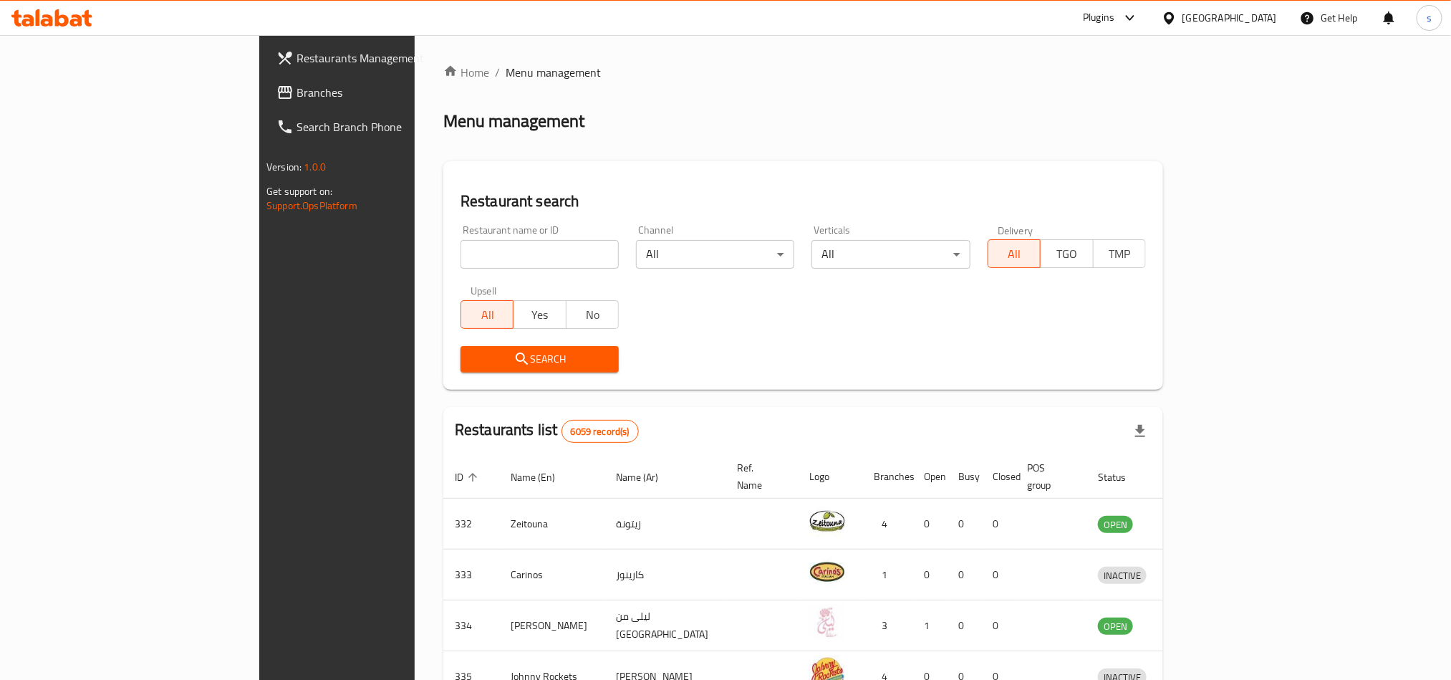
click at [1264, 18] on div "[GEOGRAPHIC_DATA]" at bounding box center [1229, 18] width 95 height 16
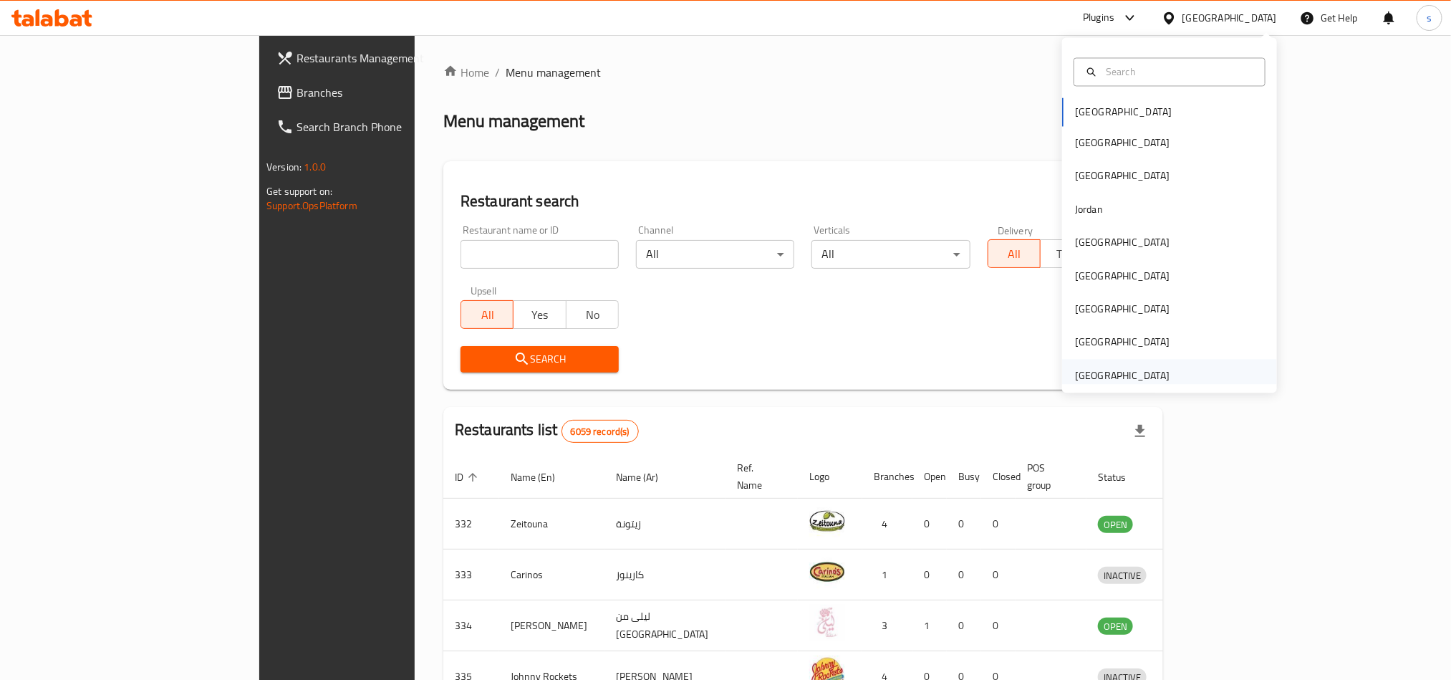
click at [1137, 374] on div "[GEOGRAPHIC_DATA]" at bounding box center [1122, 375] width 95 height 16
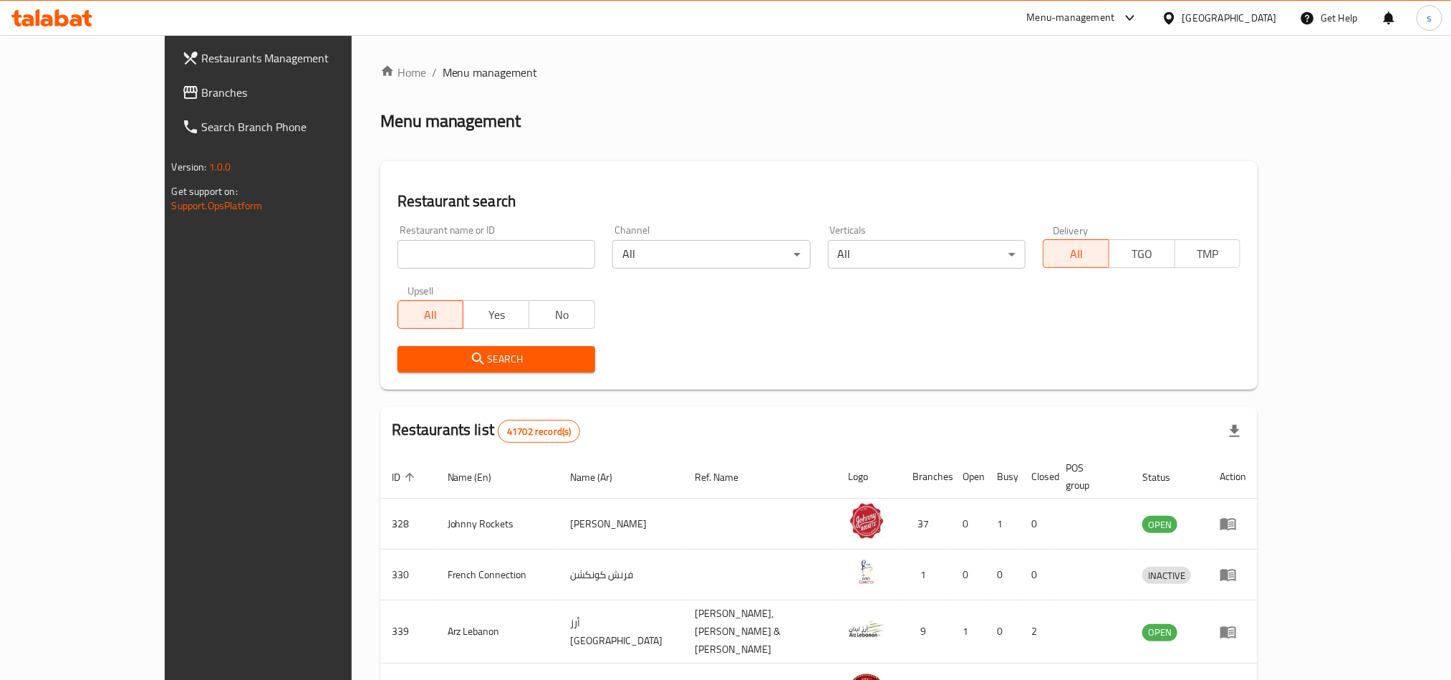
click at [202, 91] on span "Branches" at bounding box center [298, 92] width 193 height 17
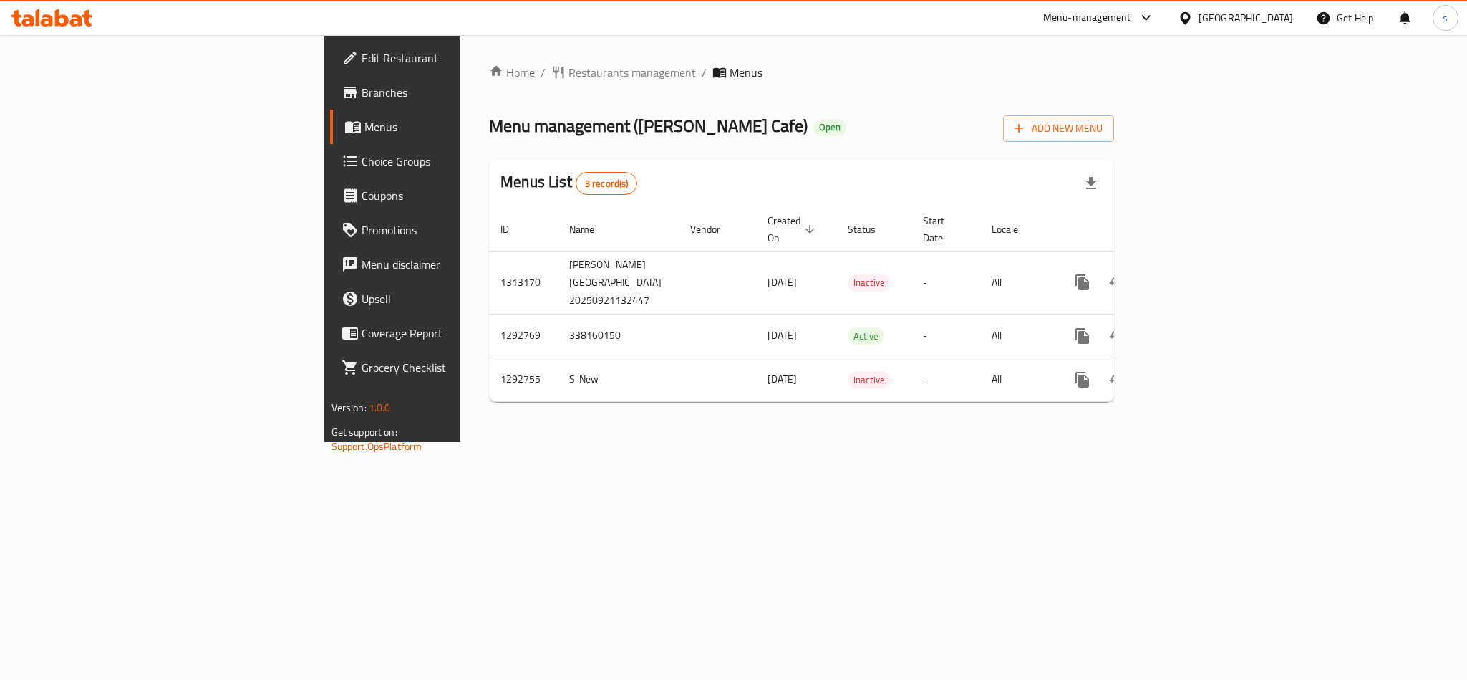
click at [1231, 20] on div "[GEOGRAPHIC_DATA]" at bounding box center [1246, 18] width 95 height 16
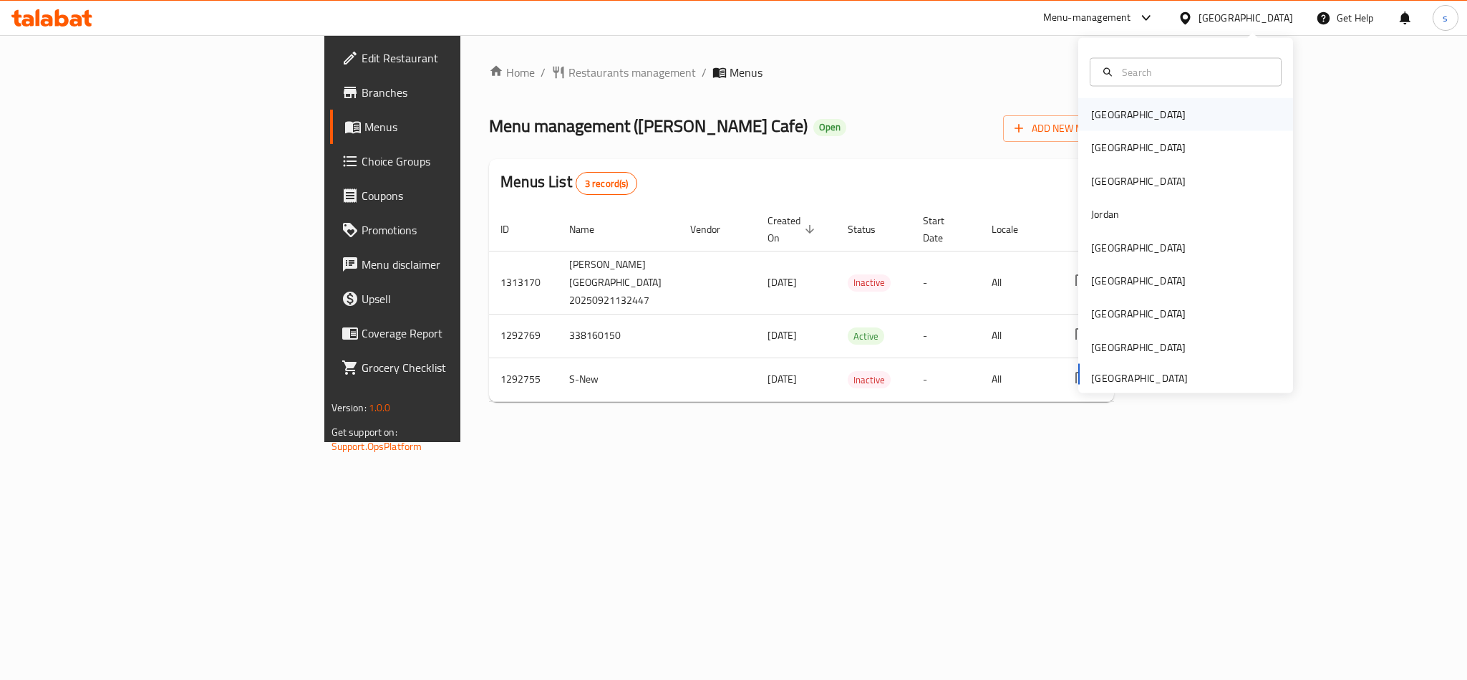
click at [1094, 127] on div "[GEOGRAPHIC_DATA]" at bounding box center [1138, 114] width 117 height 33
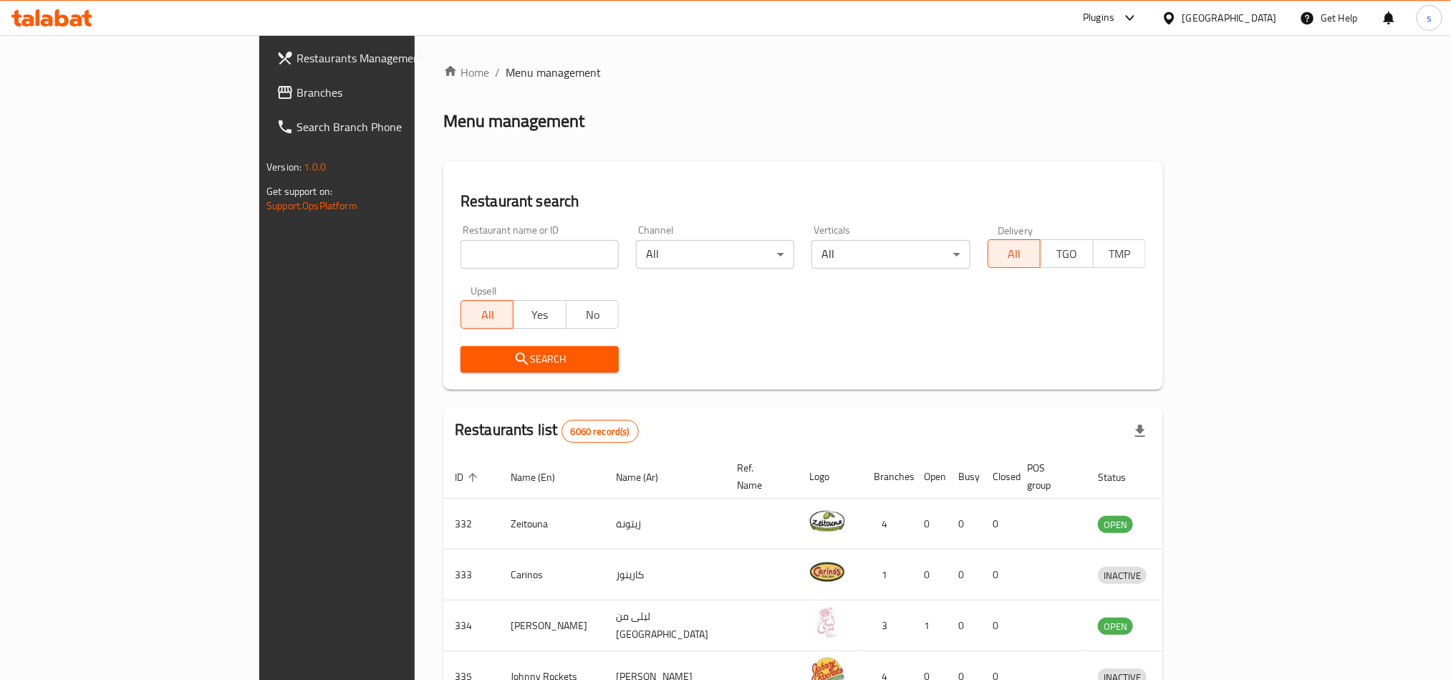
click at [1275, 21] on div "Bahrain" at bounding box center [1229, 18] width 95 height 16
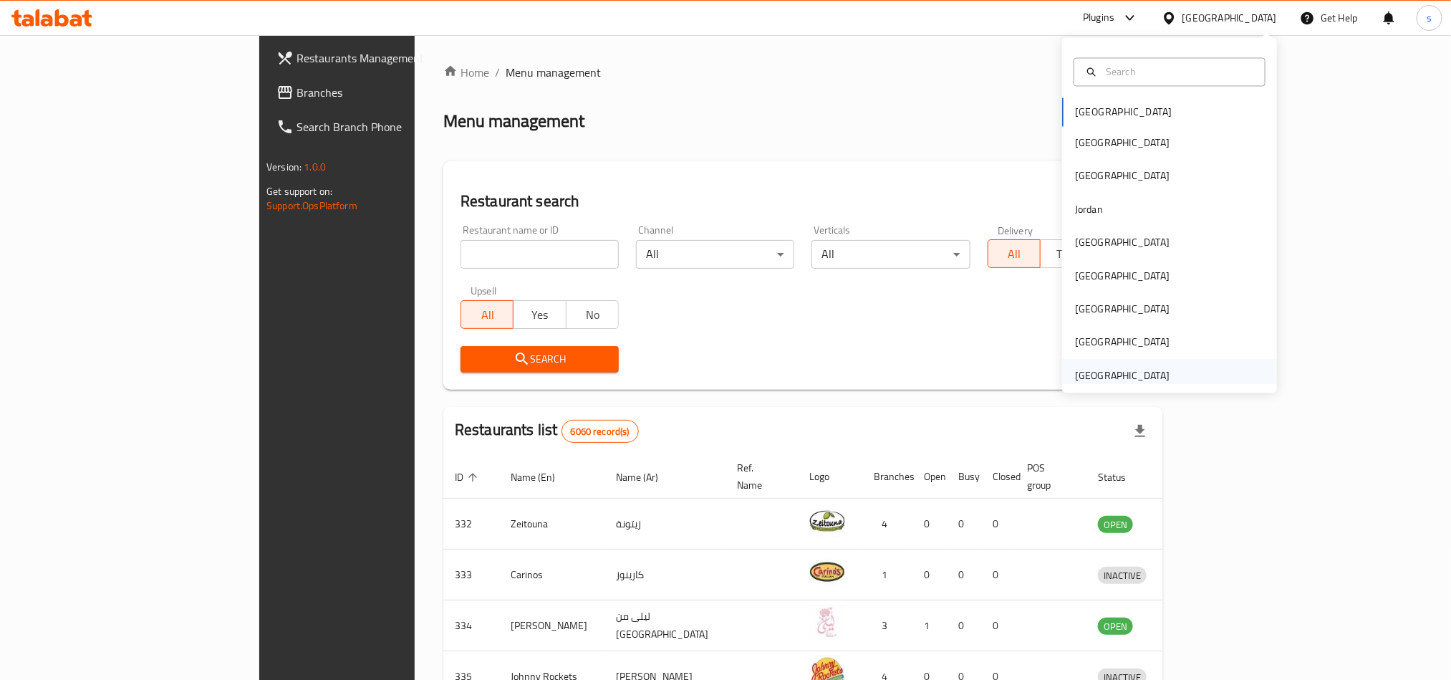
click at [1135, 378] on div "[GEOGRAPHIC_DATA]" at bounding box center [1122, 375] width 95 height 16
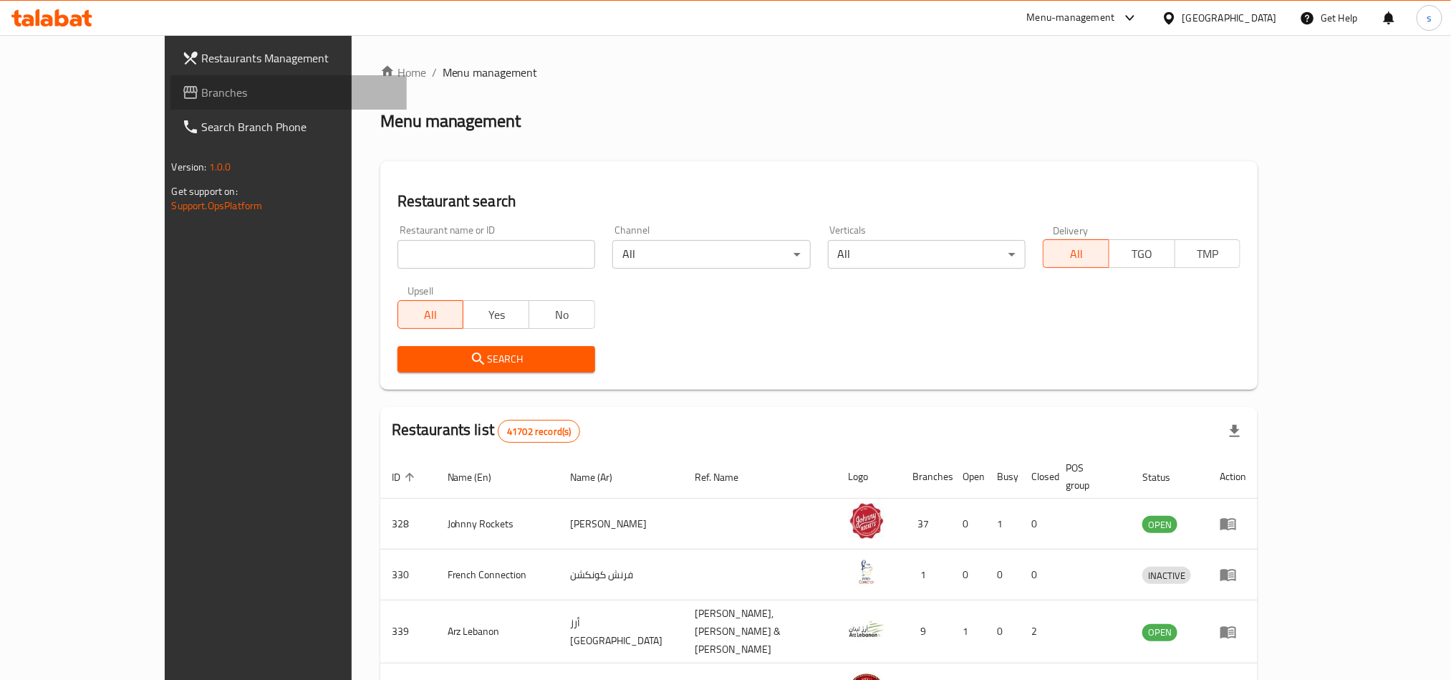
click at [202, 89] on span "Branches" at bounding box center [298, 92] width 193 height 17
